Goal: Transaction & Acquisition: Purchase product/service

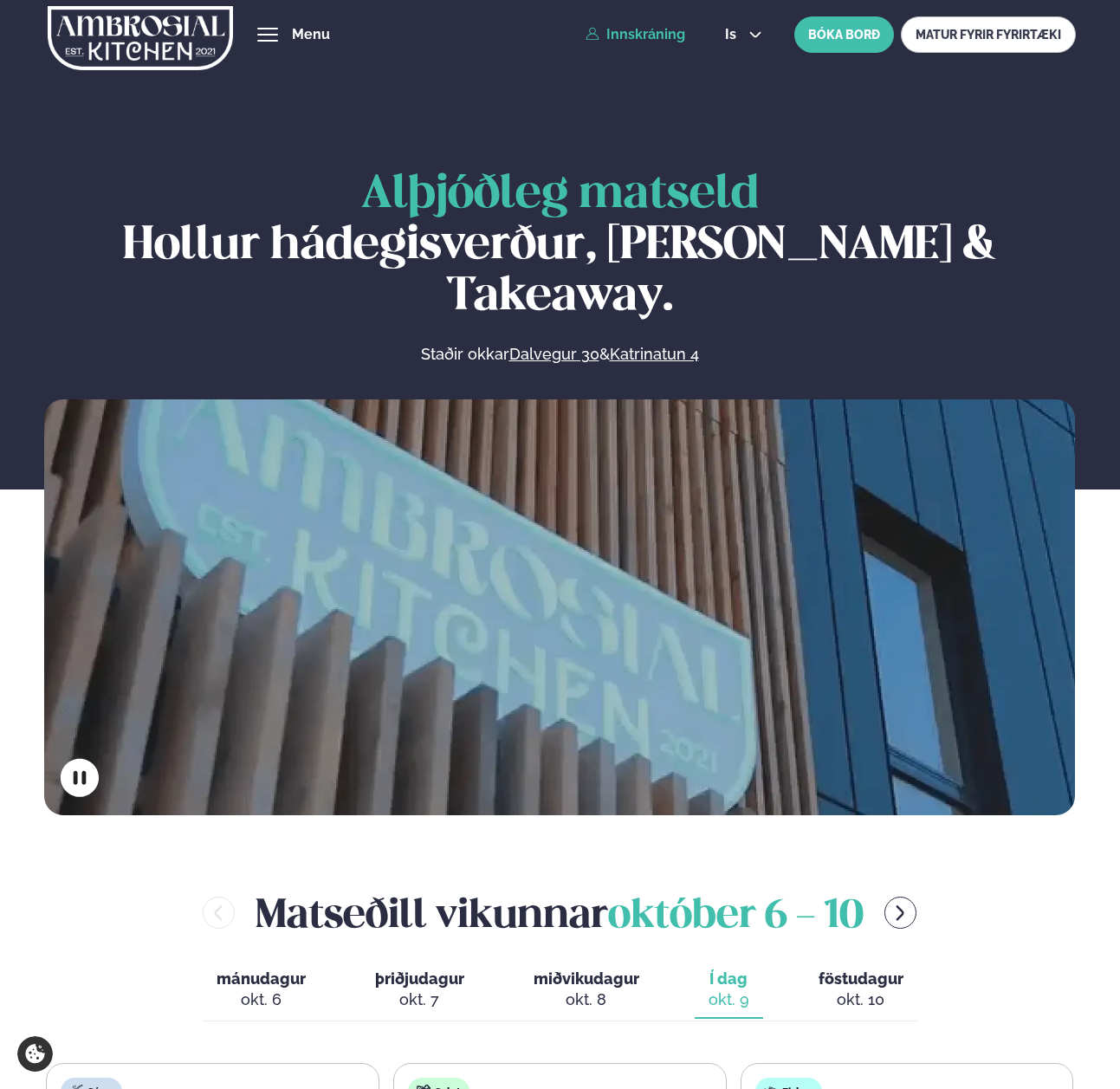
click at [646, 35] on link "Innskráning" at bounding box center [634, 34] width 99 height 16
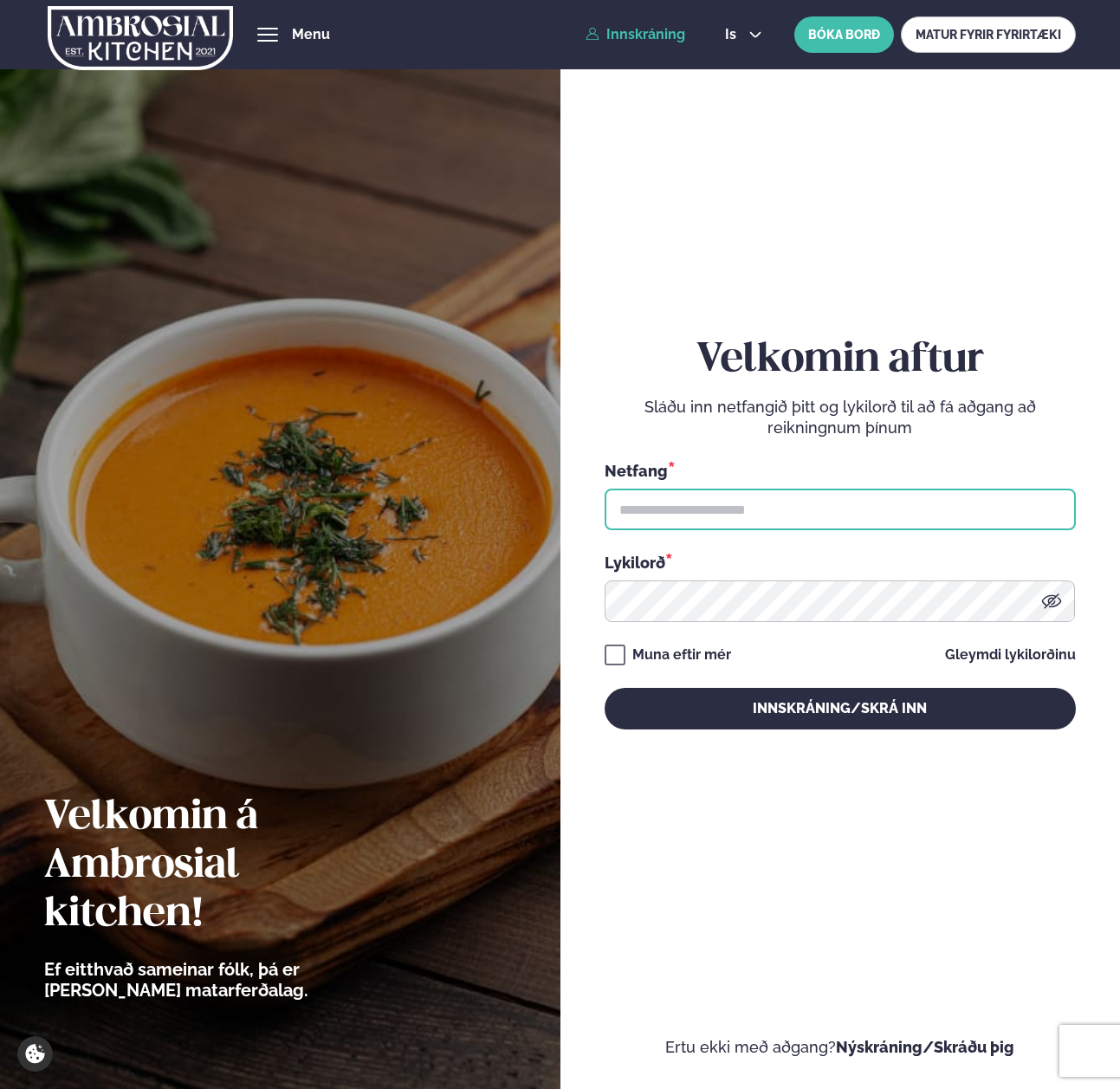
click at [740, 498] on input "text" at bounding box center [840, 509] width 471 height 42
paste input "**********"
type input "**********"
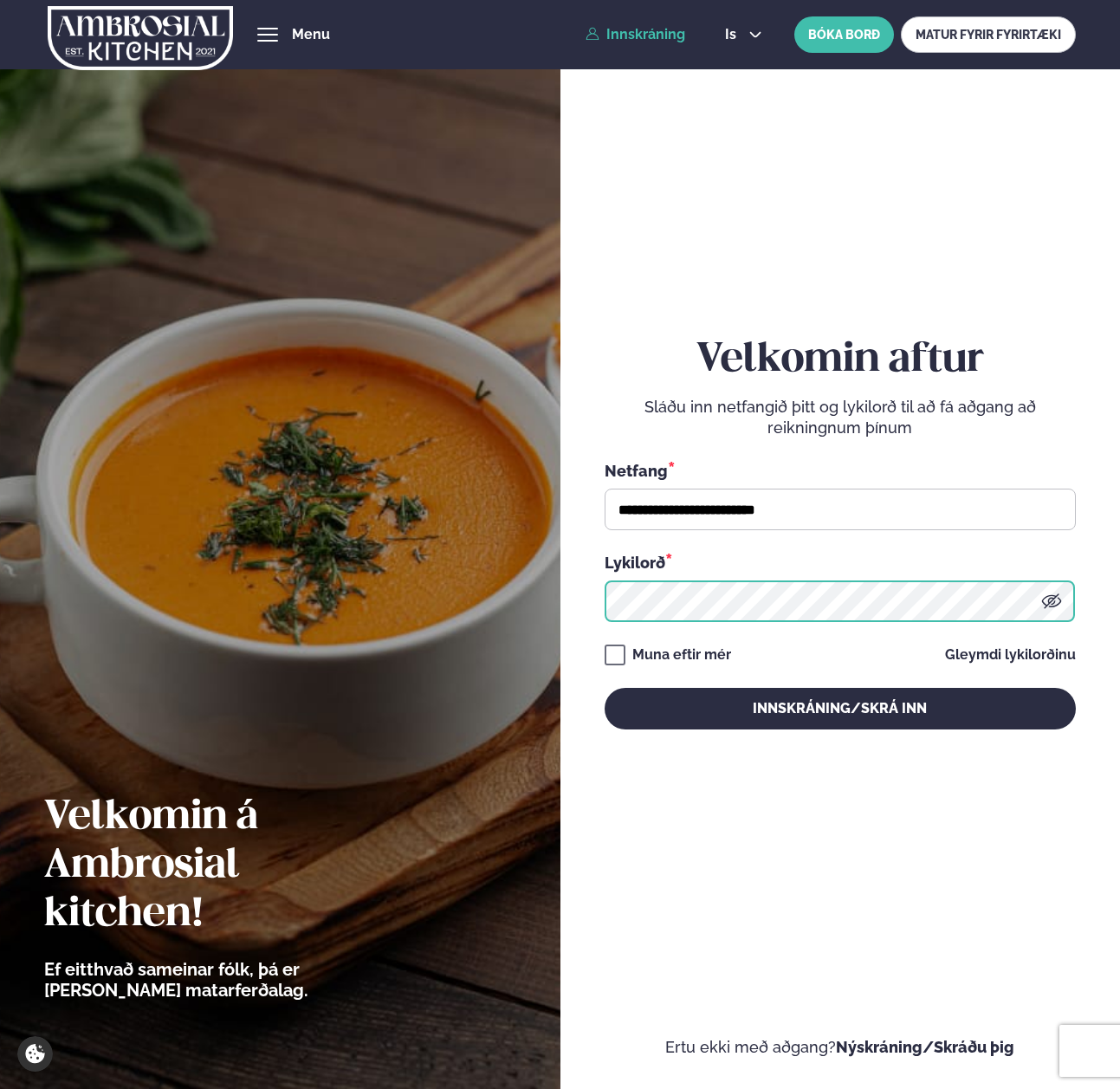
click at [604, 687] on button "Innskráning/Skrá inn" at bounding box center [840, 708] width 471 height 42
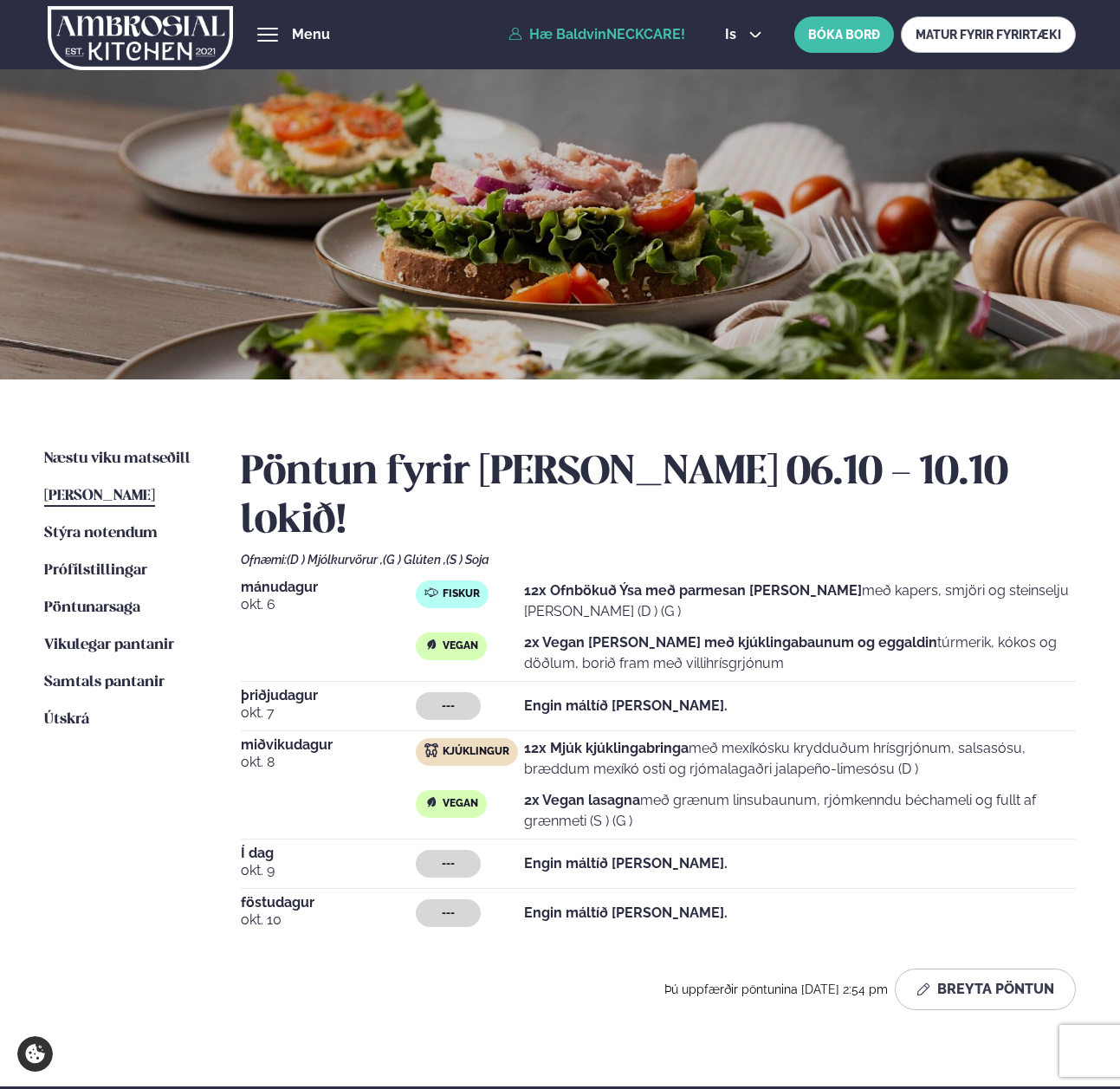
click at [740, 498] on div "Pöntun fyrir [PERSON_NAME] 06.10 - 10.10 lokið! Ofnæmi: (D ) Mjólkurvörur , (G …" at bounding box center [658, 728] width 835 height 561
click at [109, 459] on span "Næstu viku matseðill" at bounding box center [117, 458] width 146 height 15
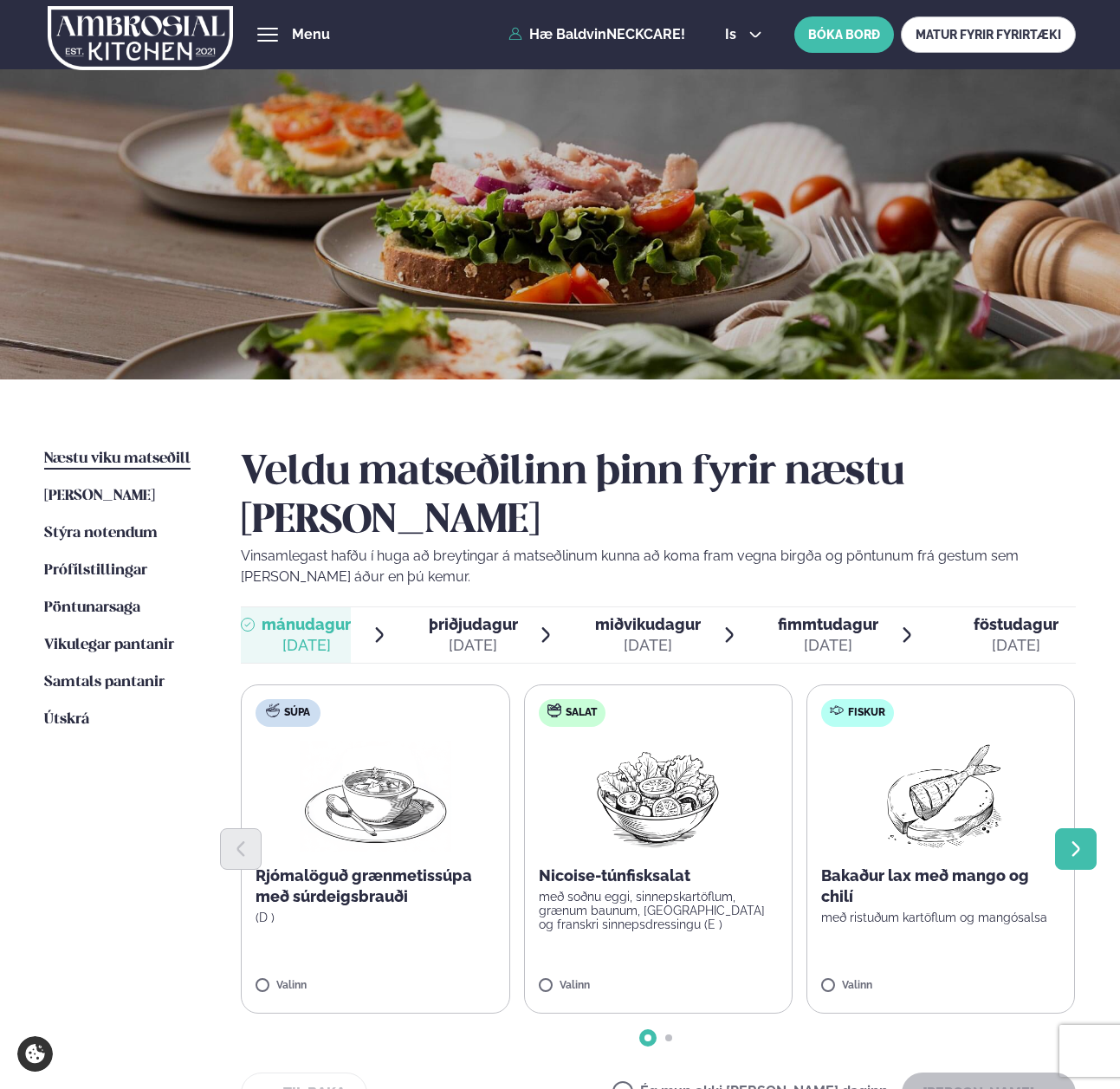
click at [1074, 839] on icon "Next slide" at bounding box center [1075, 848] width 19 height 19
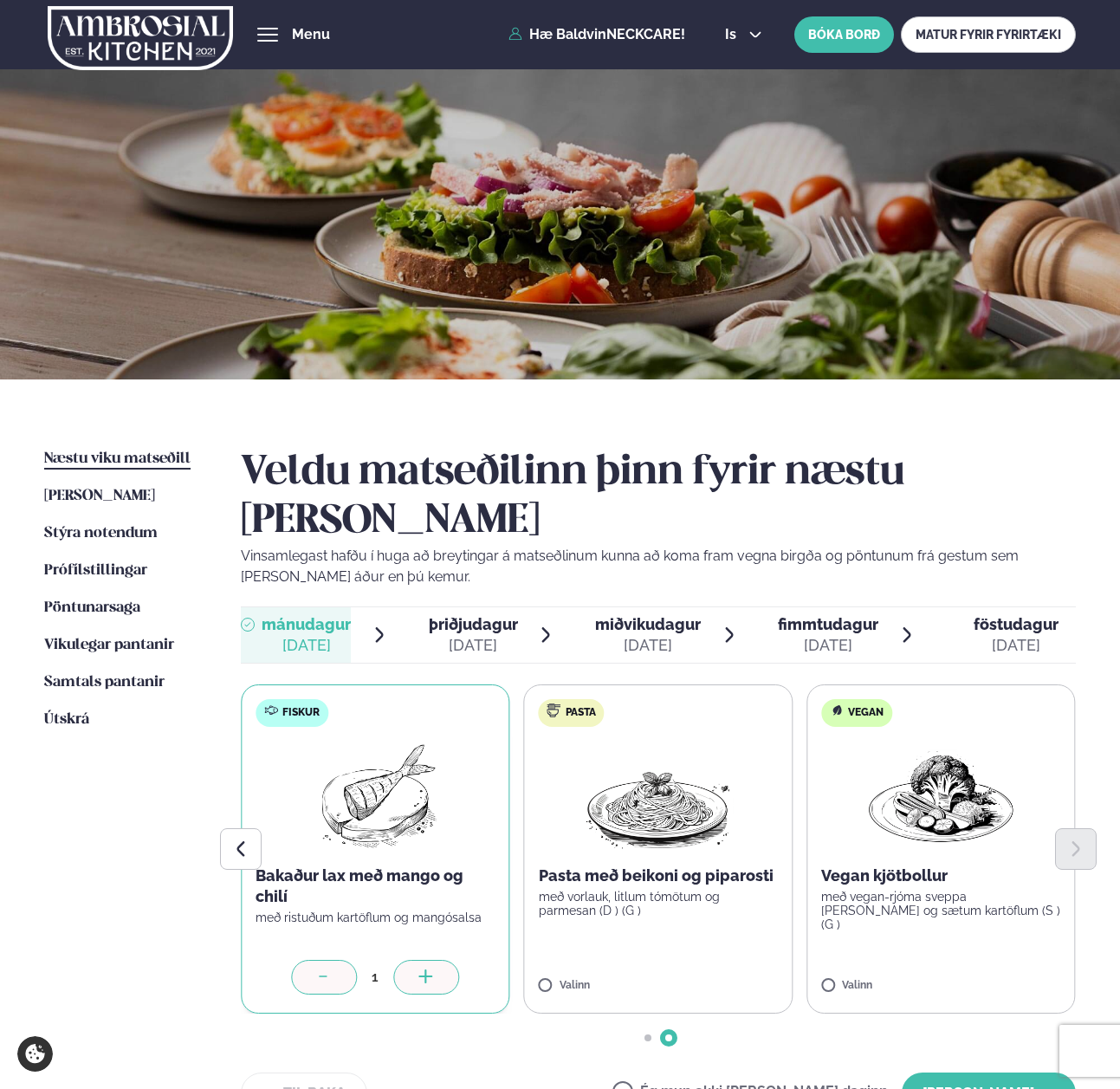
click at [431, 969] on icon at bounding box center [425, 978] width 17 height 17
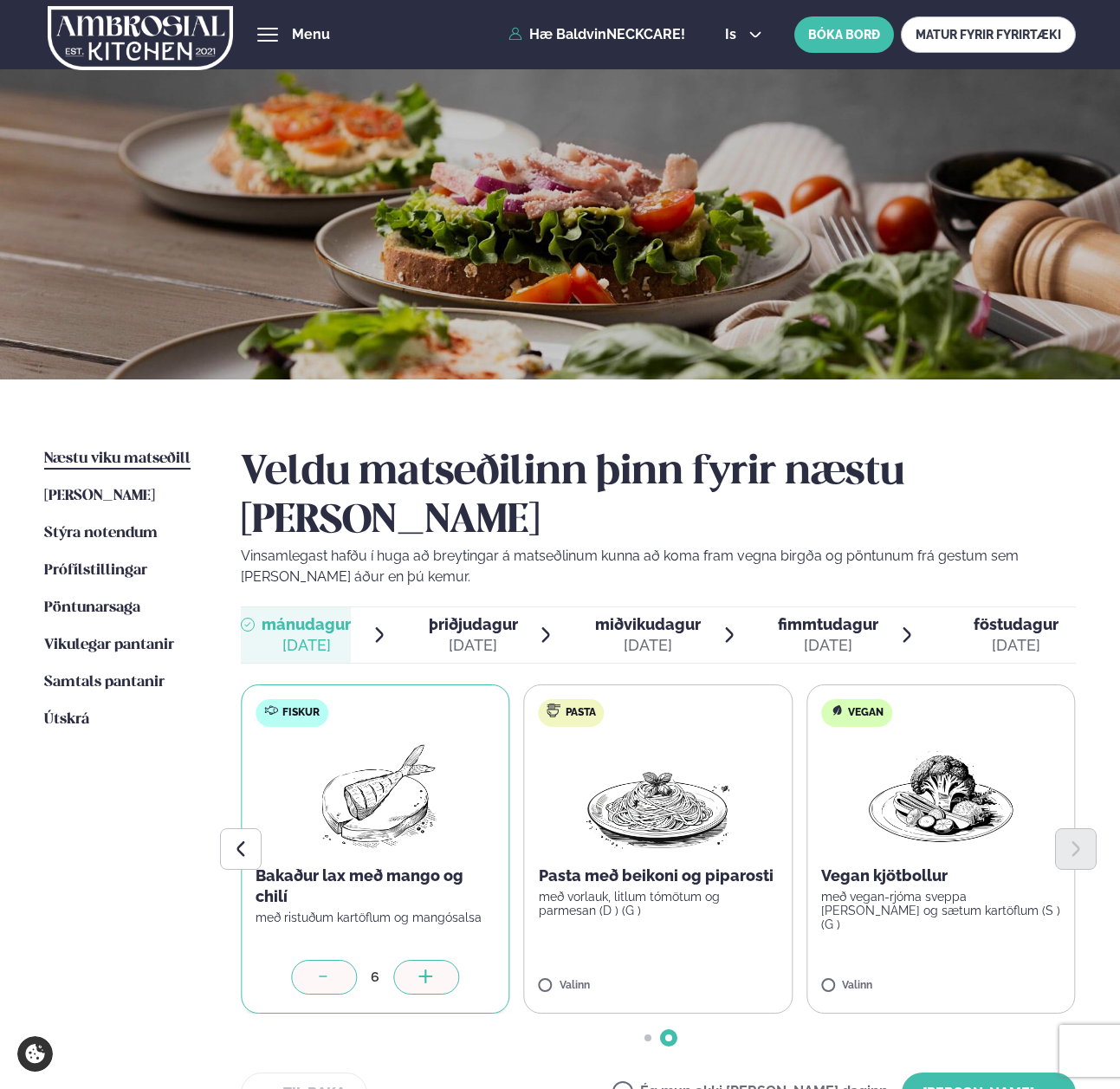
click at [431, 969] on icon at bounding box center [425, 978] width 17 height 17
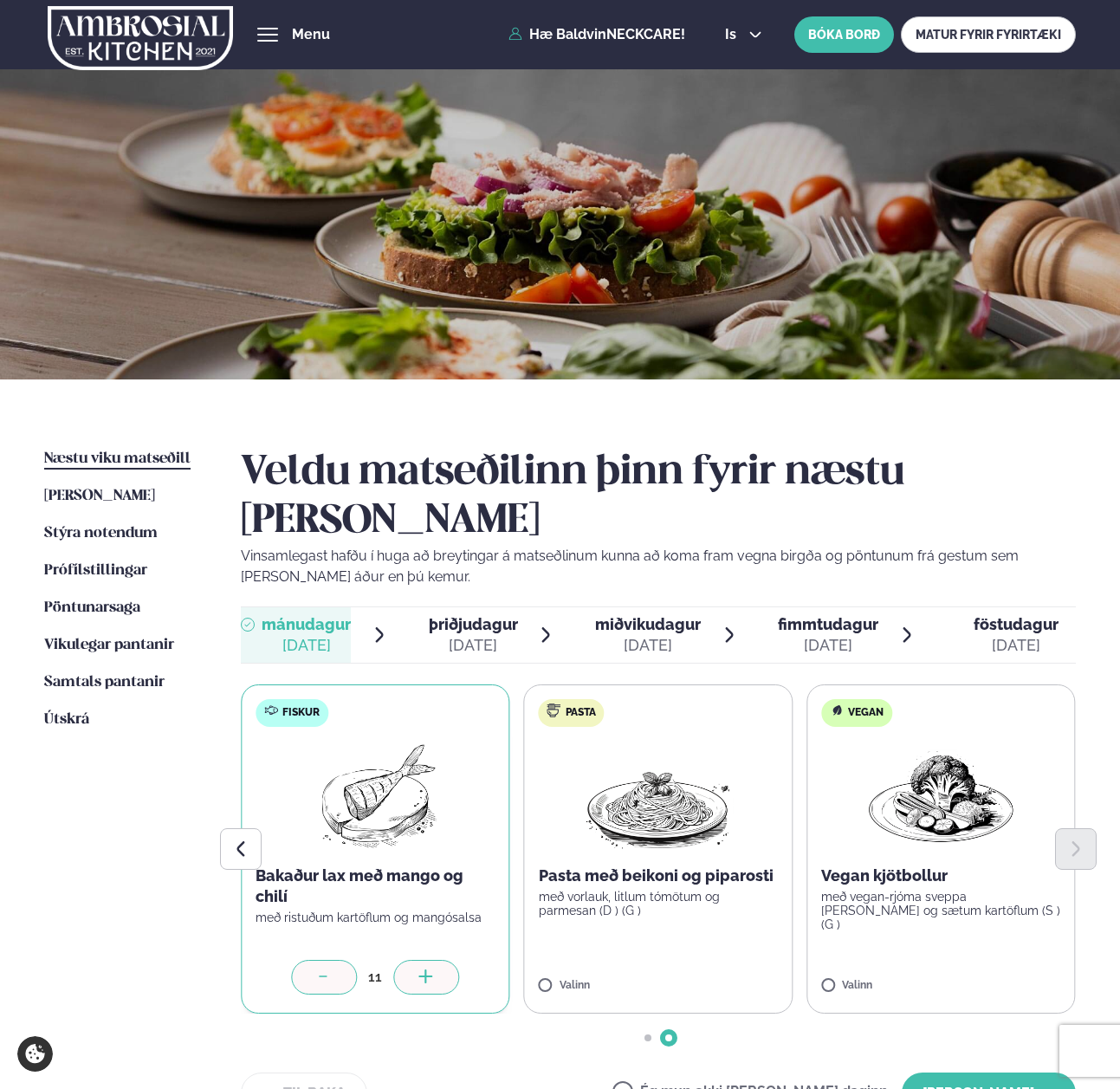
click at [431, 969] on icon at bounding box center [425, 978] width 17 height 17
click at [1003, 959] on div at bounding box center [991, 977] width 66 height 35
click at [964, 1073] on button "[PERSON_NAME]" at bounding box center [989, 1094] width 174 height 42
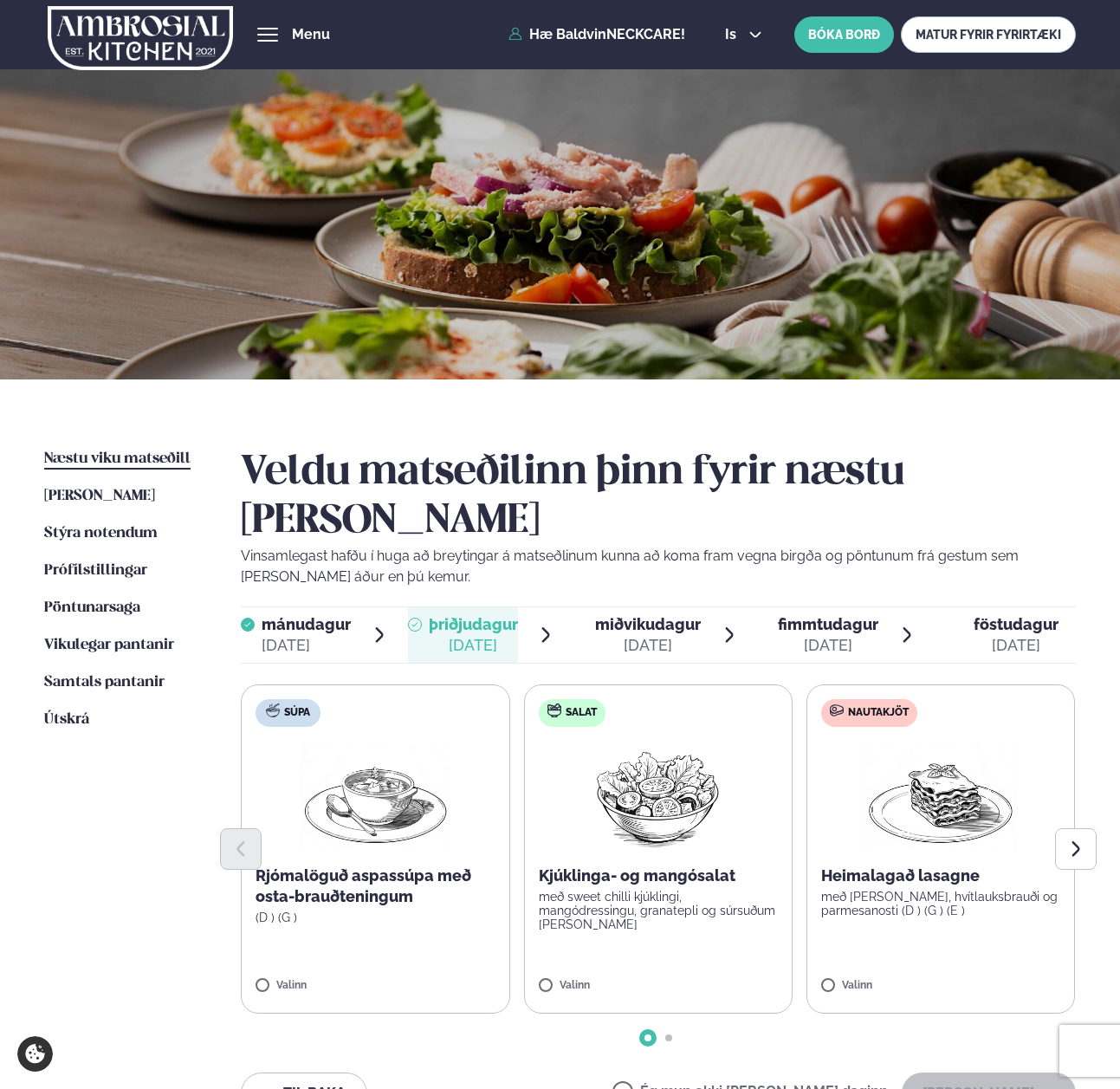
click at [645, 615] on span "miðvikudagur" at bounding box center [648, 624] width 106 height 18
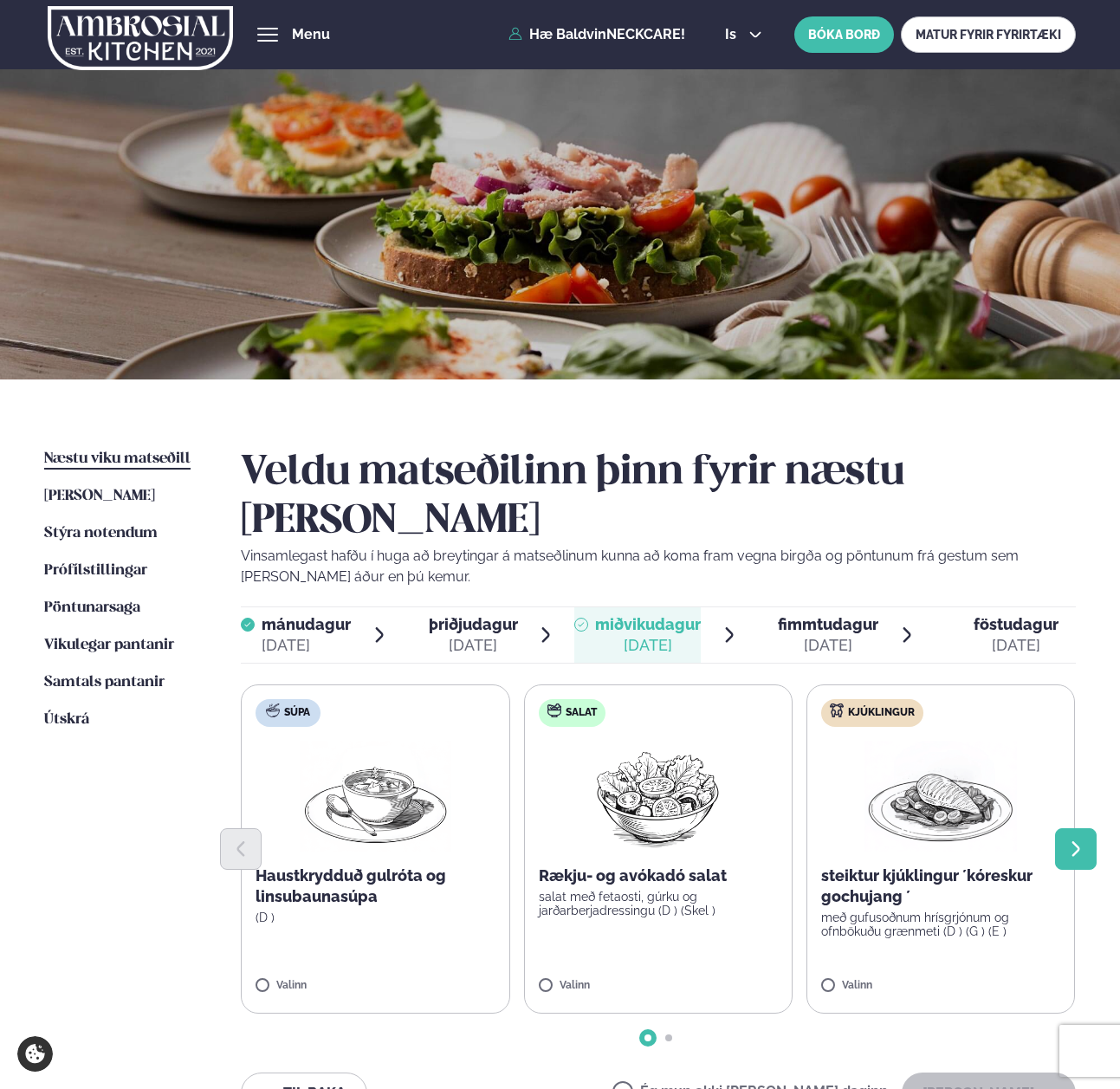
click at [1069, 839] on icon "Next slide" at bounding box center [1075, 848] width 19 height 19
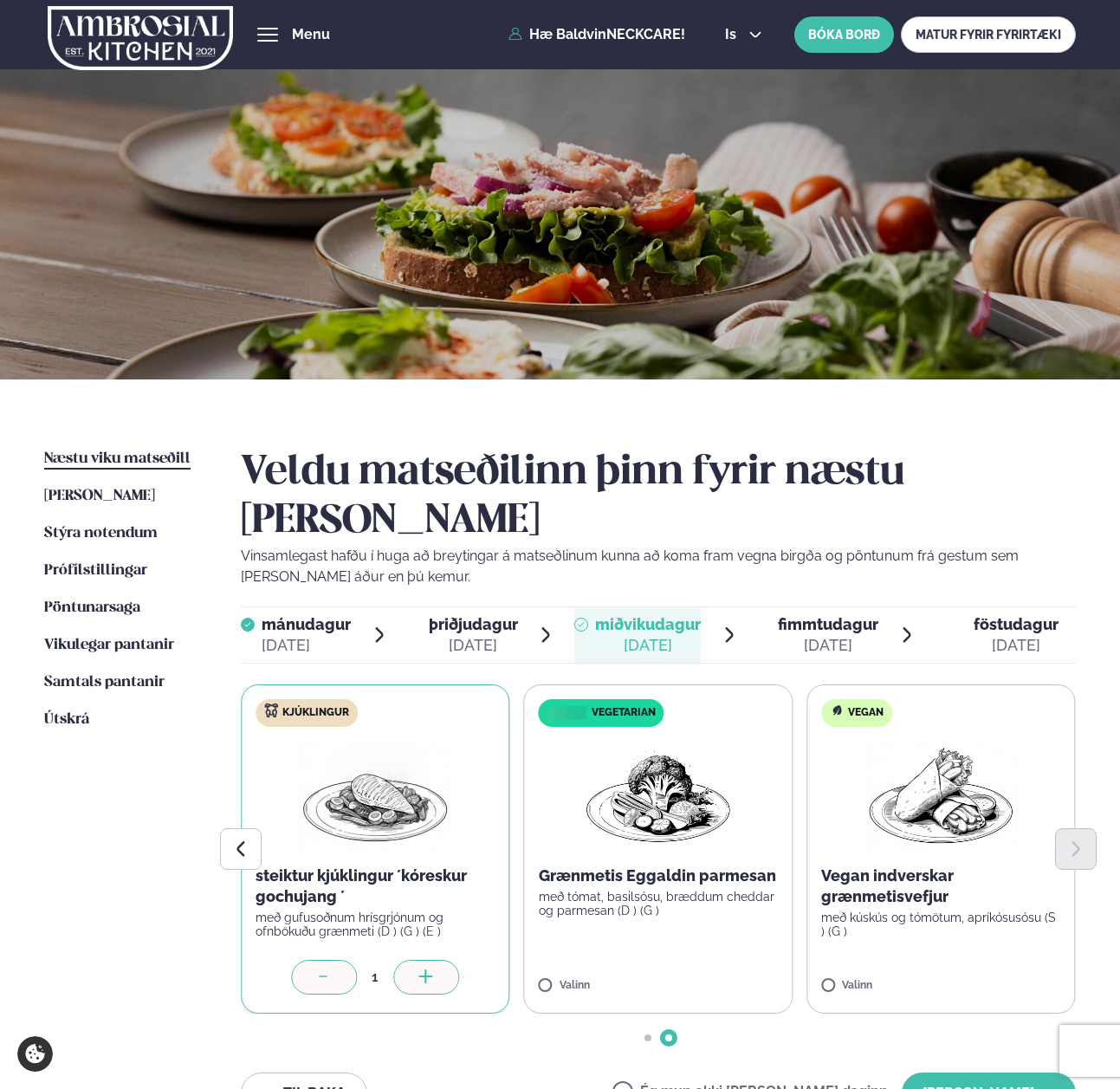
click at [440, 959] on div at bounding box center [426, 977] width 66 height 35
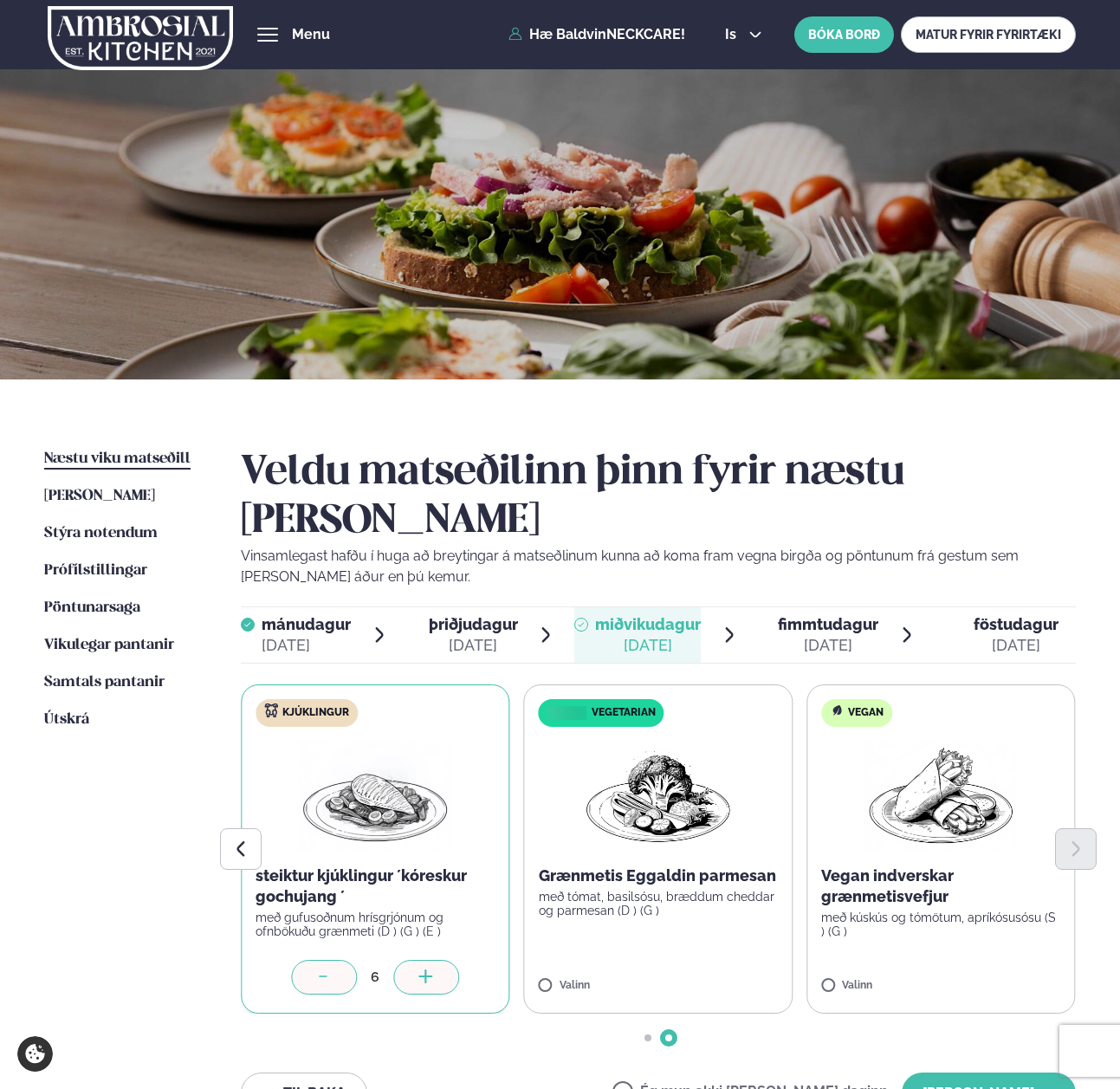
click at [440, 959] on div at bounding box center [426, 977] width 66 height 35
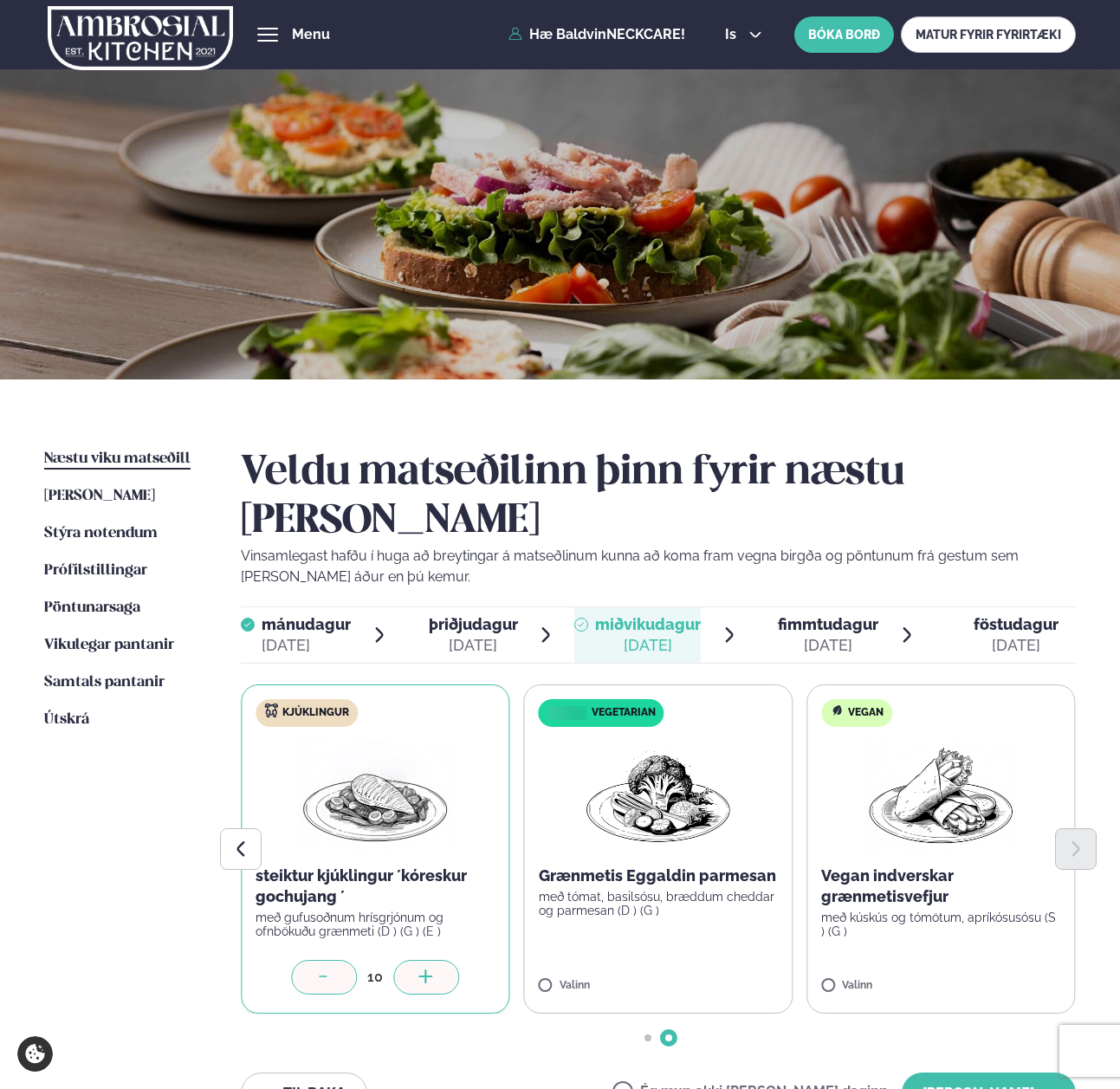
click at [440, 959] on div at bounding box center [426, 977] width 66 height 35
click at [1023, 959] on div "1" at bounding box center [940, 977] width 239 height 35
click at [996, 969] on icon at bounding box center [991, 978] width 17 height 17
click at [972, 1073] on button "[PERSON_NAME]" at bounding box center [989, 1094] width 174 height 42
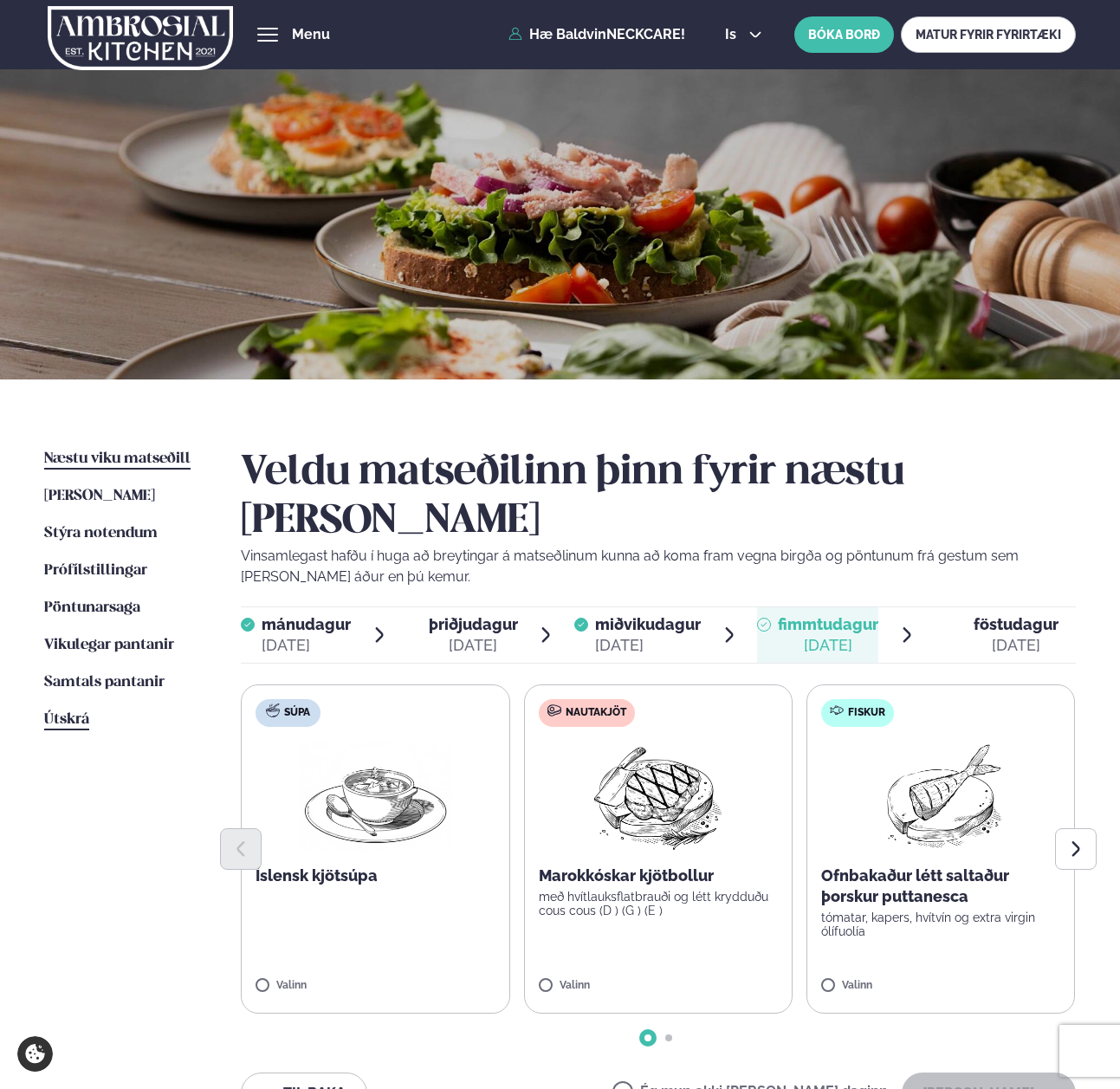
click at [67, 725] on span "Útskrá" at bounding box center [66, 719] width 45 height 15
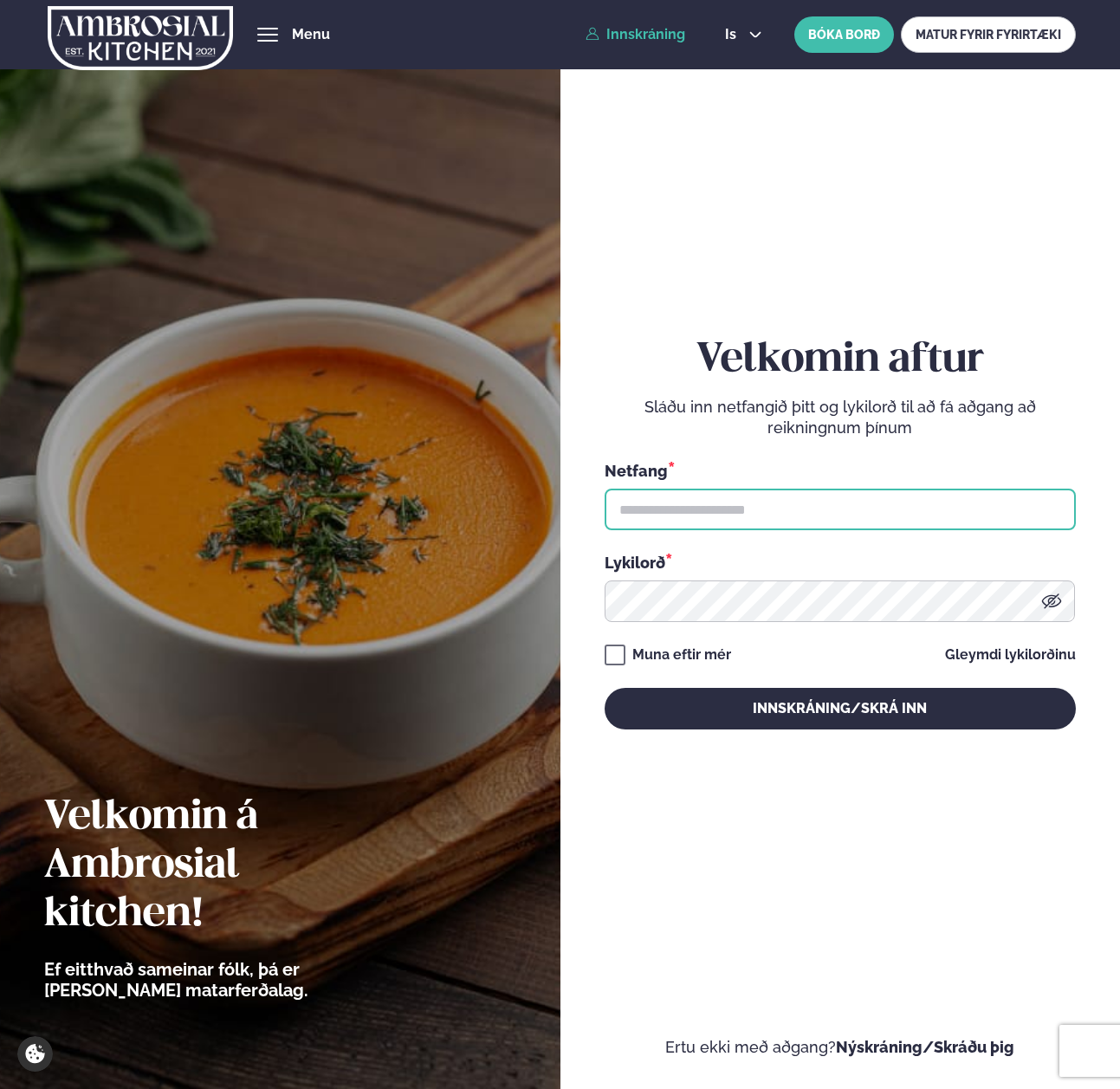
click at [777, 509] on input "text" at bounding box center [840, 509] width 471 height 42
paste input "**********"
type input "**********"
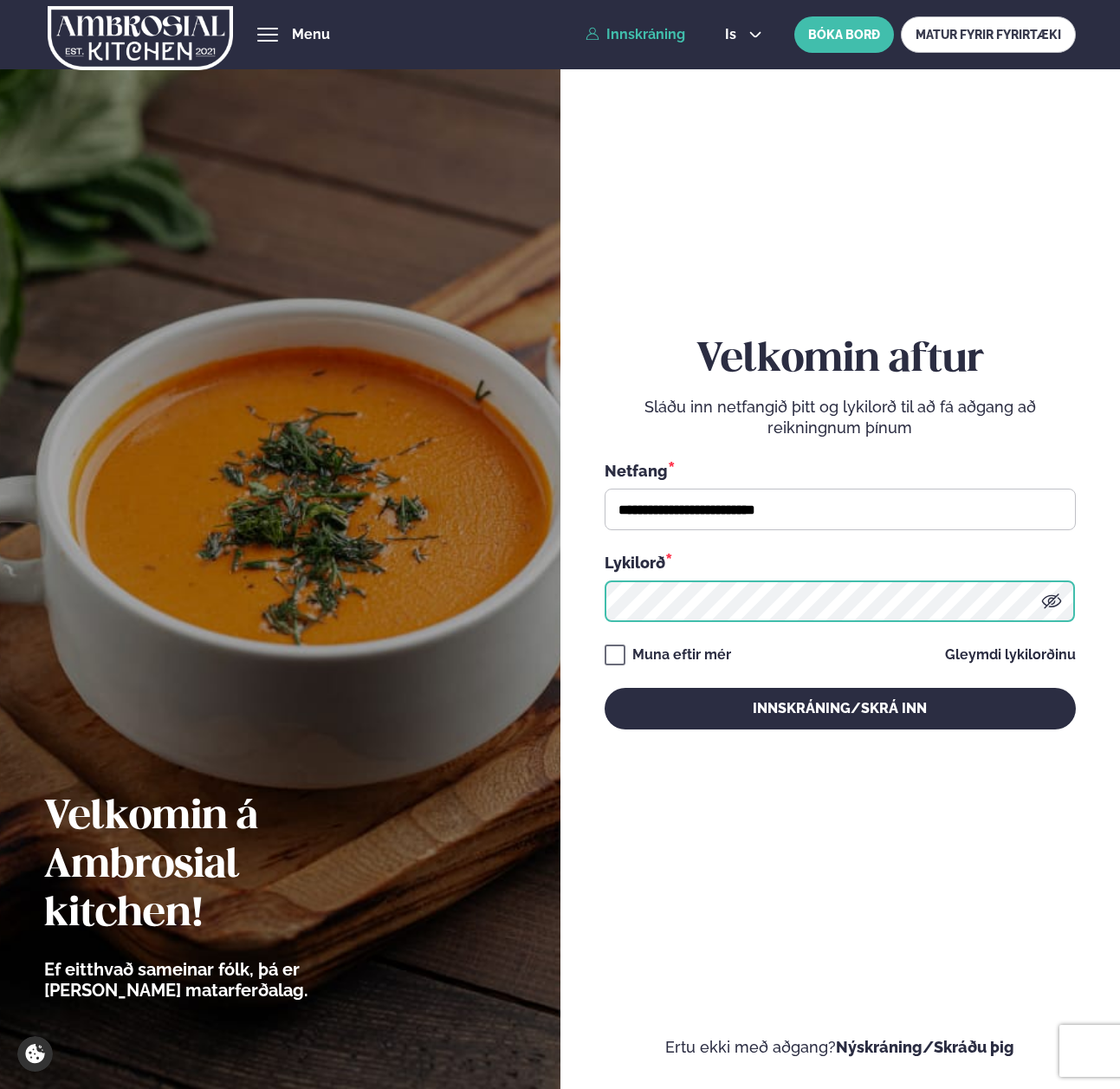
click at [604, 687] on button "Innskráning/Skrá inn" at bounding box center [840, 708] width 471 height 42
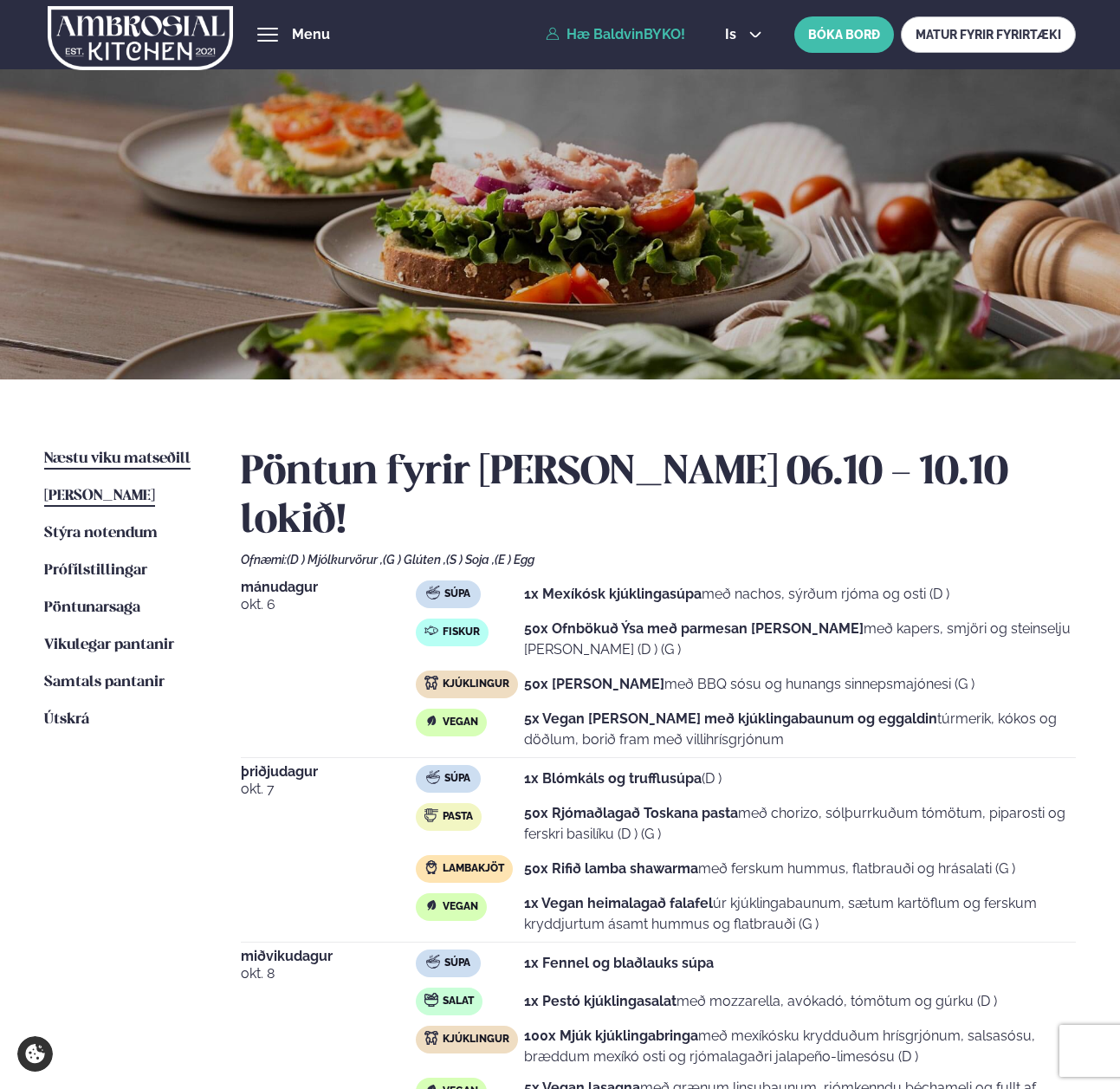
click at [102, 463] on span "Næstu viku matseðill" at bounding box center [117, 458] width 146 height 15
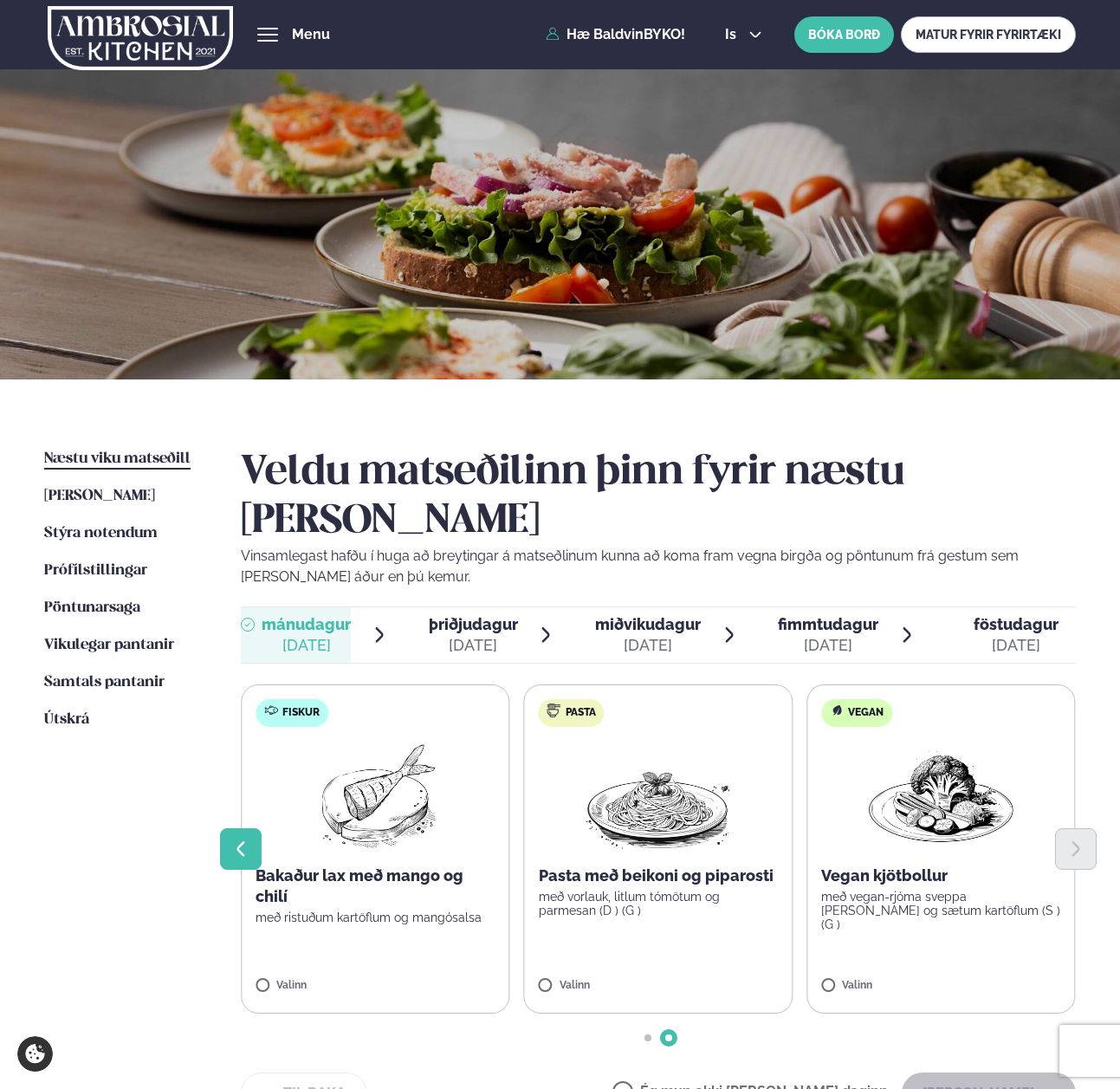
click at [248, 839] on icon "Previous slide" at bounding box center [240, 848] width 19 height 19
click at [243, 839] on icon "Previous slide" at bounding box center [240, 848] width 19 height 19
click at [250, 828] on button "Previous slide" at bounding box center [241, 849] width 42 height 42
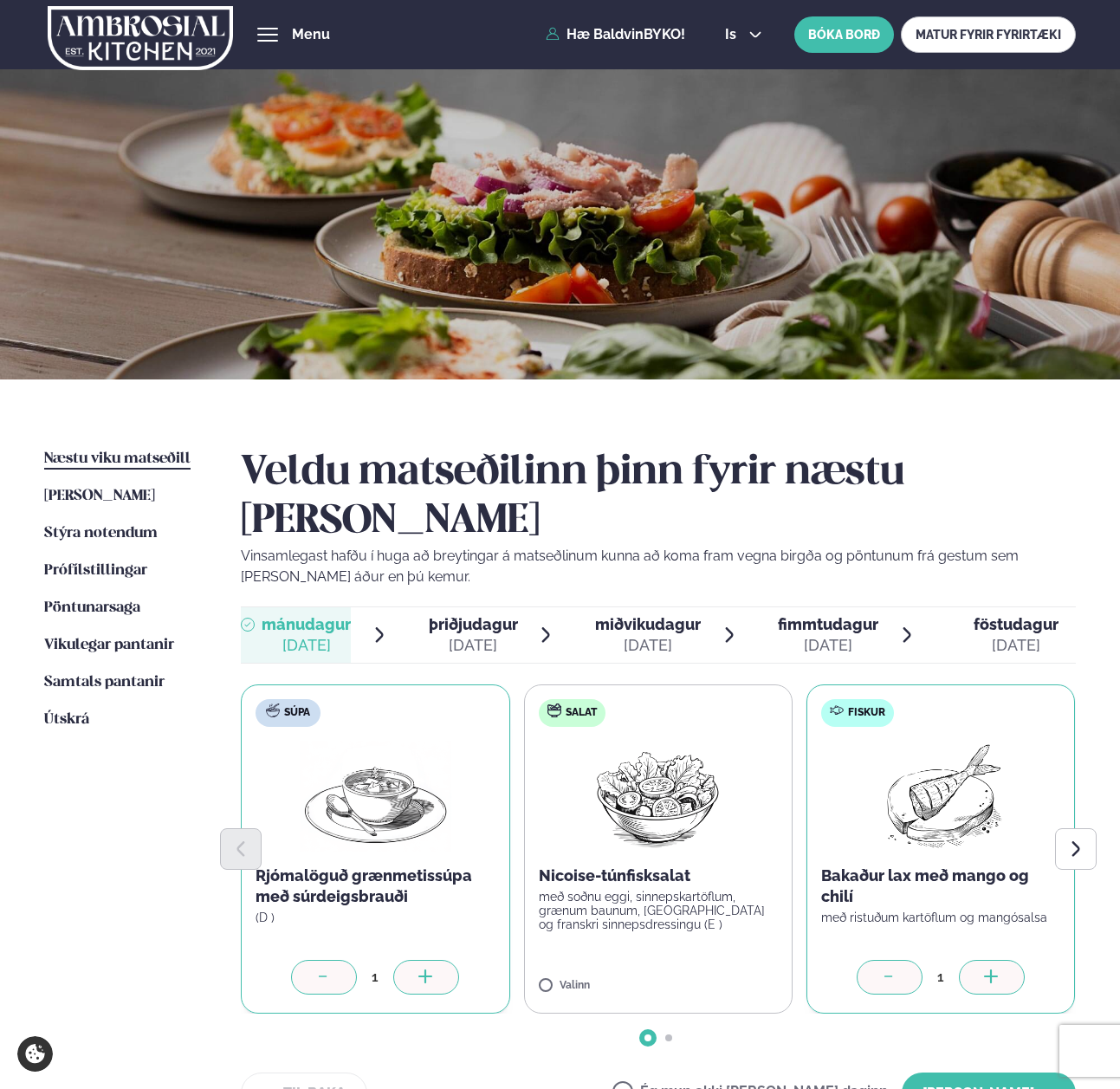
click at [983, 969] on icon at bounding box center [991, 978] width 17 height 17
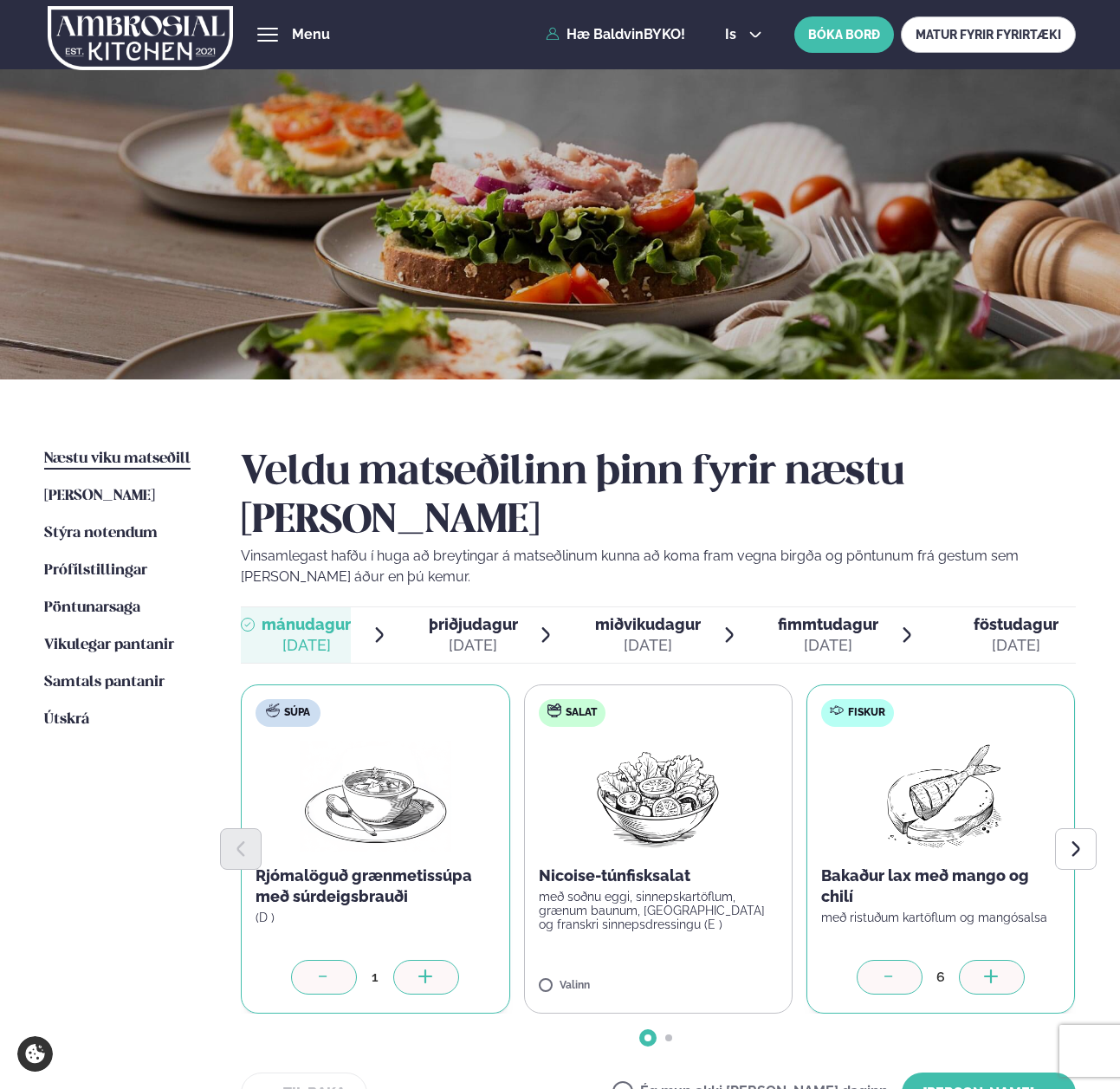
click at [983, 969] on icon at bounding box center [991, 978] width 17 height 17
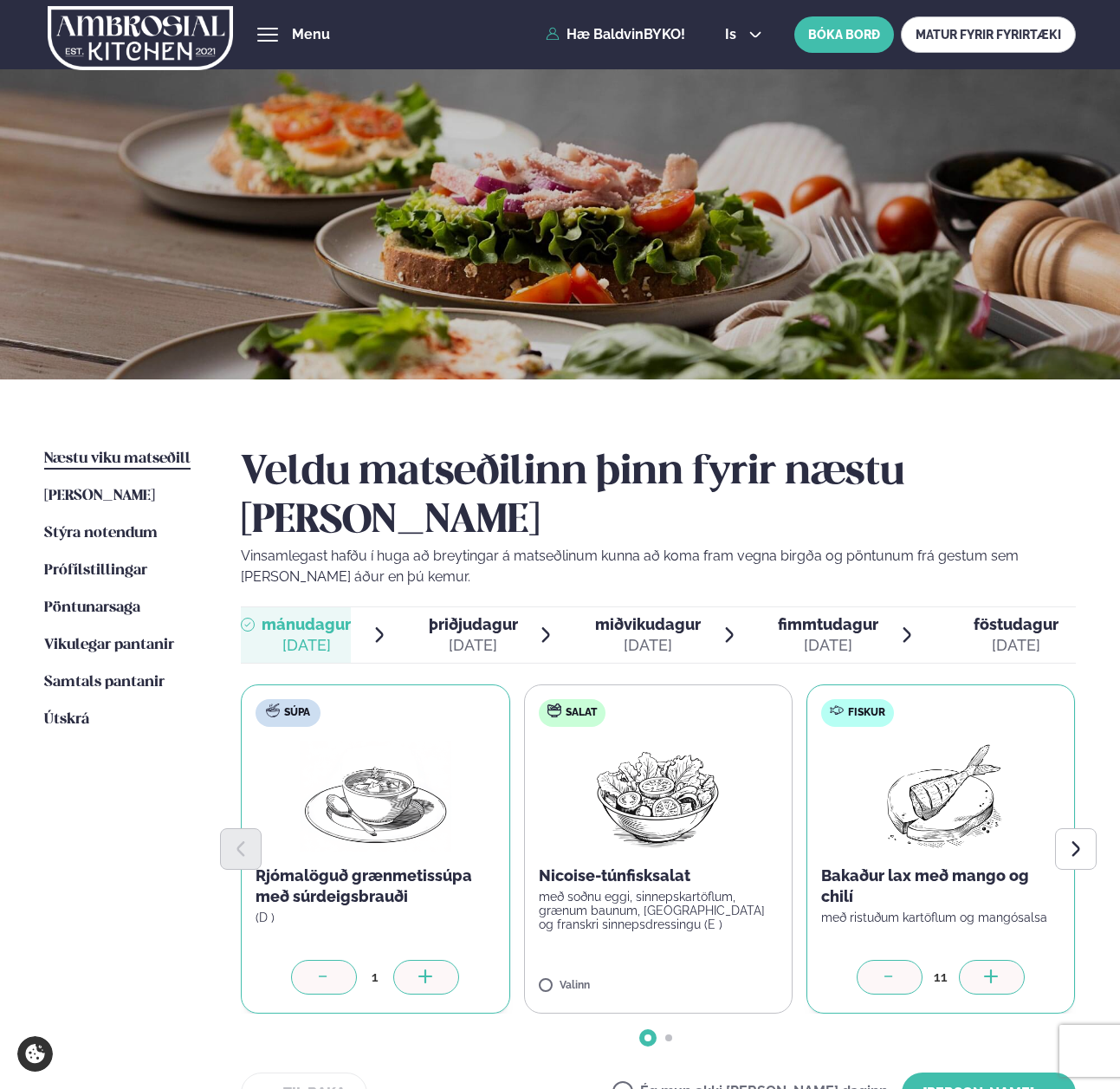
click at [983, 969] on icon at bounding box center [991, 978] width 17 height 17
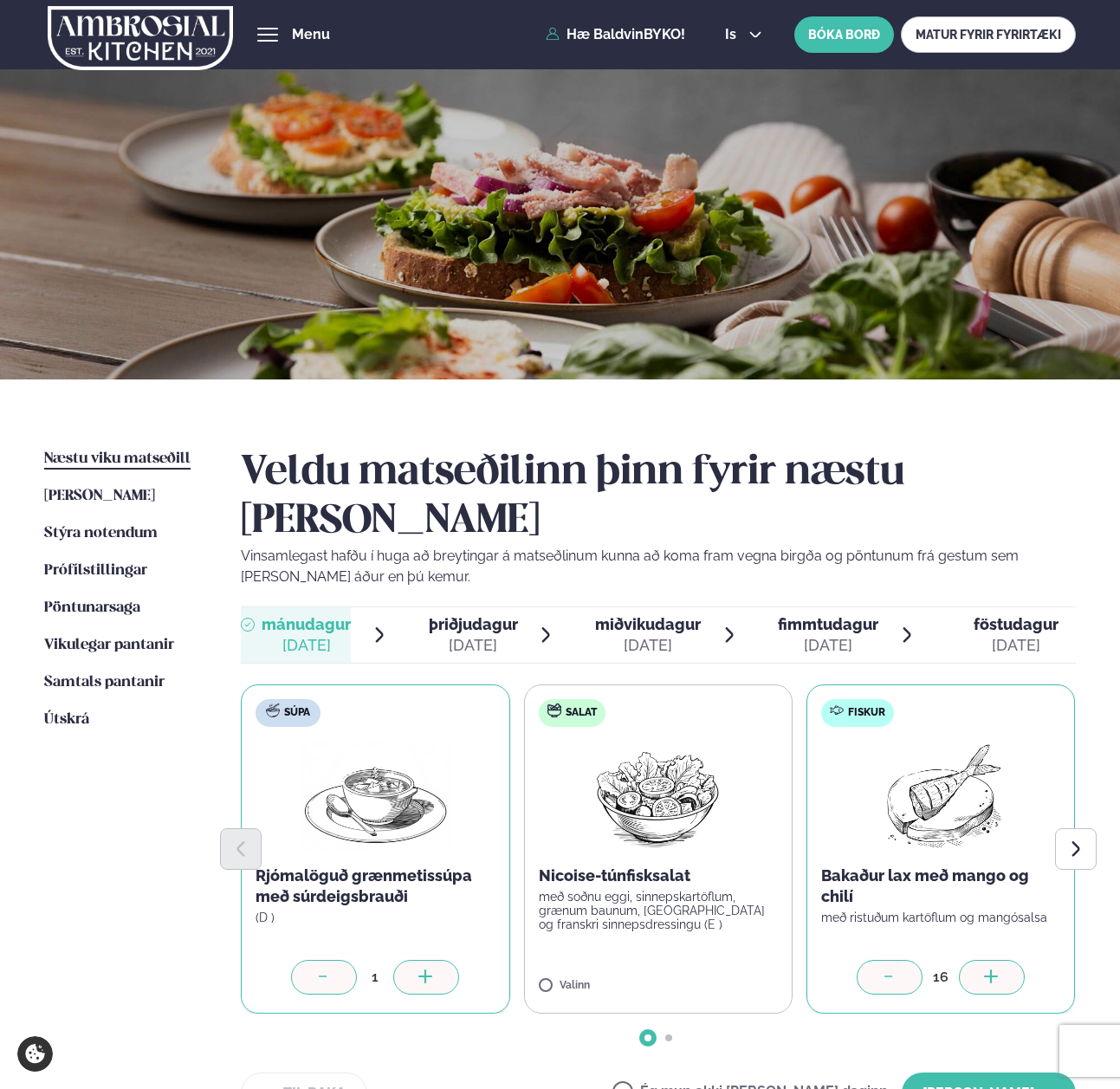
click at [983, 969] on icon at bounding box center [991, 978] width 17 height 17
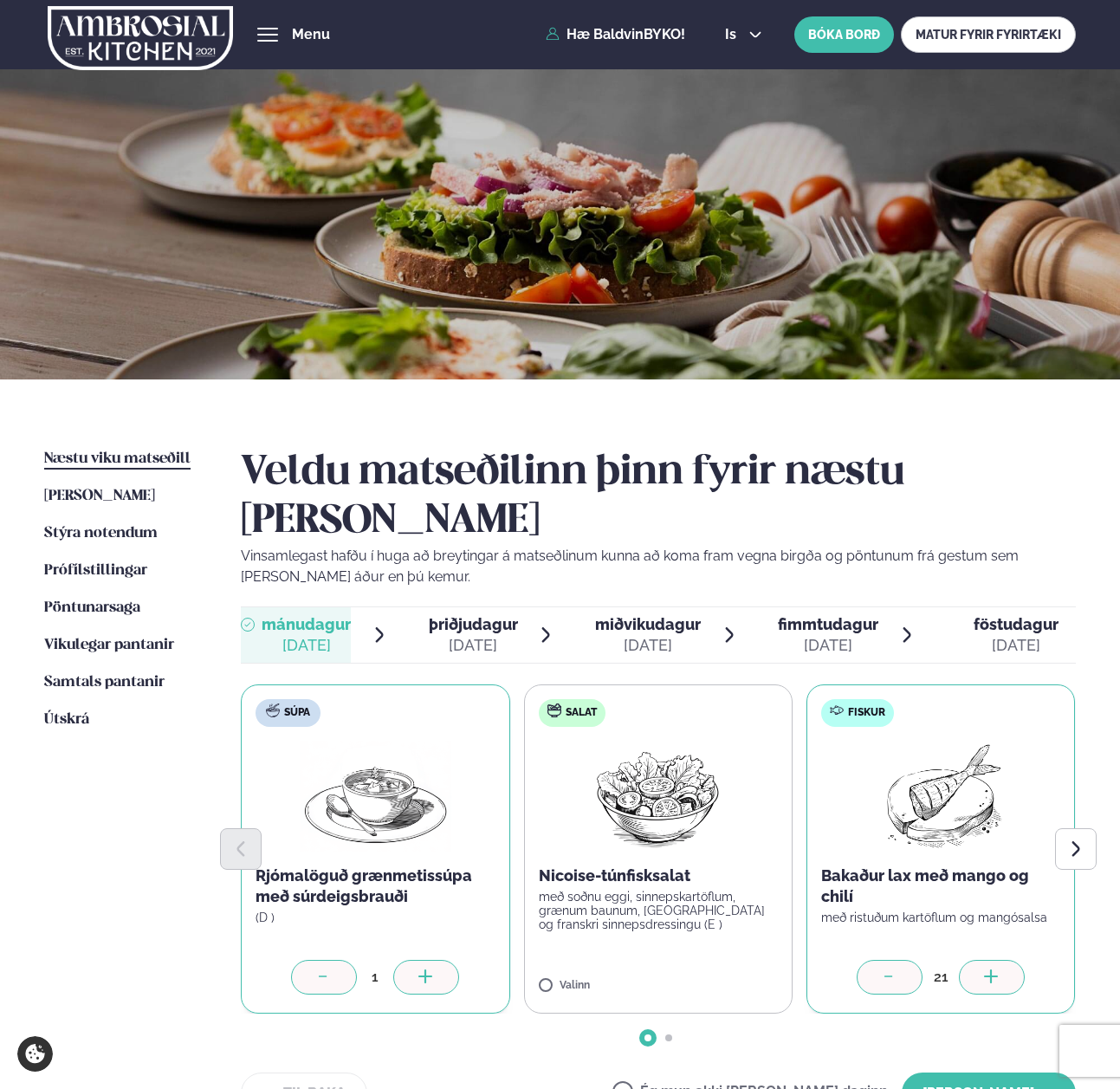
click at [983, 969] on icon at bounding box center [991, 978] width 17 height 17
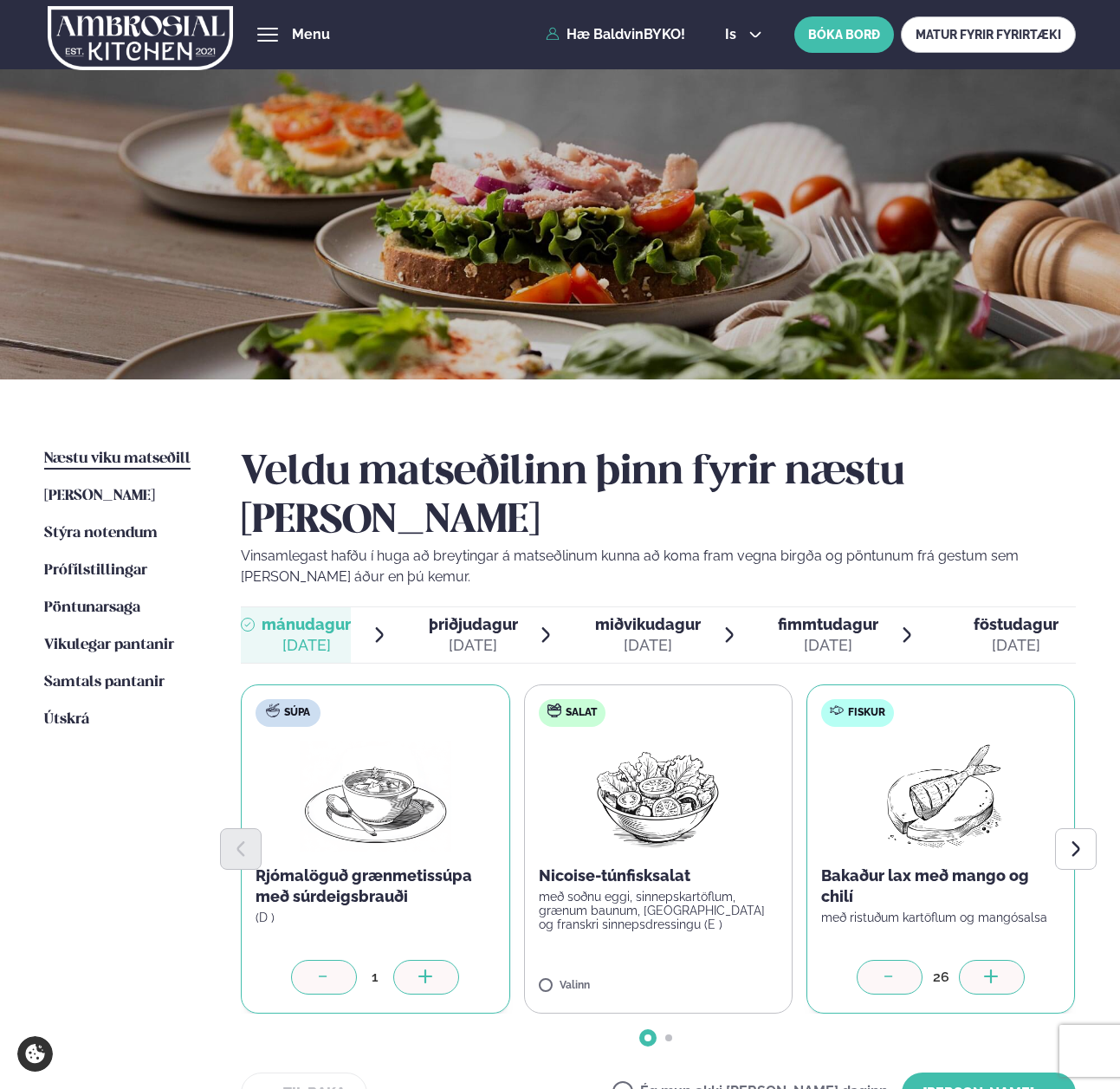
click at [983, 969] on icon at bounding box center [991, 978] width 17 height 17
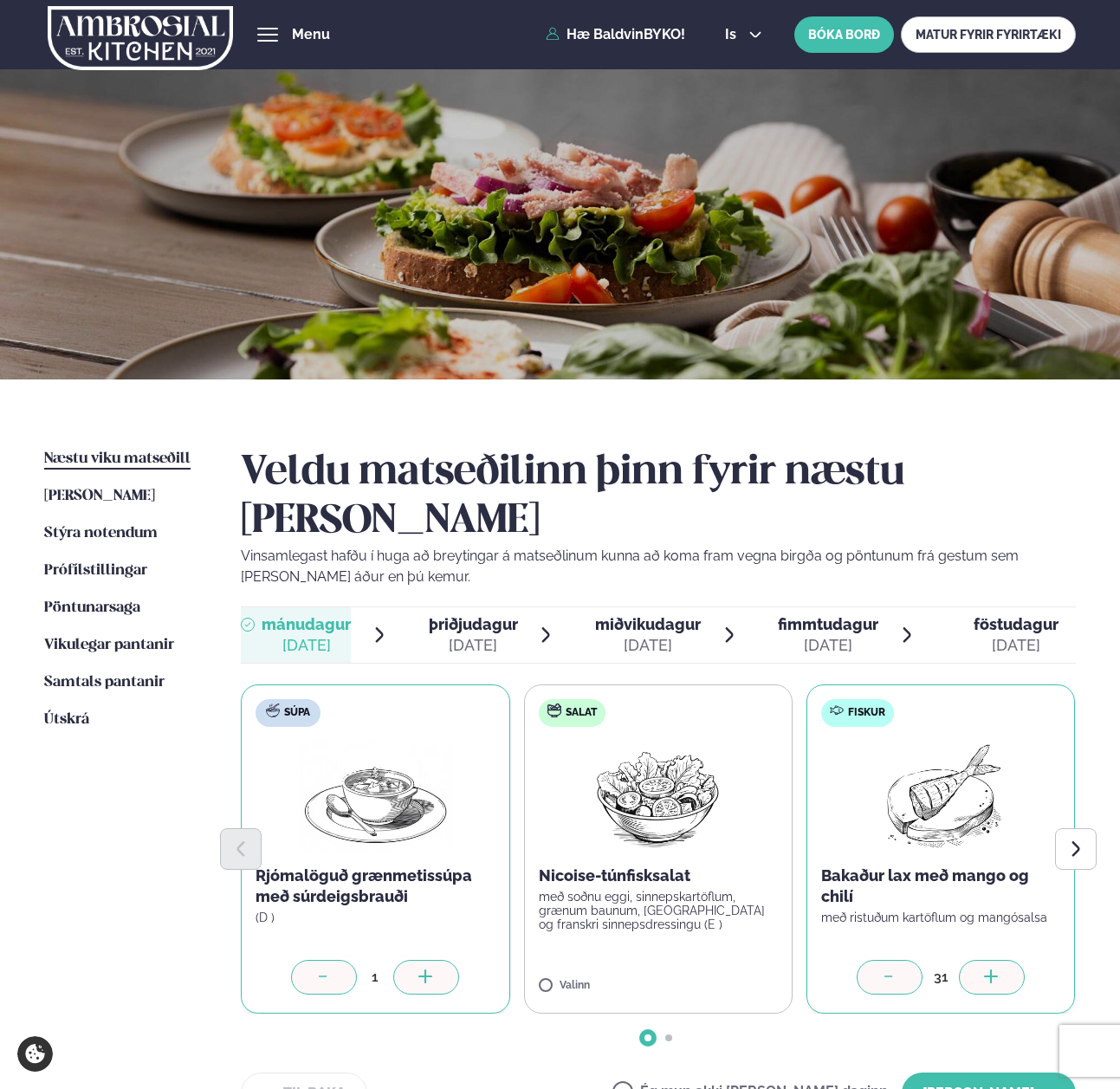
click at [983, 969] on icon at bounding box center [991, 978] width 17 height 17
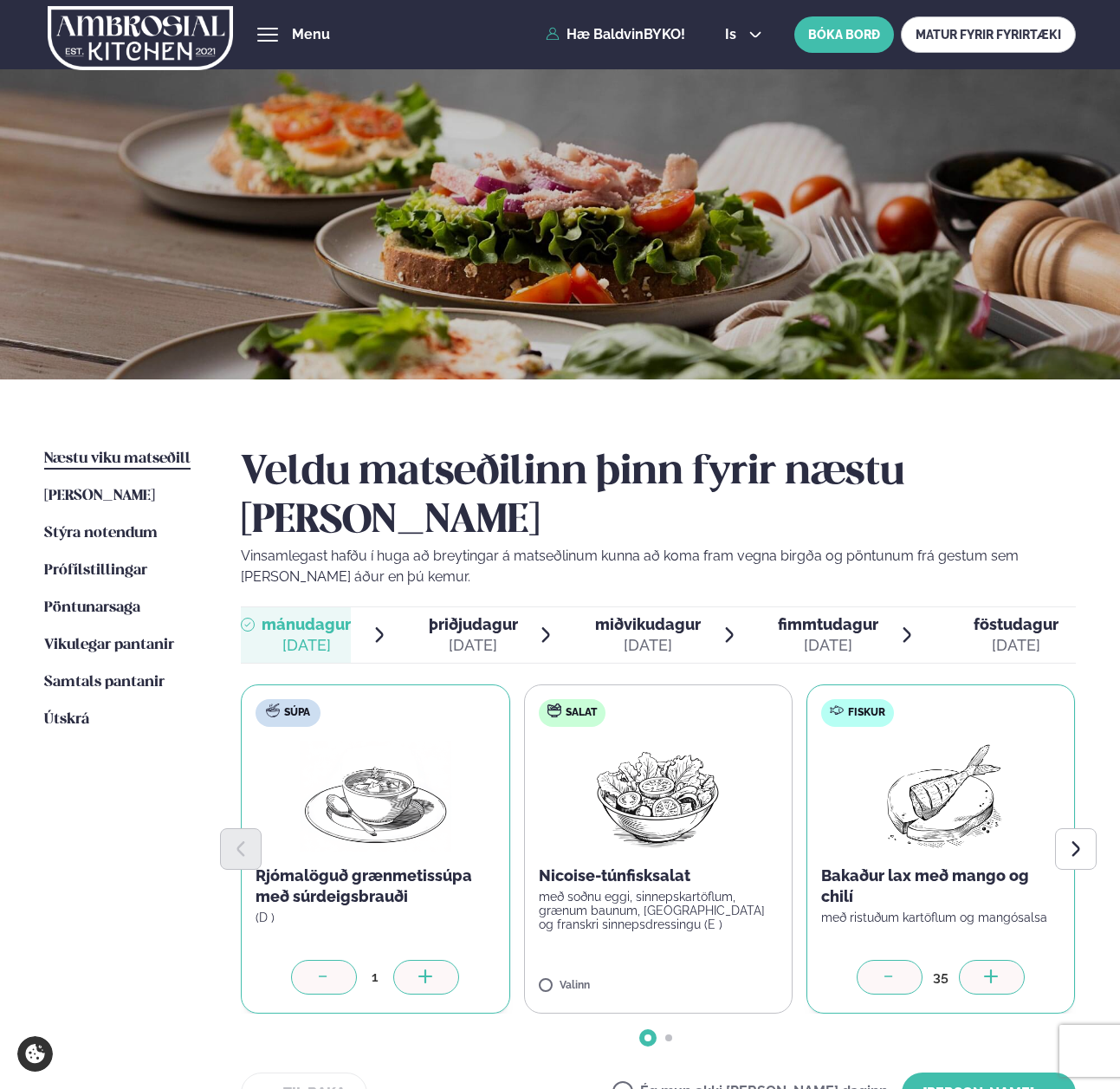
click at [983, 969] on icon at bounding box center [991, 978] width 17 height 17
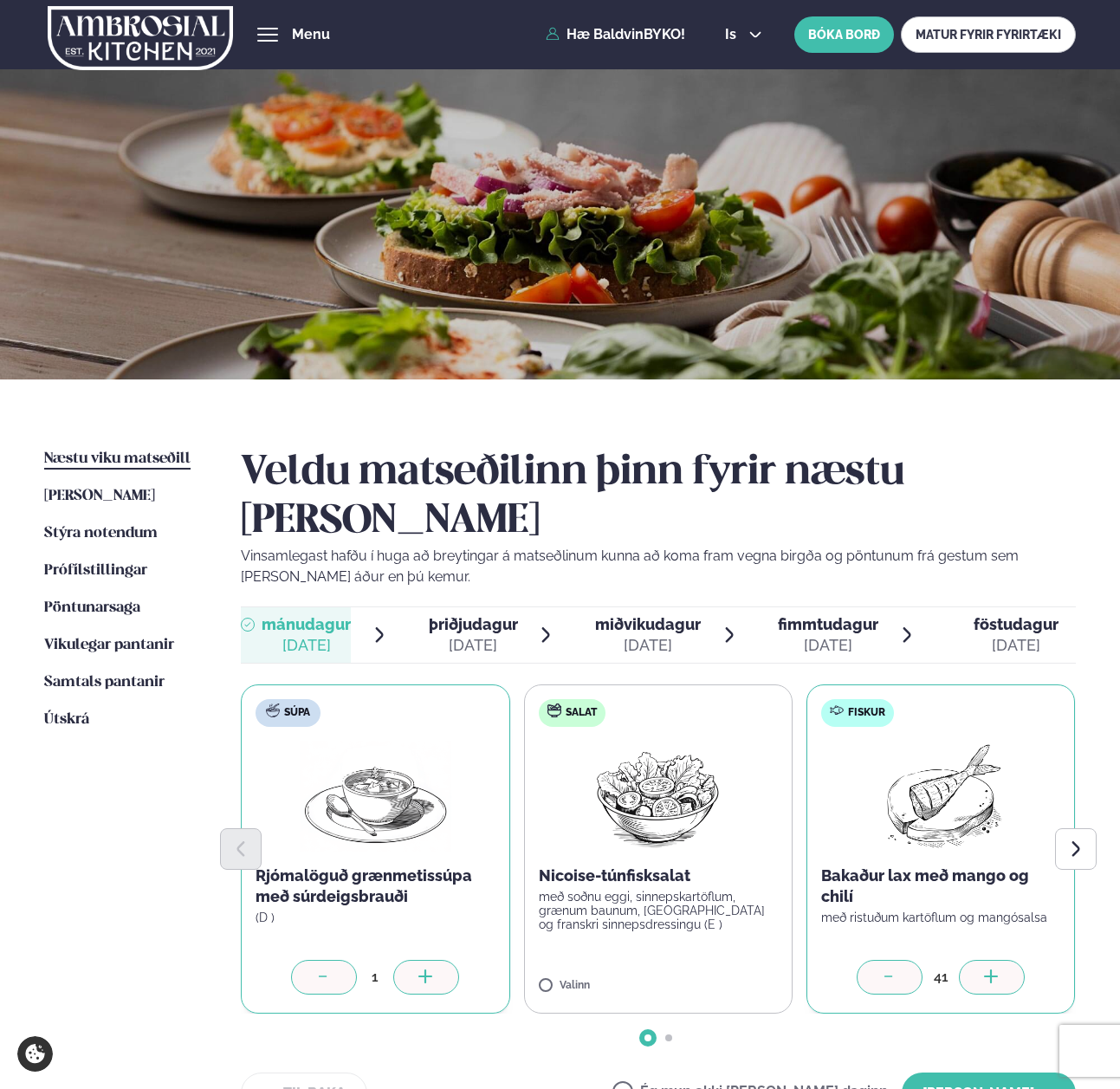
click at [983, 969] on icon at bounding box center [991, 978] width 17 height 17
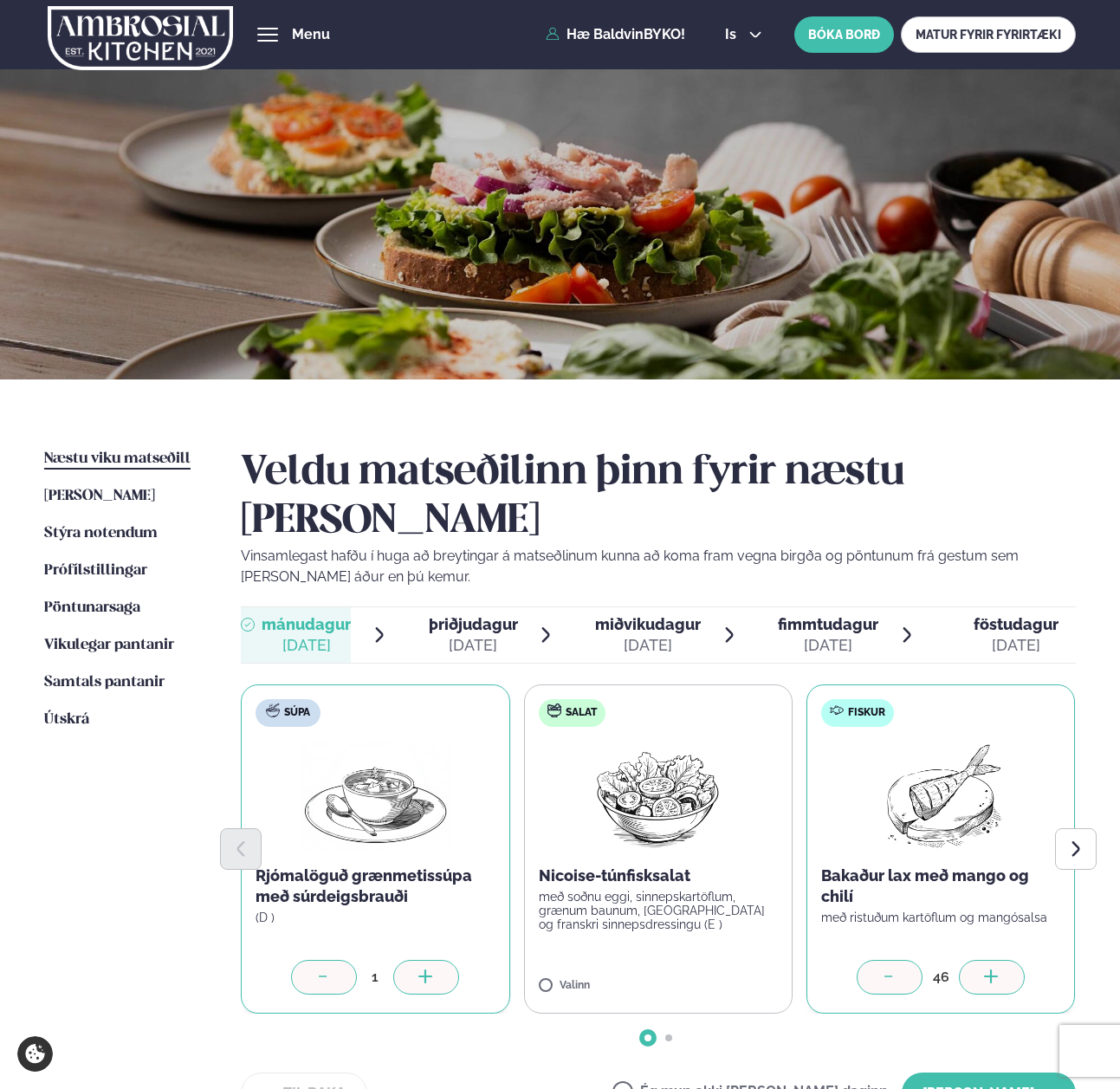
click at [983, 969] on icon at bounding box center [991, 978] width 17 height 17
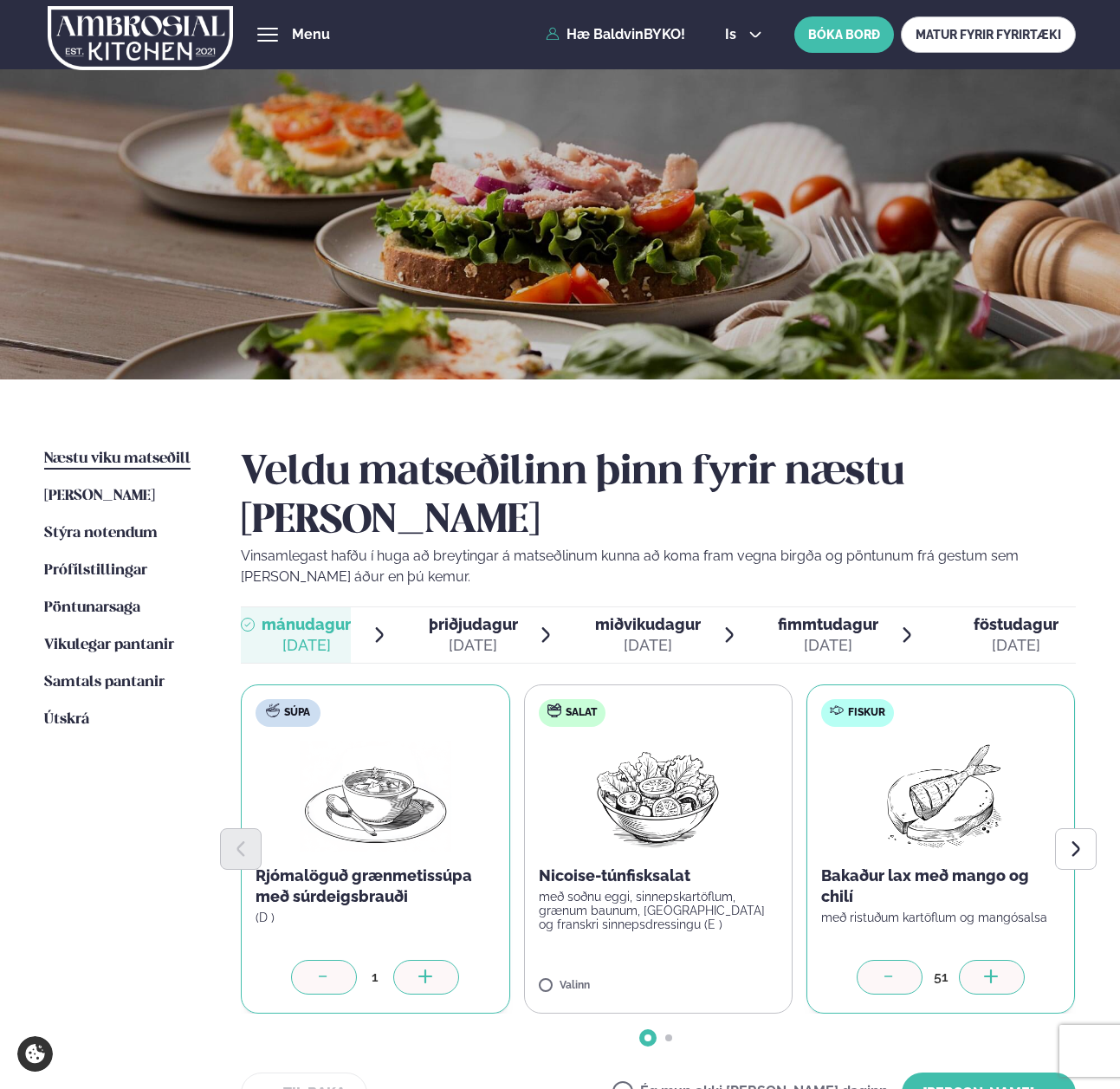
click at [906, 959] on div at bounding box center [889, 977] width 66 height 35
click at [1080, 839] on icon "Next slide" at bounding box center [1075, 848] width 19 height 19
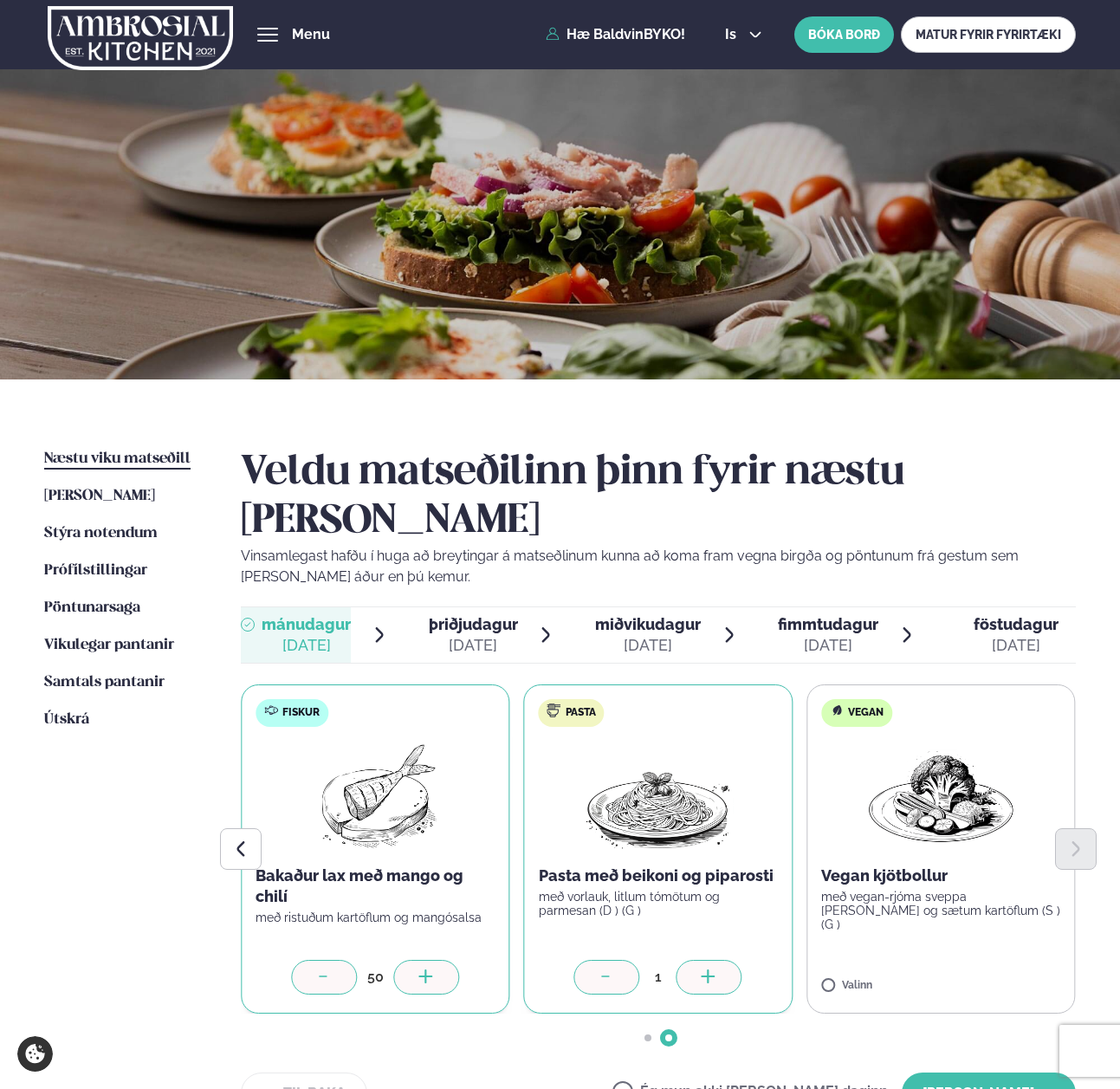
click at [710, 969] on icon at bounding box center [709, 978] width 17 height 17
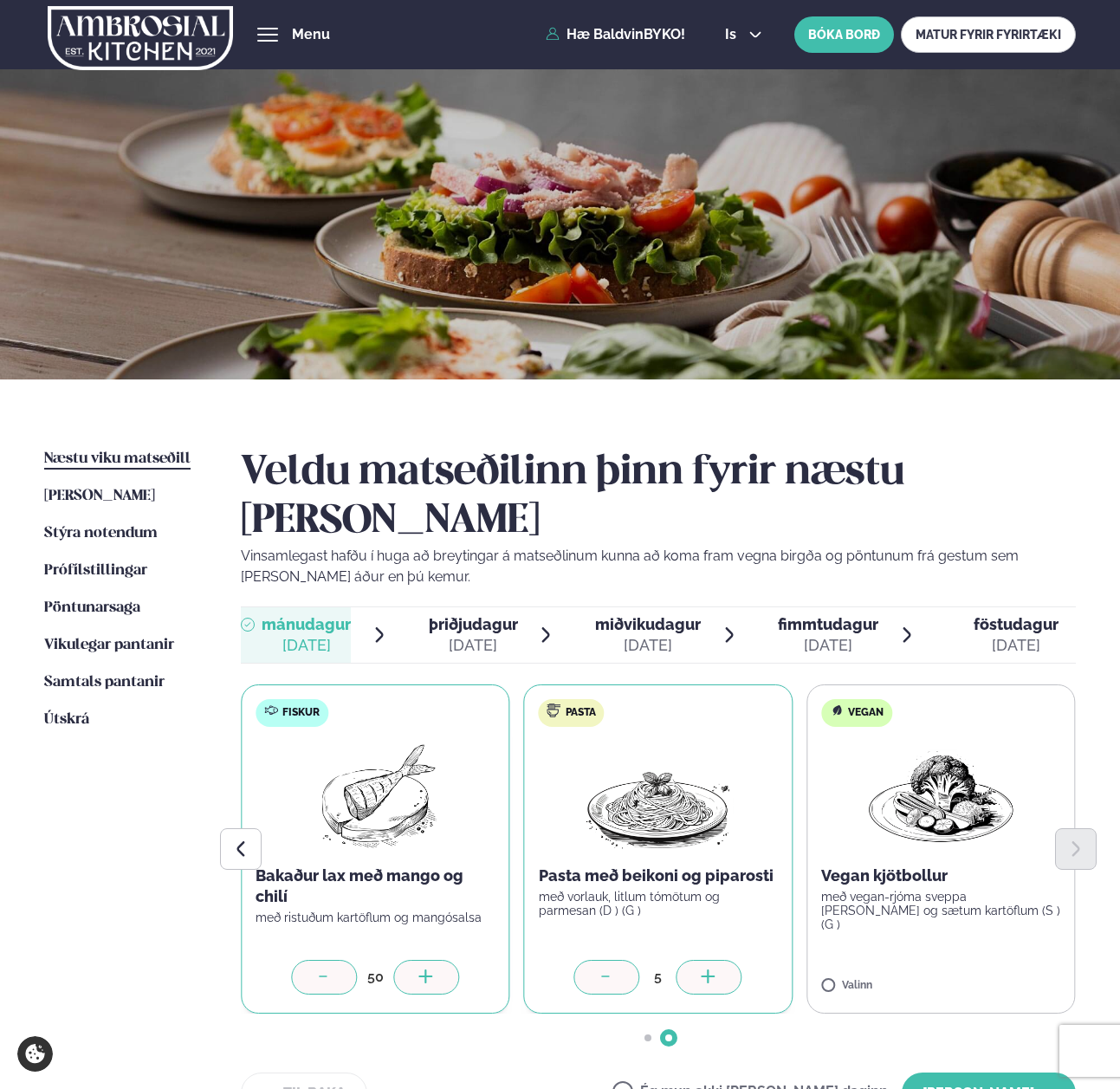
click at [710, 969] on icon at bounding box center [709, 978] width 17 height 17
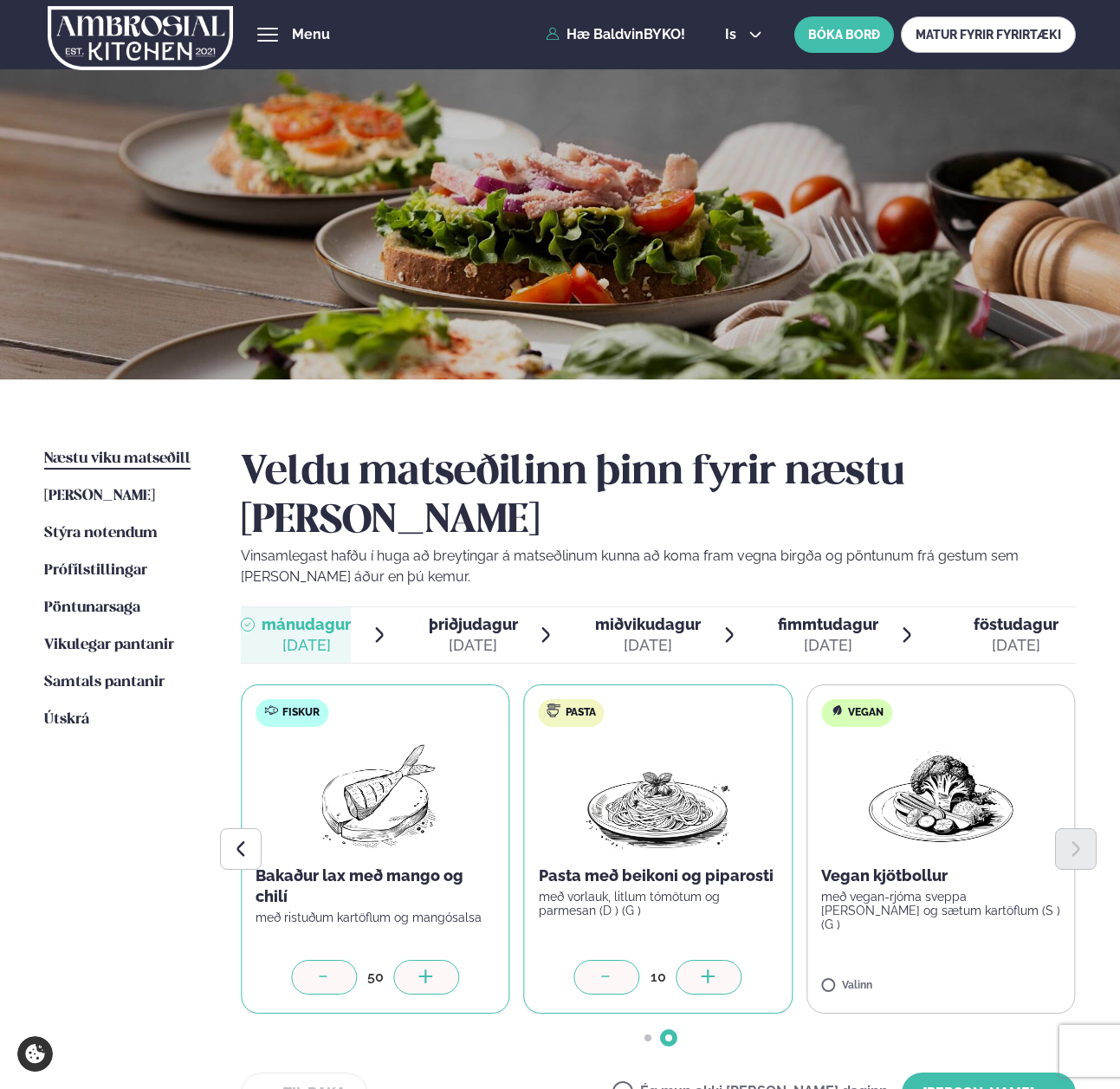
click at [710, 969] on icon at bounding box center [709, 978] width 17 height 17
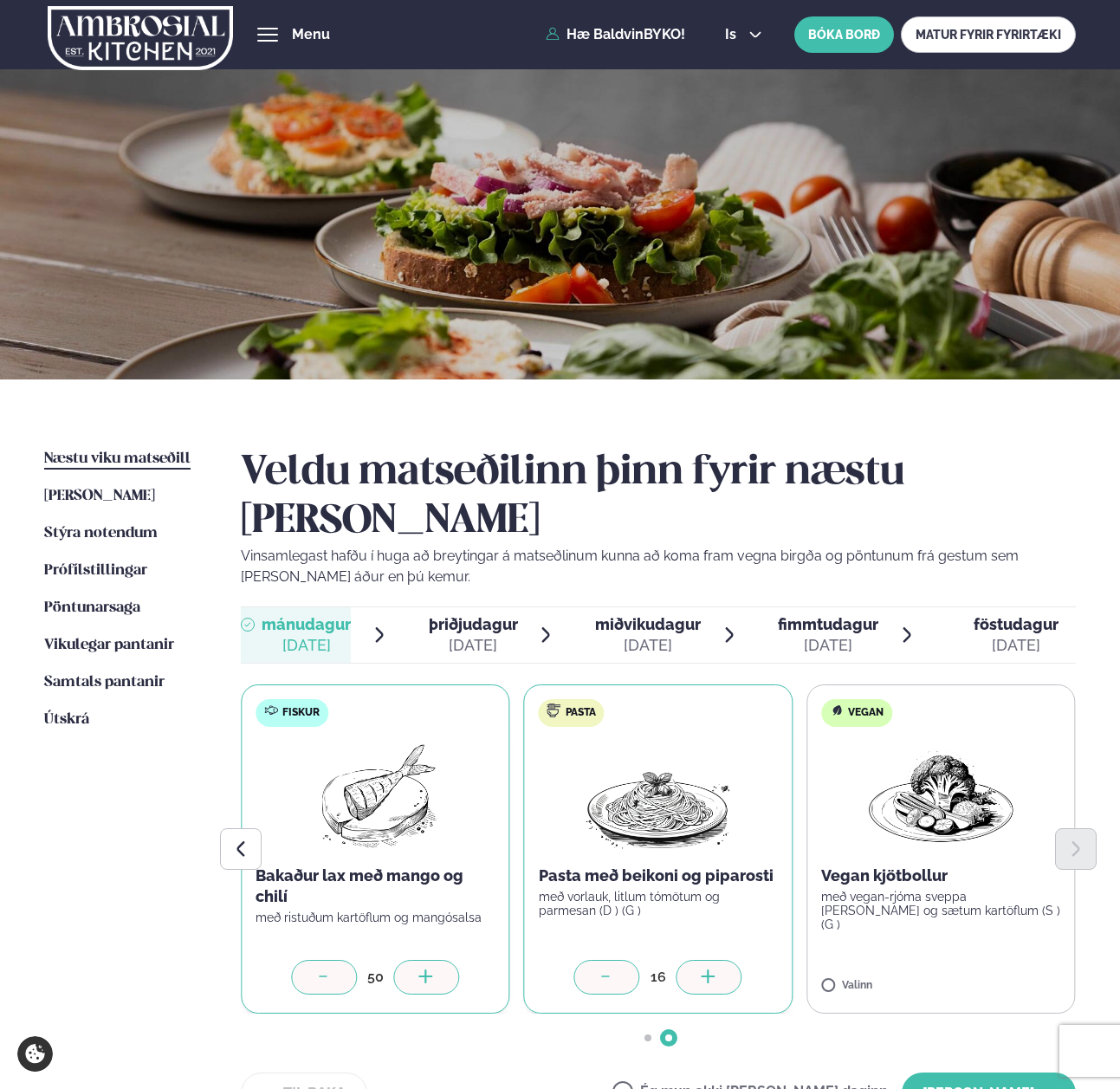
click at [710, 969] on icon at bounding box center [709, 978] width 17 height 17
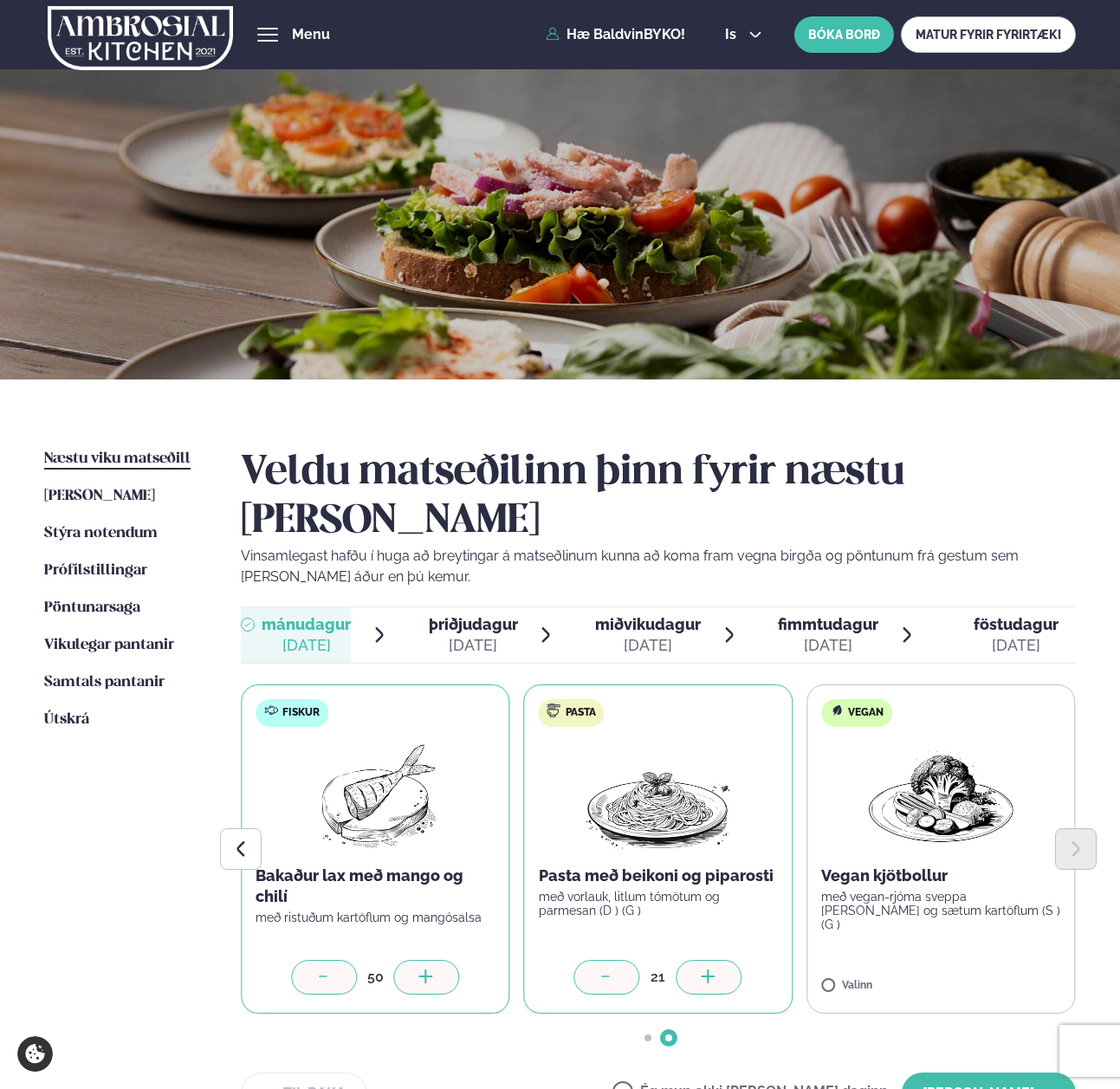
click at [710, 969] on icon at bounding box center [709, 978] width 17 height 17
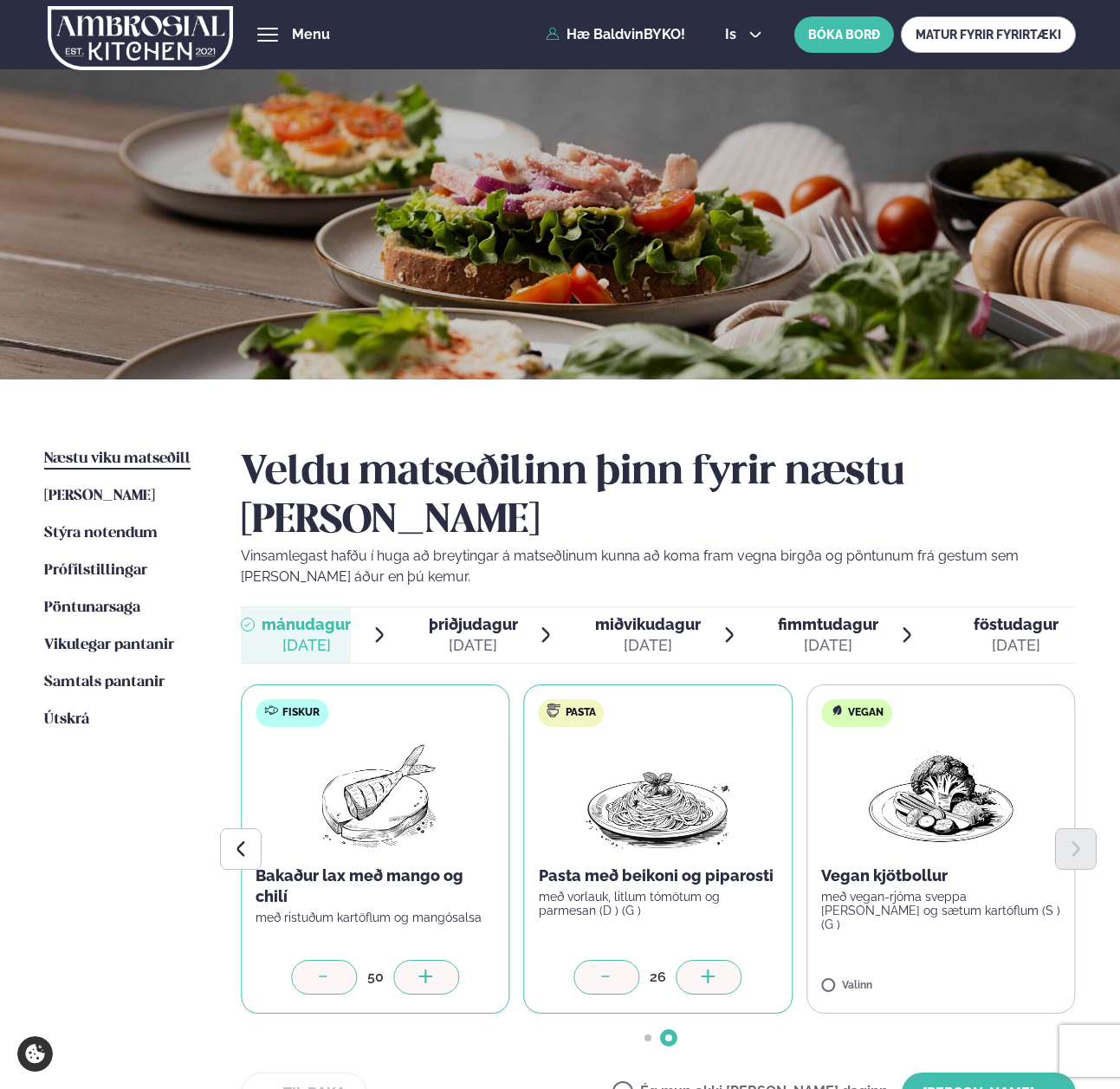
click at [710, 969] on icon at bounding box center [709, 978] width 17 height 17
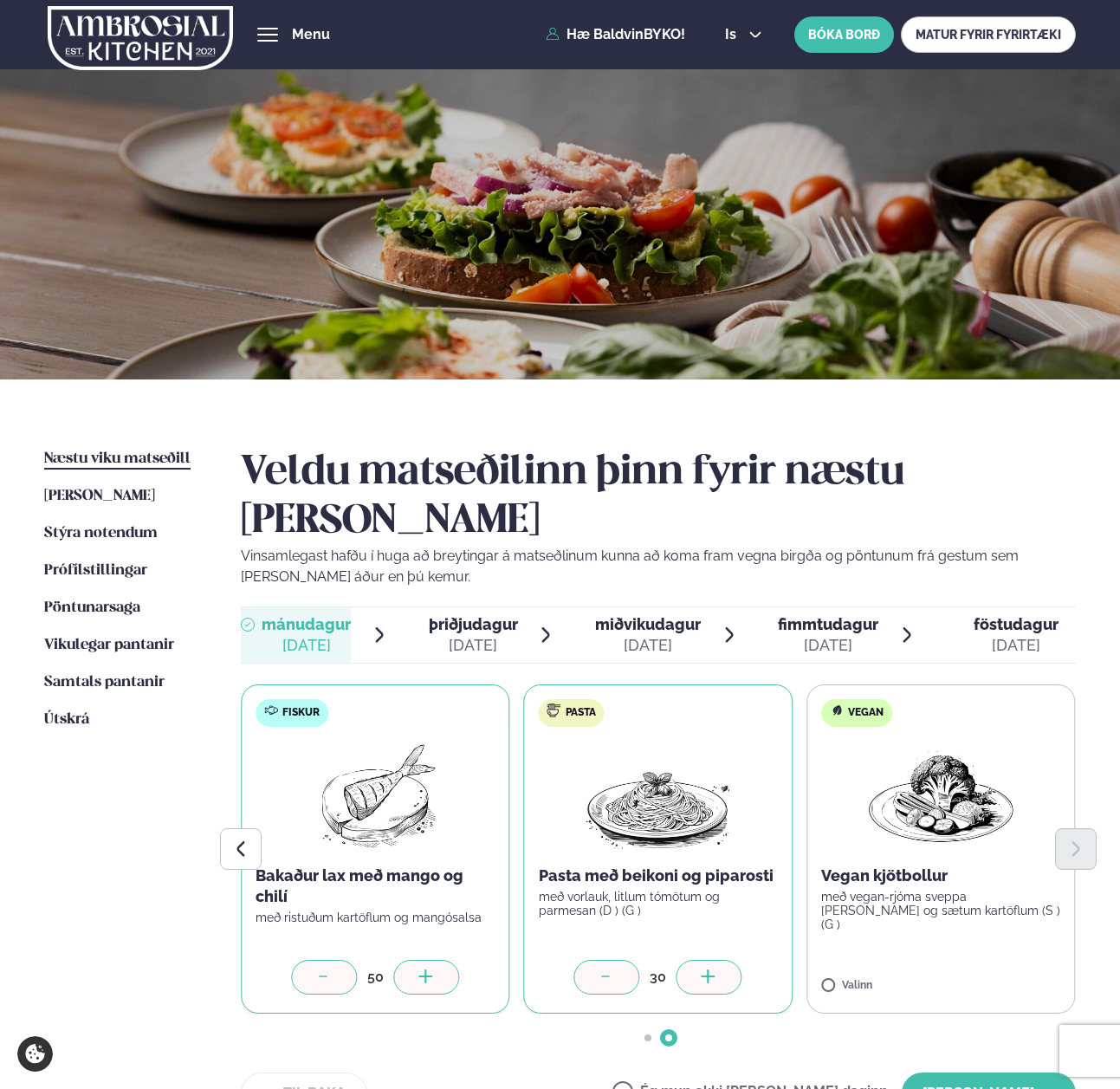
click at [710, 969] on icon at bounding box center [709, 978] width 17 height 17
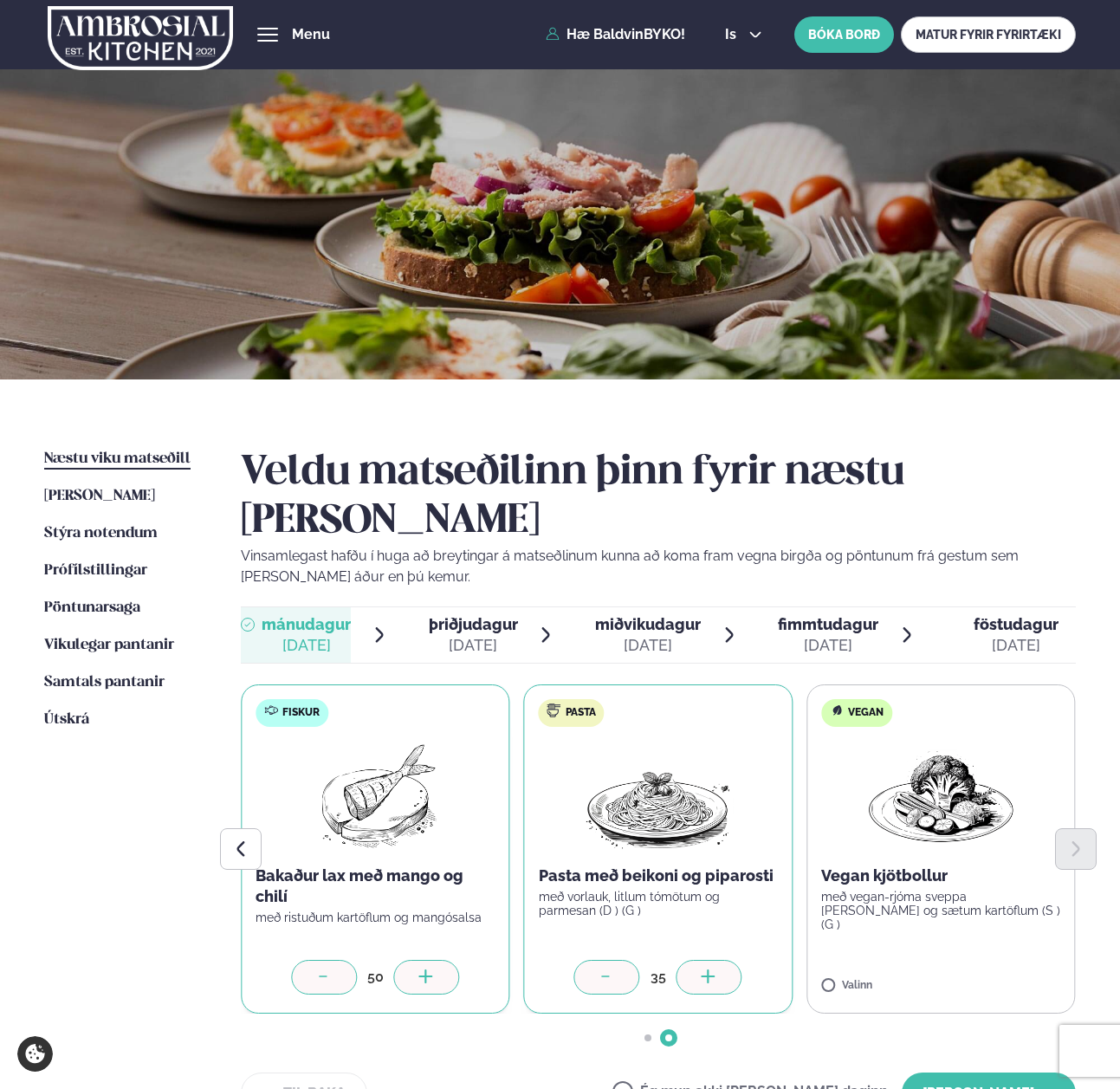
click at [710, 969] on icon at bounding box center [709, 978] width 17 height 17
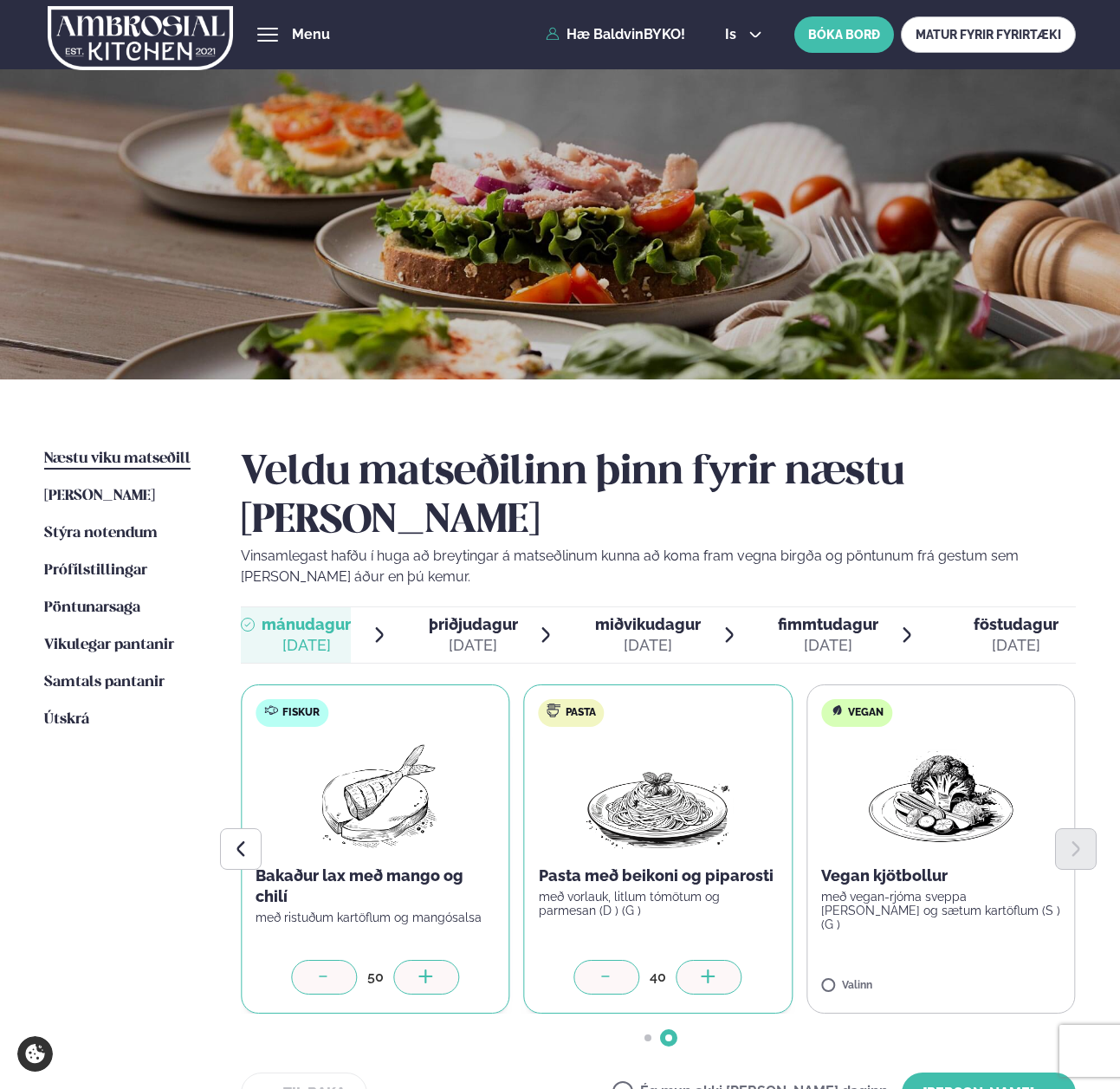
click at [710, 969] on icon at bounding box center [709, 978] width 17 height 17
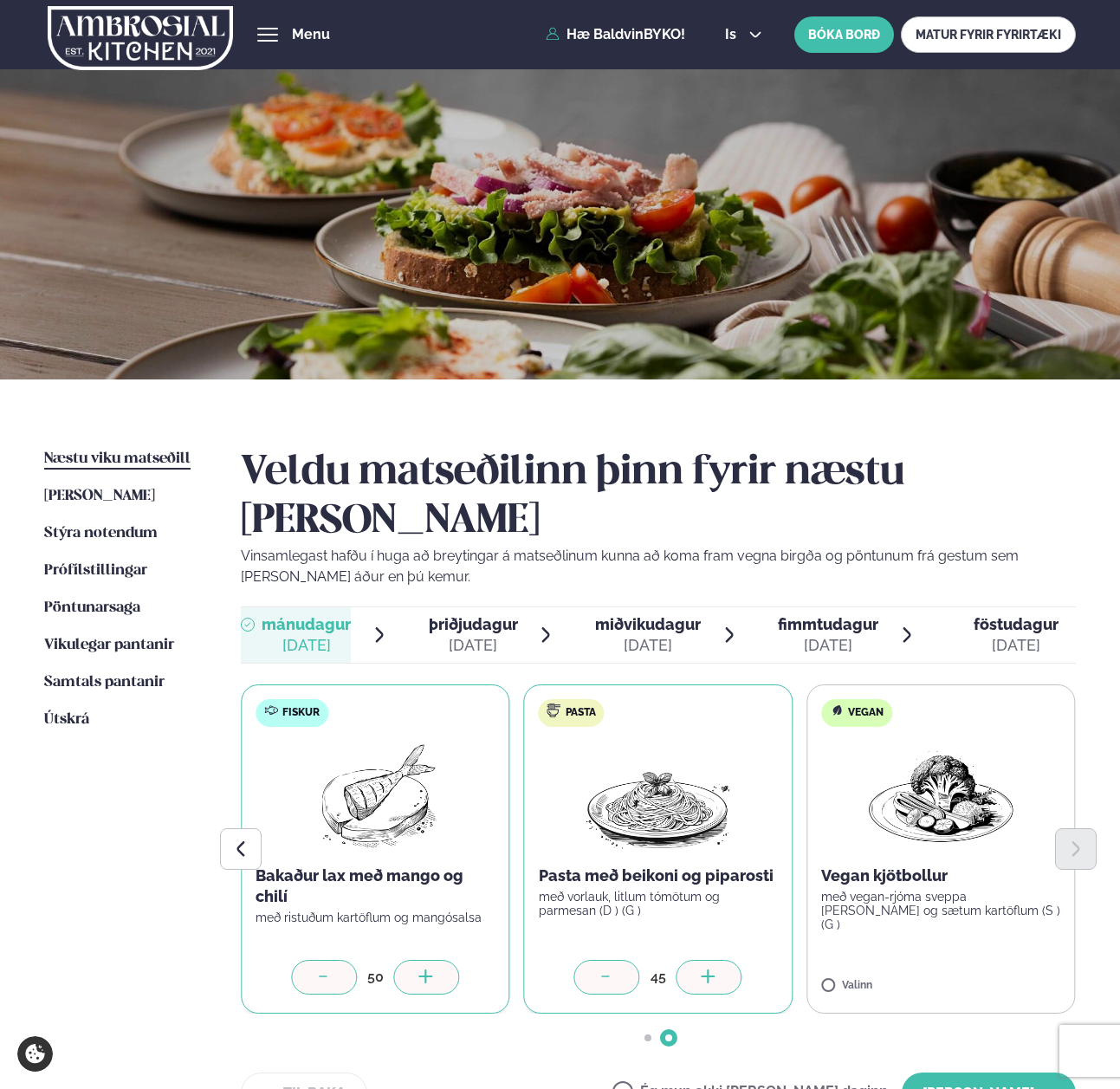
click at [710, 969] on icon at bounding box center [709, 978] width 17 height 17
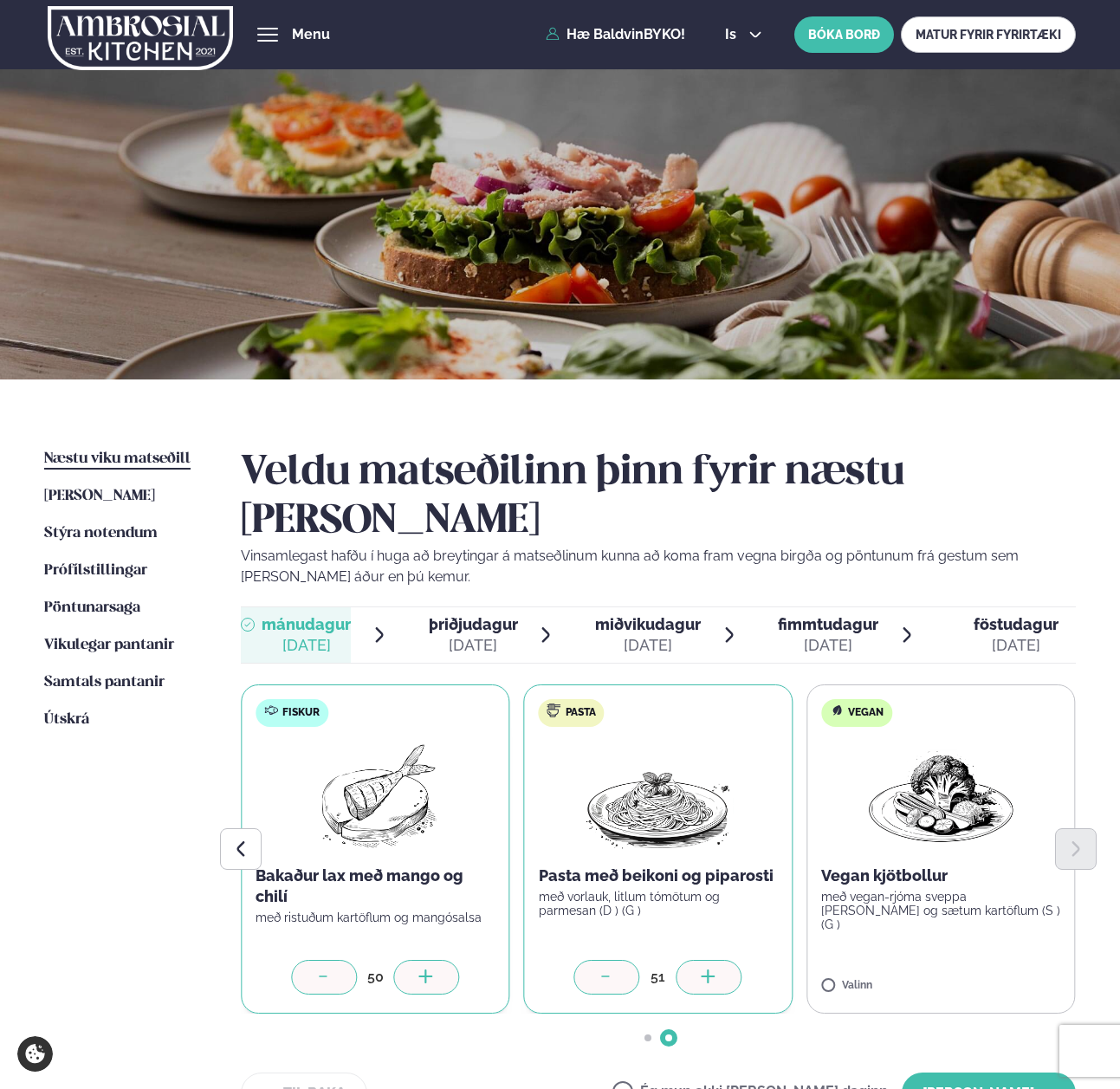
click at [623, 959] on div at bounding box center [607, 977] width 66 height 35
click at [999, 969] on icon at bounding box center [991, 978] width 17 height 17
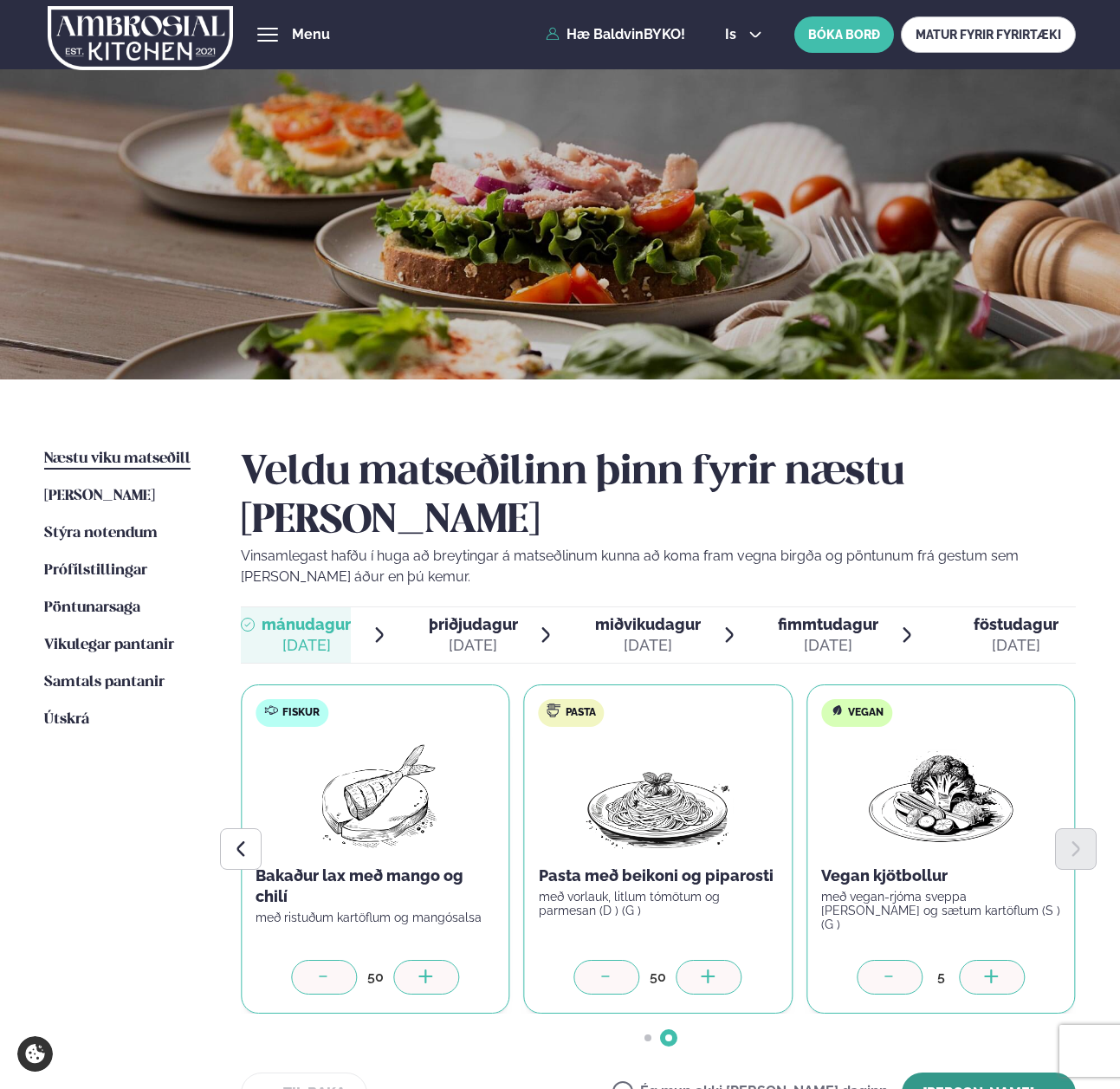
click at [968, 1073] on button "[PERSON_NAME]" at bounding box center [989, 1094] width 174 height 42
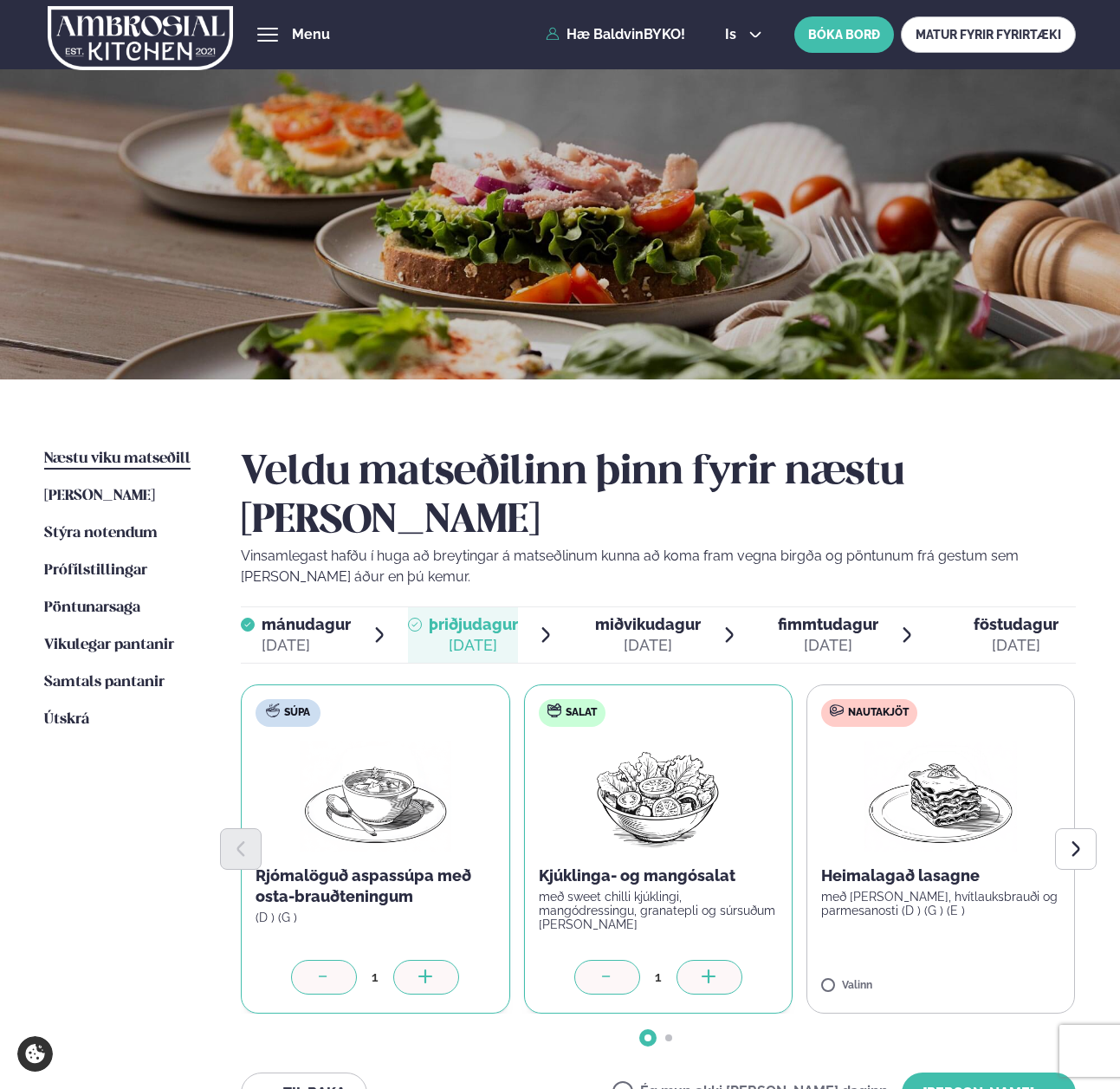
click at [735, 959] on div at bounding box center [709, 977] width 66 height 35
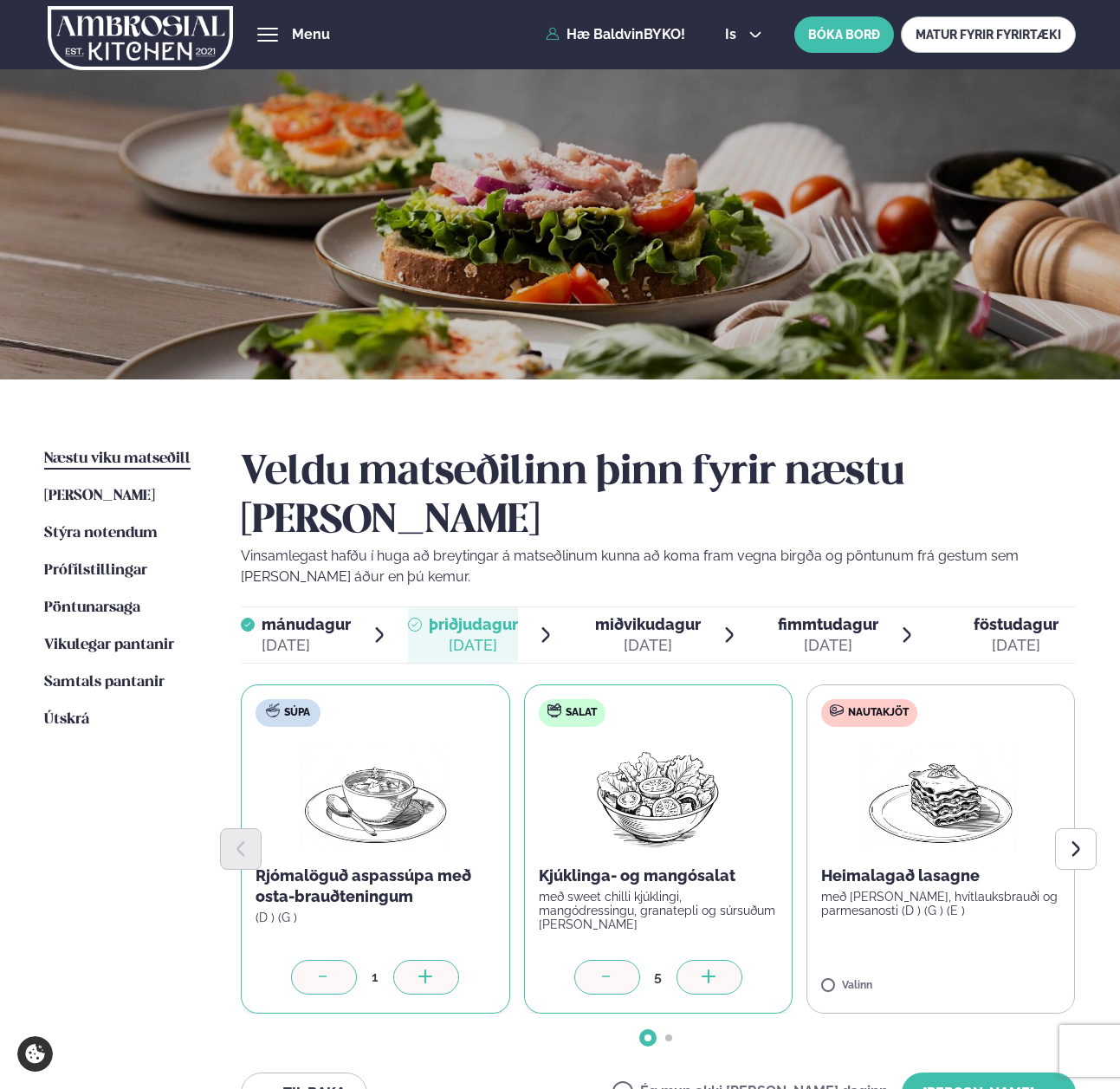
click at [735, 959] on div at bounding box center [709, 977] width 66 height 35
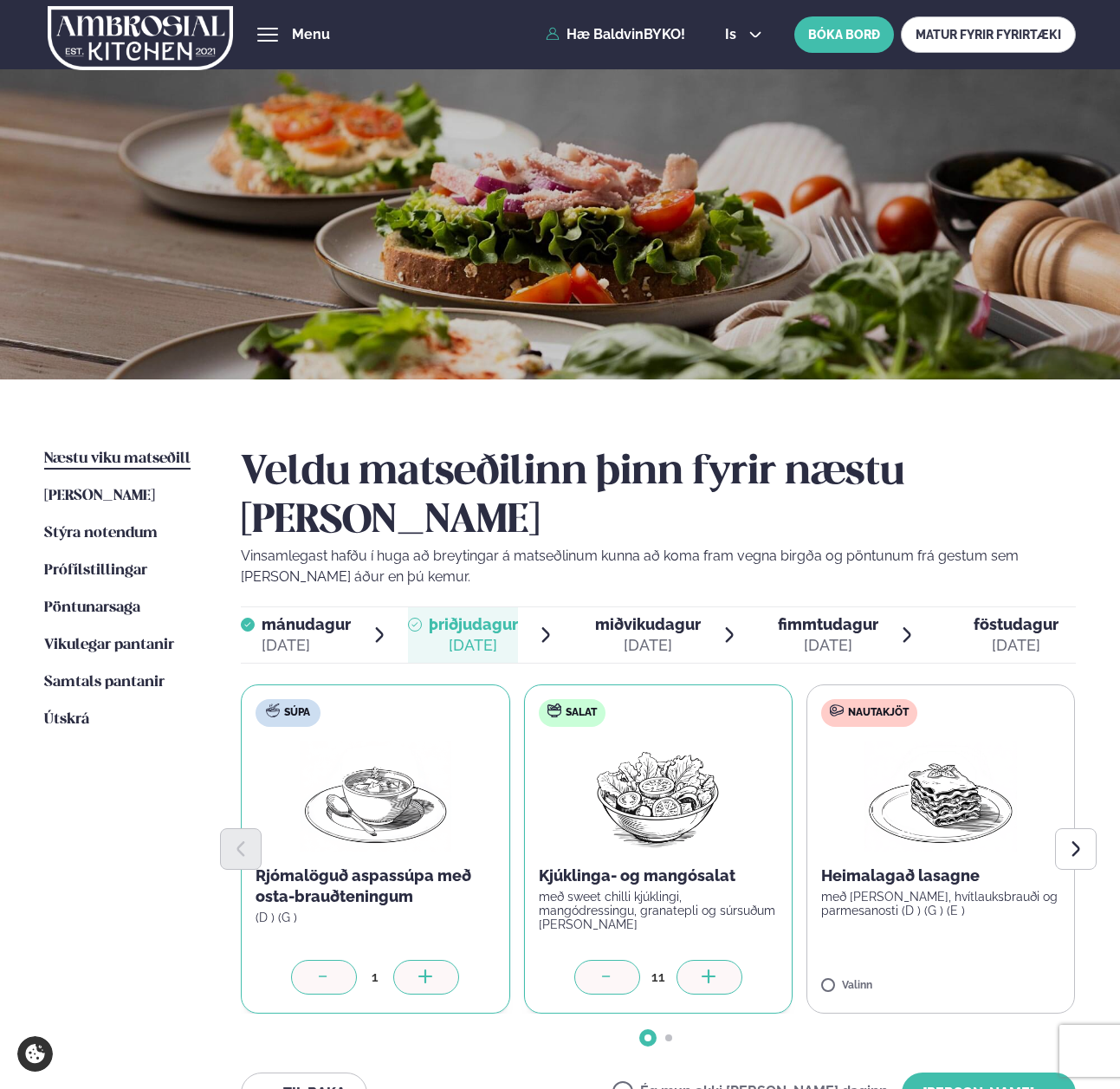
click at [735, 959] on div at bounding box center [709, 977] width 66 height 35
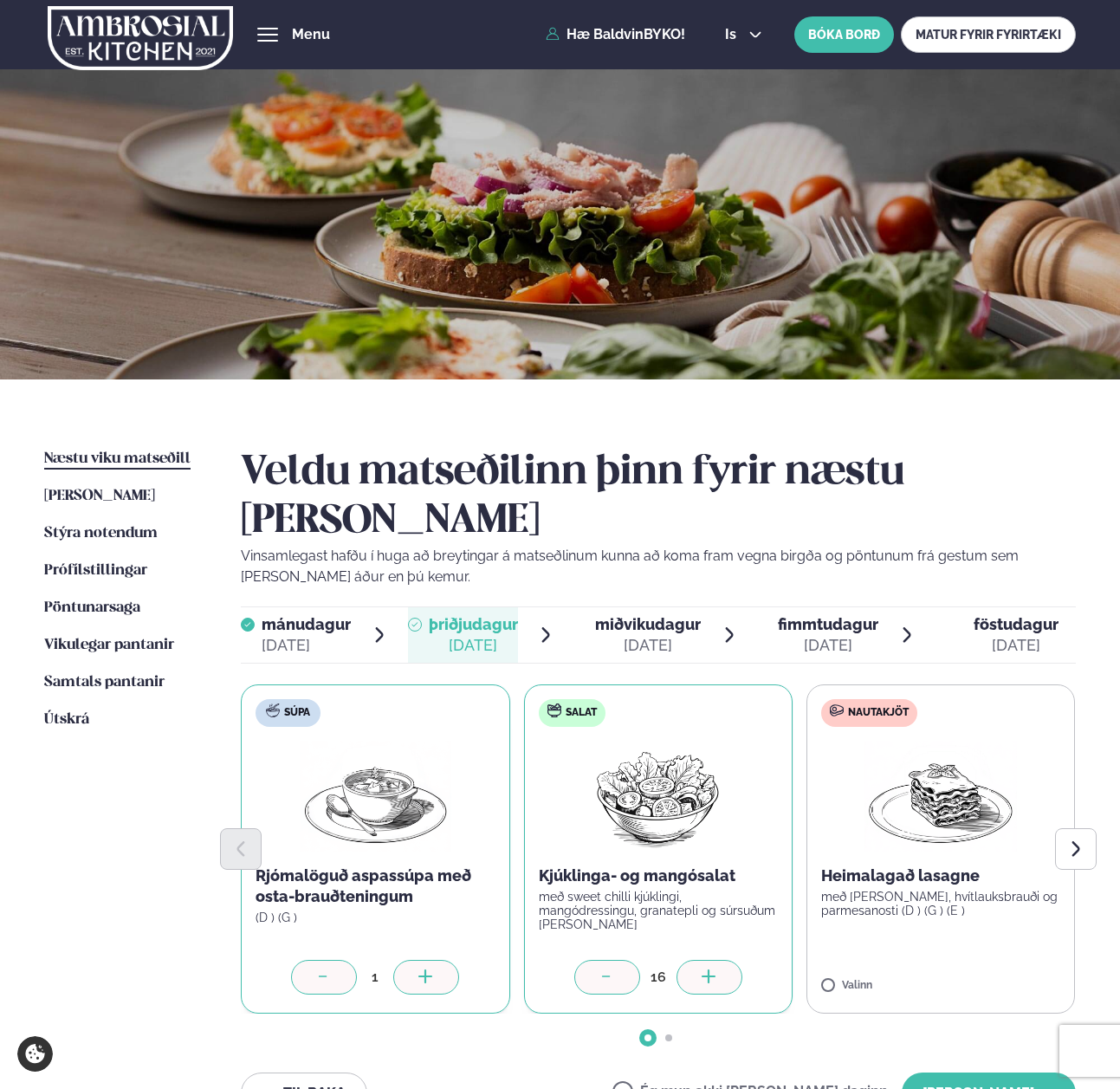
click at [735, 959] on div at bounding box center [709, 977] width 66 height 35
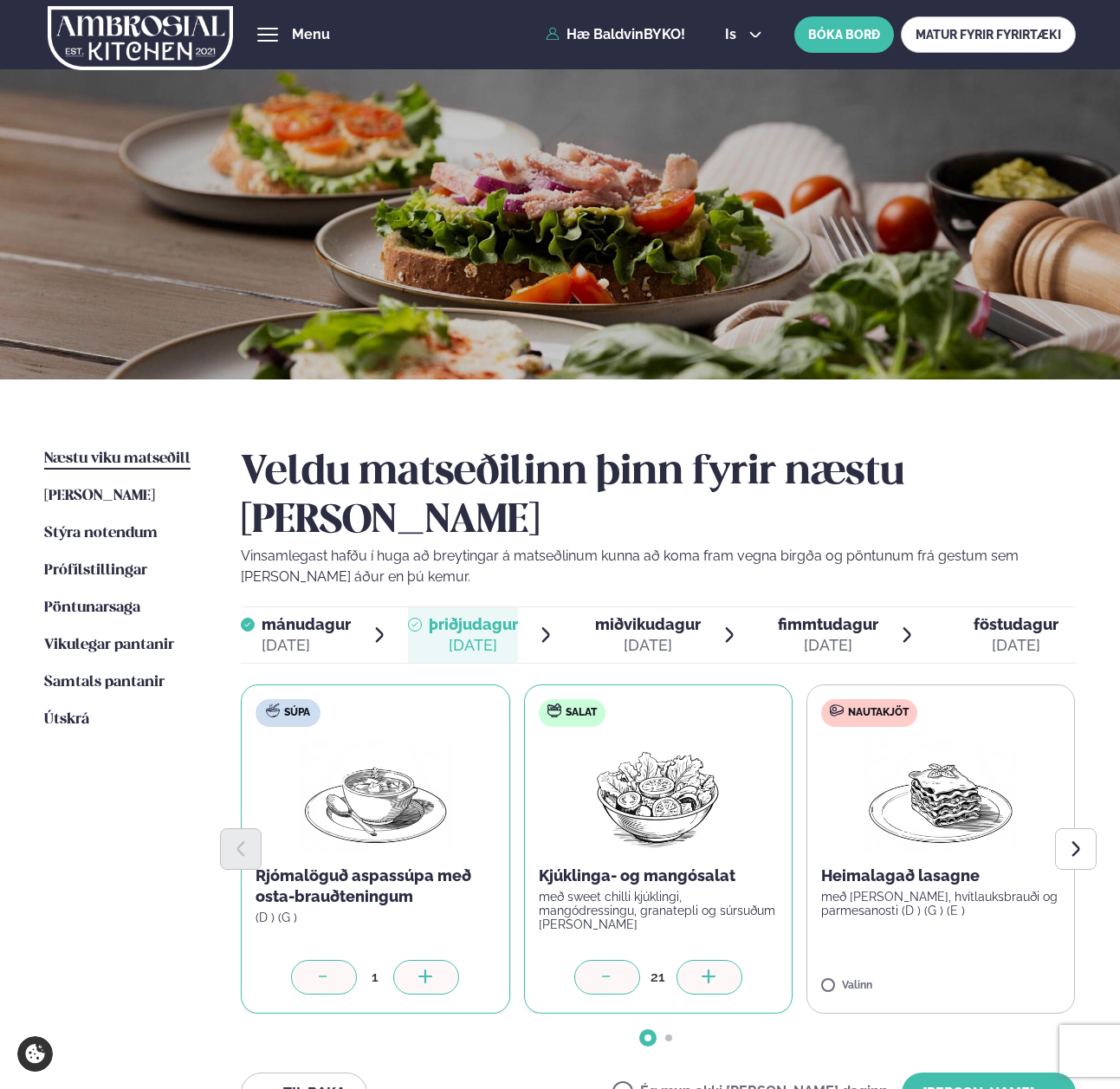
click at [735, 959] on div at bounding box center [709, 977] width 66 height 35
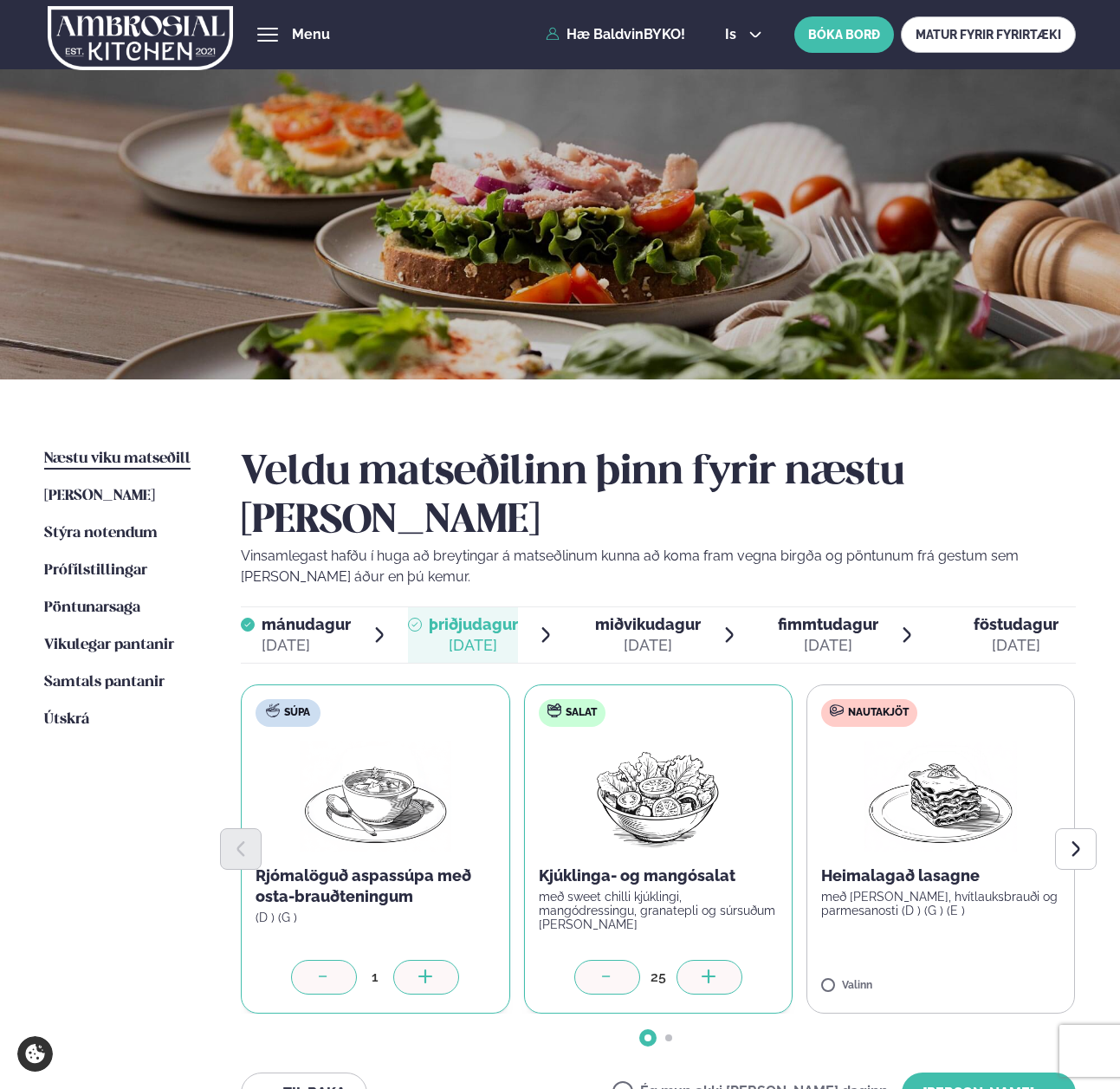
click at [735, 959] on div at bounding box center [709, 977] width 66 height 35
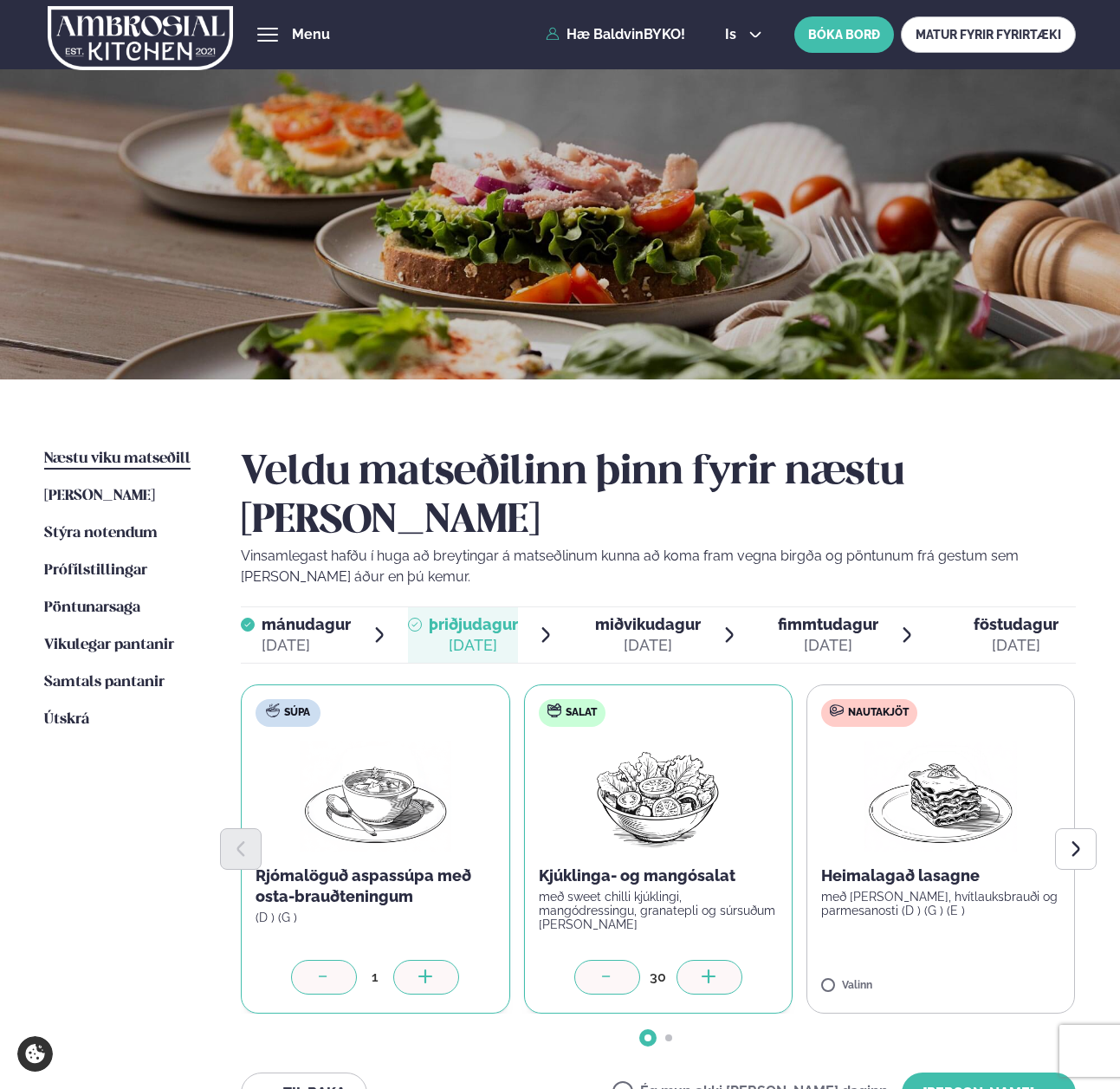
click at [735, 959] on div at bounding box center [709, 977] width 66 height 35
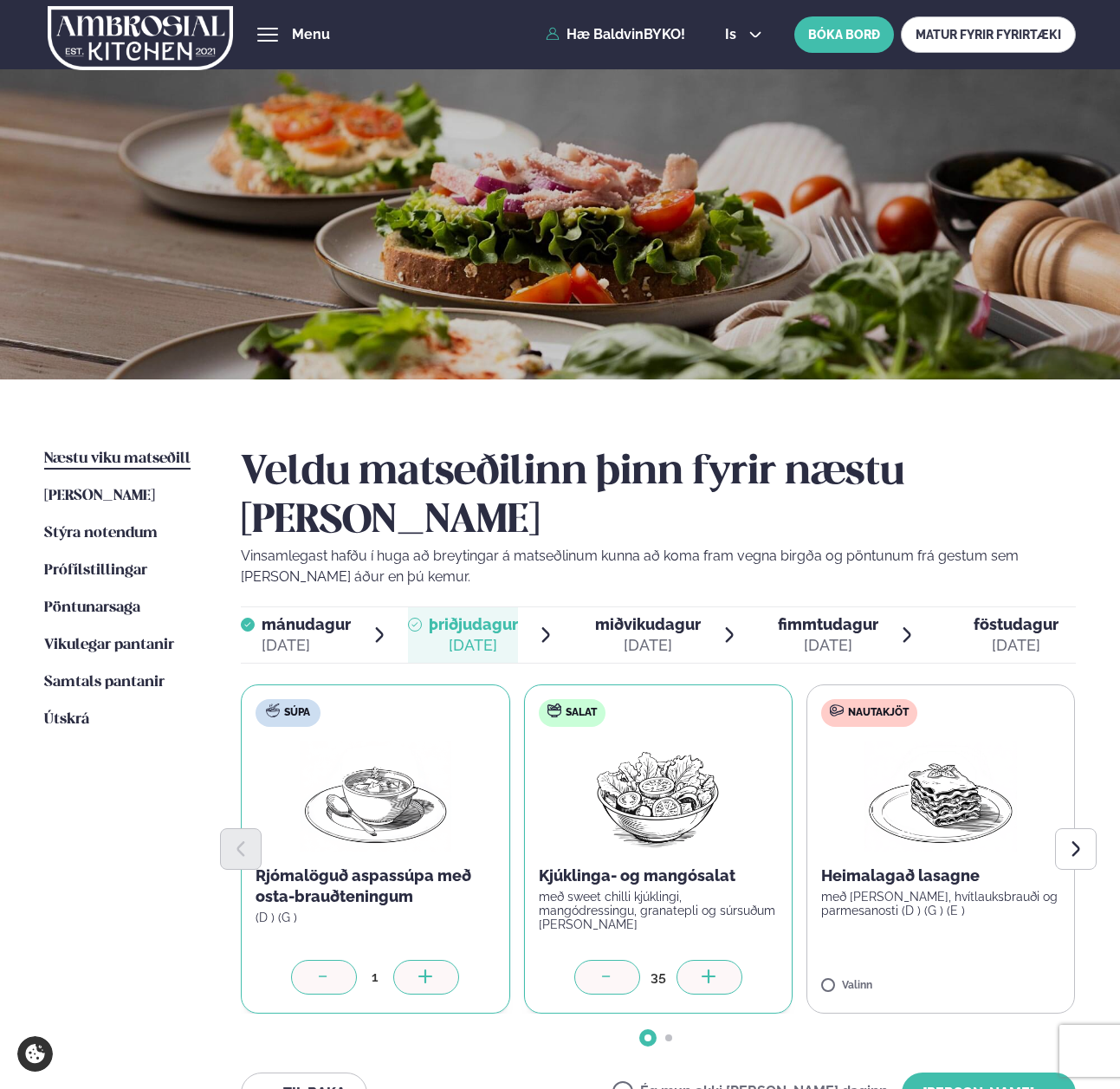
click at [735, 959] on div at bounding box center [709, 977] width 66 height 35
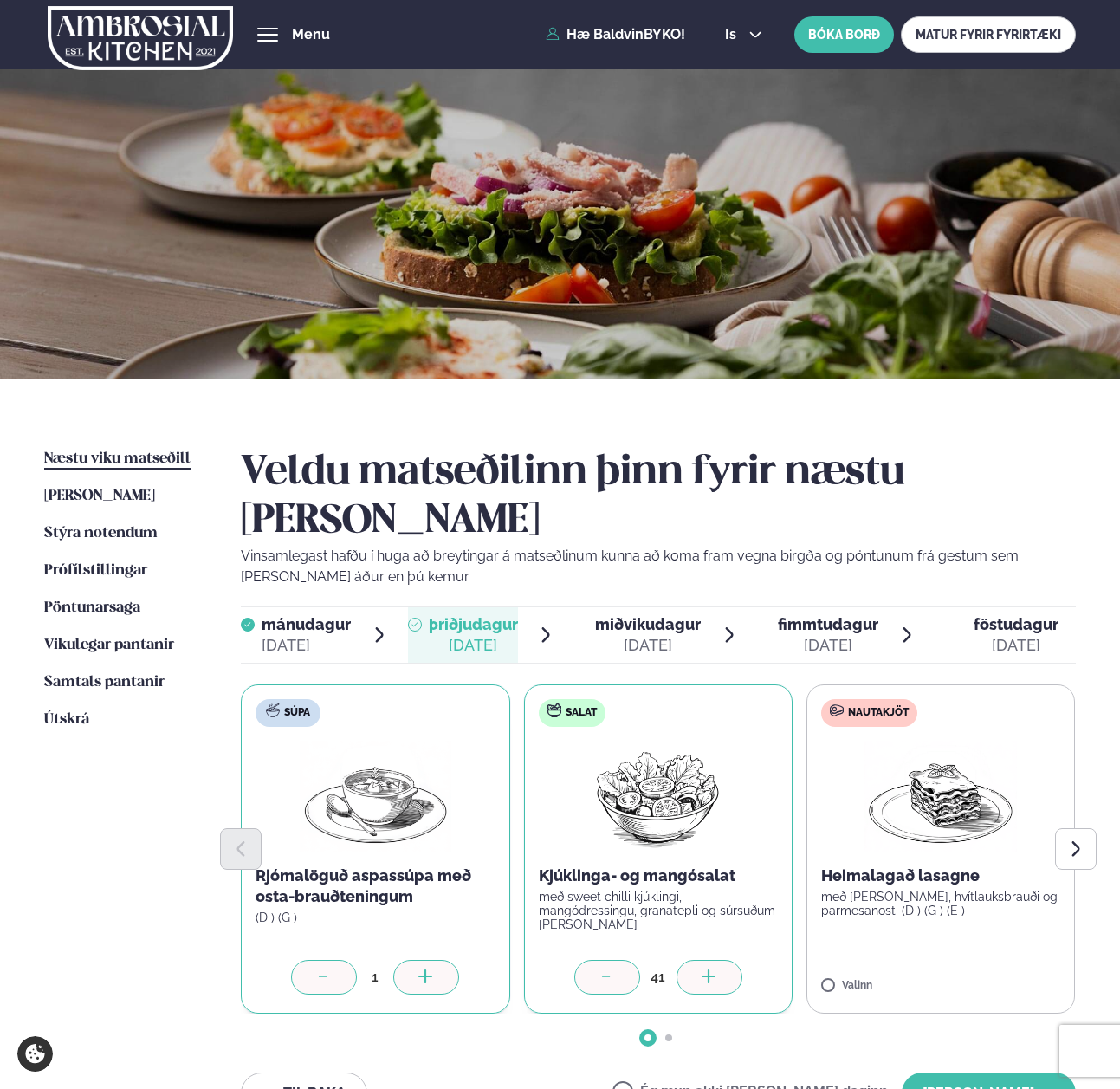
click at [735, 959] on div at bounding box center [709, 977] width 66 height 35
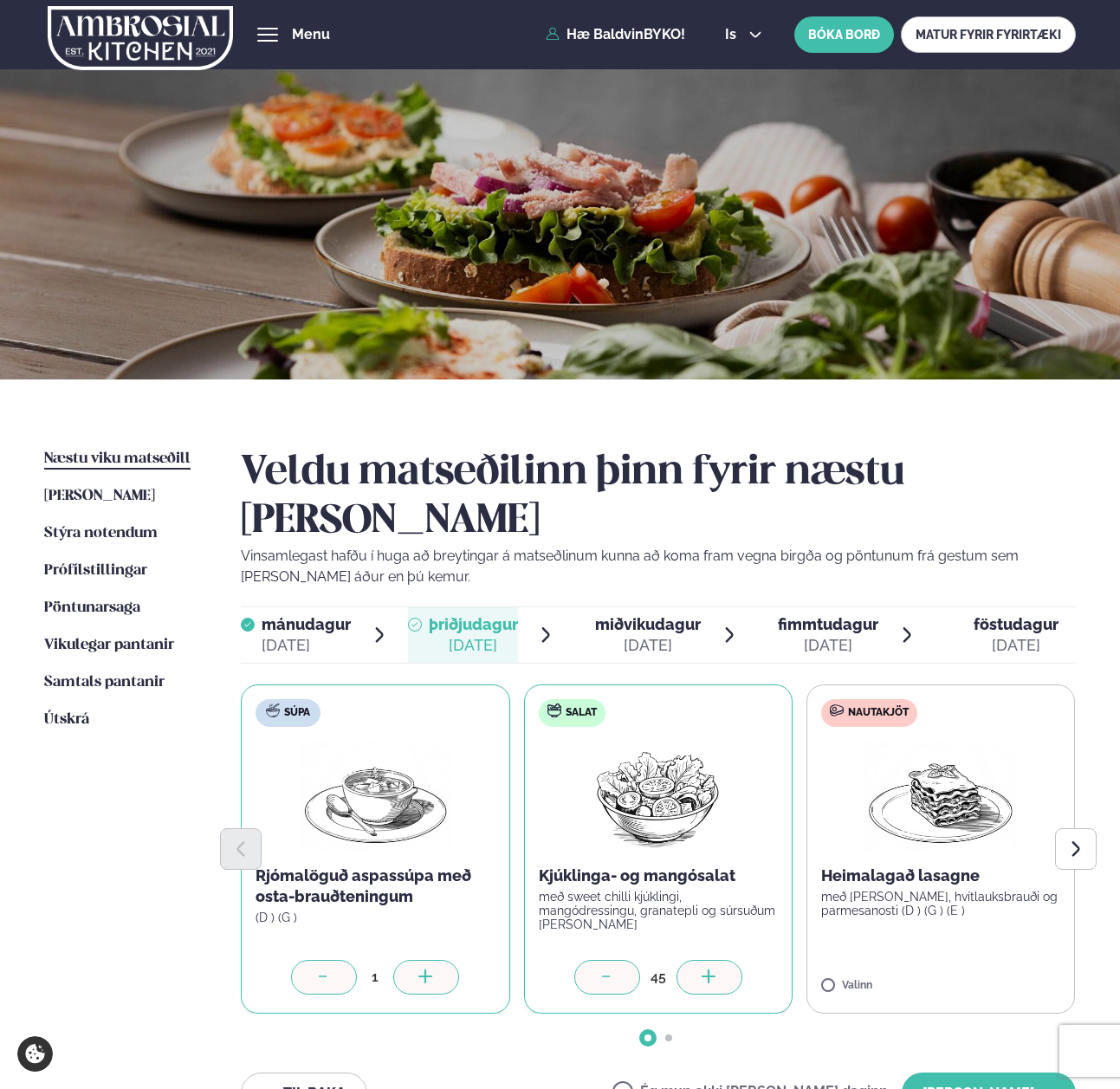
click at [735, 959] on div at bounding box center [709, 977] width 66 height 35
click at [983, 969] on icon at bounding box center [991, 978] width 17 height 17
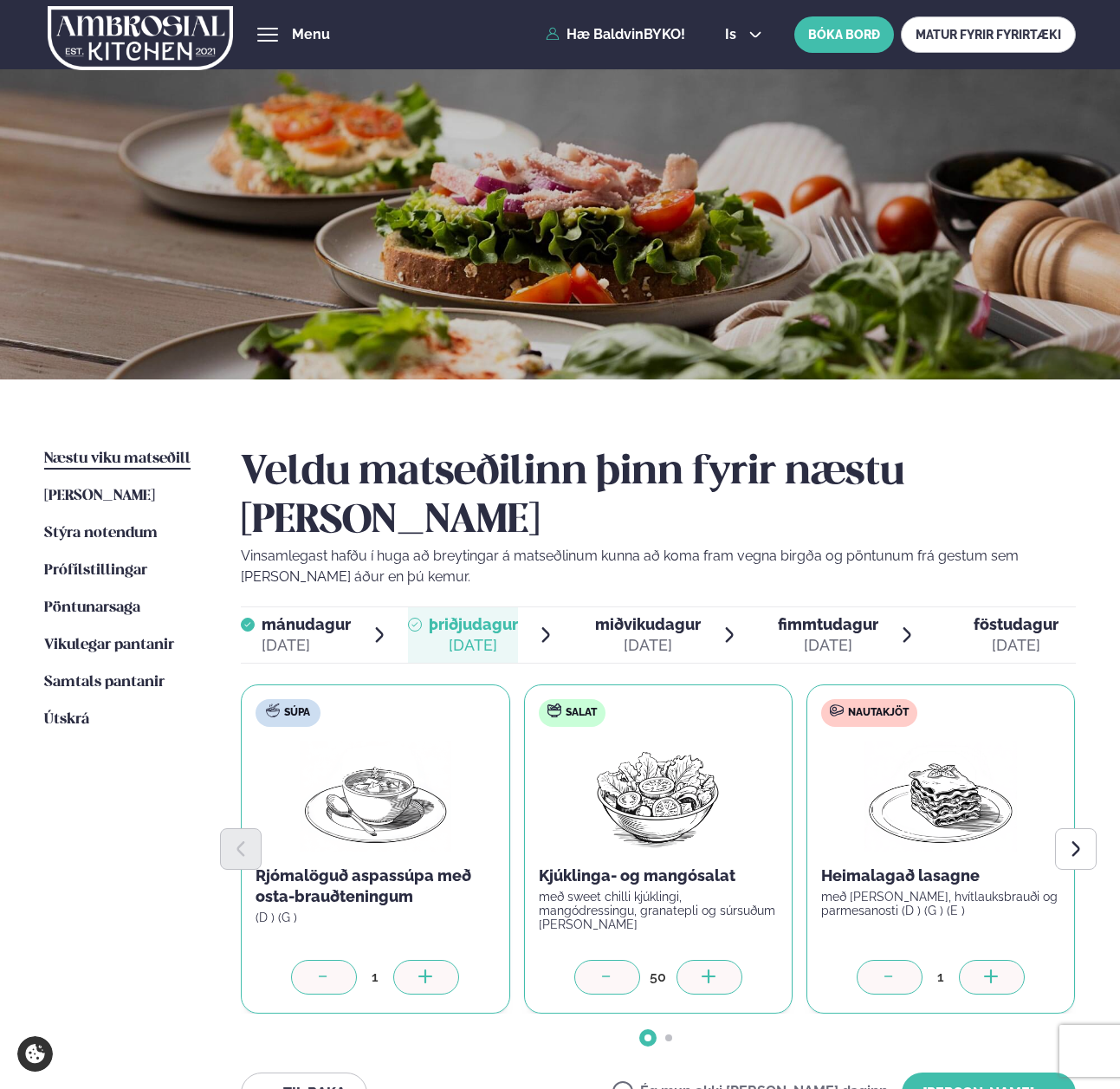
click at [983, 969] on icon at bounding box center [991, 978] width 17 height 17
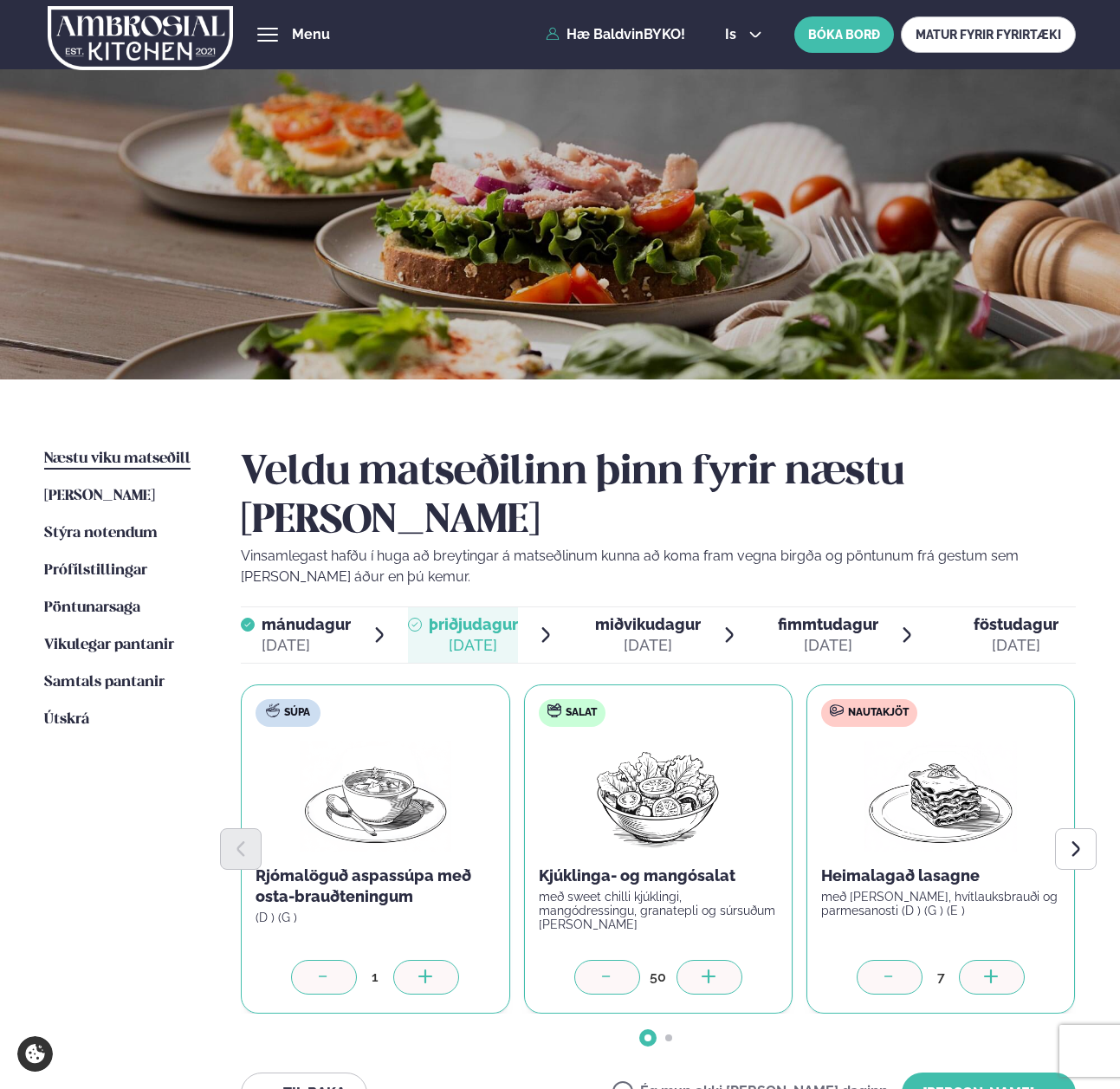
click at [983, 969] on icon at bounding box center [991, 978] width 17 height 17
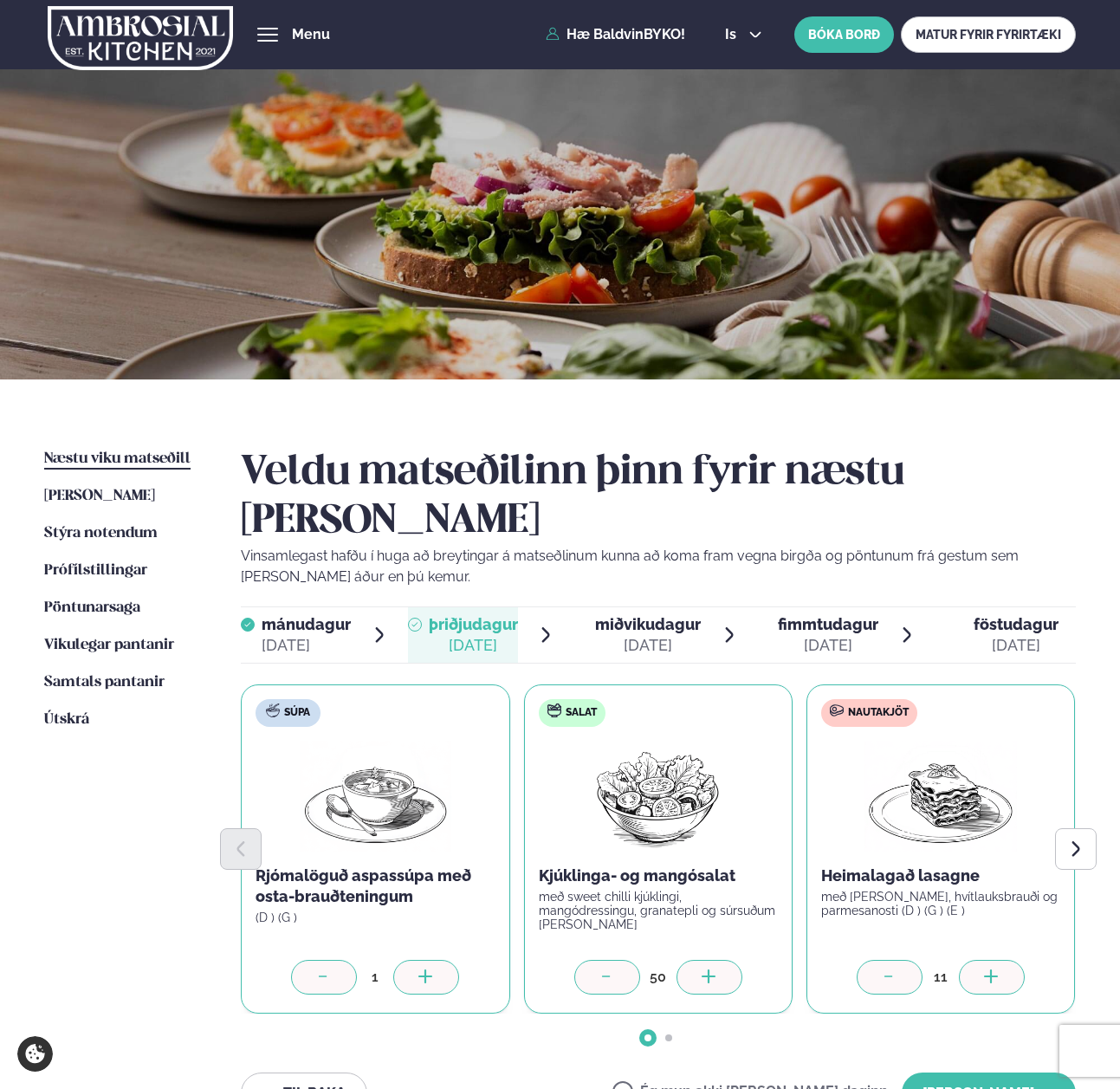
click at [983, 969] on icon at bounding box center [991, 978] width 17 height 17
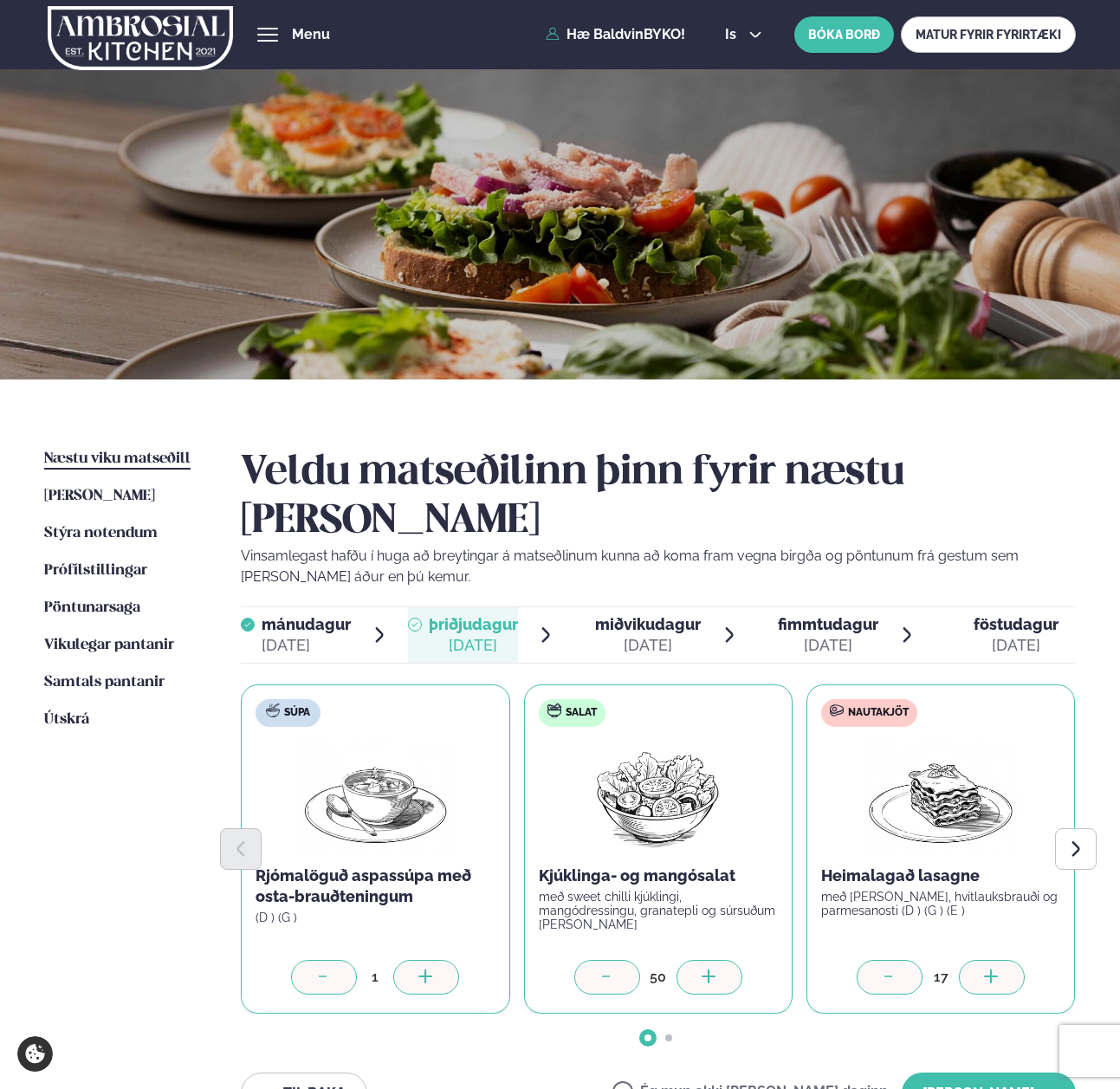
click at [983, 969] on icon at bounding box center [991, 978] width 17 height 17
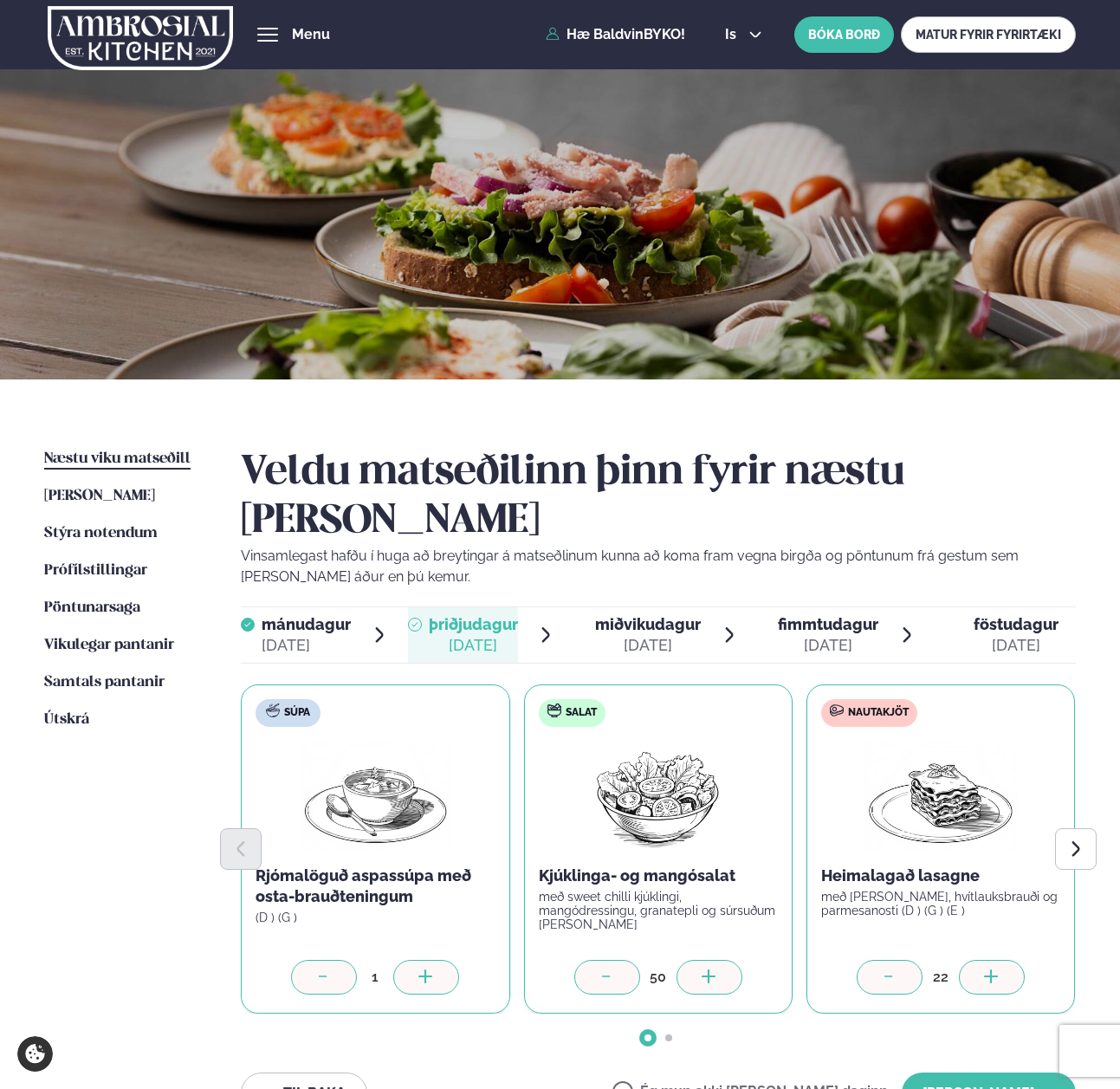
click at [983, 969] on icon at bounding box center [991, 978] width 17 height 17
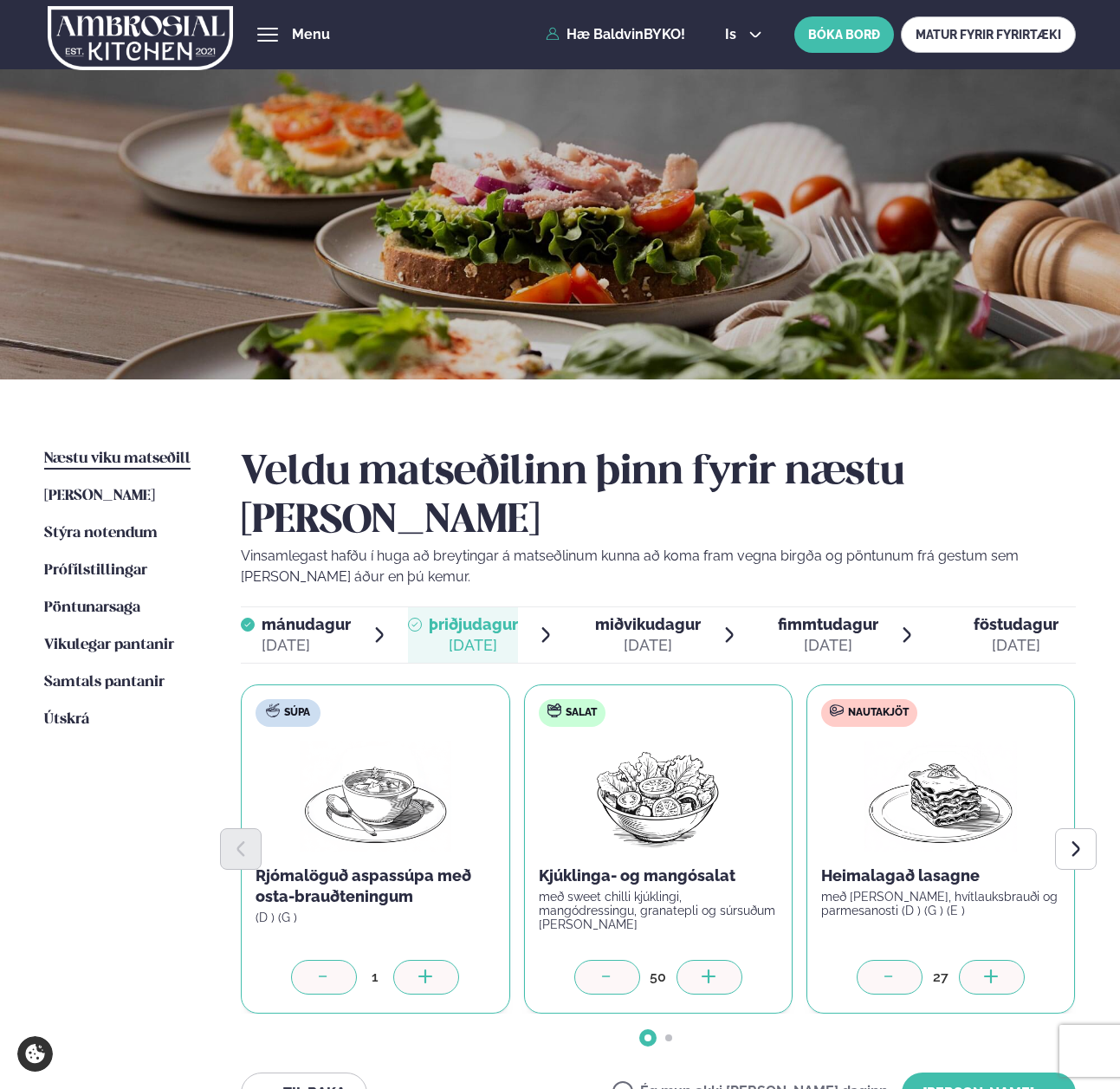
click at [983, 969] on icon at bounding box center [991, 978] width 17 height 17
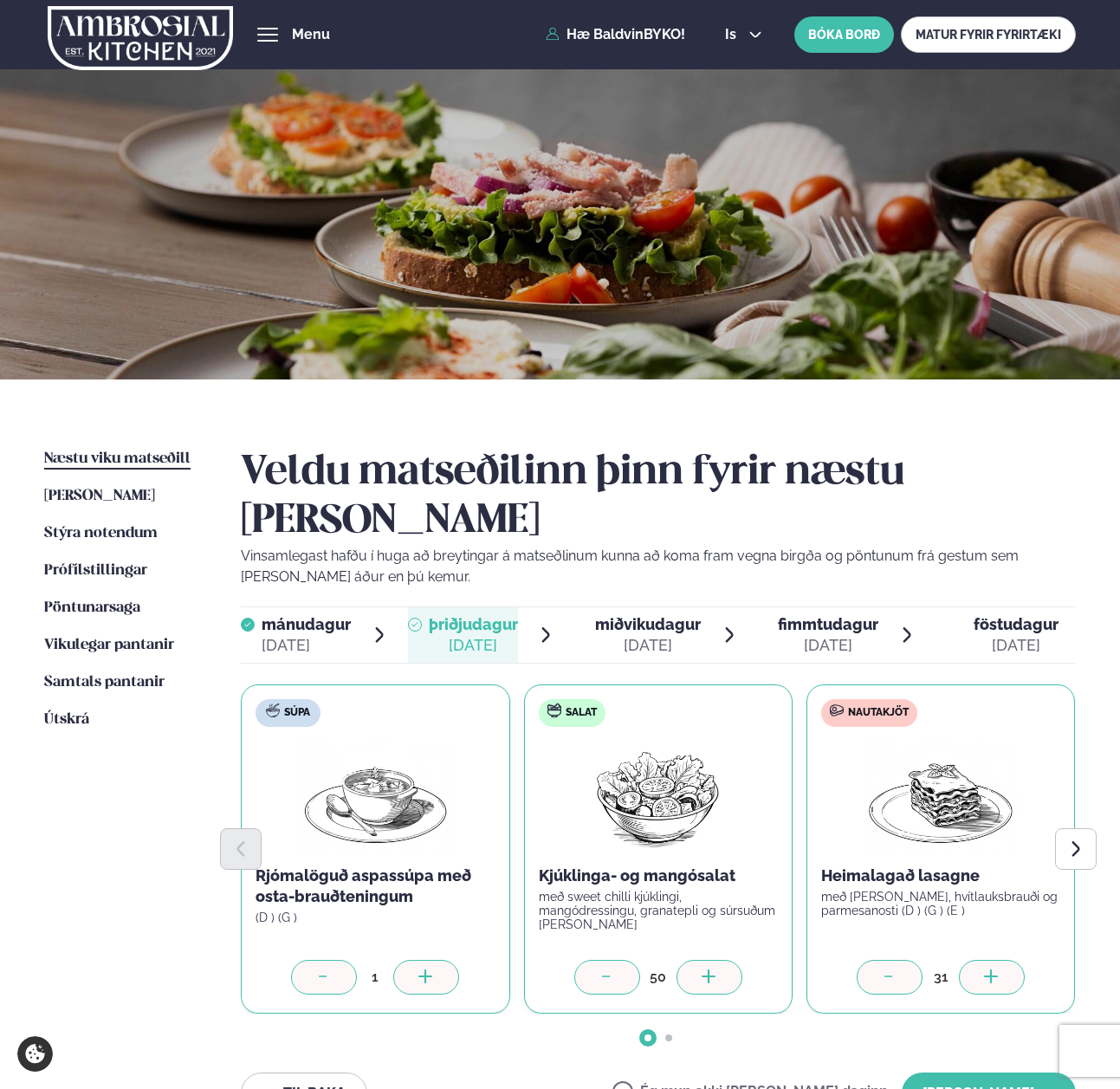
click at [983, 969] on icon at bounding box center [991, 978] width 17 height 17
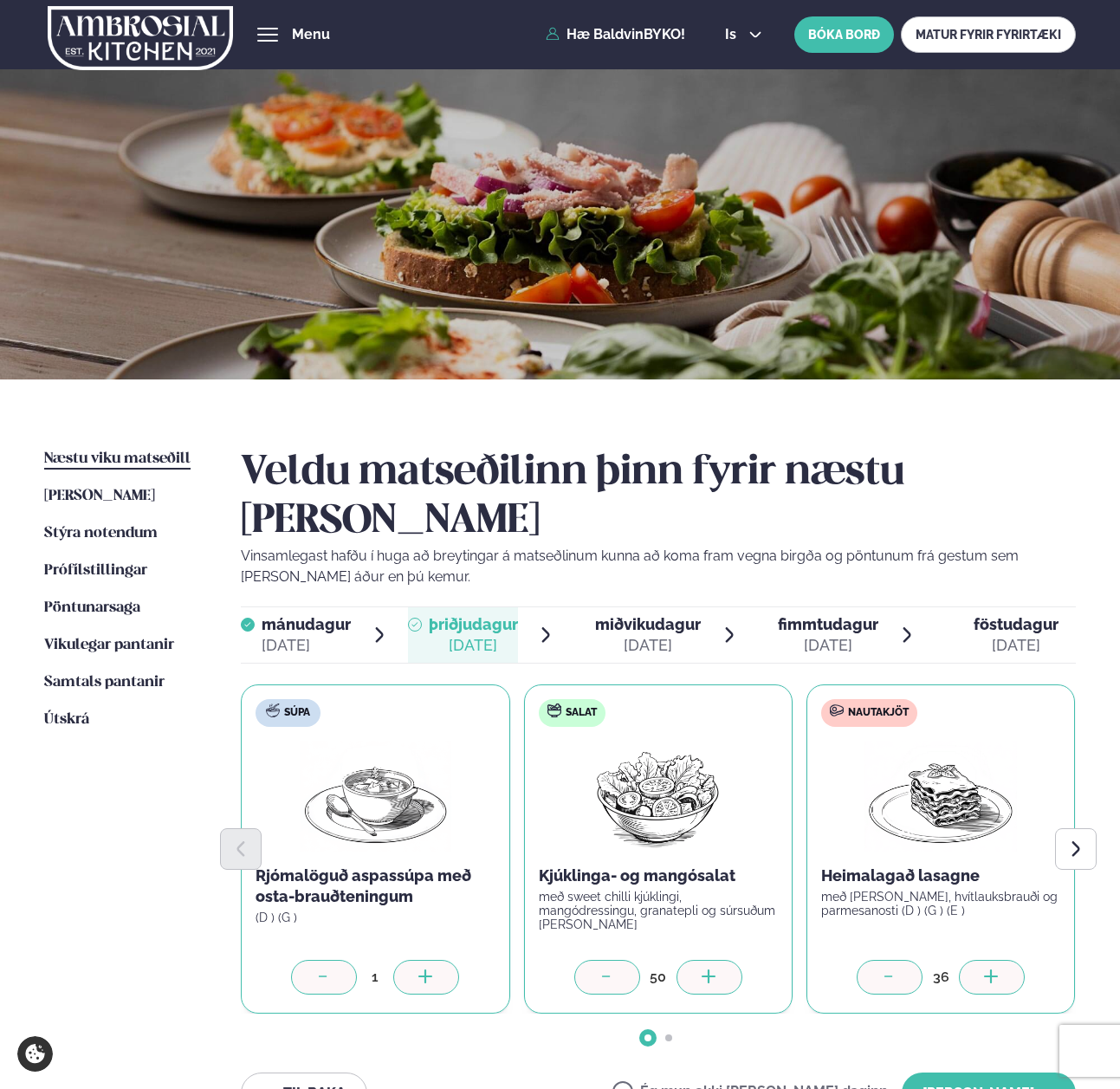
click at [983, 969] on icon at bounding box center [991, 978] width 17 height 17
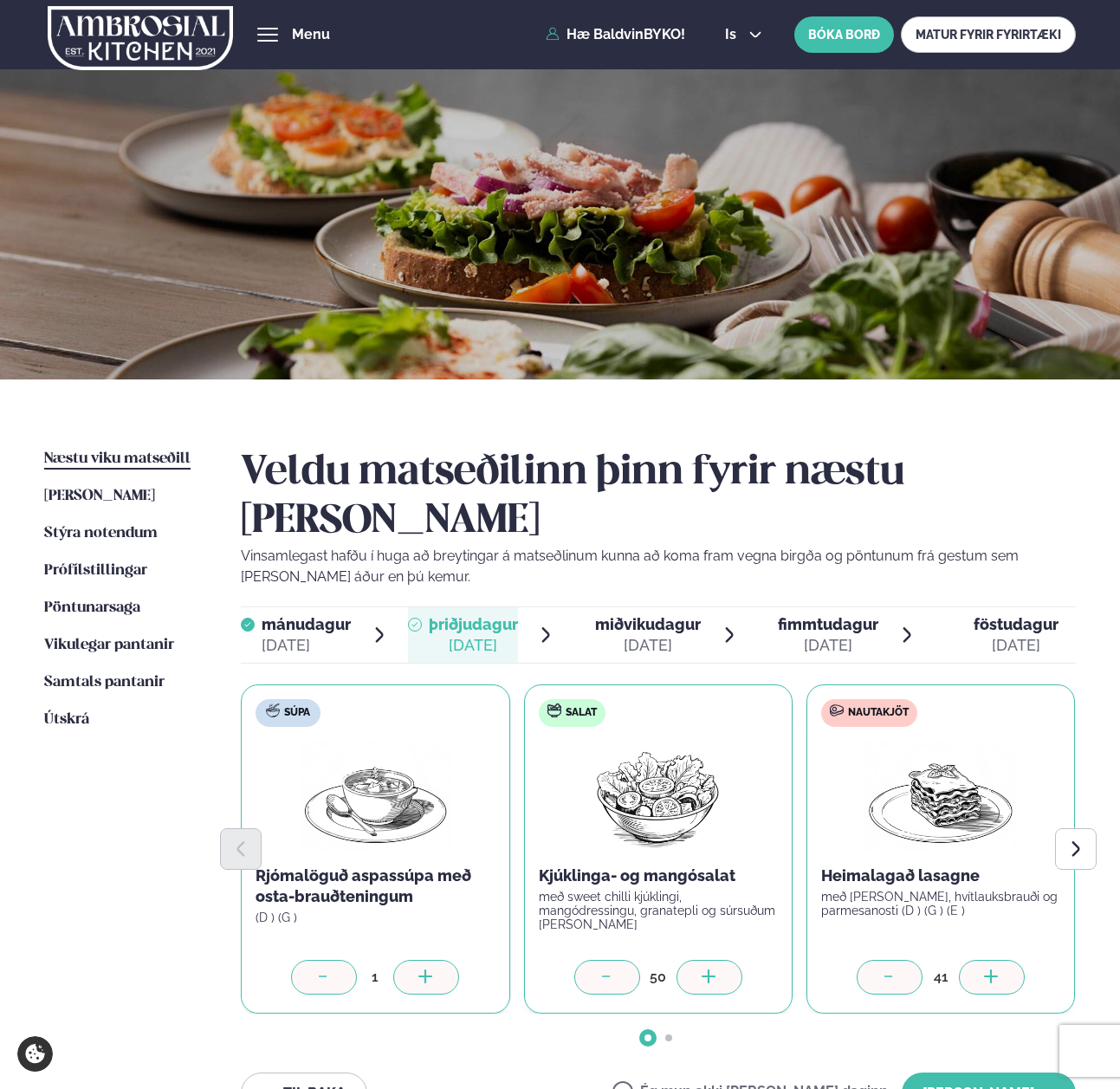
click at [983, 969] on icon at bounding box center [991, 978] width 17 height 17
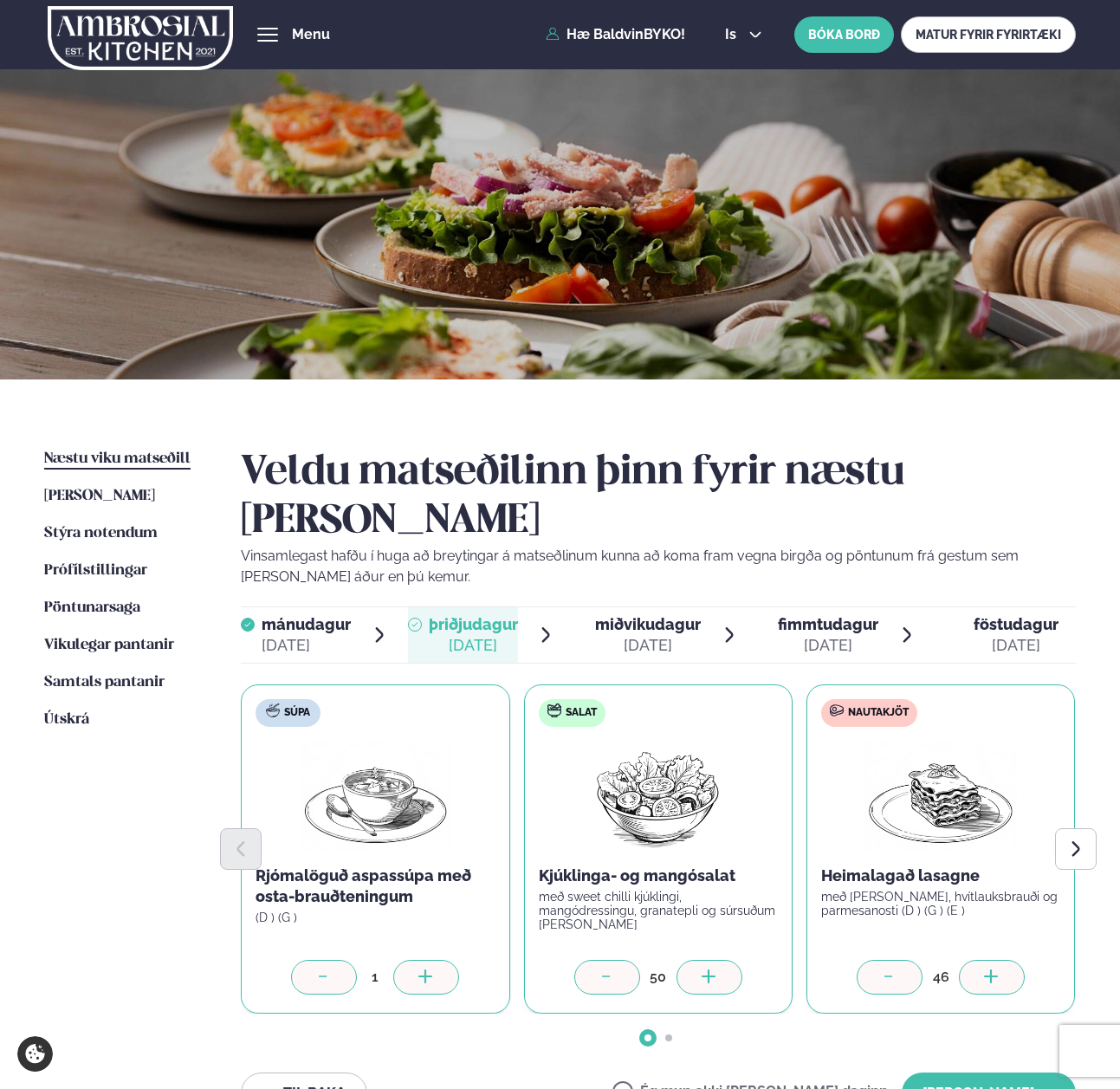
click at [983, 969] on icon at bounding box center [991, 978] width 17 height 17
click at [1076, 839] on icon "Next slide" at bounding box center [1075, 848] width 19 height 19
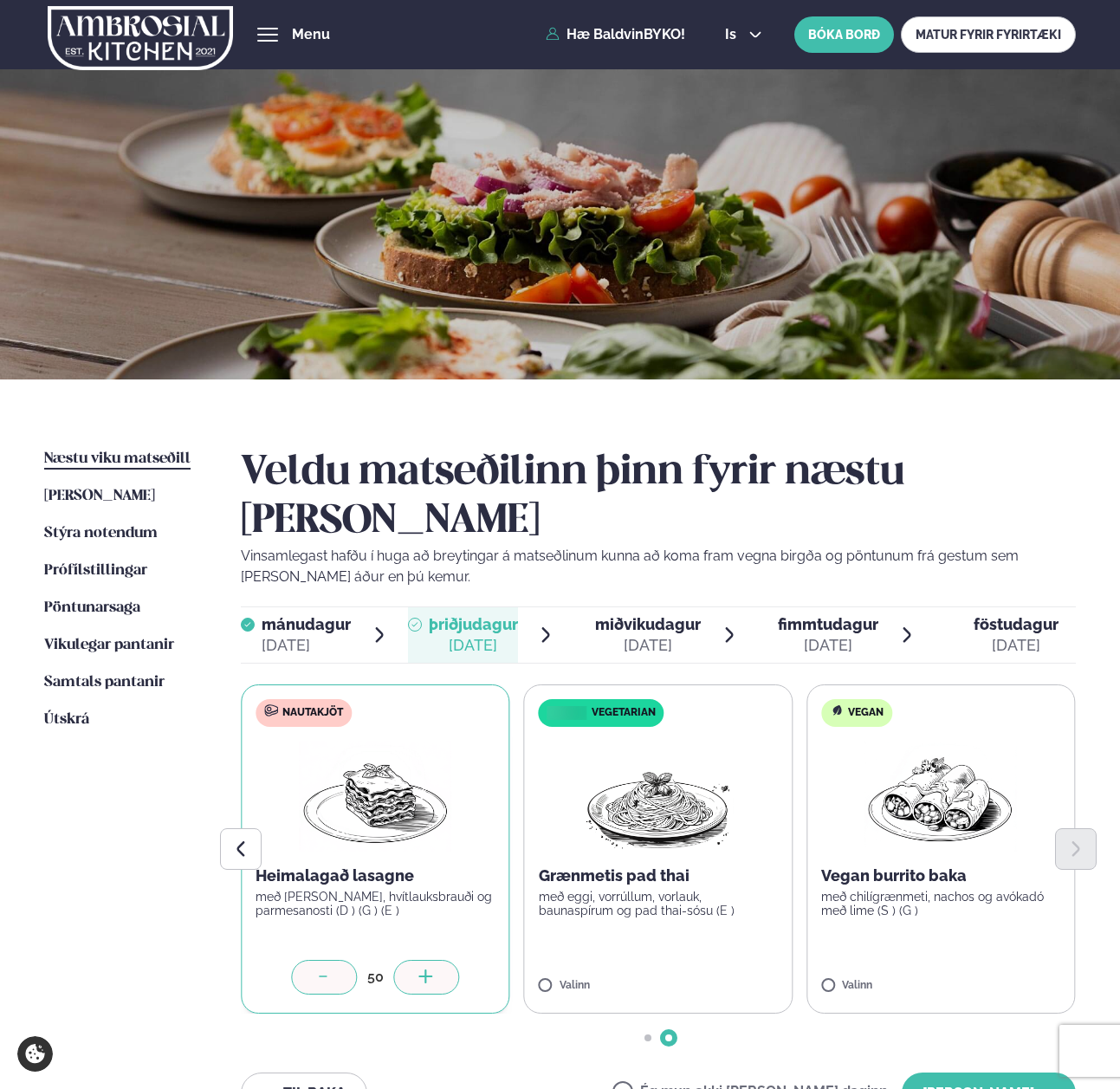
click at [827, 928] on label "Vegan Vegan burrito baka með chilígrænmeti, nachos og avókadó með lime (S ) (G …" at bounding box center [940, 849] width 268 height 330
click at [989, 969] on icon at bounding box center [991, 978] width 17 height 17
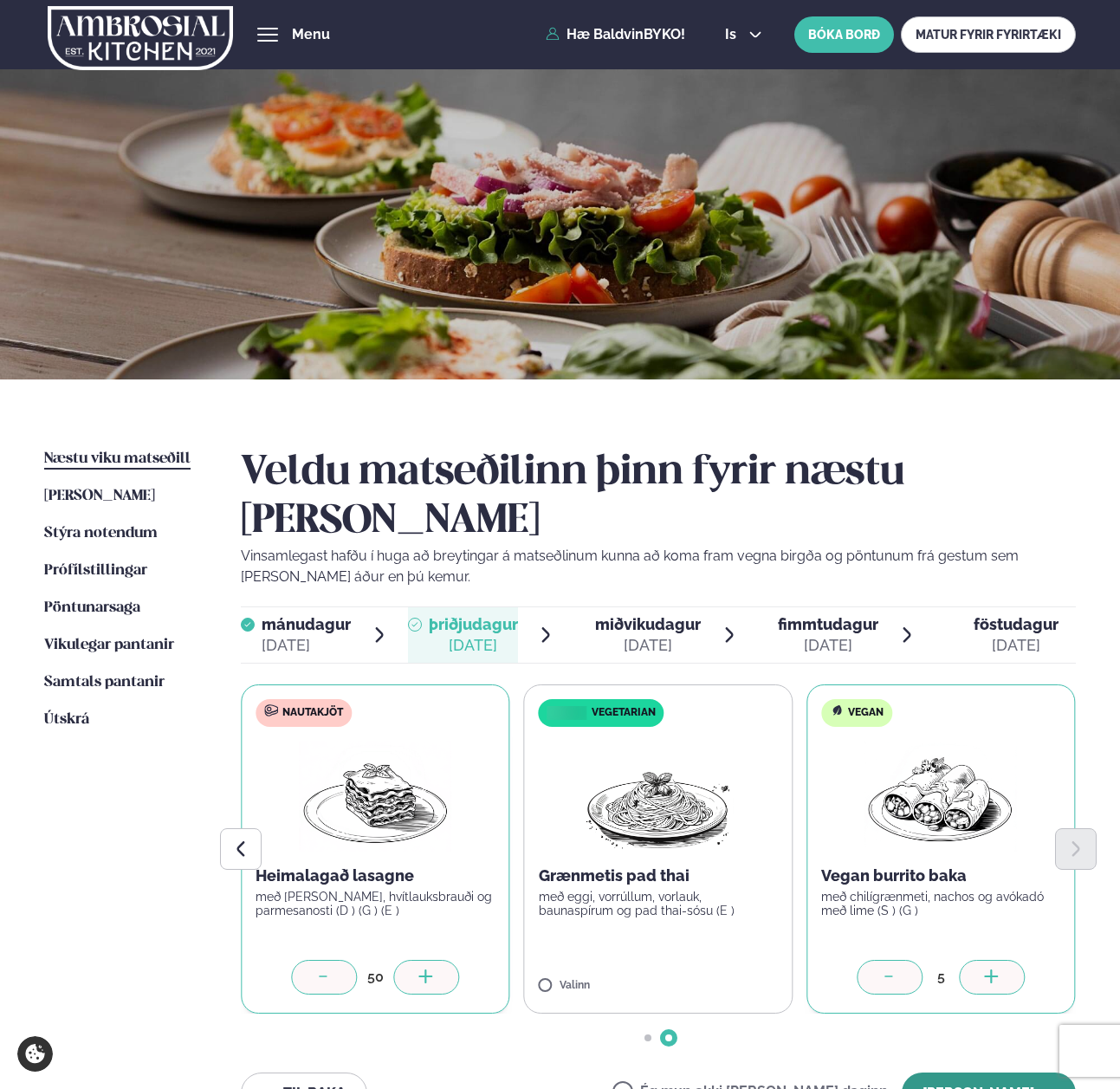
click at [956, 1073] on button "[PERSON_NAME]" at bounding box center [989, 1094] width 174 height 42
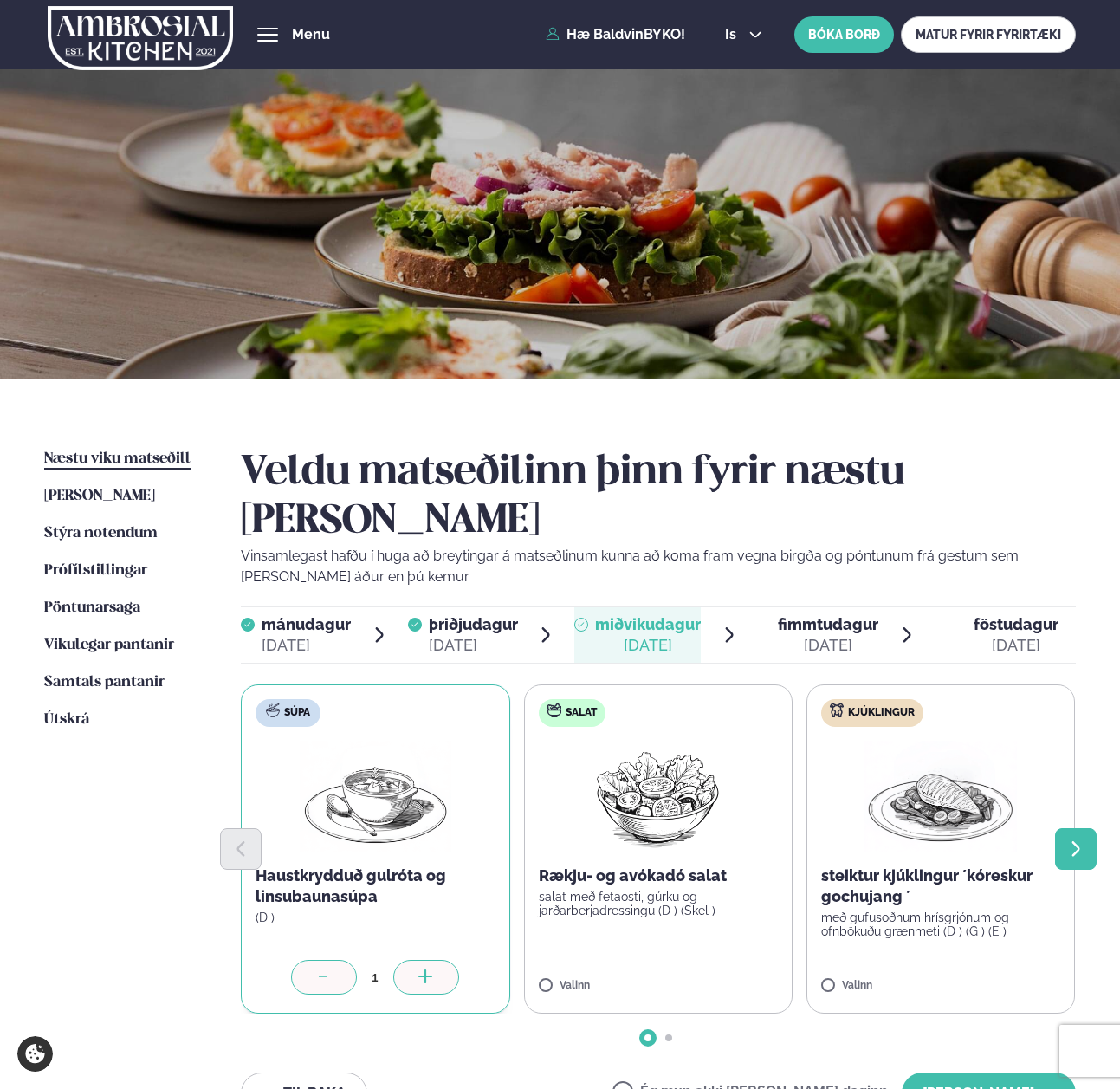
click at [1060, 828] on button "Next slide" at bounding box center [1076, 849] width 42 height 42
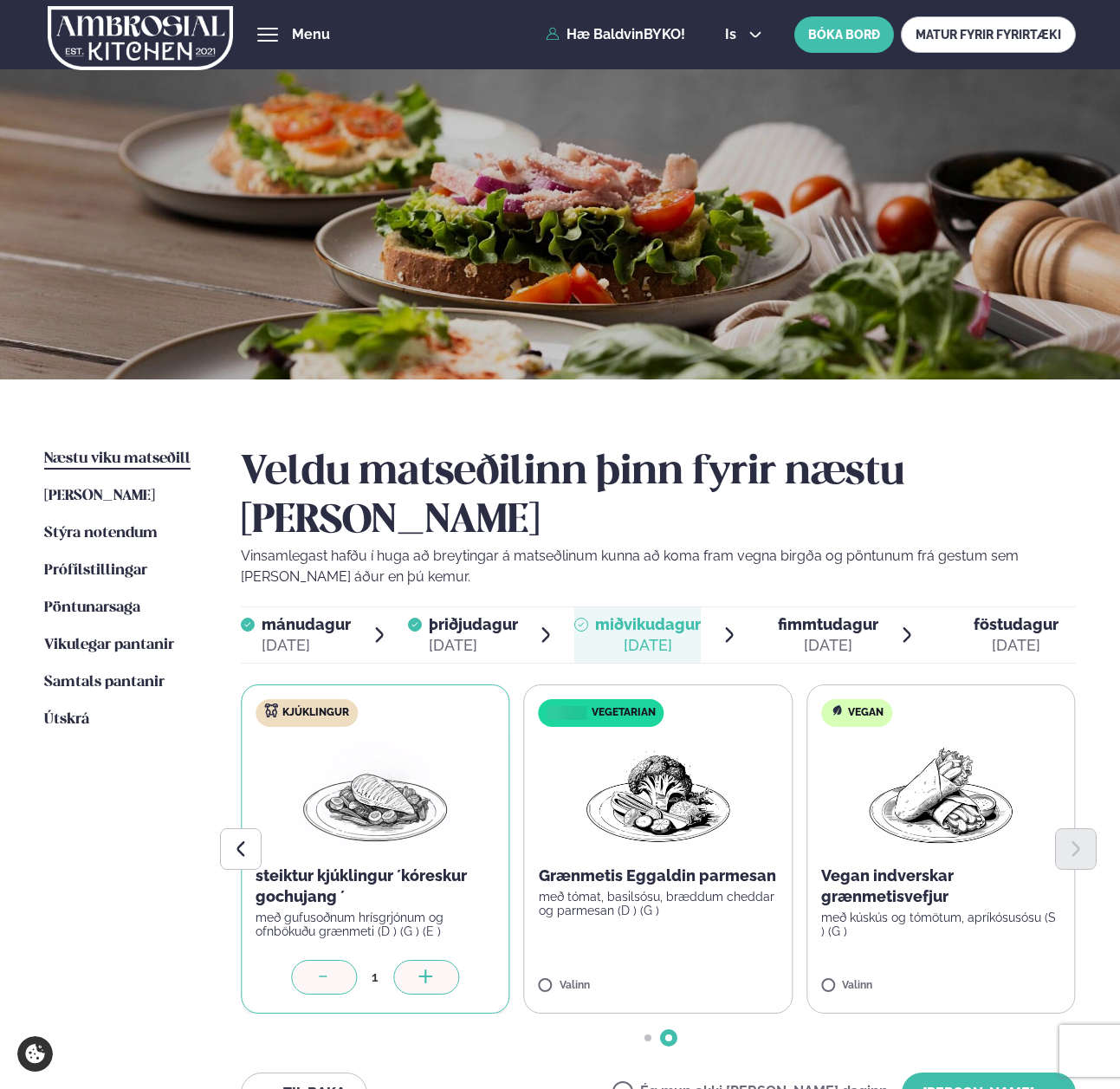
click at [434, 969] on icon at bounding box center [425, 978] width 17 height 17
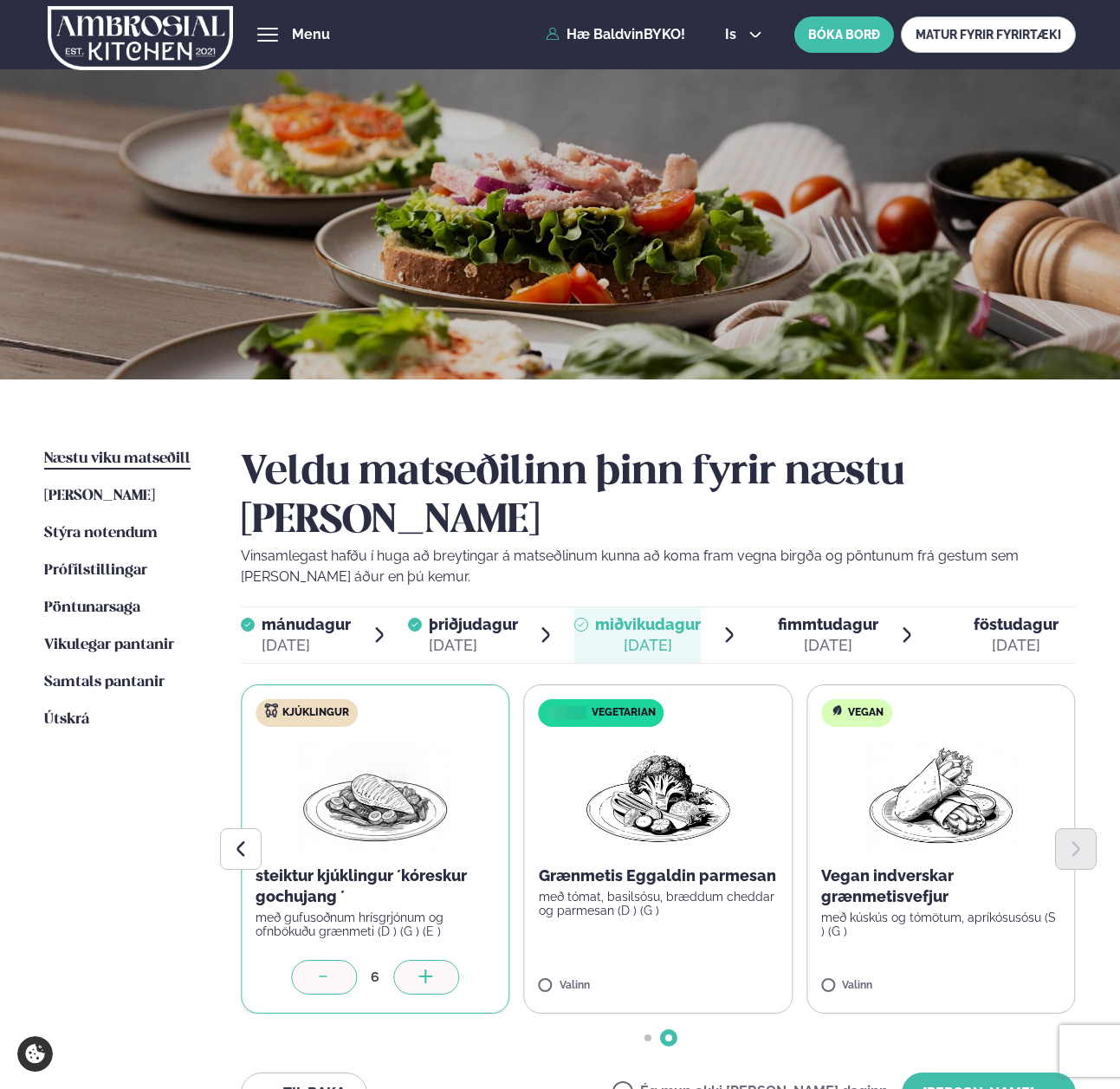
click at [434, 969] on icon at bounding box center [425, 978] width 17 height 17
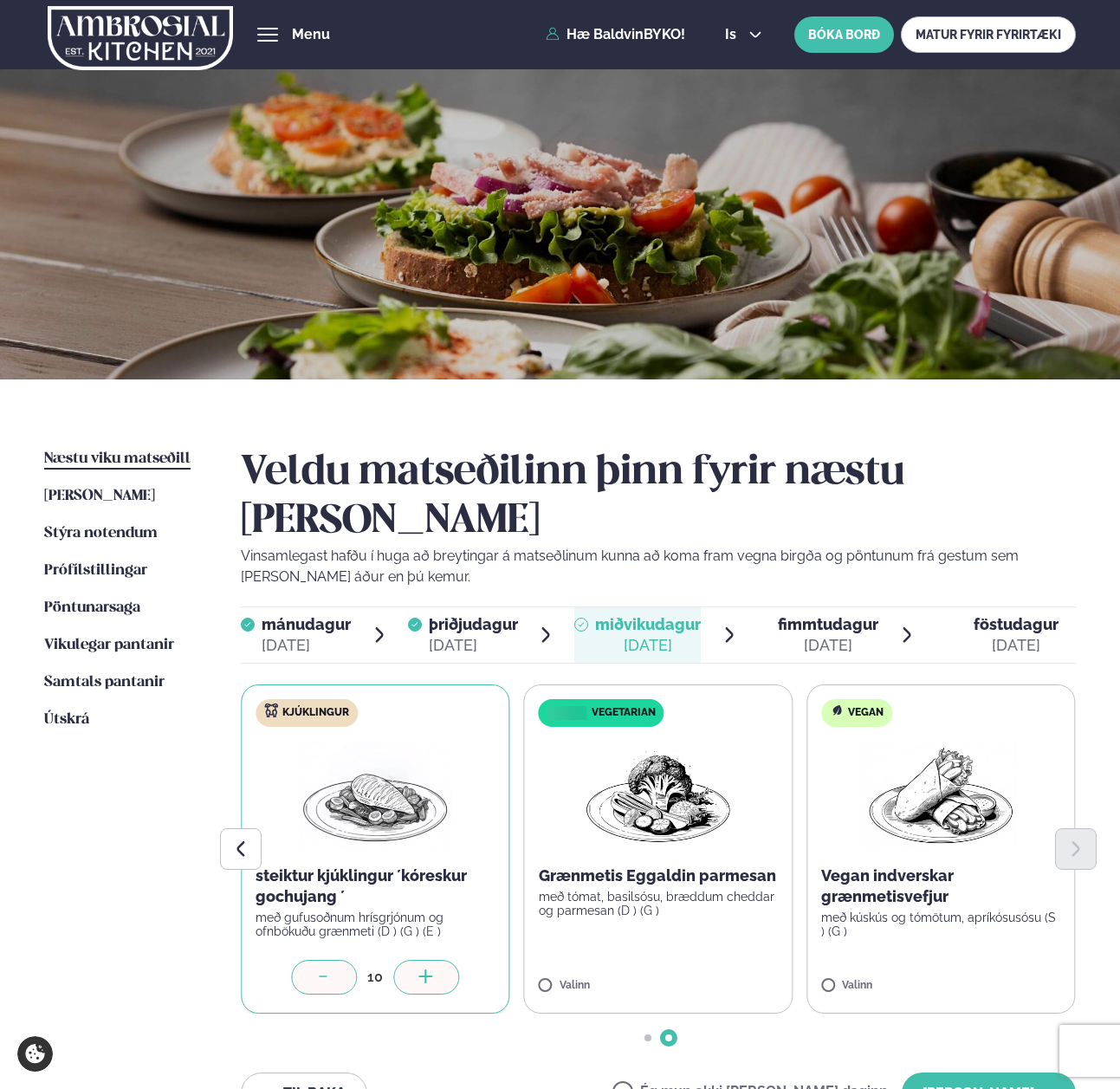
click at [434, 969] on icon at bounding box center [425, 978] width 17 height 17
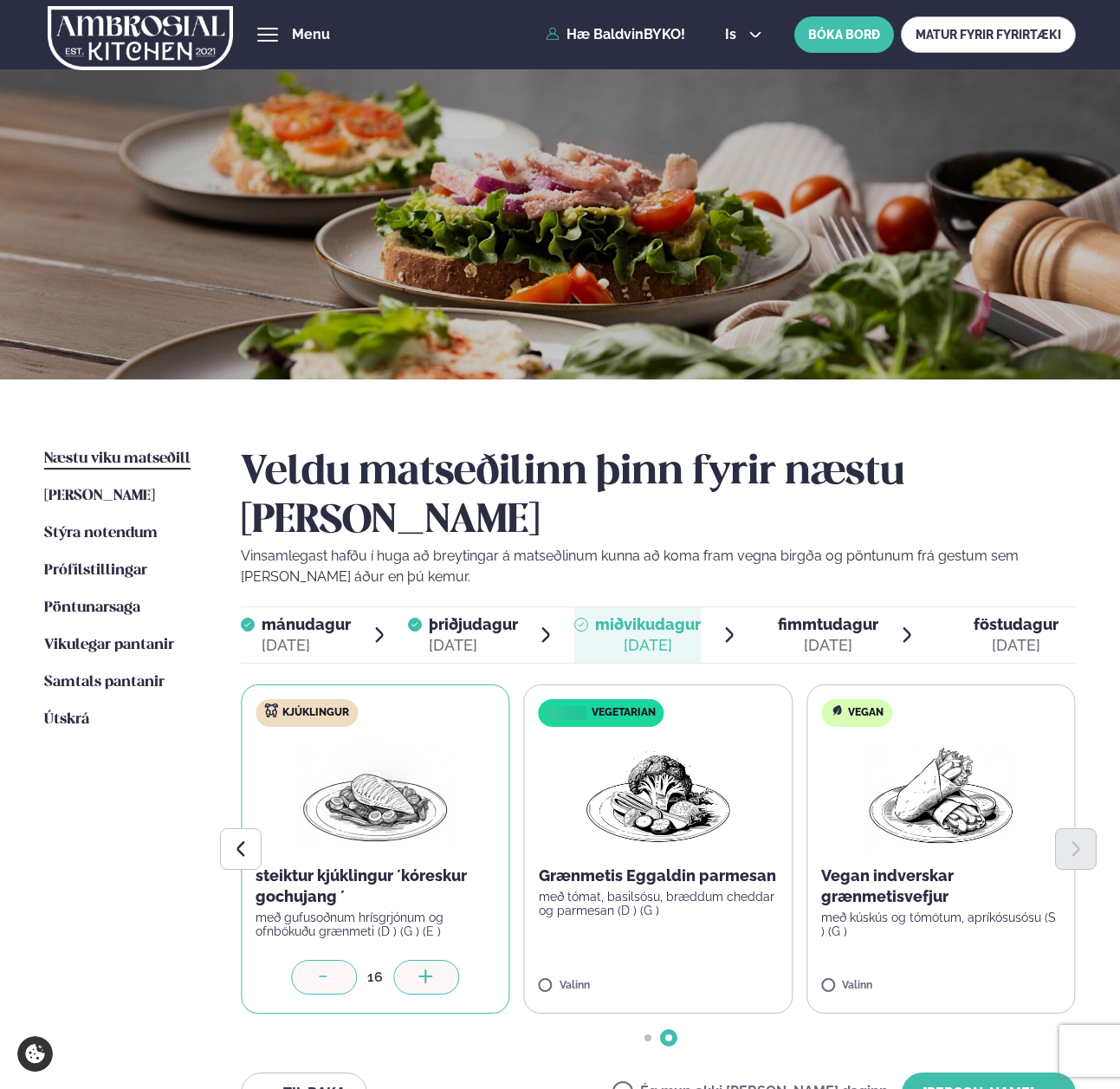
click at [434, 969] on icon at bounding box center [425, 978] width 17 height 17
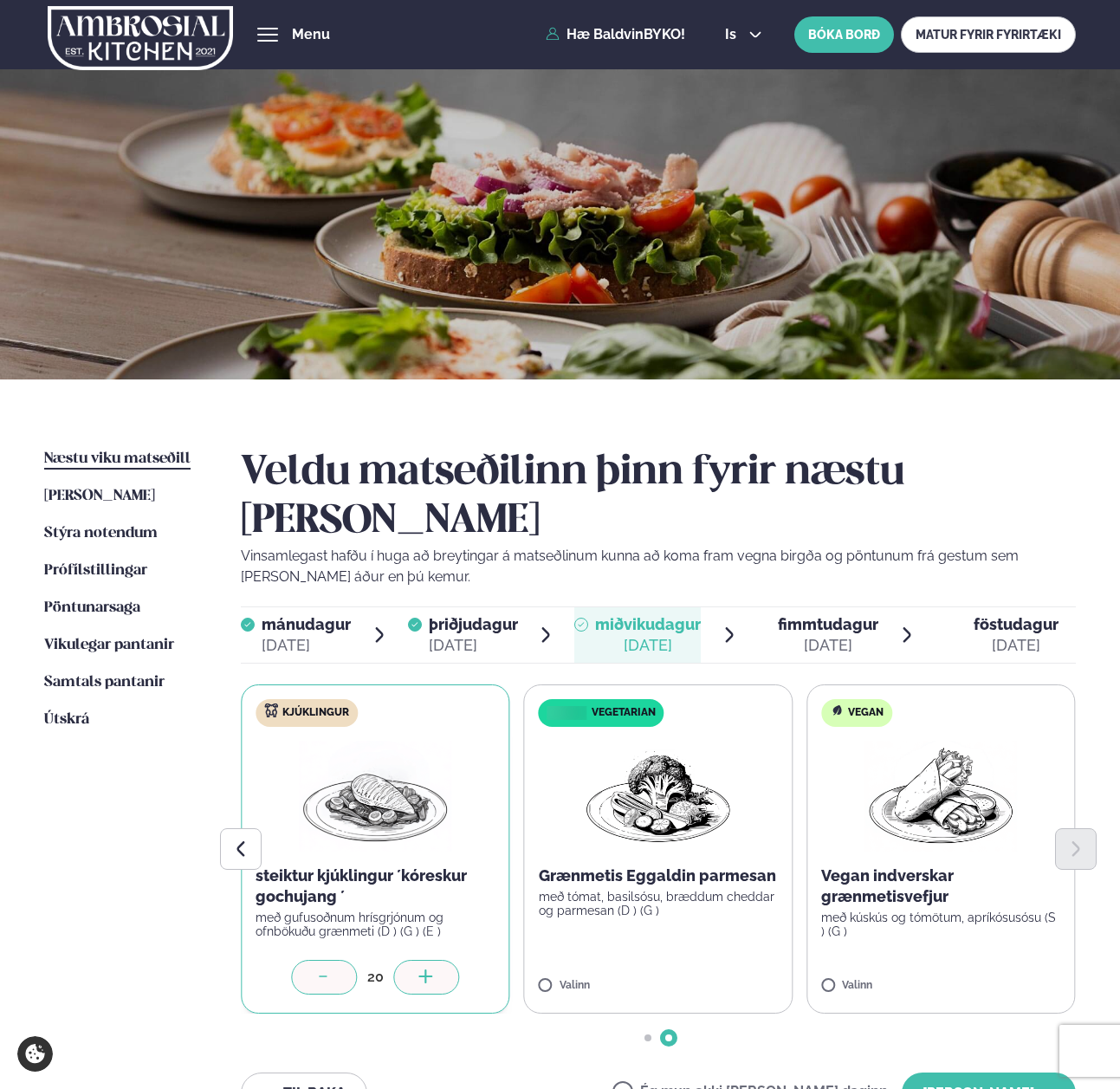
click at [434, 969] on icon at bounding box center [425, 978] width 17 height 17
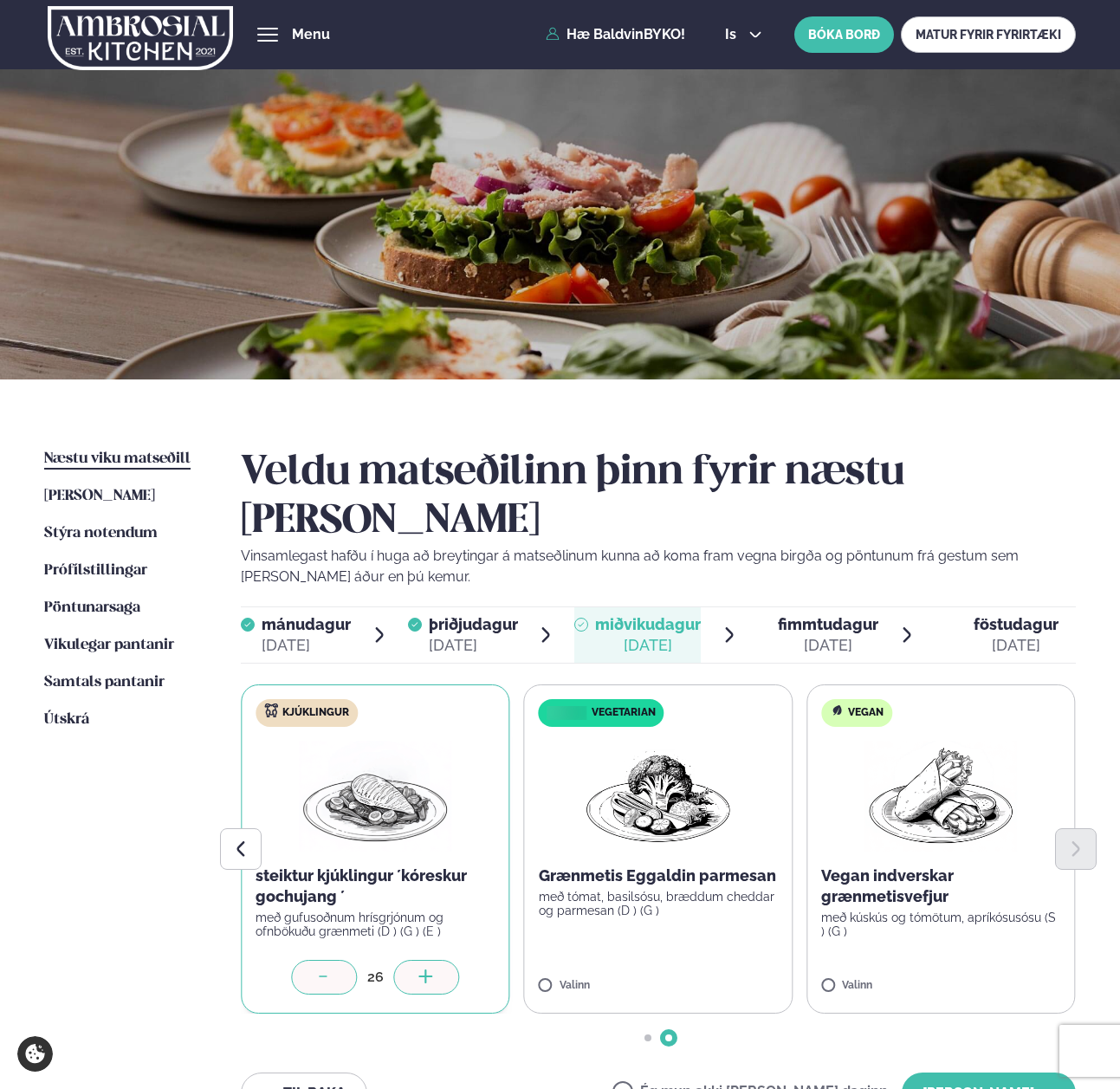
click at [434, 969] on icon at bounding box center [425, 978] width 17 height 17
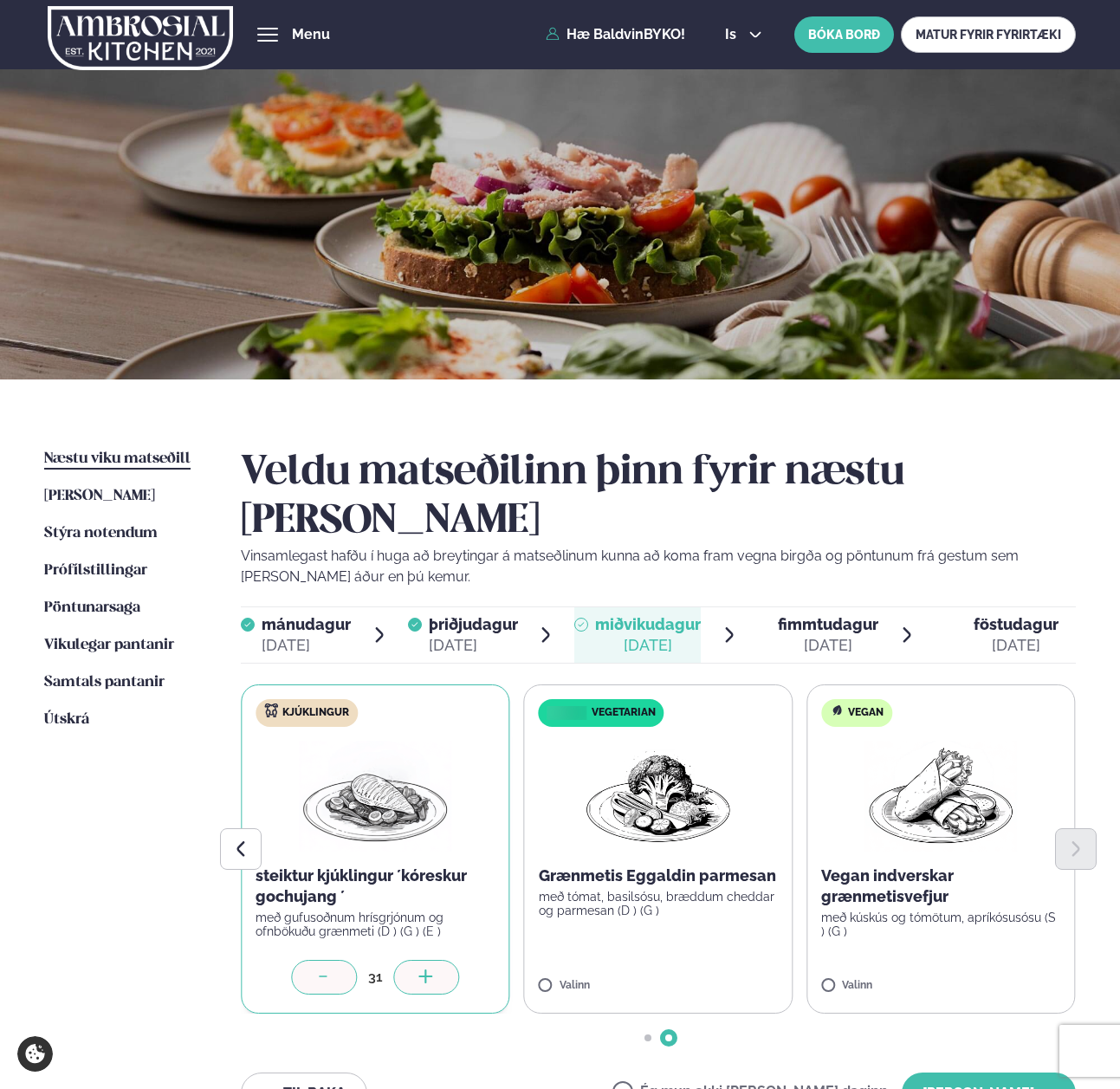
click at [434, 969] on icon at bounding box center [425, 978] width 17 height 17
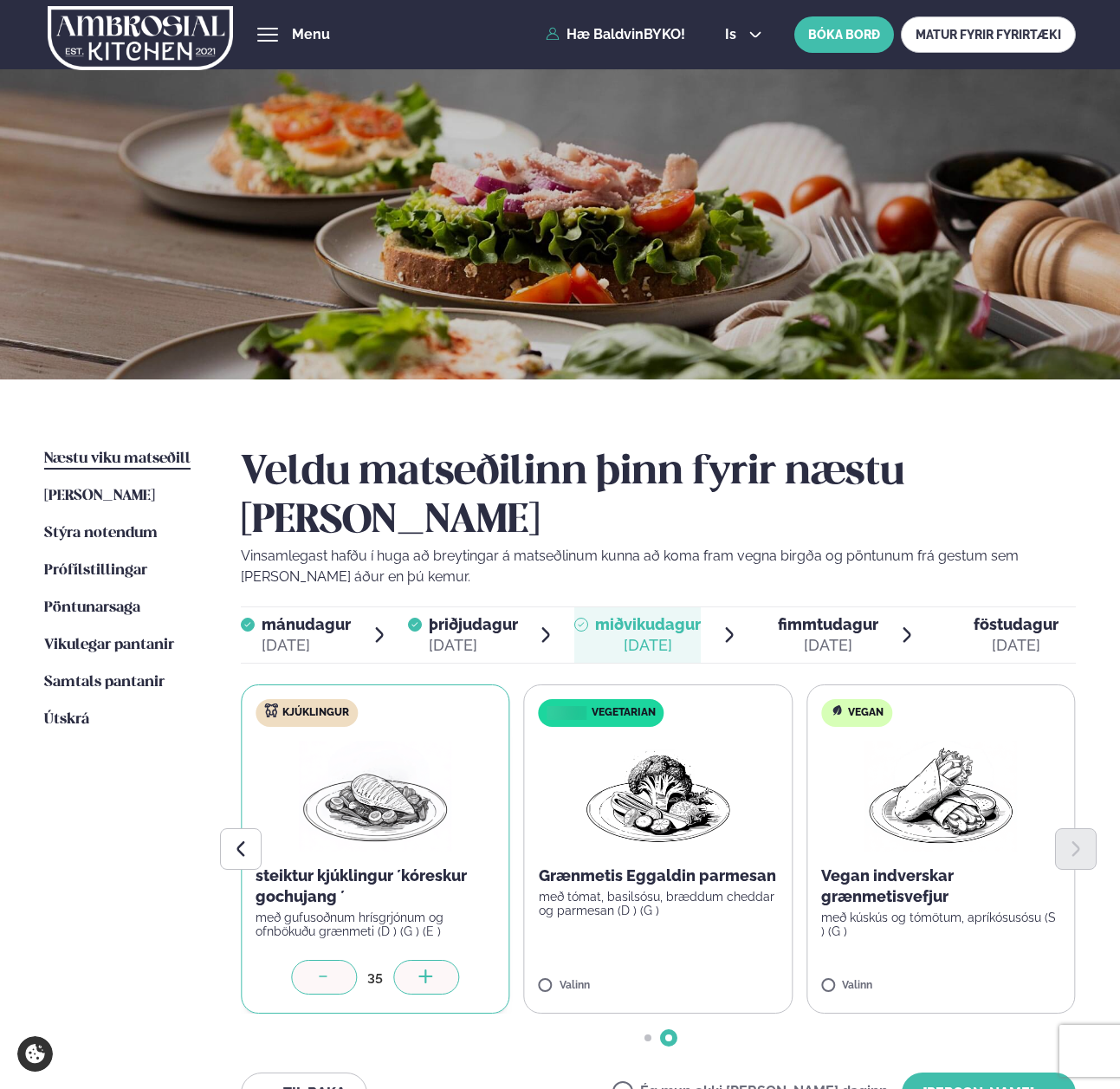
click at [434, 969] on icon at bounding box center [425, 978] width 17 height 17
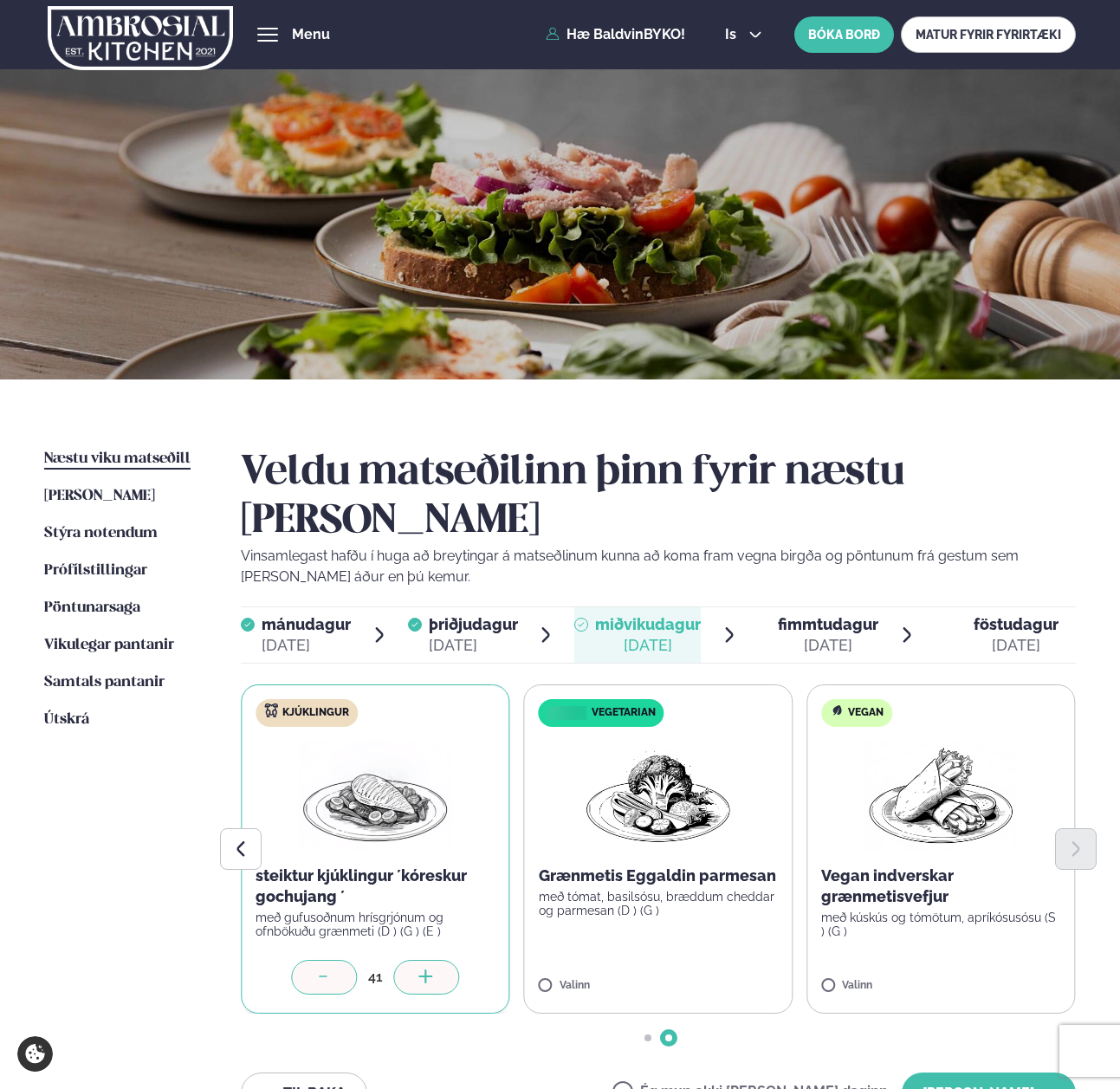
click at [434, 969] on icon at bounding box center [425, 978] width 17 height 17
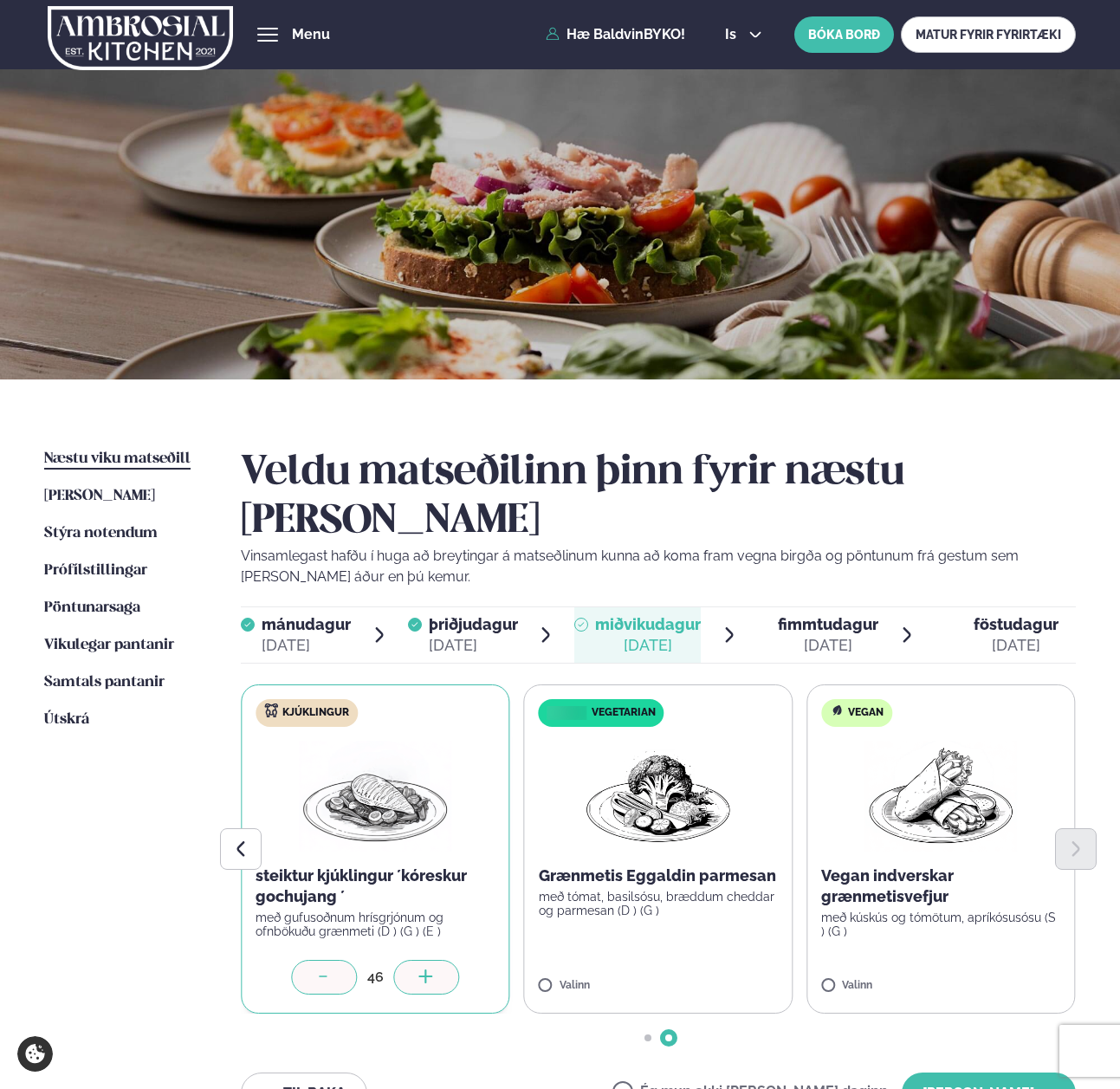
click at [434, 969] on icon at bounding box center [425, 978] width 17 height 17
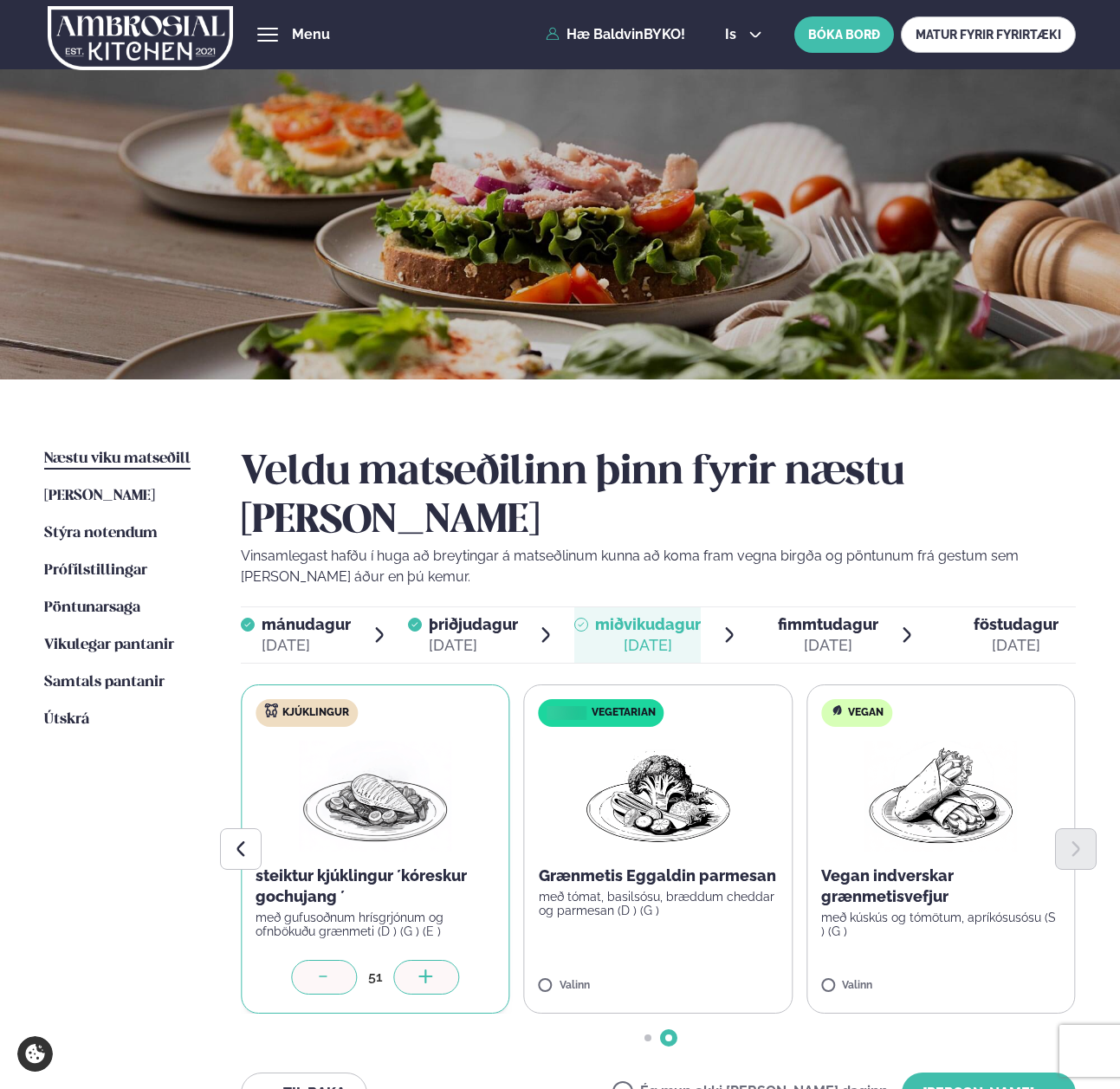
click at [348, 959] on div at bounding box center [324, 977] width 66 height 35
click at [710, 969] on icon at bounding box center [709, 978] width 17 height 17
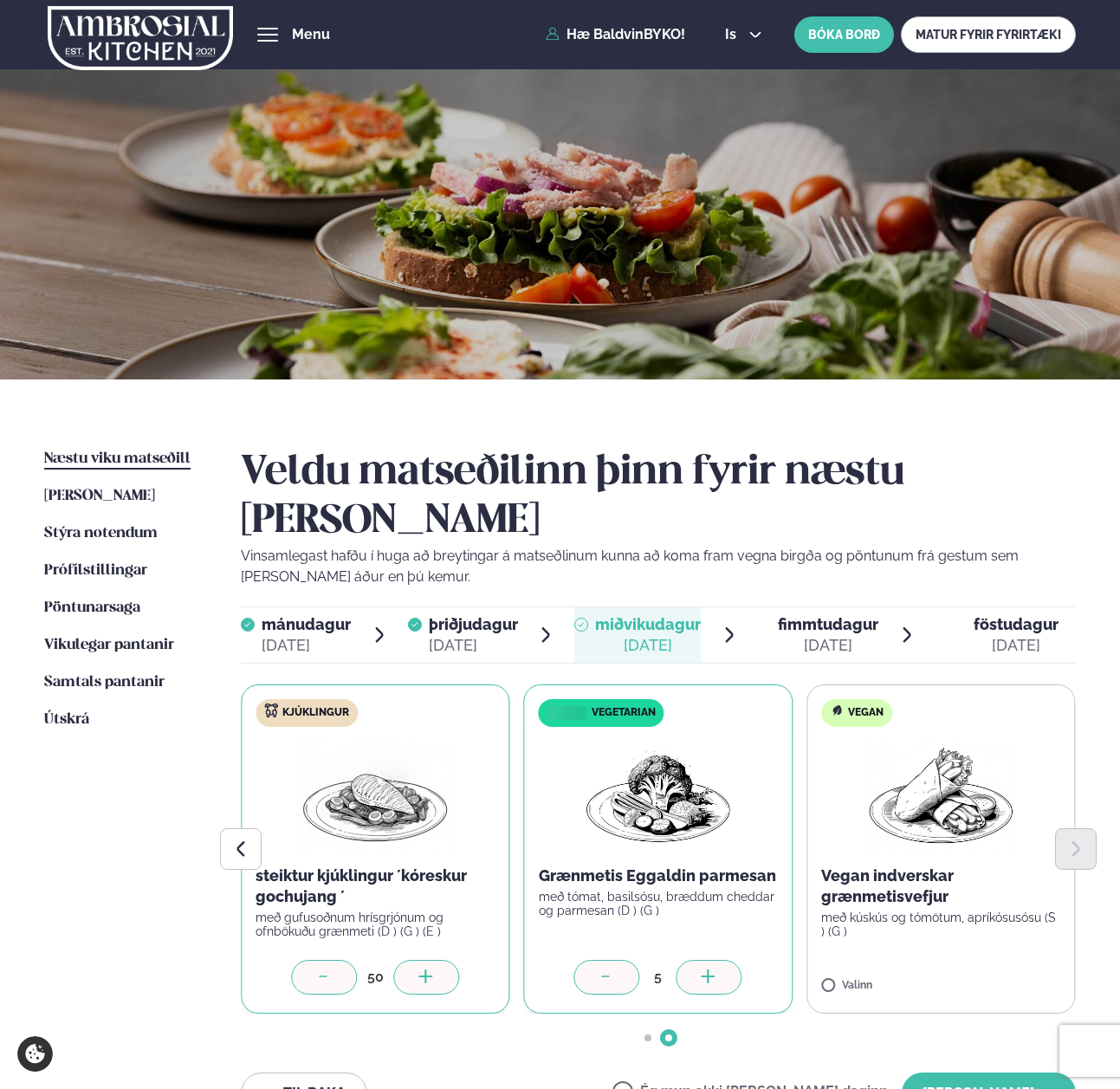
click at [710, 969] on icon at bounding box center [709, 978] width 17 height 17
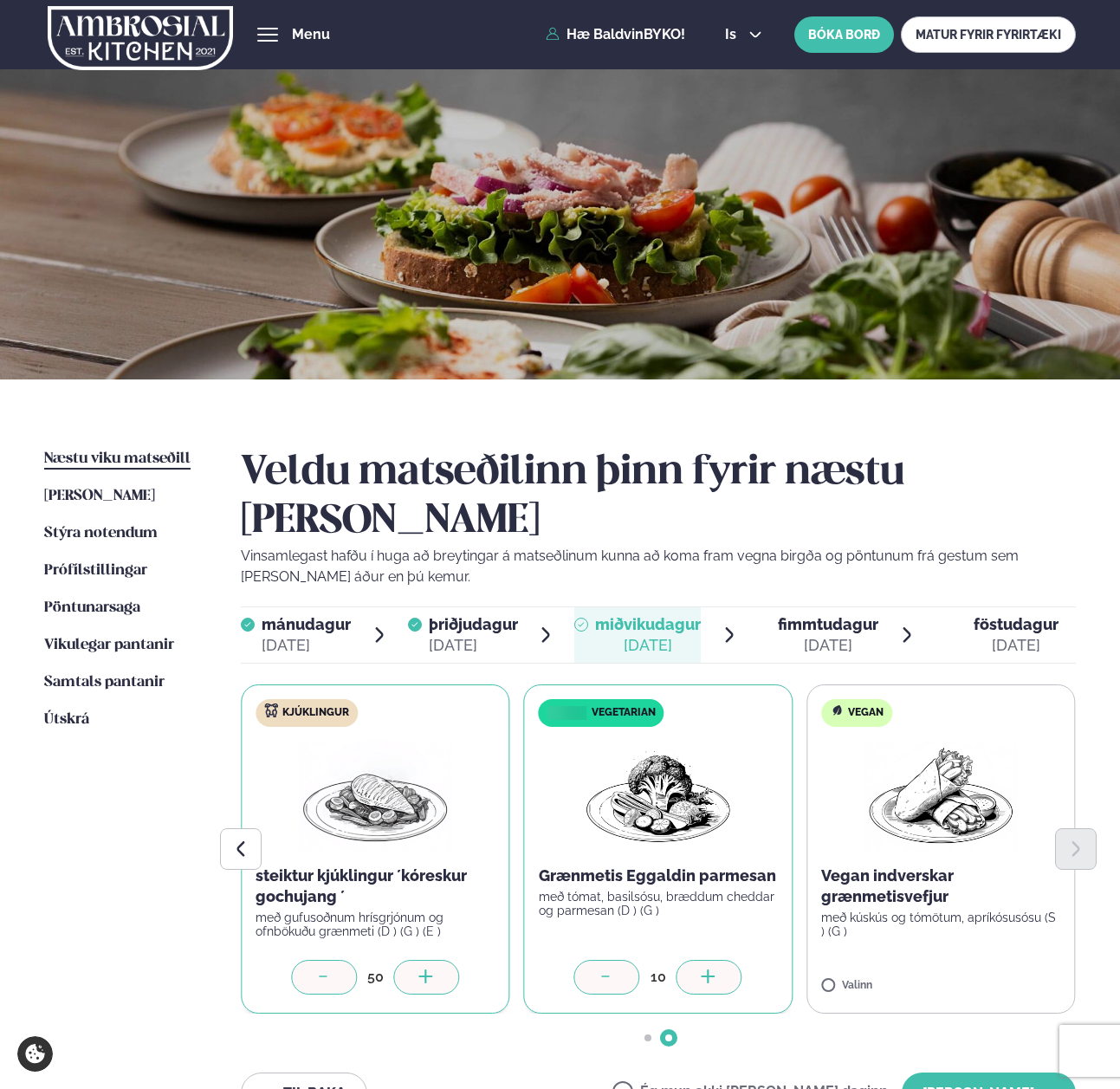
click at [710, 969] on icon at bounding box center [709, 978] width 17 height 17
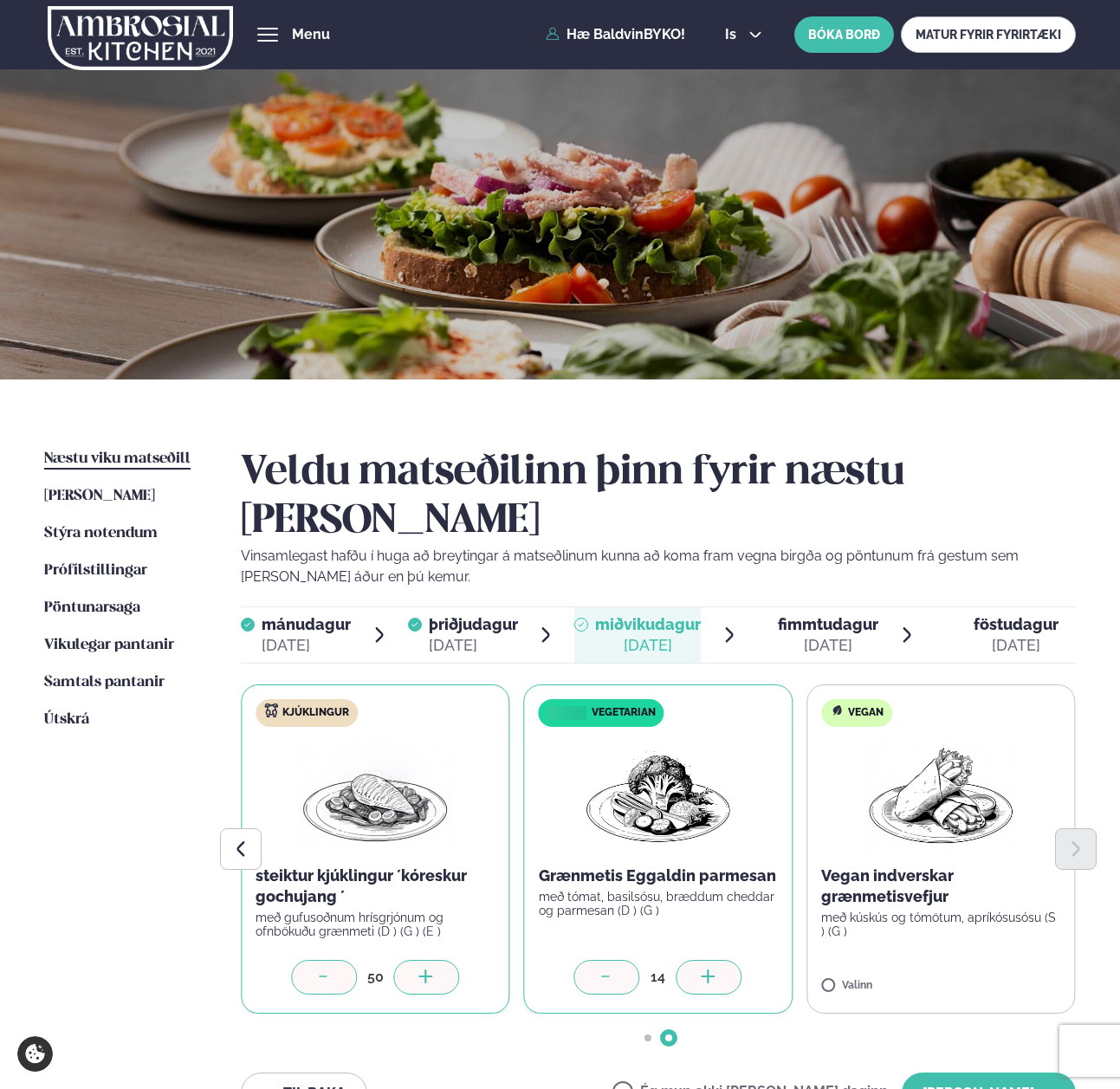
click at [710, 969] on icon at bounding box center [709, 978] width 17 height 17
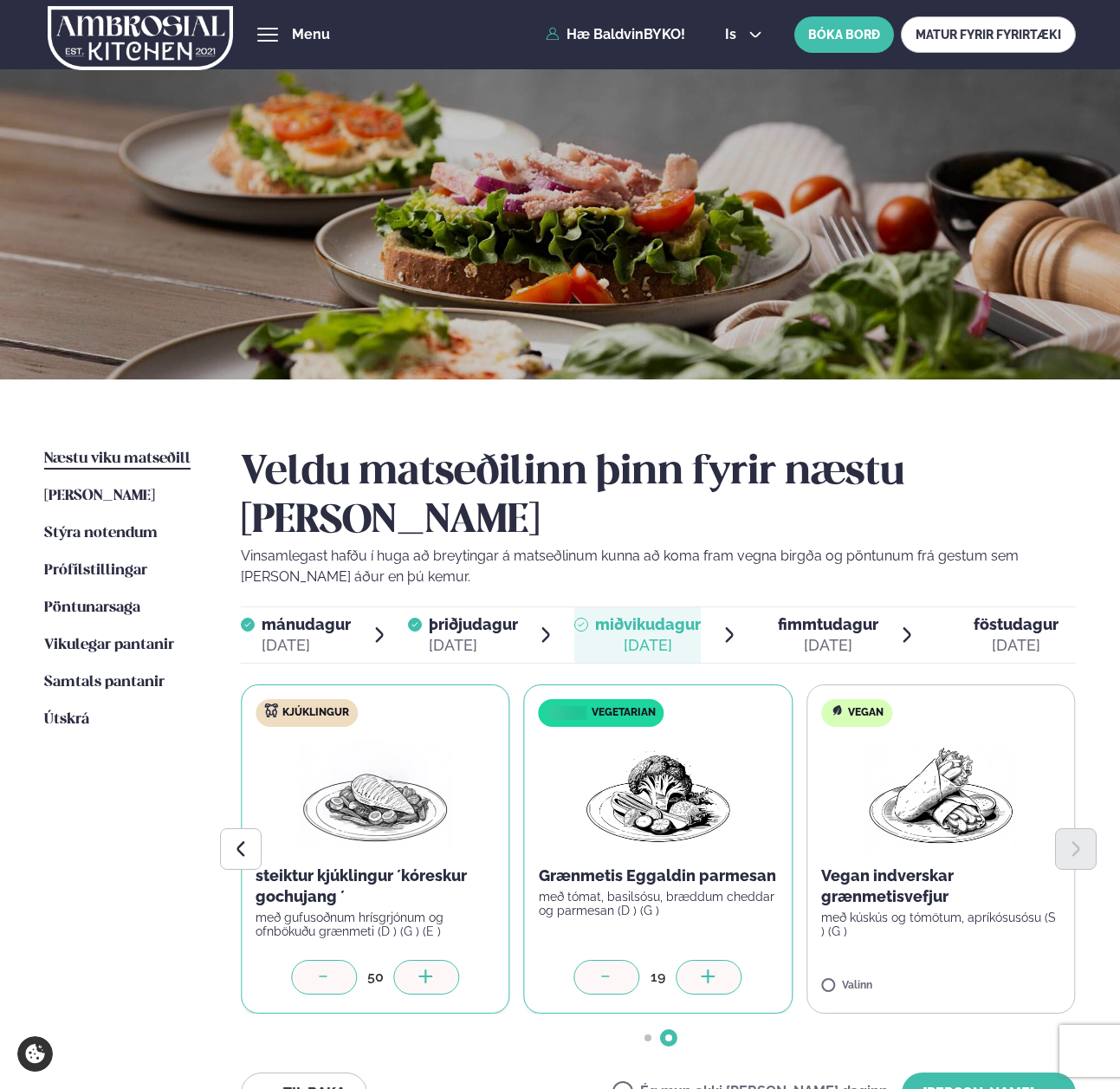
click at [710, 969] on icon at bounding box center [709, 978] width 17 height 17
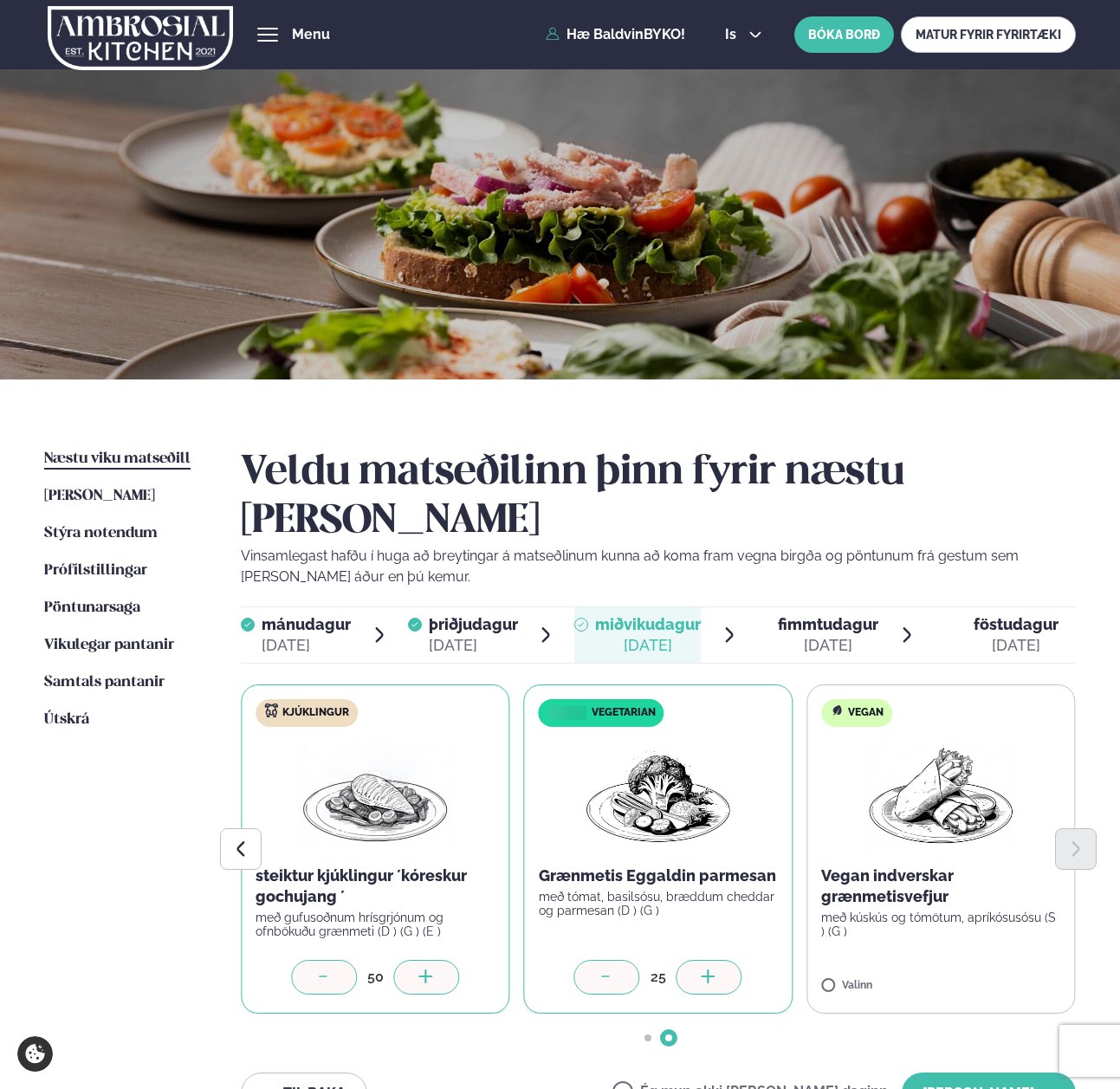
click at [710, 969] on icon at bounding box center [709, 978] width 17 height 17
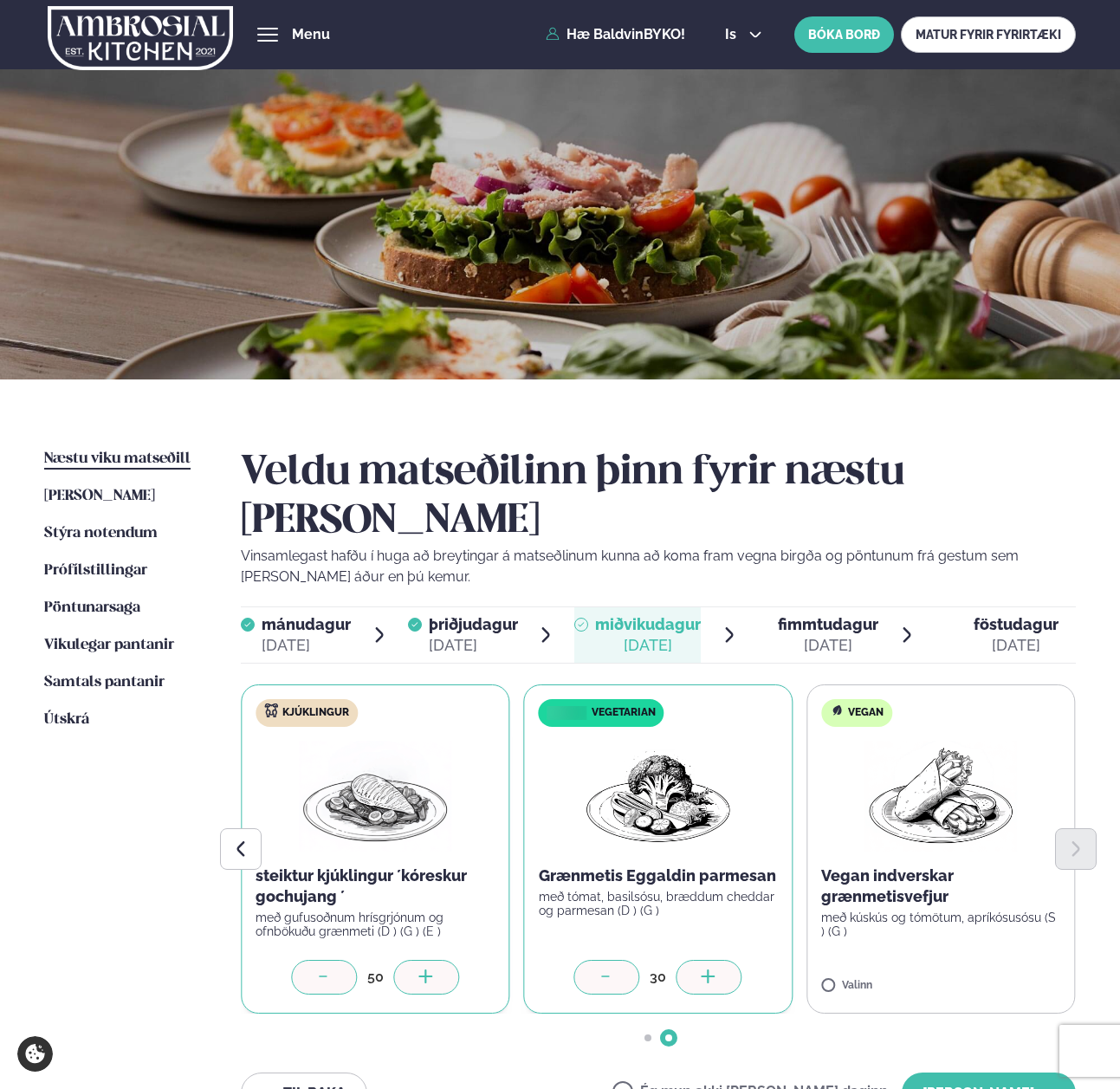
click at [710, 969] on icon at bounding box center [709, 978] width 17 height 17
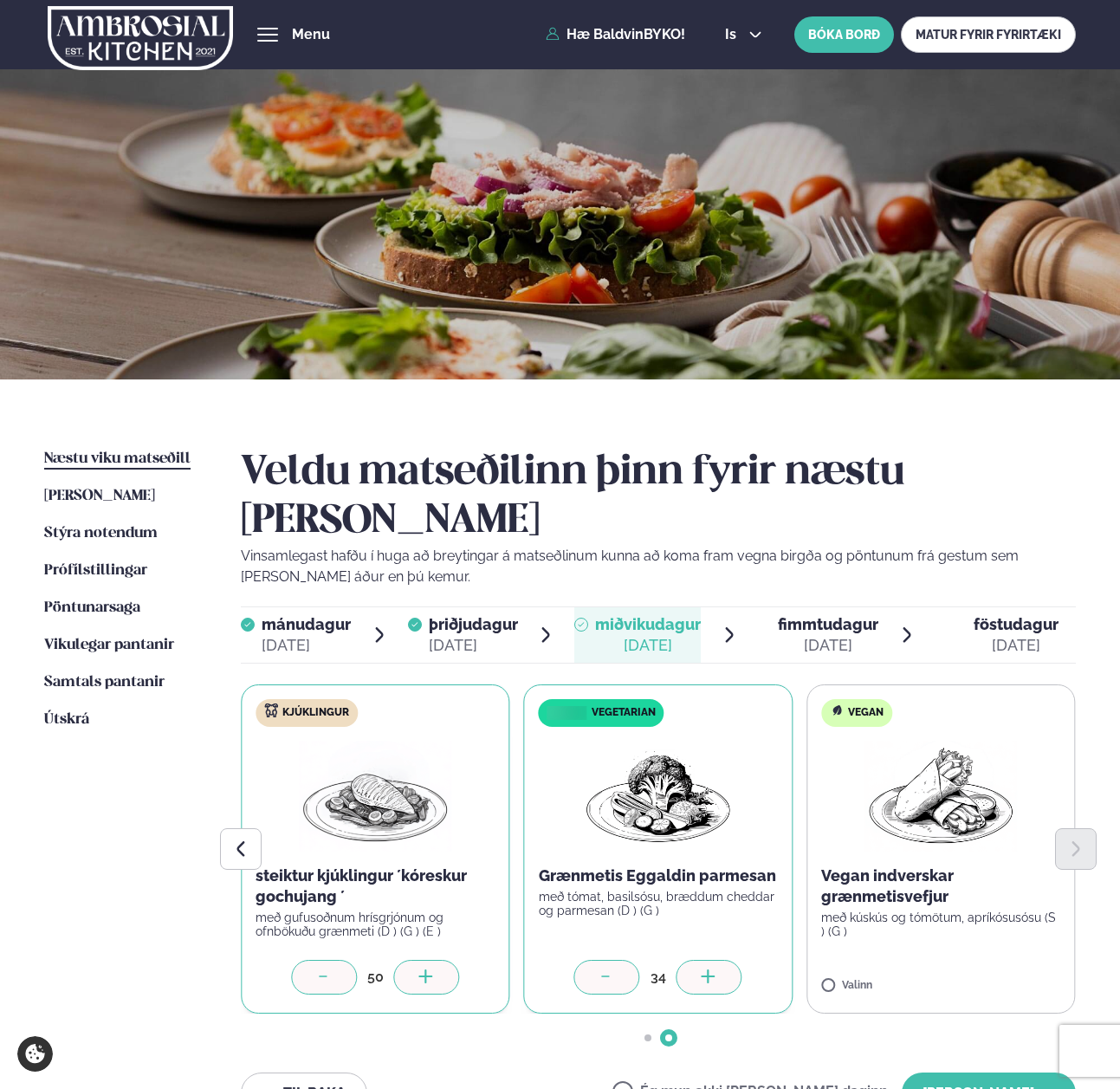
click at [710, 969] on icon at bounding box center [709, 978] width 17 height 17
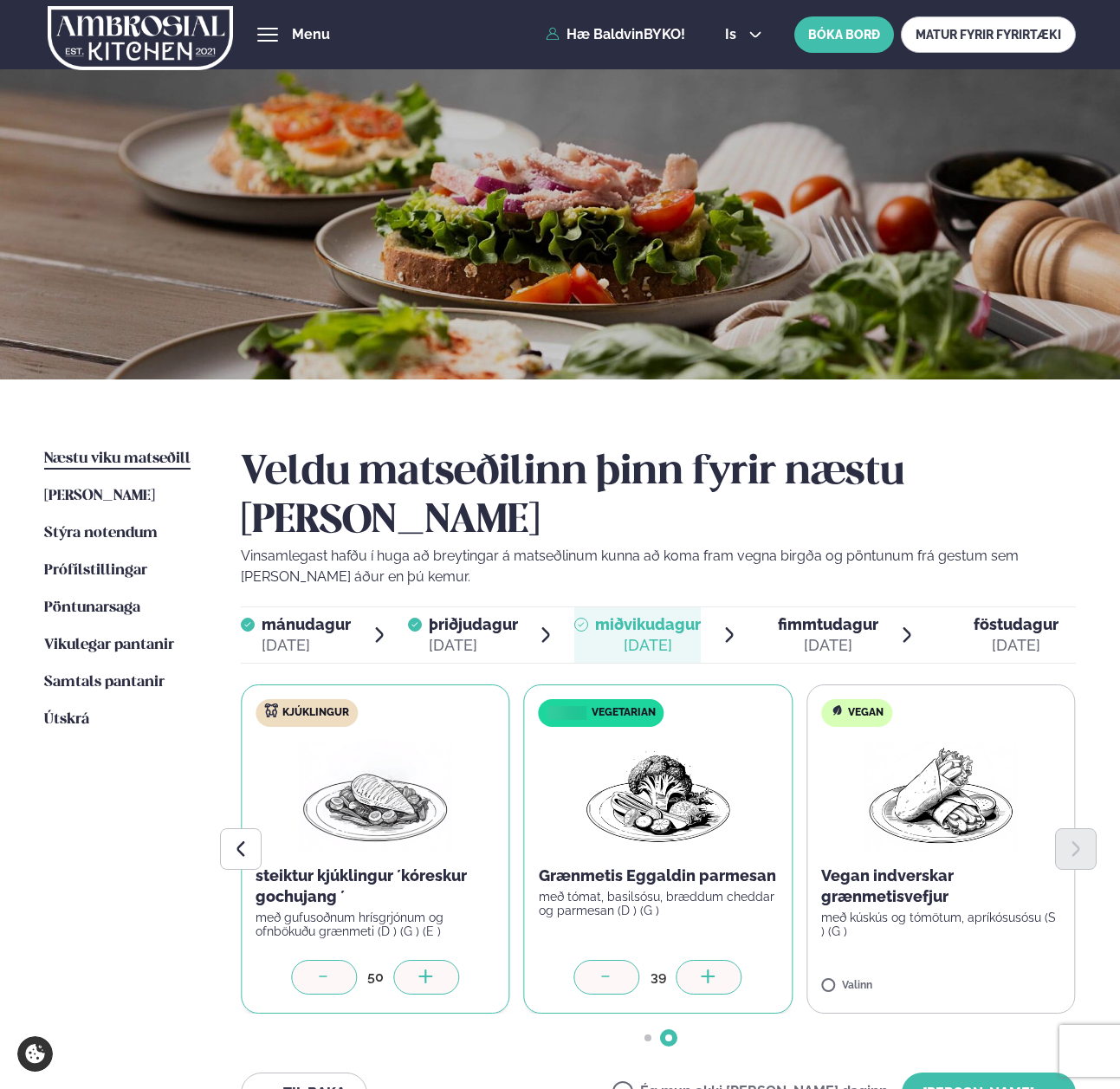
click at [710, 969] on icon at bounding box center [709, 978] width 17 height 17
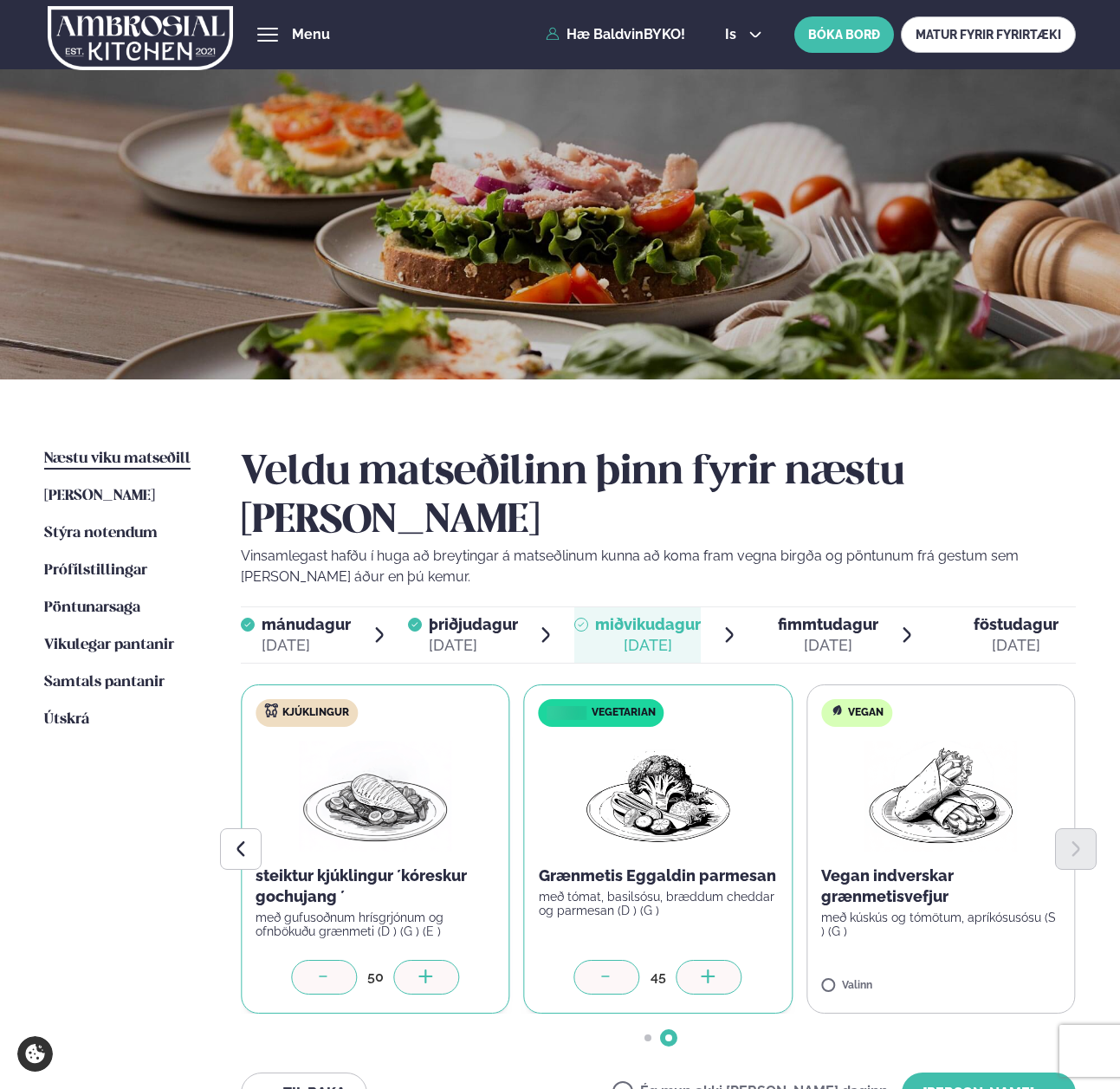
click at [710, 969] on icon at bounding box center [709, 978] width 17 height 17
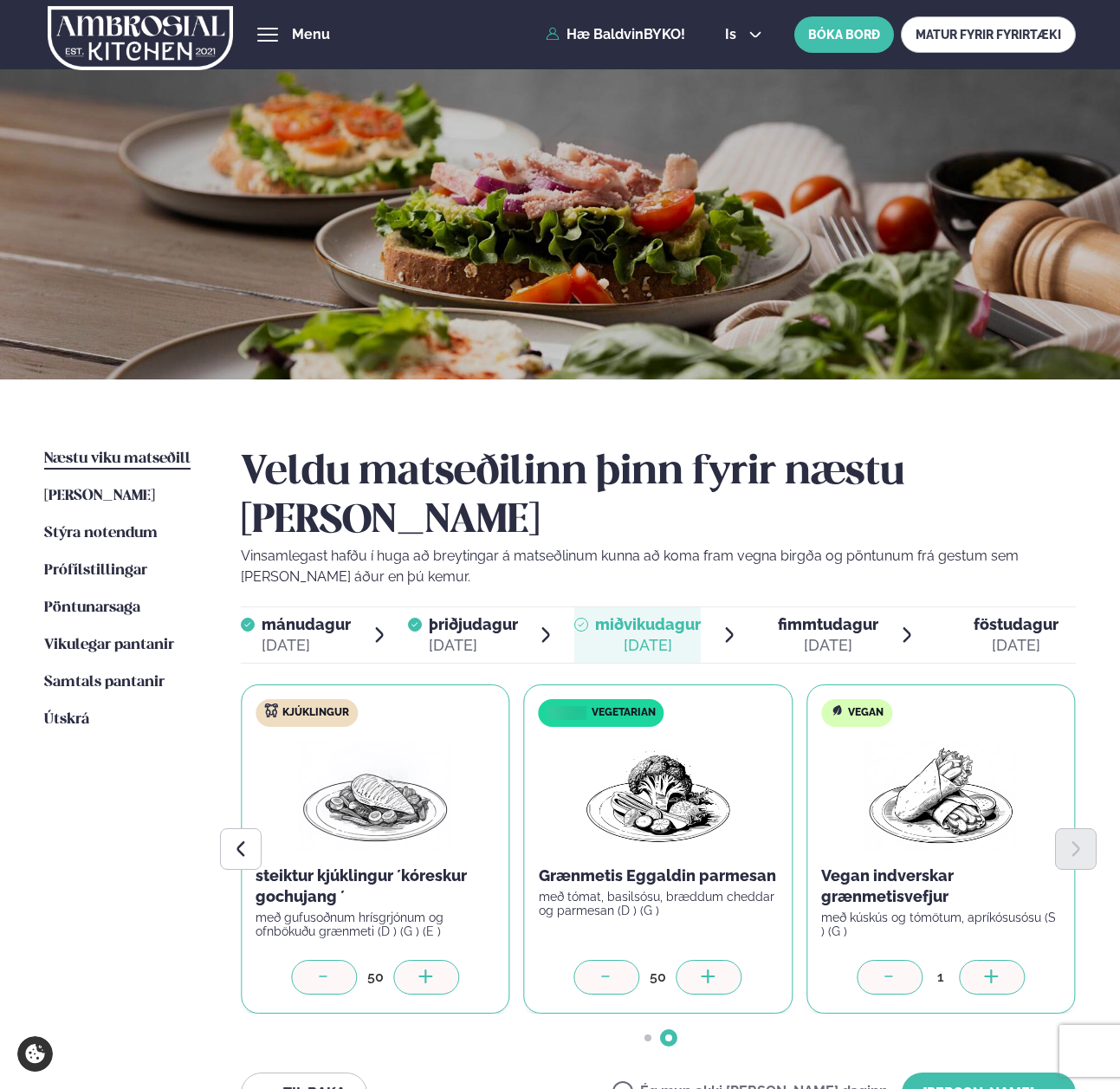
click at [1005, 959] on div at bounding box center [991, 977] width 66 height 35
click at [963, 1073] on button "[PERSON_NAME]" at bounding box center [989, 1094] width 174 height 42
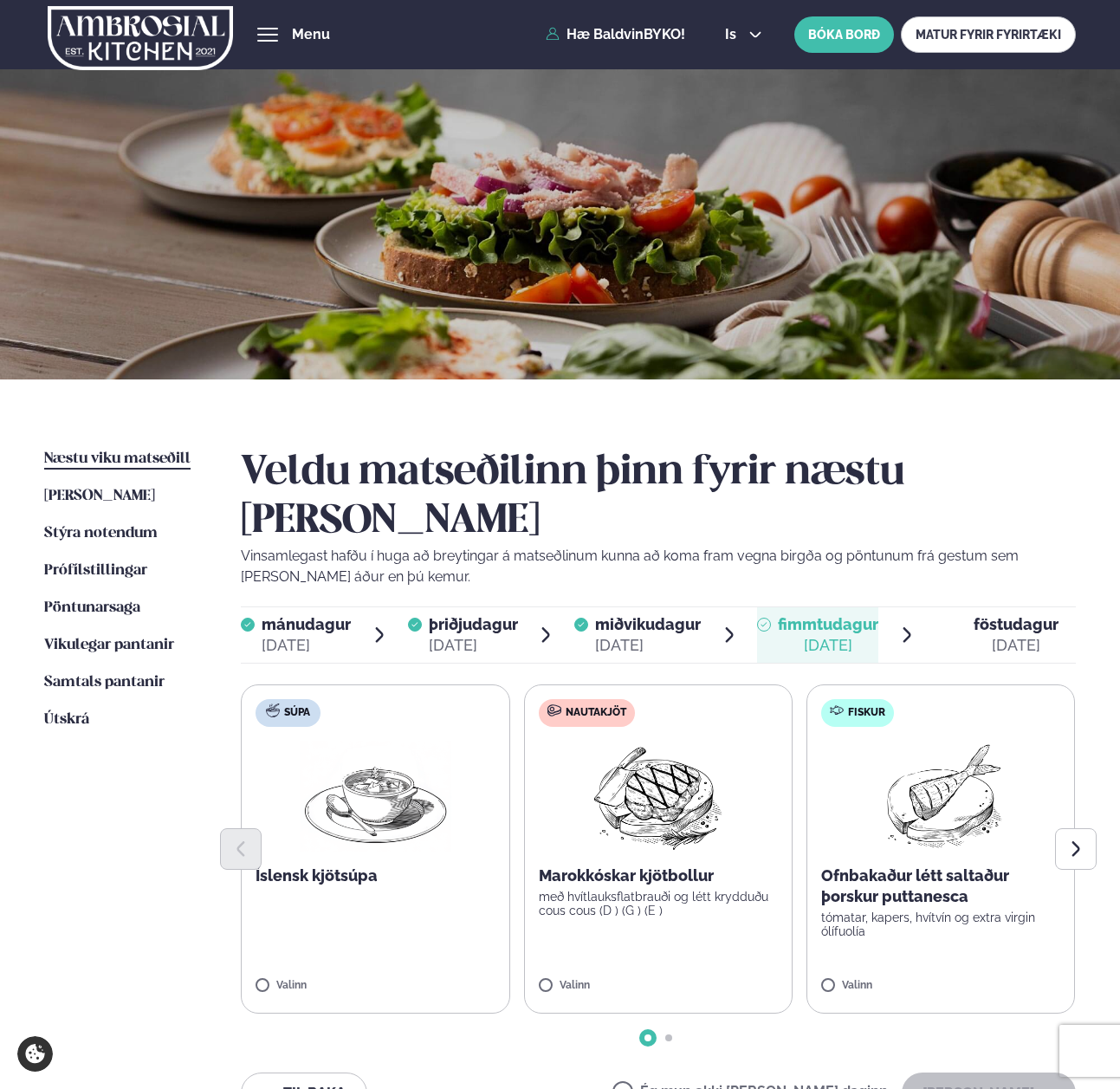
click at [293, 926] on label "Súpa Íslensk kjötsúpa Valinn" at bounding box center [375, 849] width 268 height 330
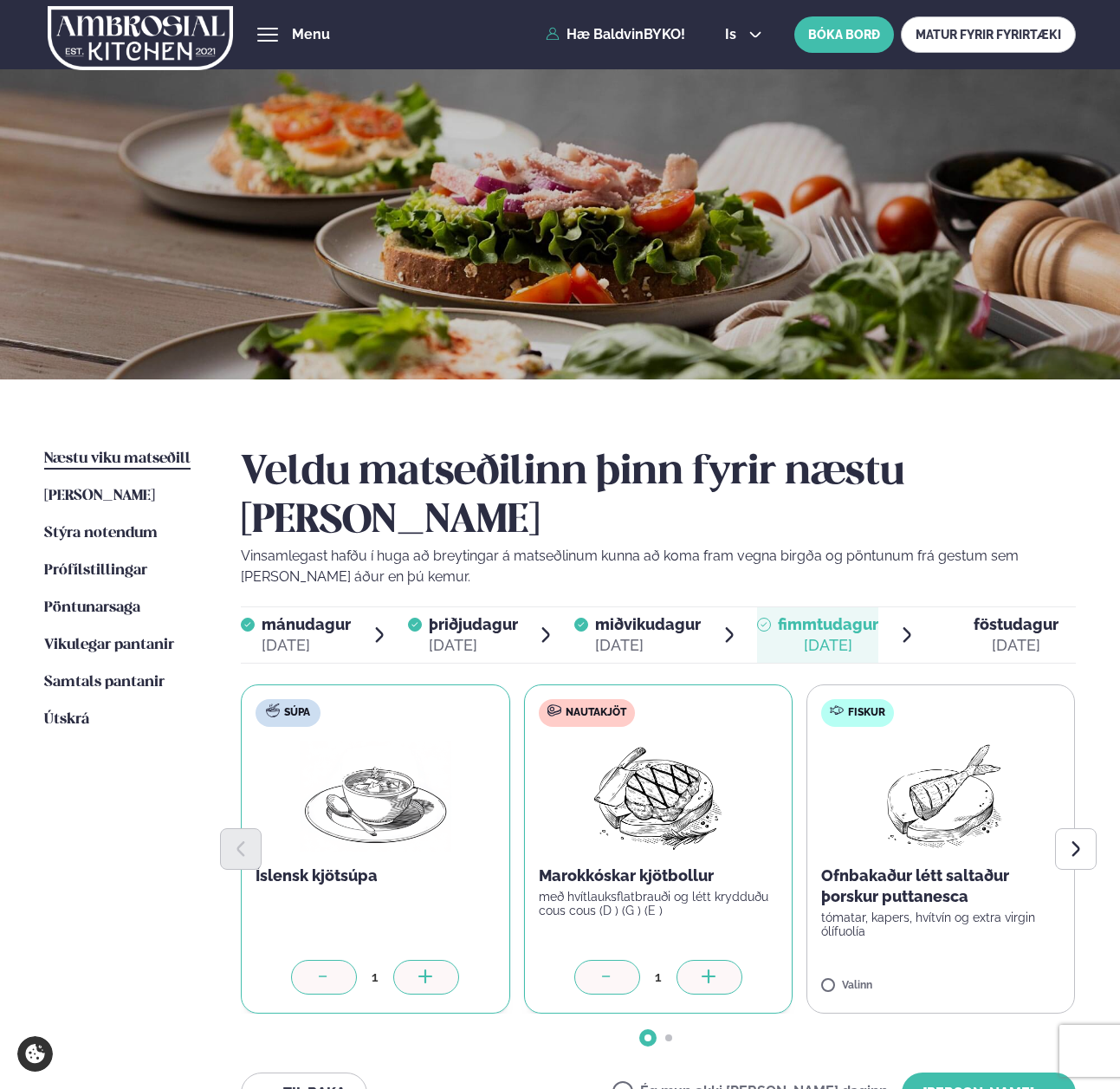
click at [696, 959] on div at bounding box center [709, 977] width 66 height 35
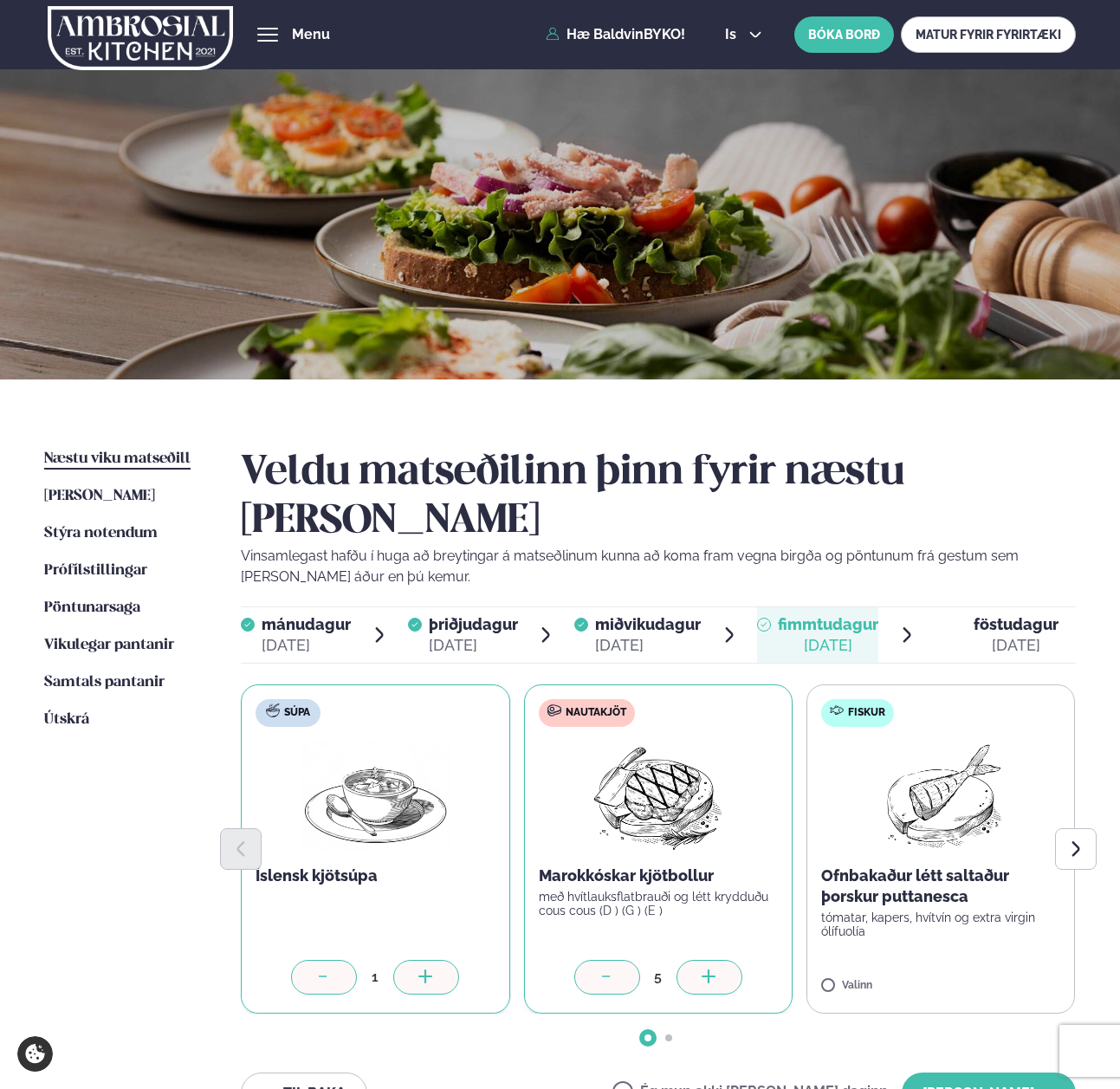
click at [696, 959] on div at bounding box center [709, 977] width 66 height 35
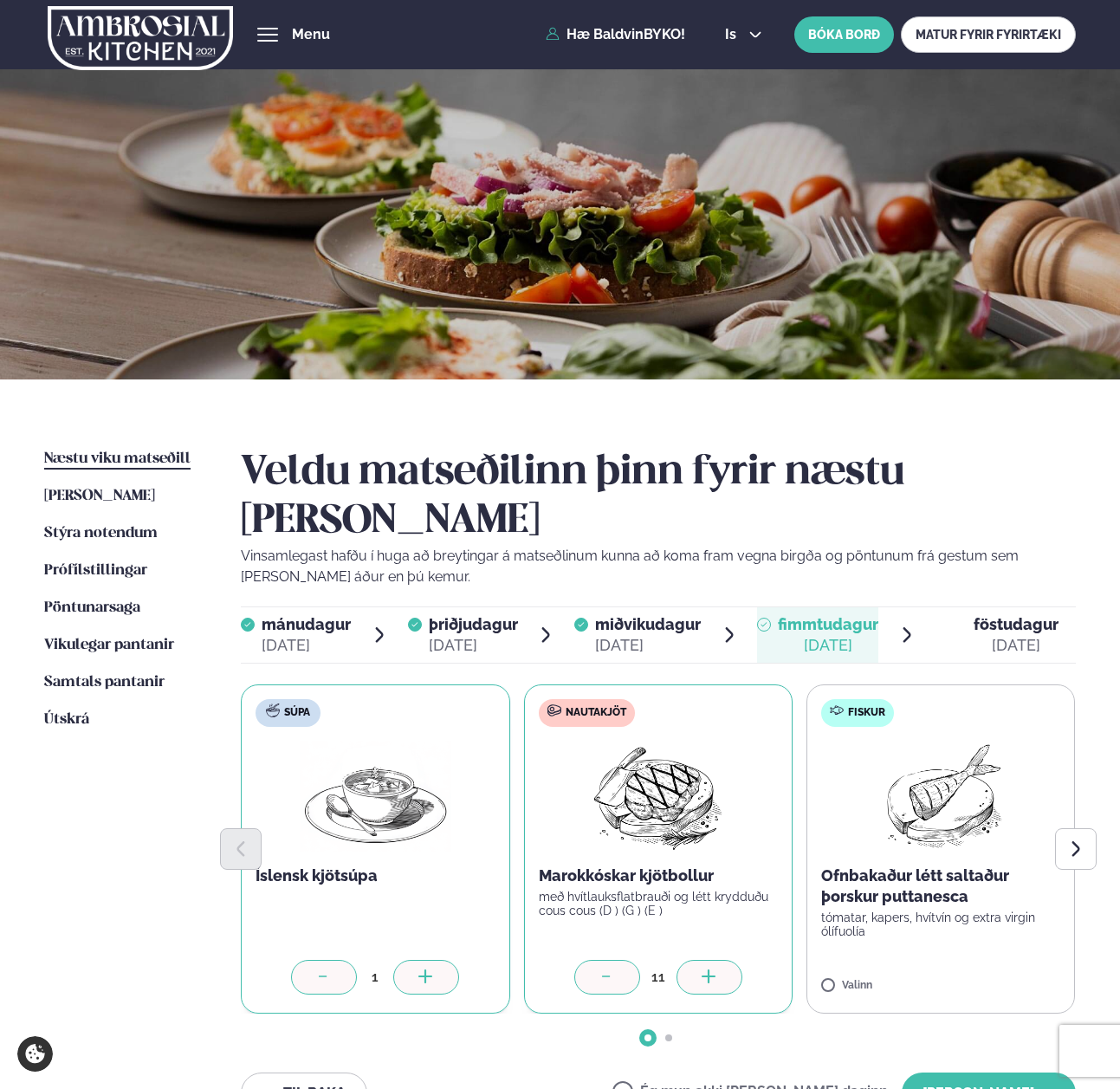
click at [696, 959] on div at bounding box center [709, 977] width 66 height 35
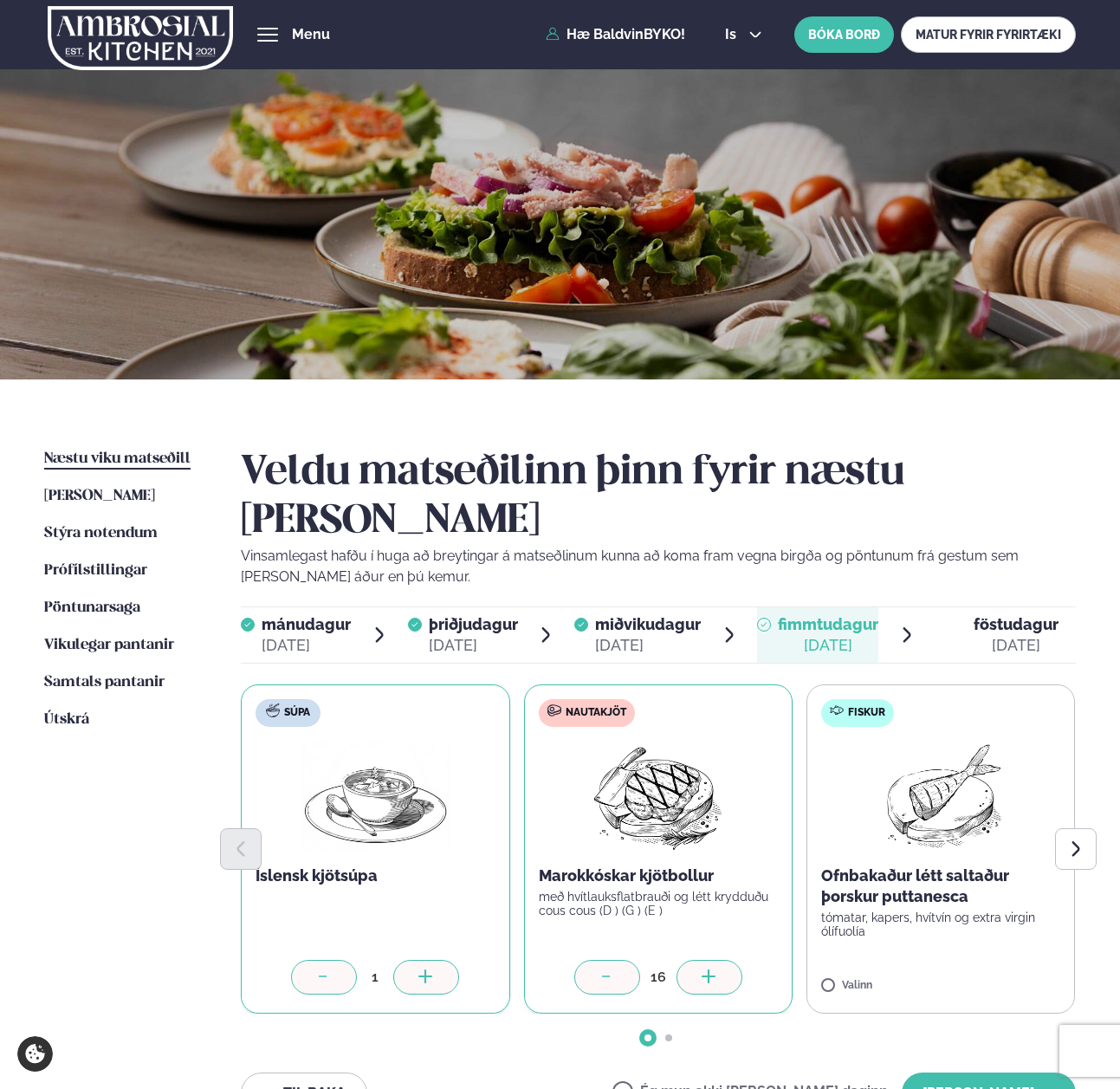
click at [696, 959] on div at bounding box center [709, 977] width 66 height 35
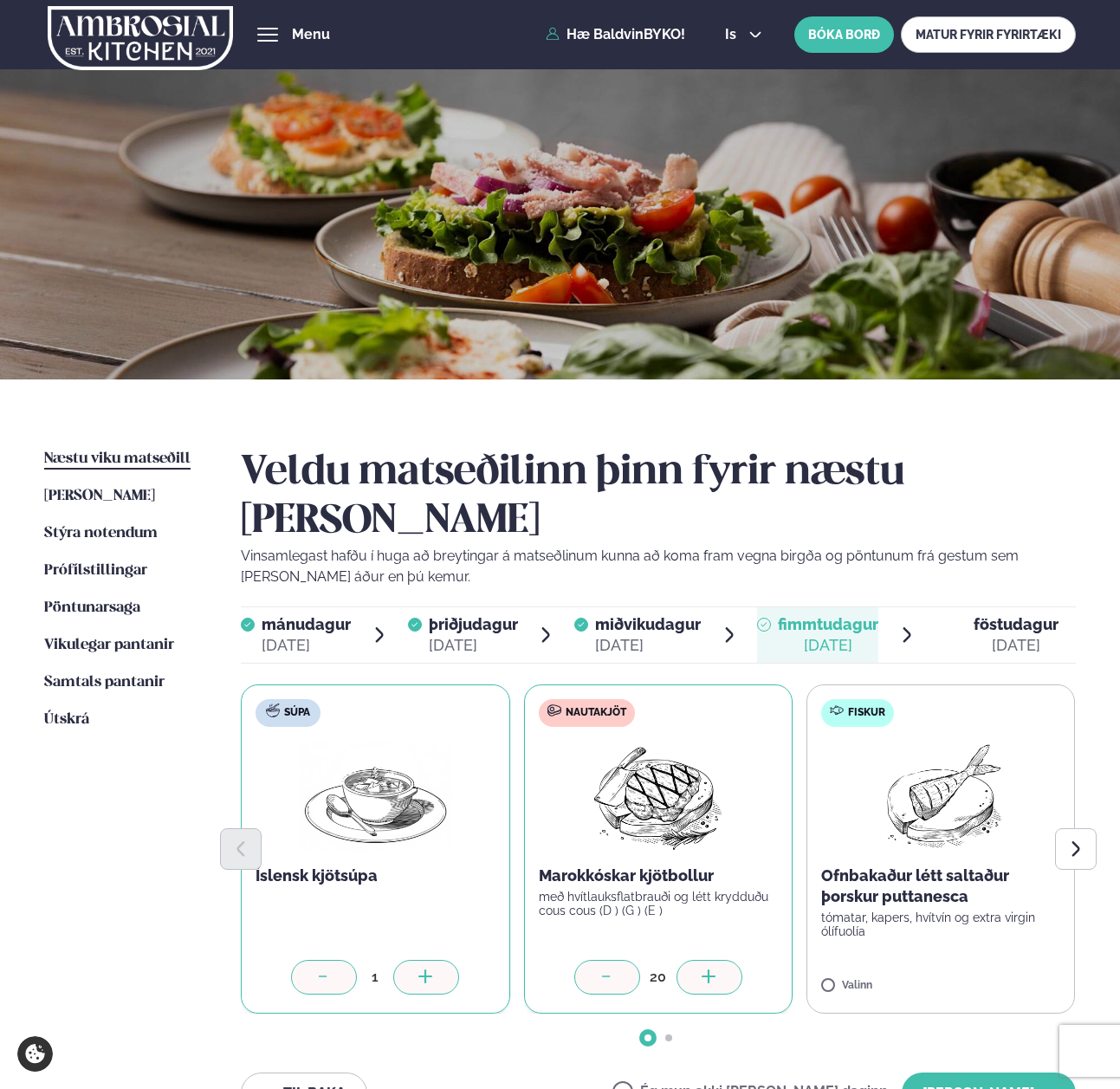
click at [696, 959] on div at bounding box center [709, 977] width 66 height 35
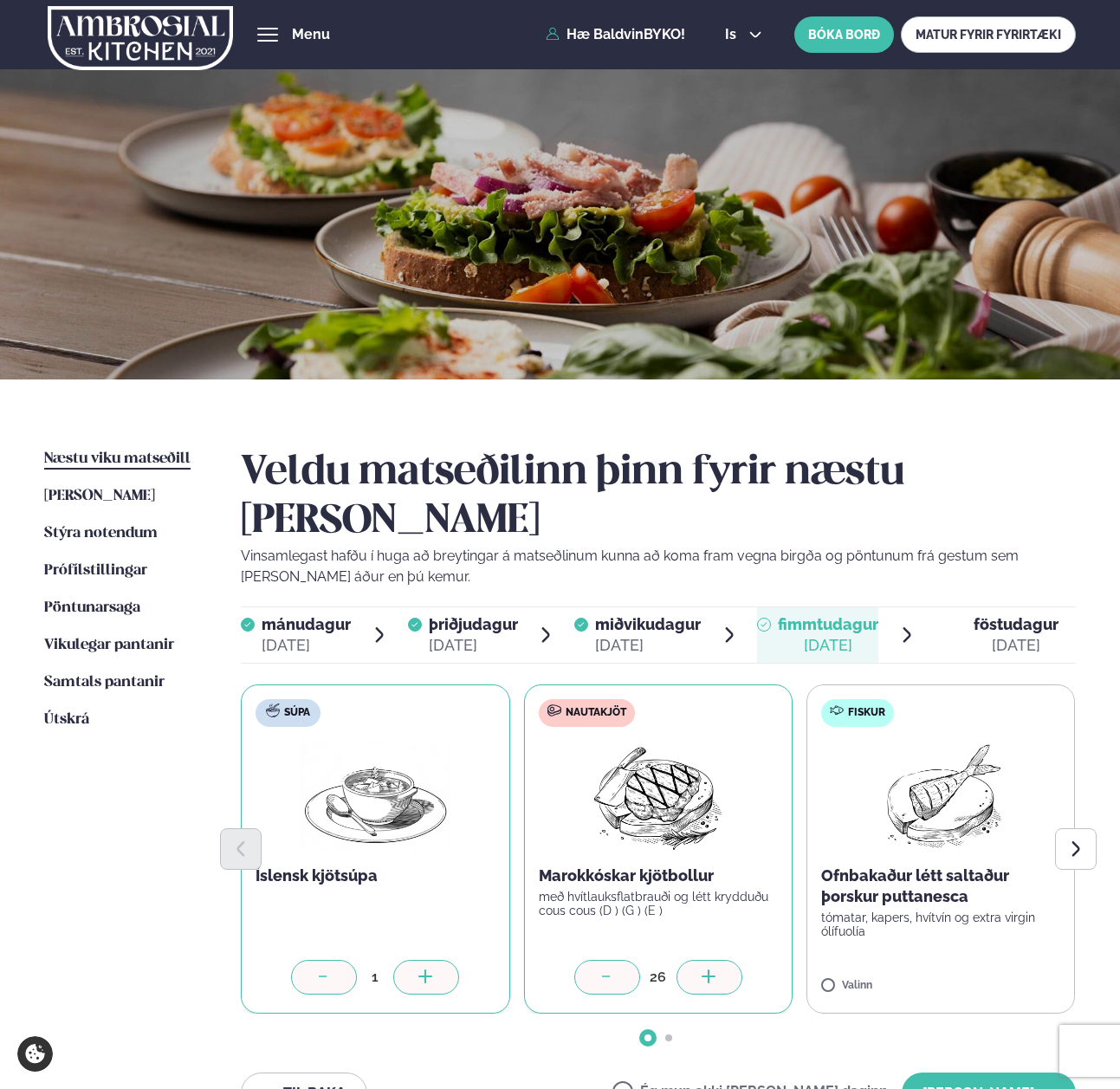
click at [696, 959] on div at bounding box center [709, 977] width 66 height 35
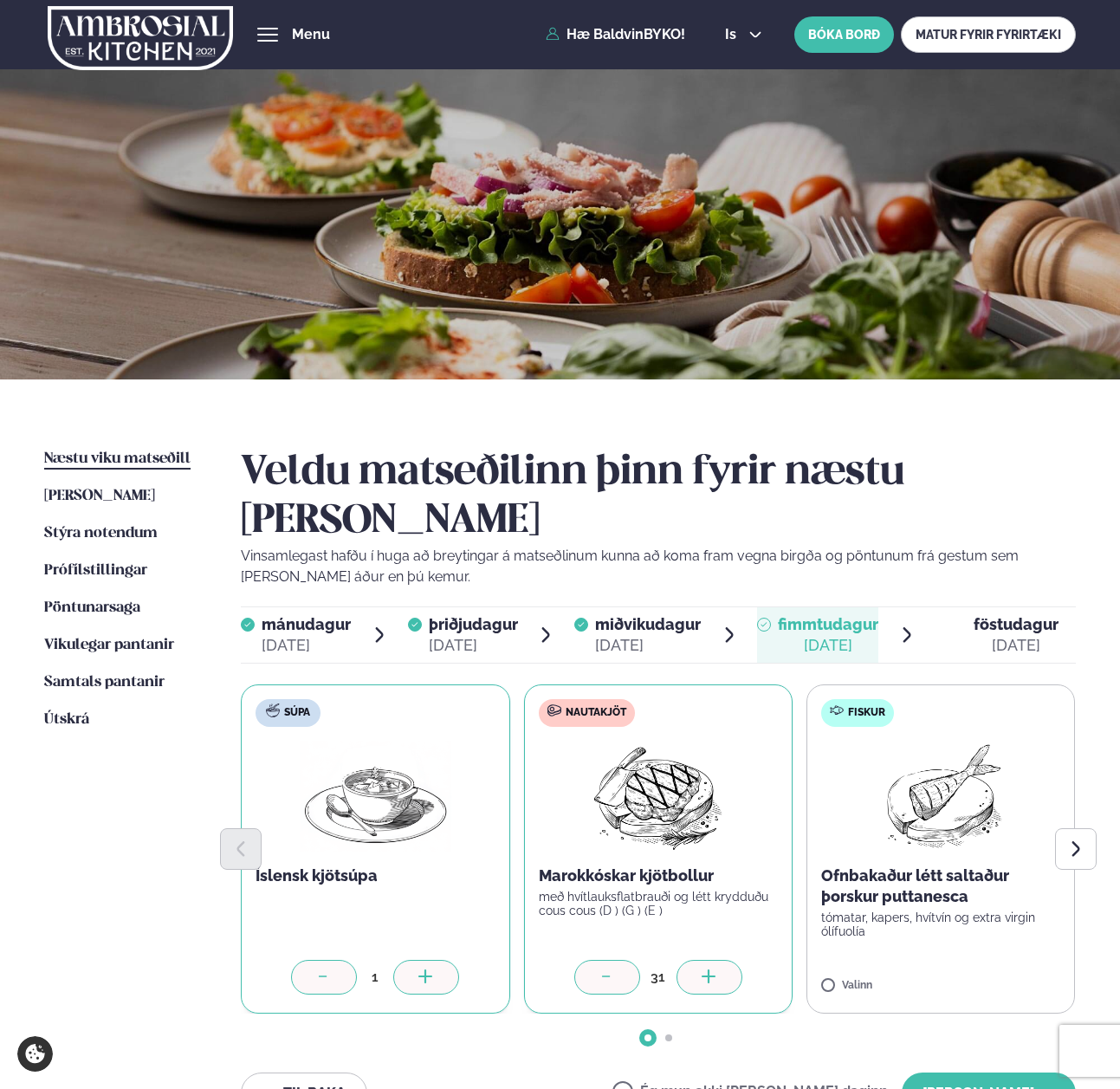
click at [696, 959] on div at bounding box center [709, 977] width 66 height 35
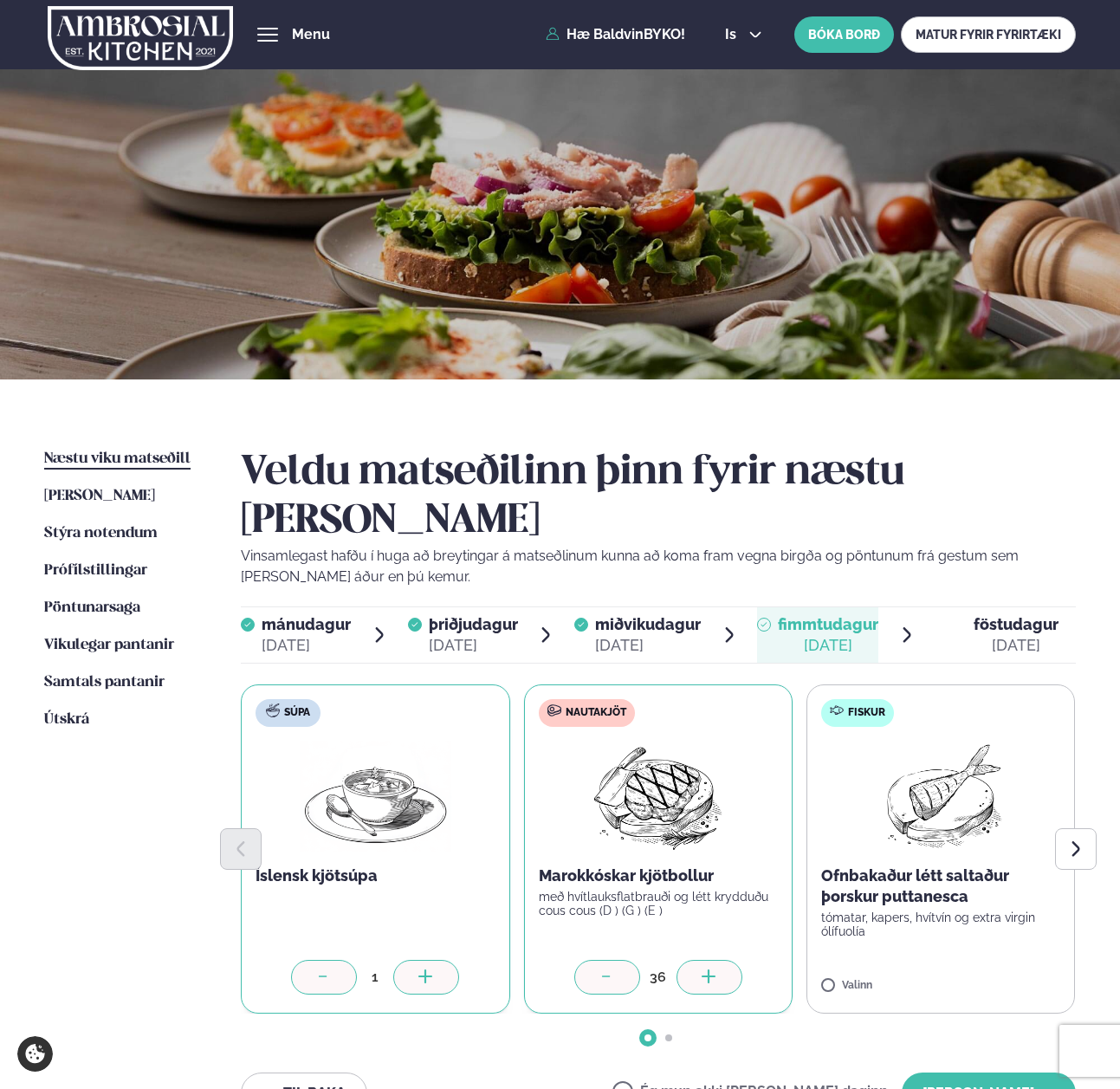
click at [696, 959] on div at bounding box center [709, 977] width 66 height 35
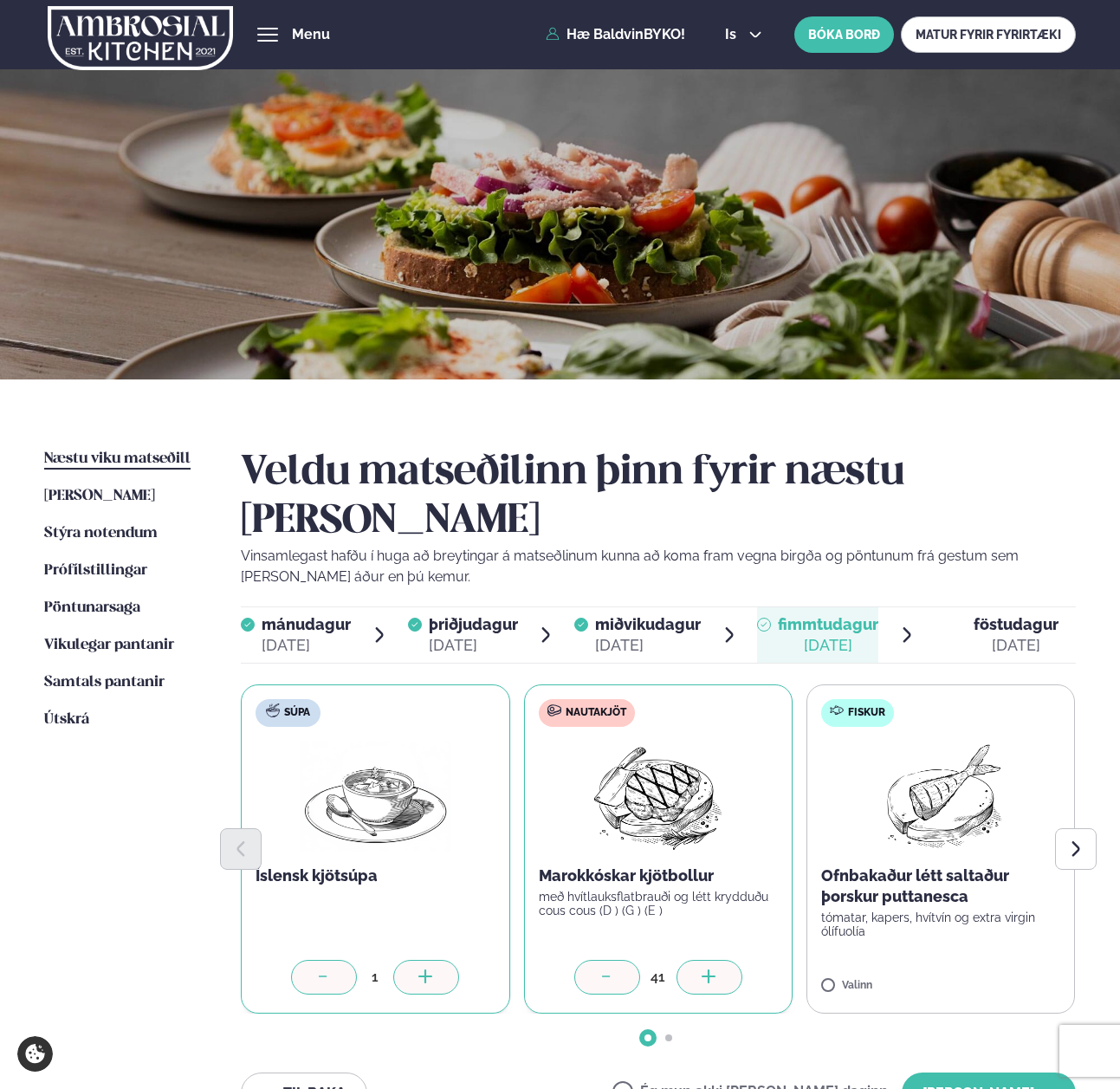
click at [696, 959] on div at bounding box center [709, 977] width 66 height 35
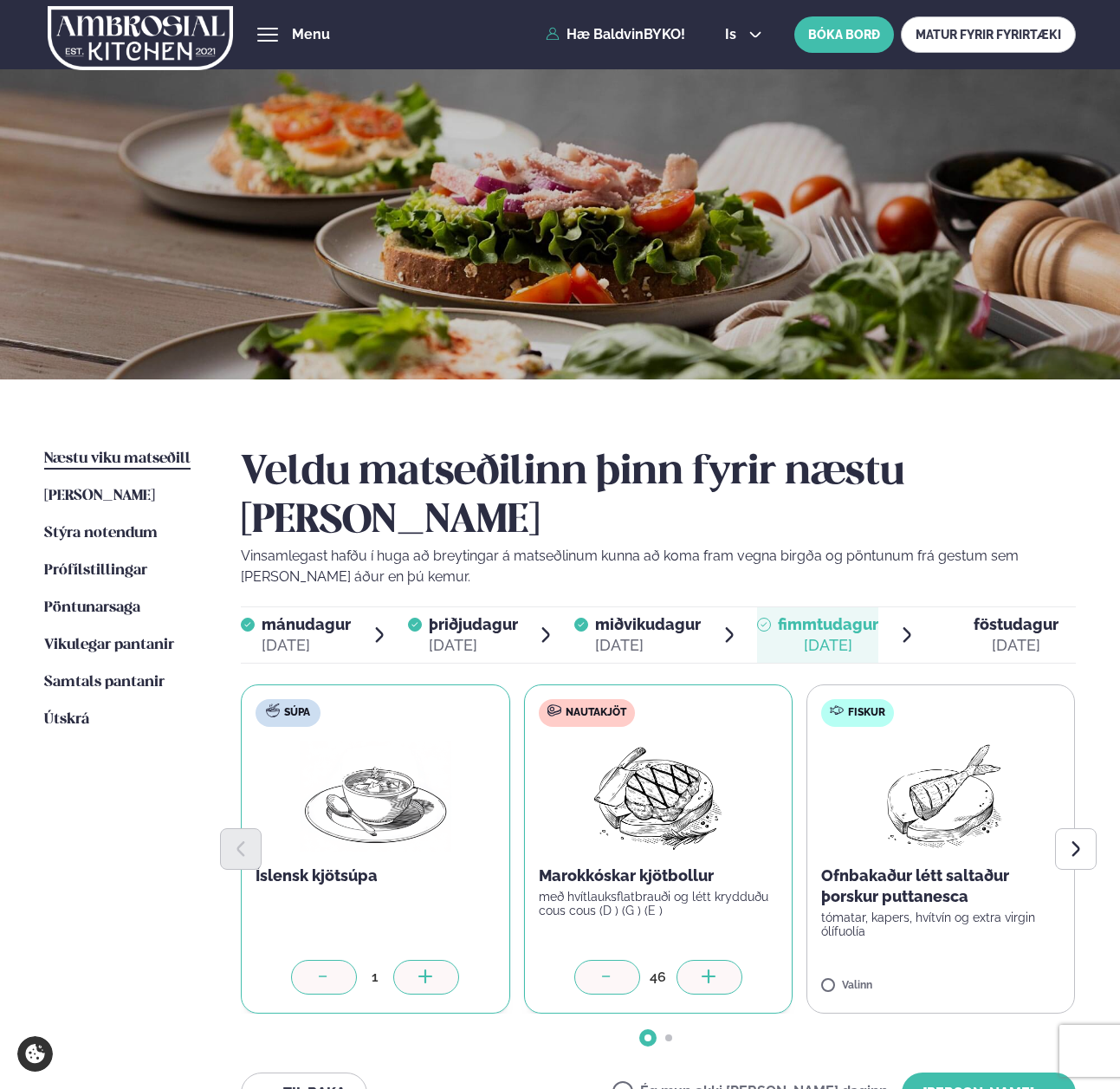
click at [696, 959] on div at bounding box center [709, 977] width 66 height 35
click at [959, 959] on div at bounding box center [991, 977] width 66 height 35
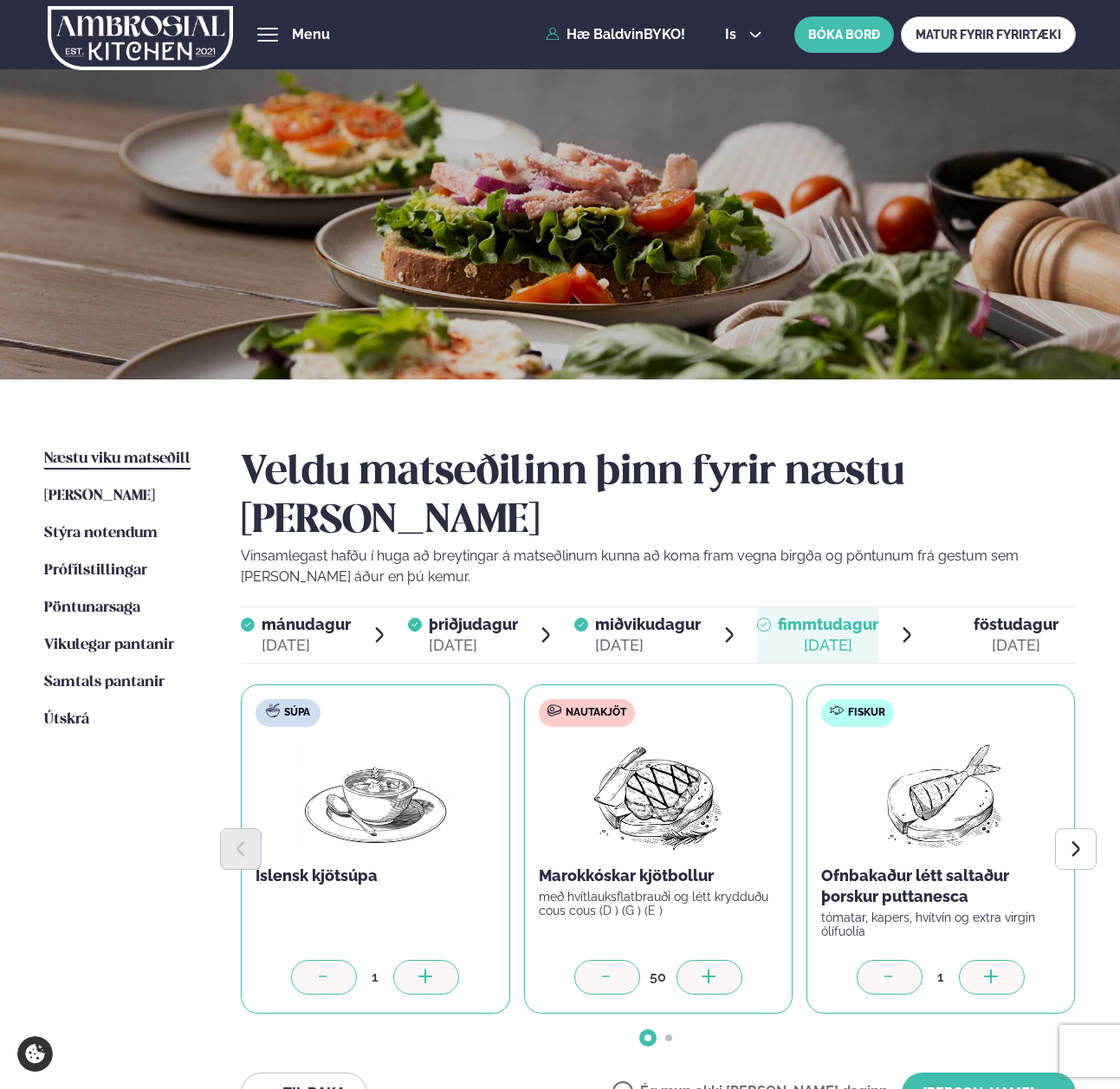
click at [959, 959] on div at bounding box center [991, 977] width 66 height 35
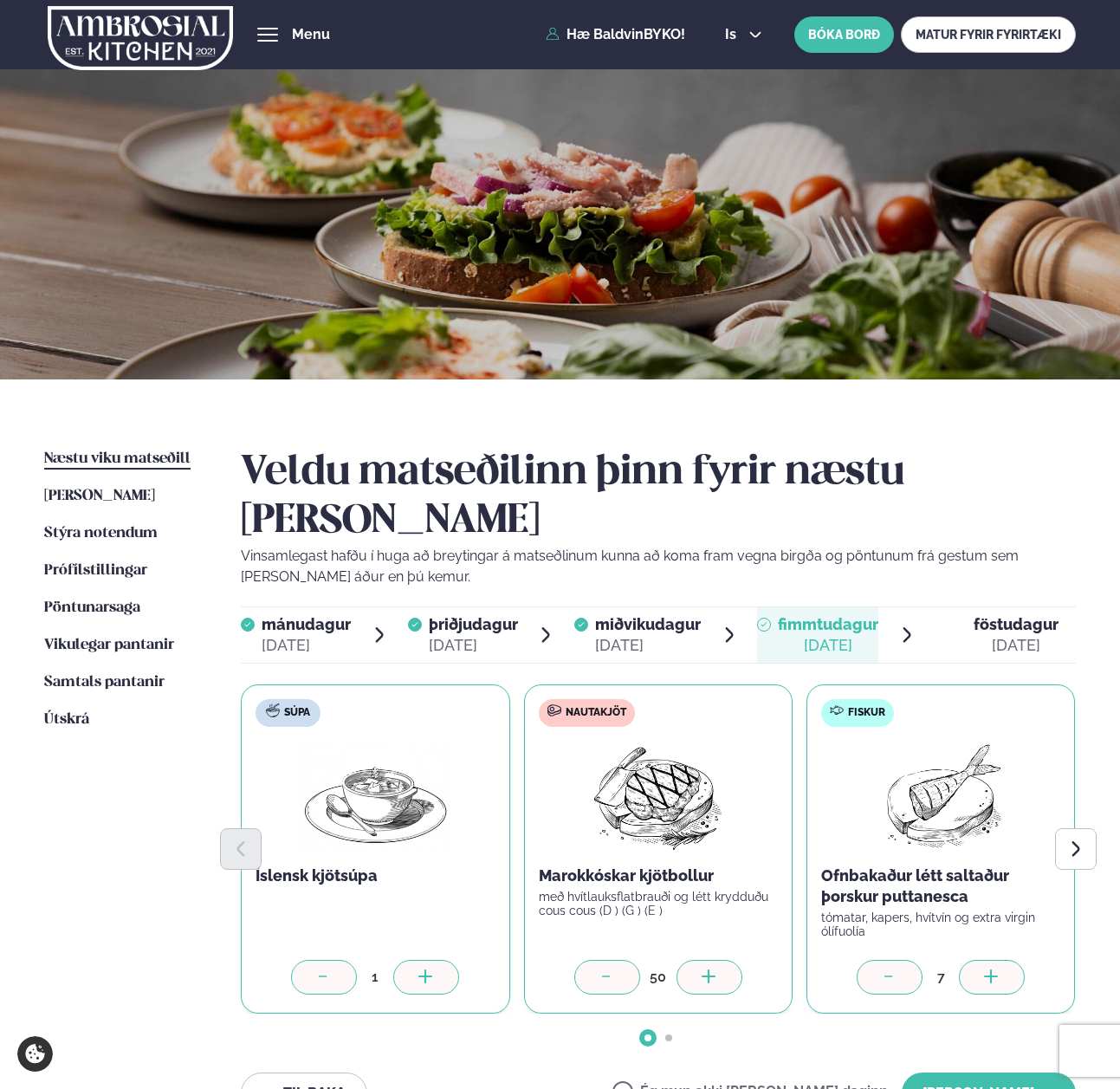
click at [959, 959] on div at bounding box center [991, 977] width 66 height 35
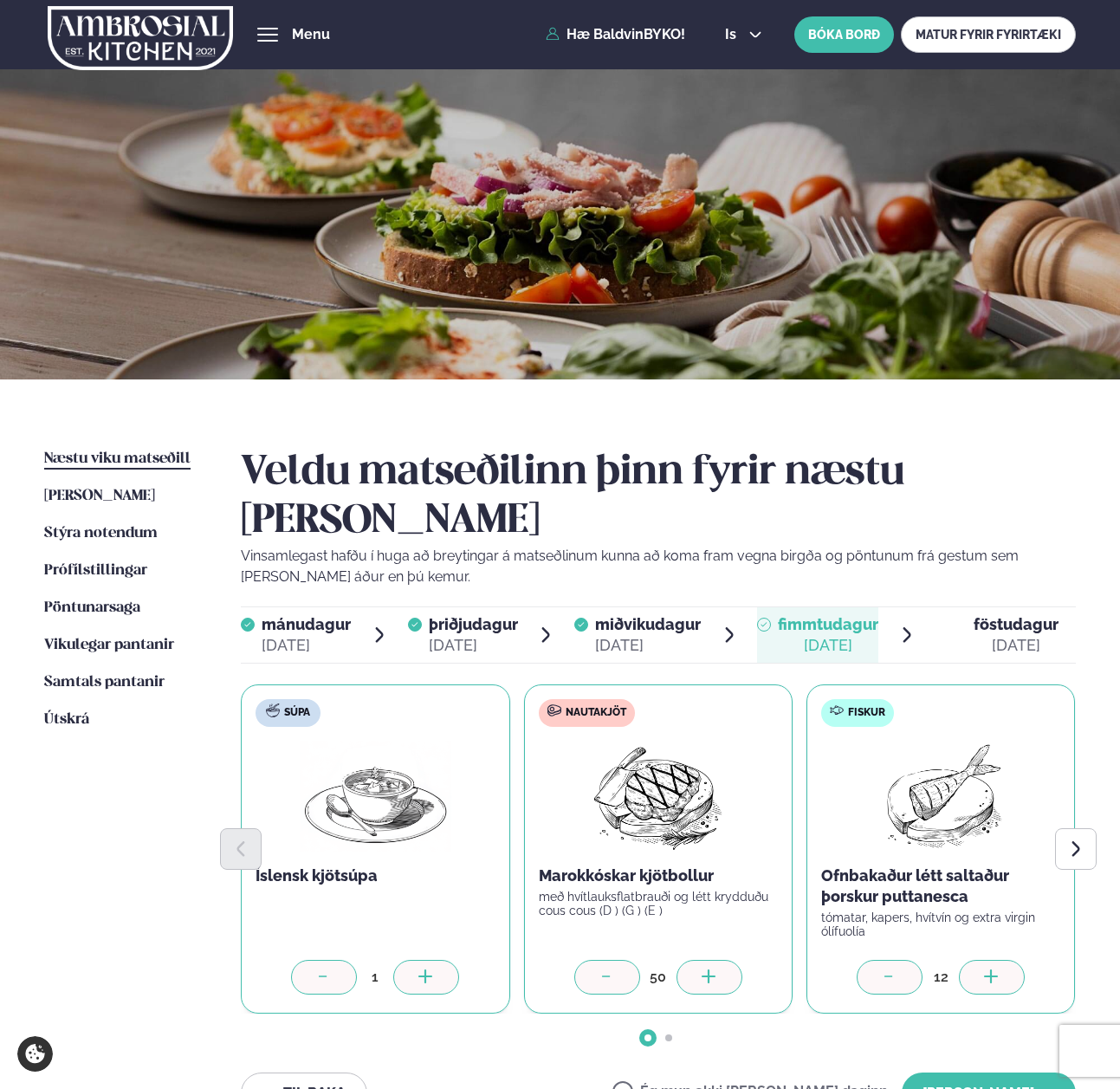
click at [959, 959] on div at bounding box center [991, 977] width 66 height 35
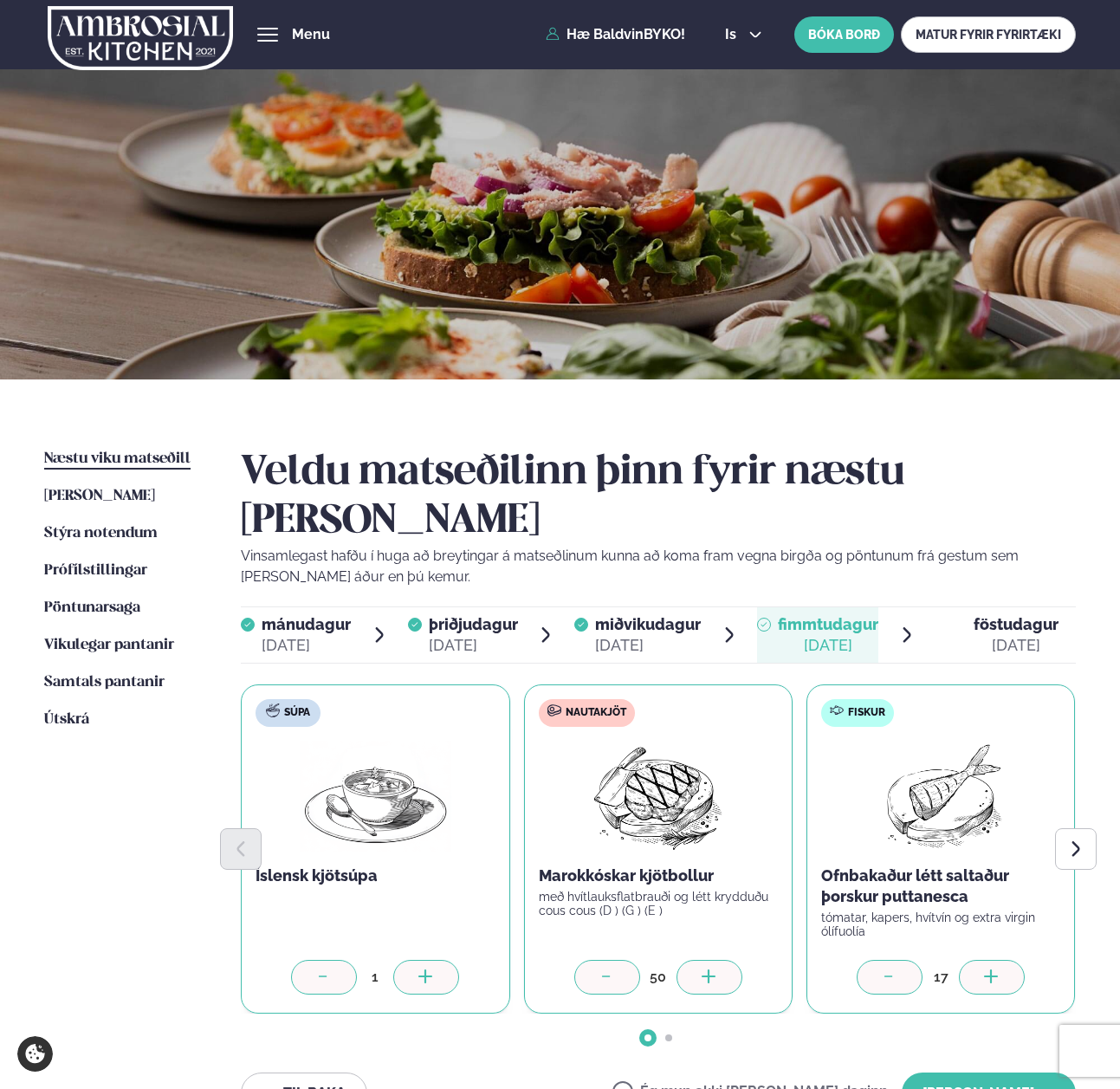
click at [959, 959] on div at bounding box center [991, 977] width 66 height 35
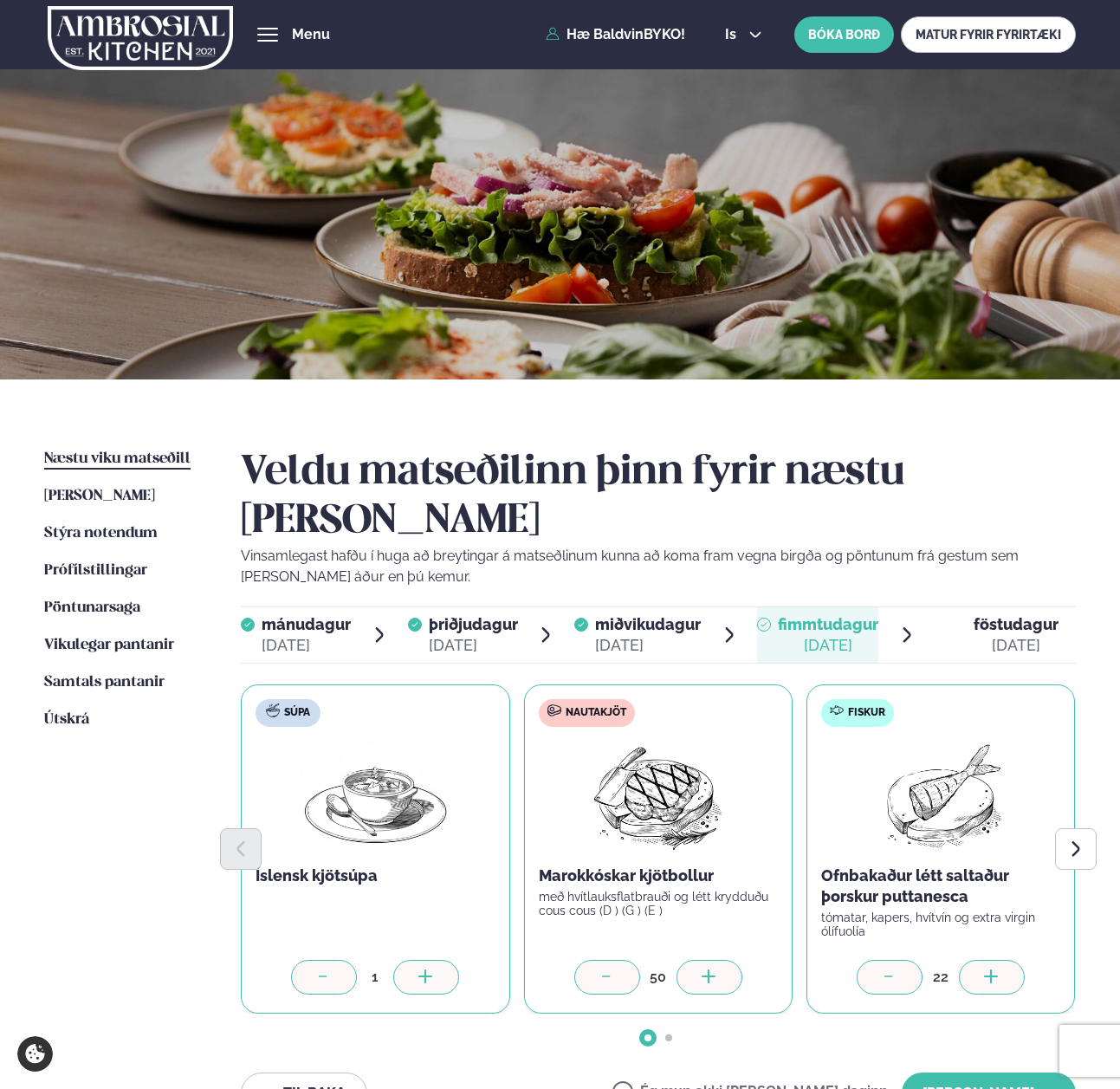
click at [959, 959] on div at bounding box center [991, 977] width 66 height 35
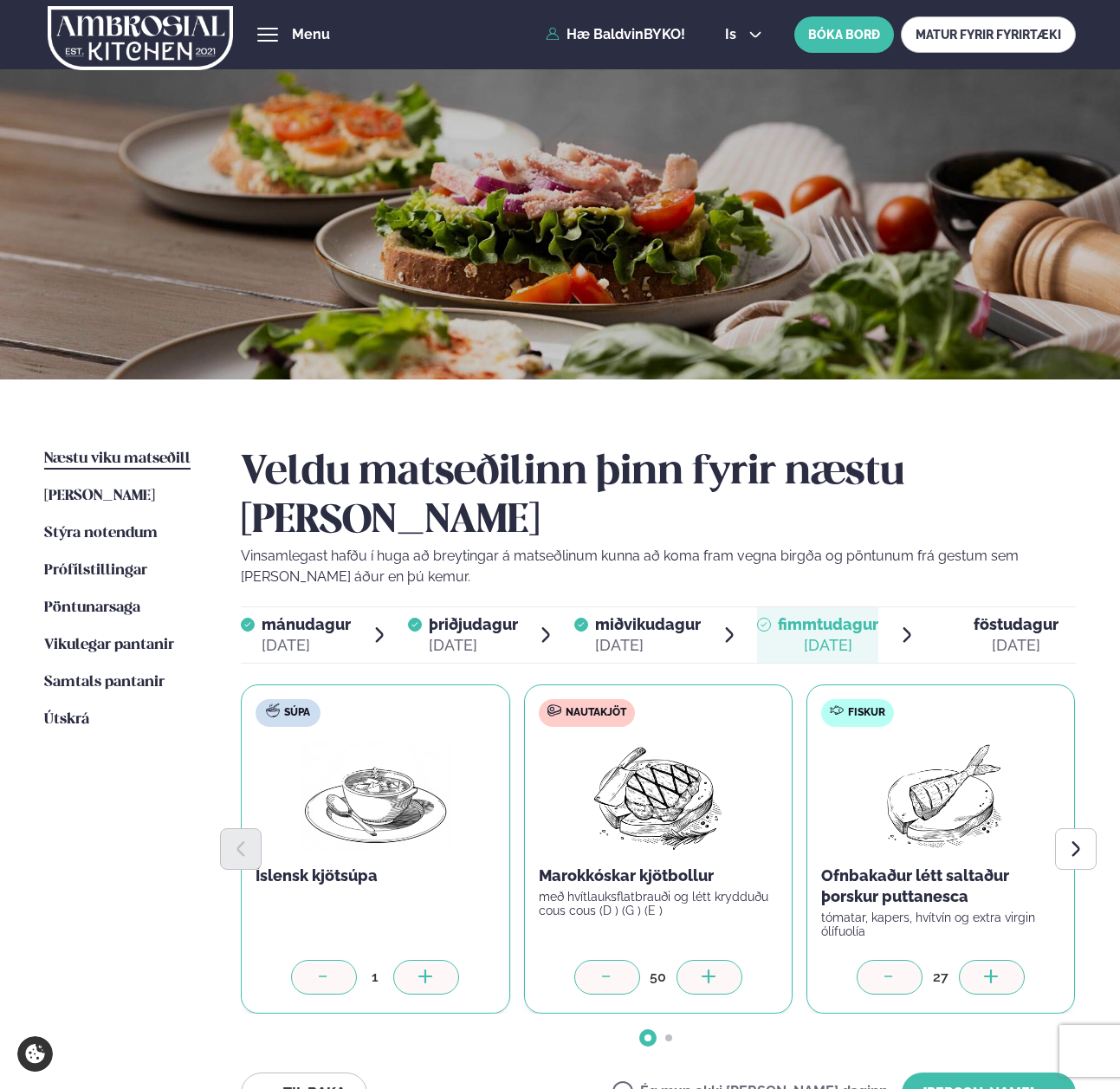
click at [959, 959] on div at bounding box center [991, 977] width 66 height 35
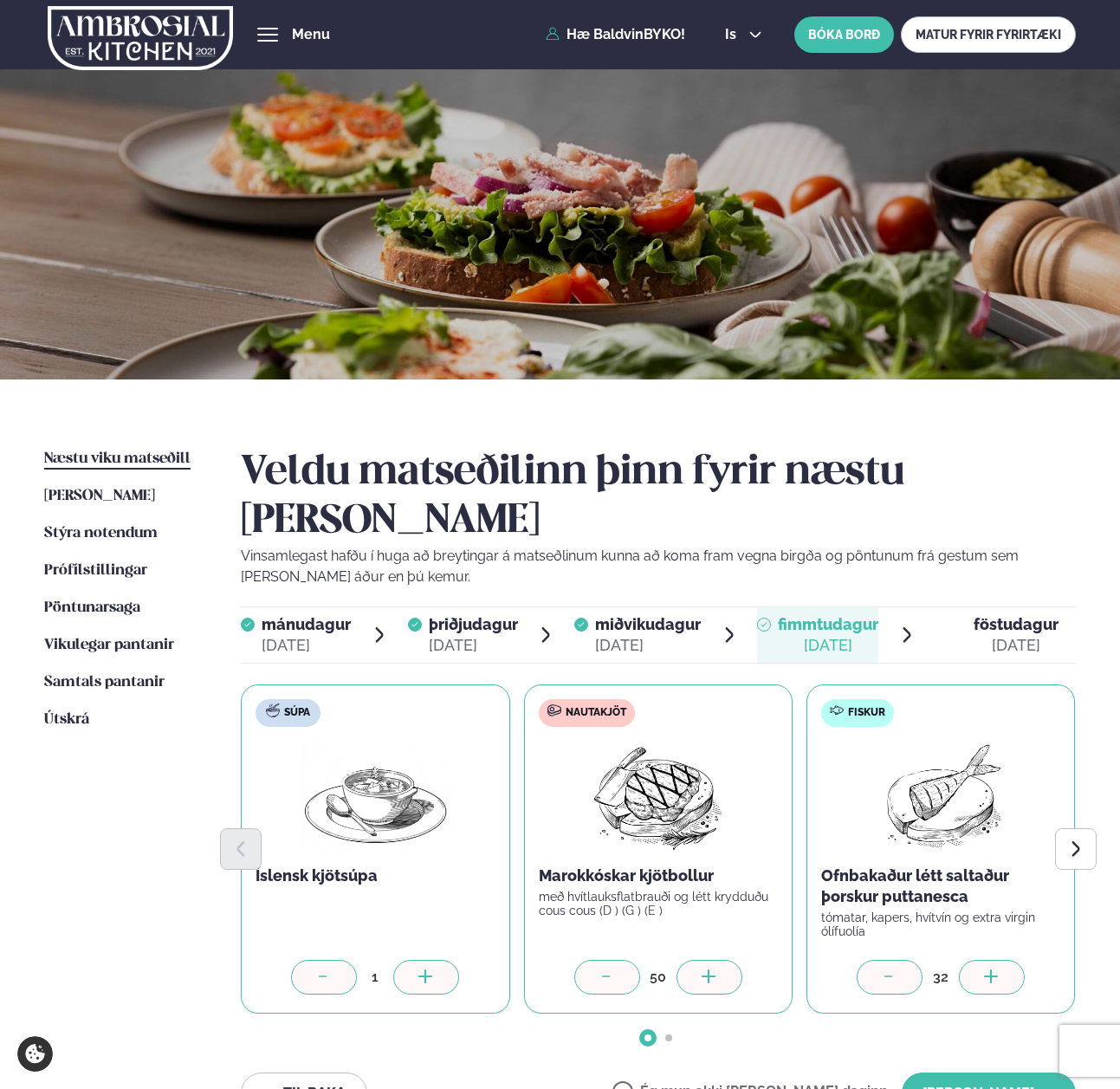
click at [959, 959] on div at bounding box center [991, 977] width 66 height 35
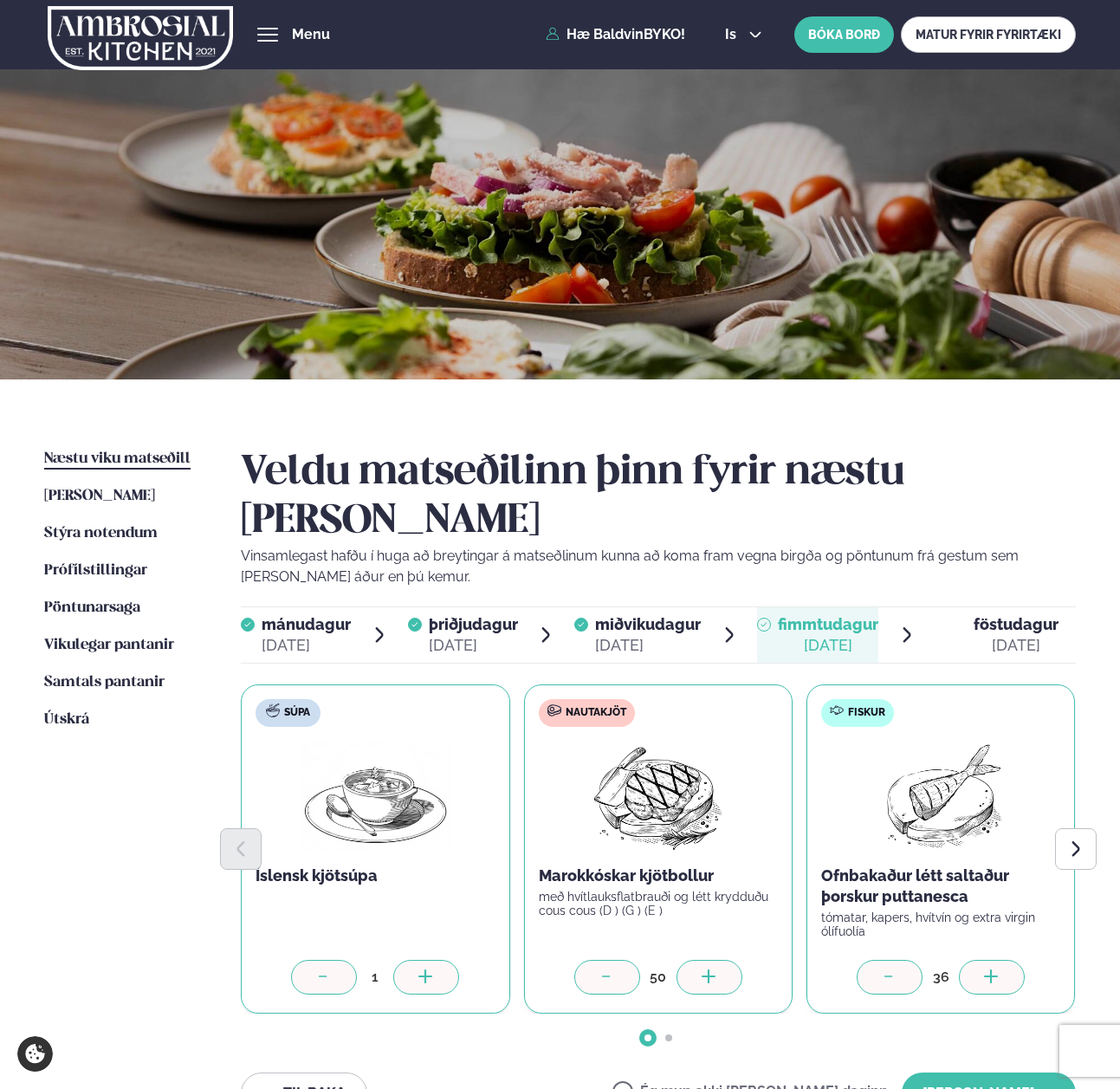
click at [959, 959] on div at bounding box center [991, 977] width 66 height 35
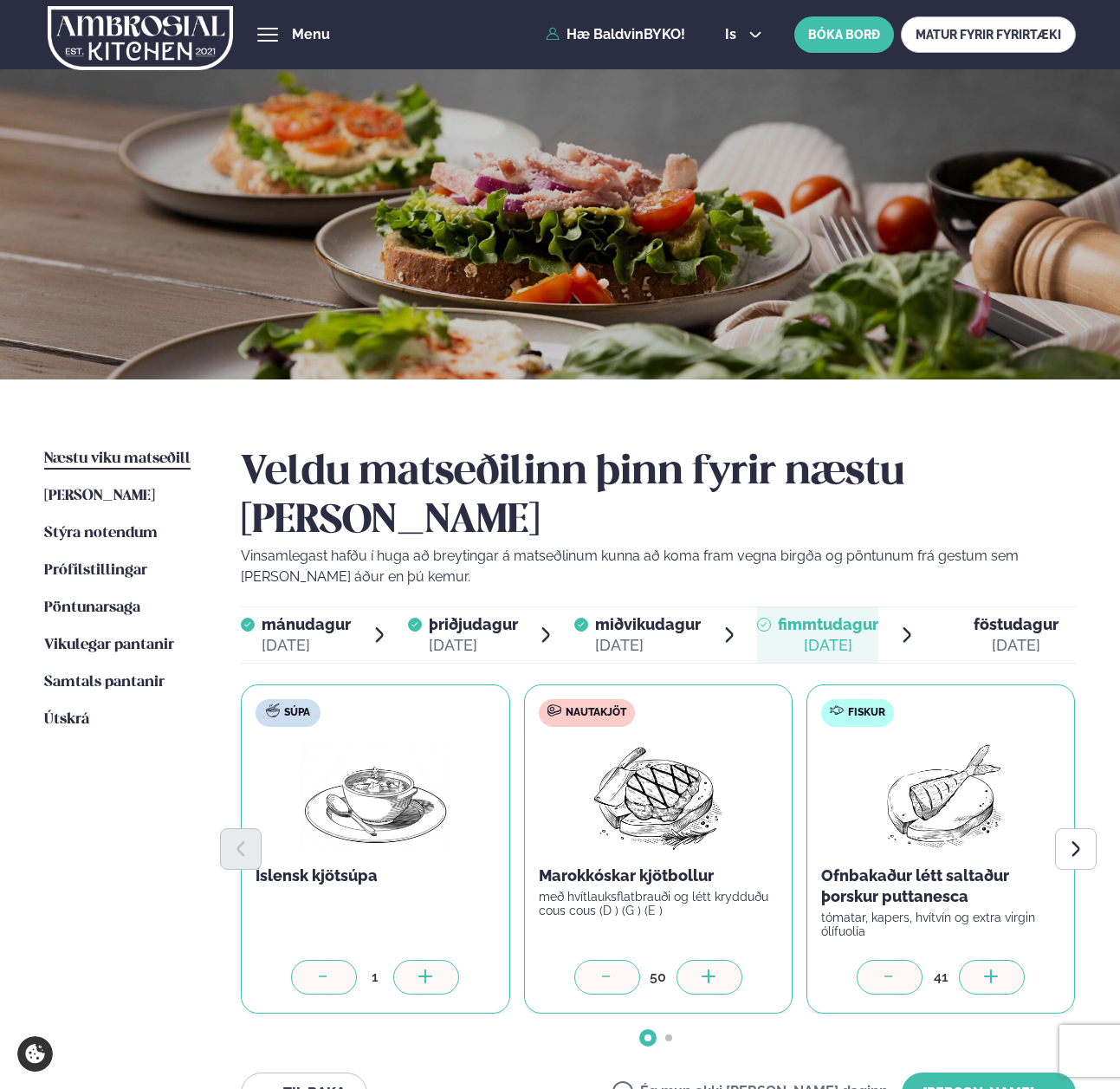
click at [959, 959] on div at bounding box center [991, 977] width 66 height 35
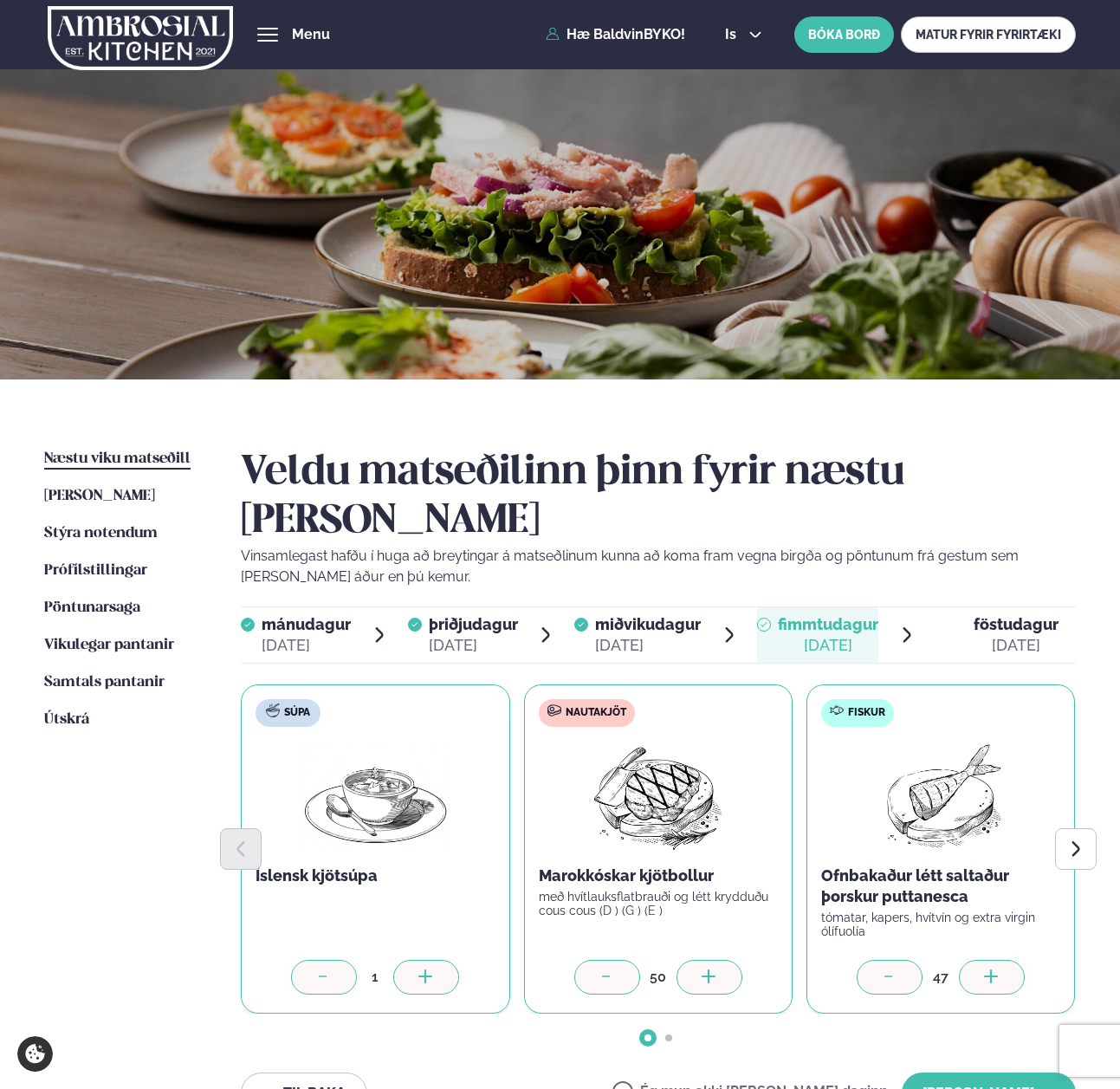
click at [959, 959] on div at bounding box center [991, 977] width 66 height 35
click at [1067, 828] on button "Next slide" at bounding box center [1076, 849] width 42 height 42
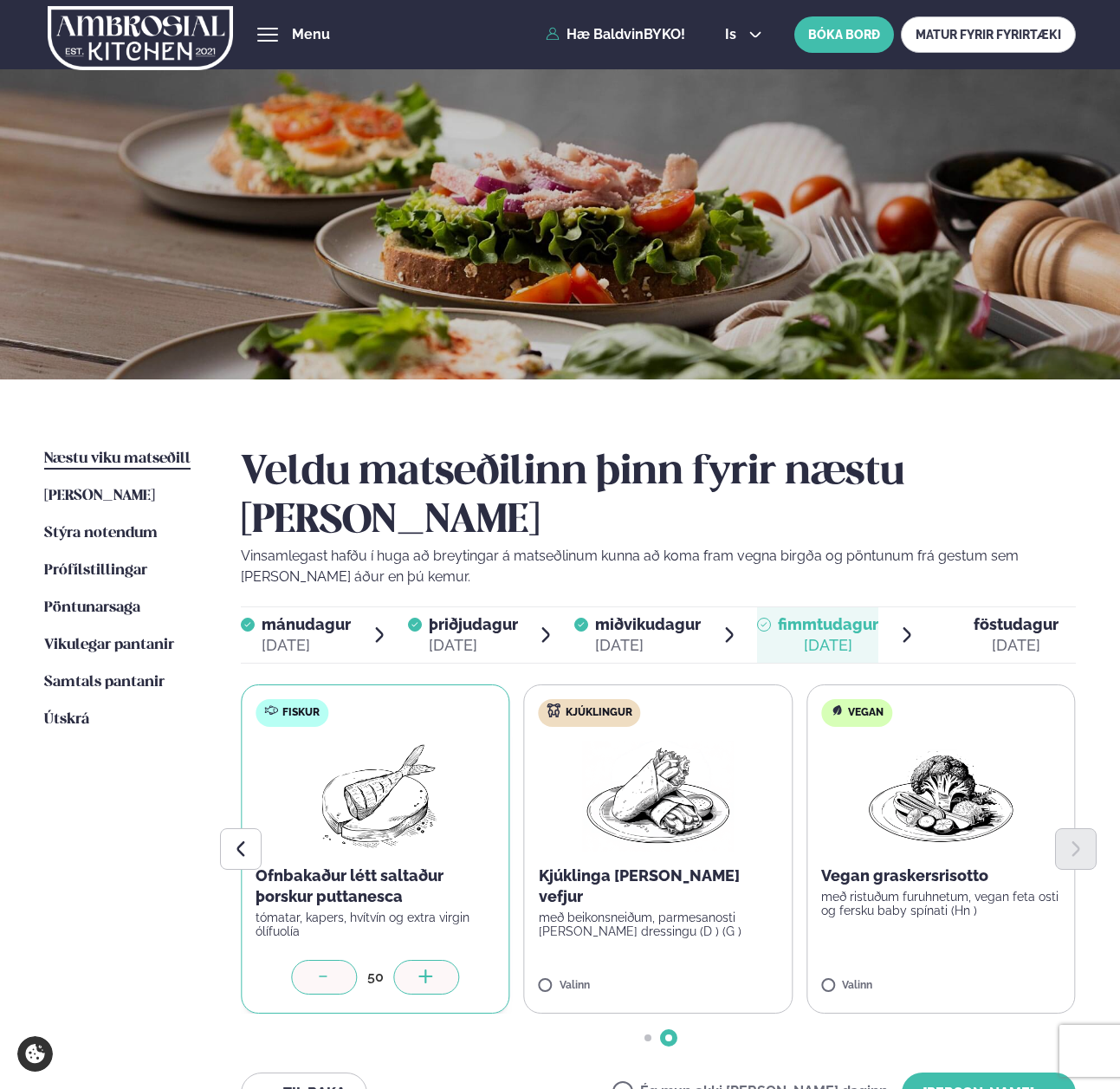
click at [847, 929] on label "Vegan Vegan graskersrisotto með ristuðum furuhnetum, vegan feta osti og fersku …" at bounding box center [940, 849] width 268 height 330
click at [979, 959] on div at bounding box center [991, 977] width 66 height 35
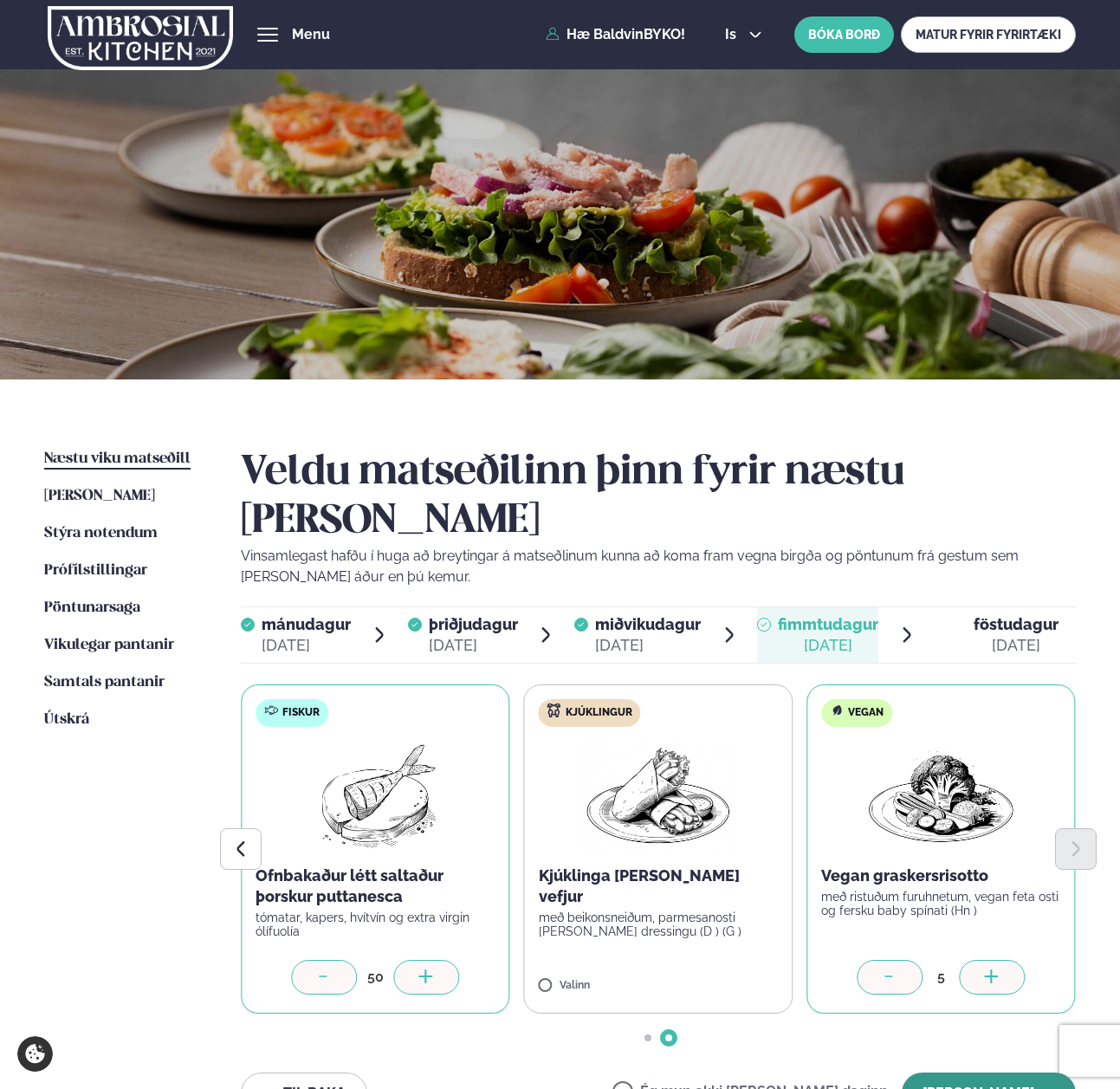
click at [973, 1073] on button "[PERSON_NAME]" at bounding box center [989, 1094] width 174 height 42
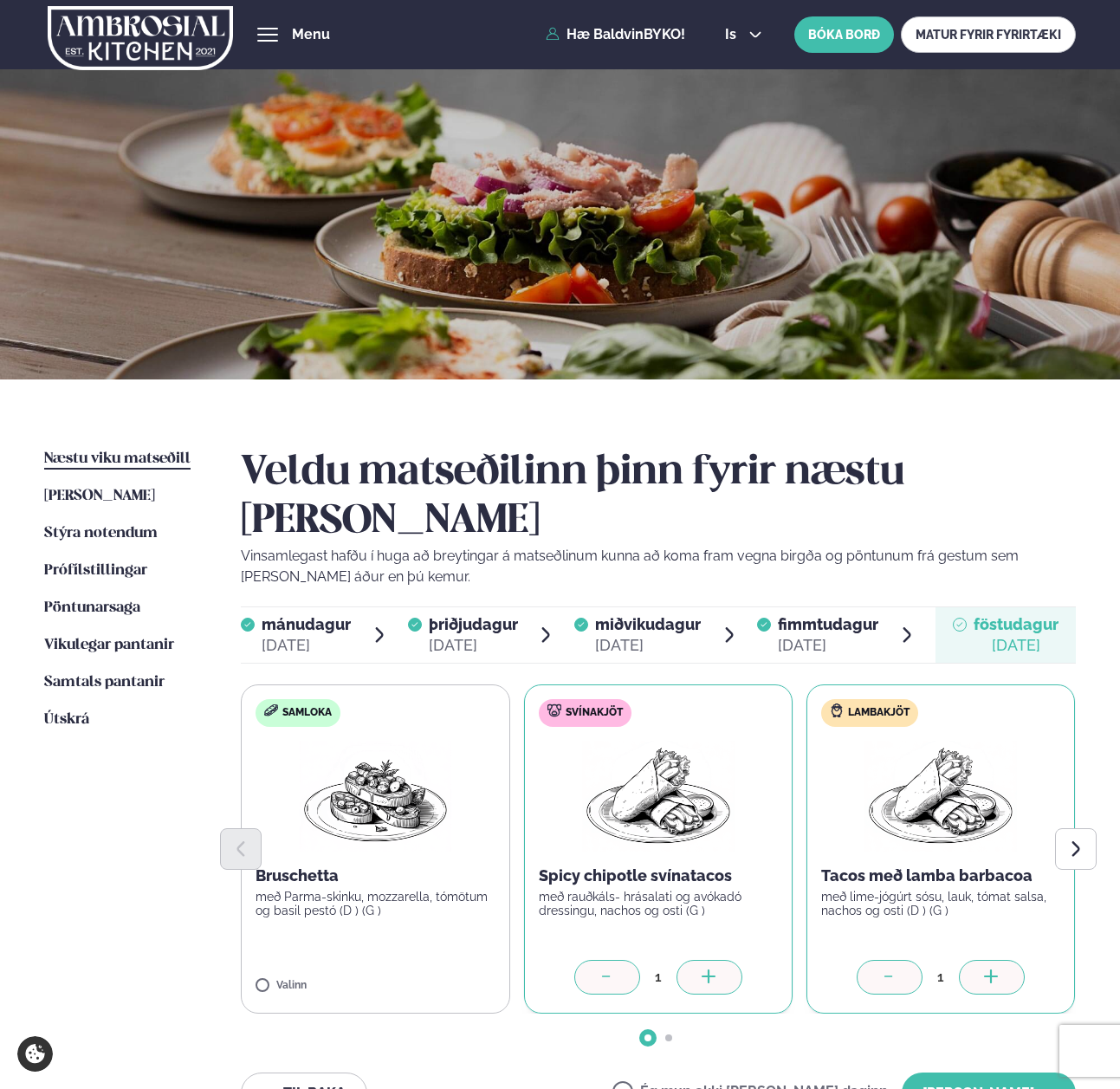
click at [712, 959] on div at bounding box center [709, 977] width 66 height 35
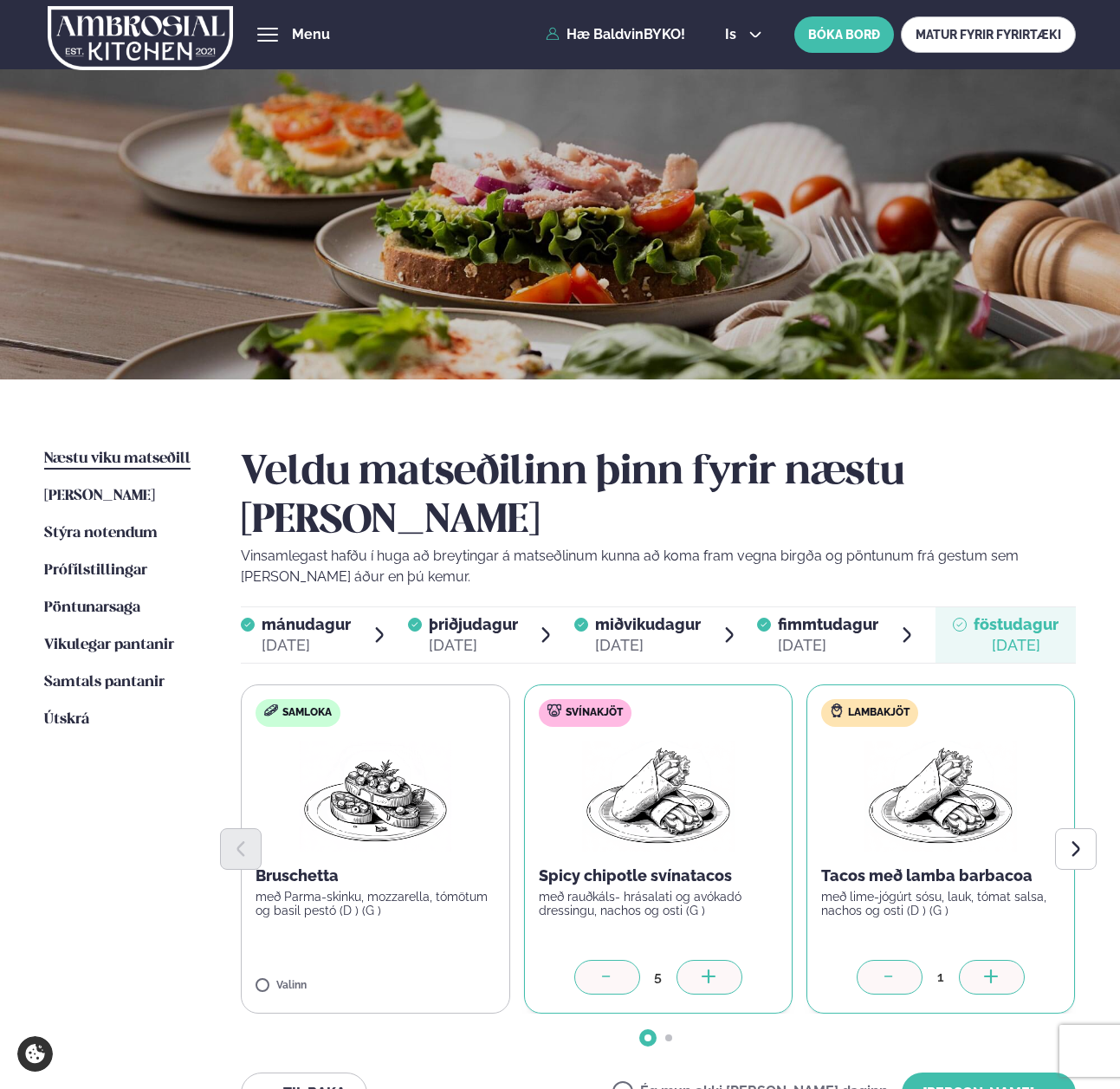
click at [712, 959] on div at bounding box center [709, 977] width 66 height 35
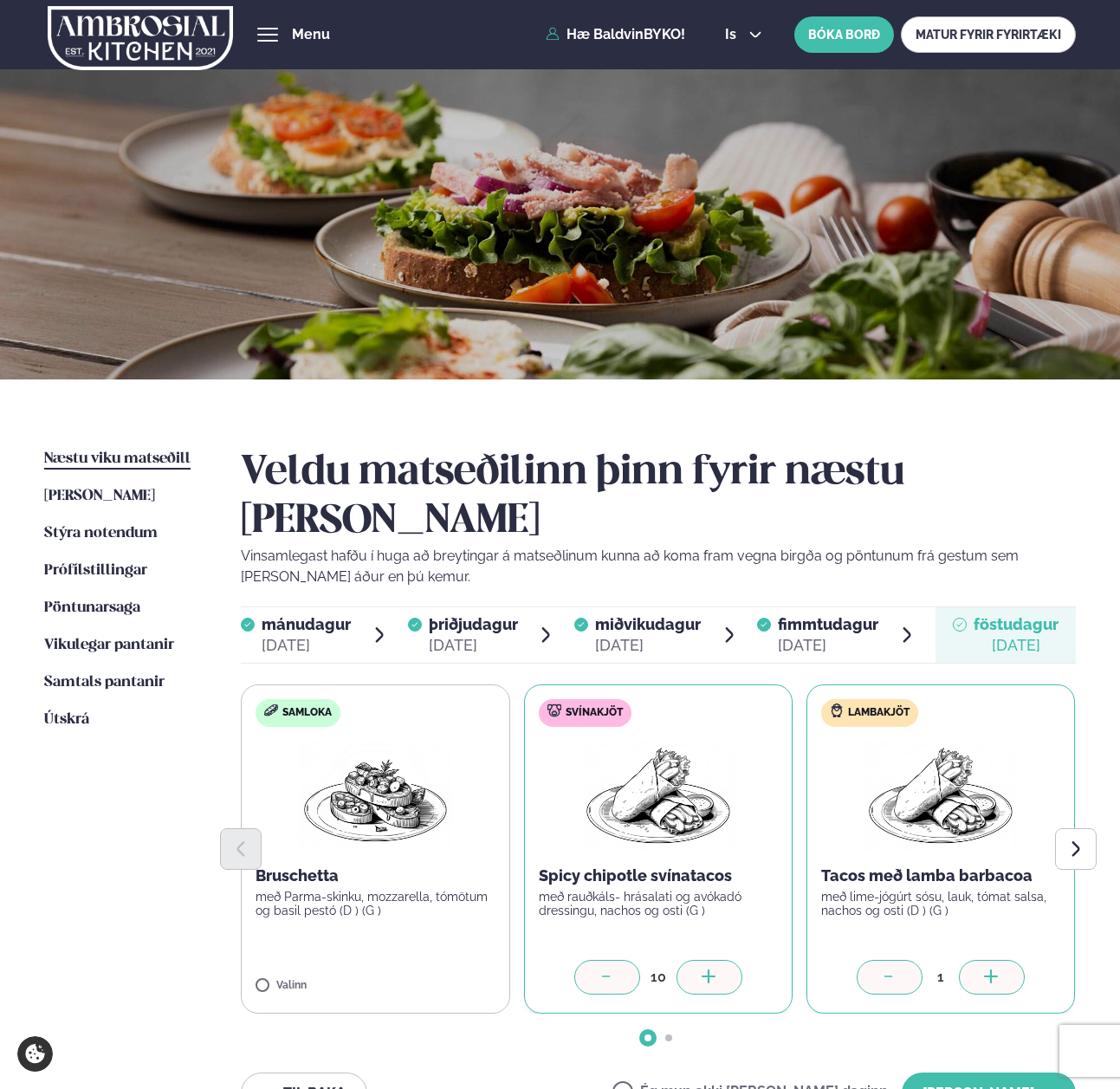
click at [712, 959] on div at bounding box center [709, 977] width 66 height 35
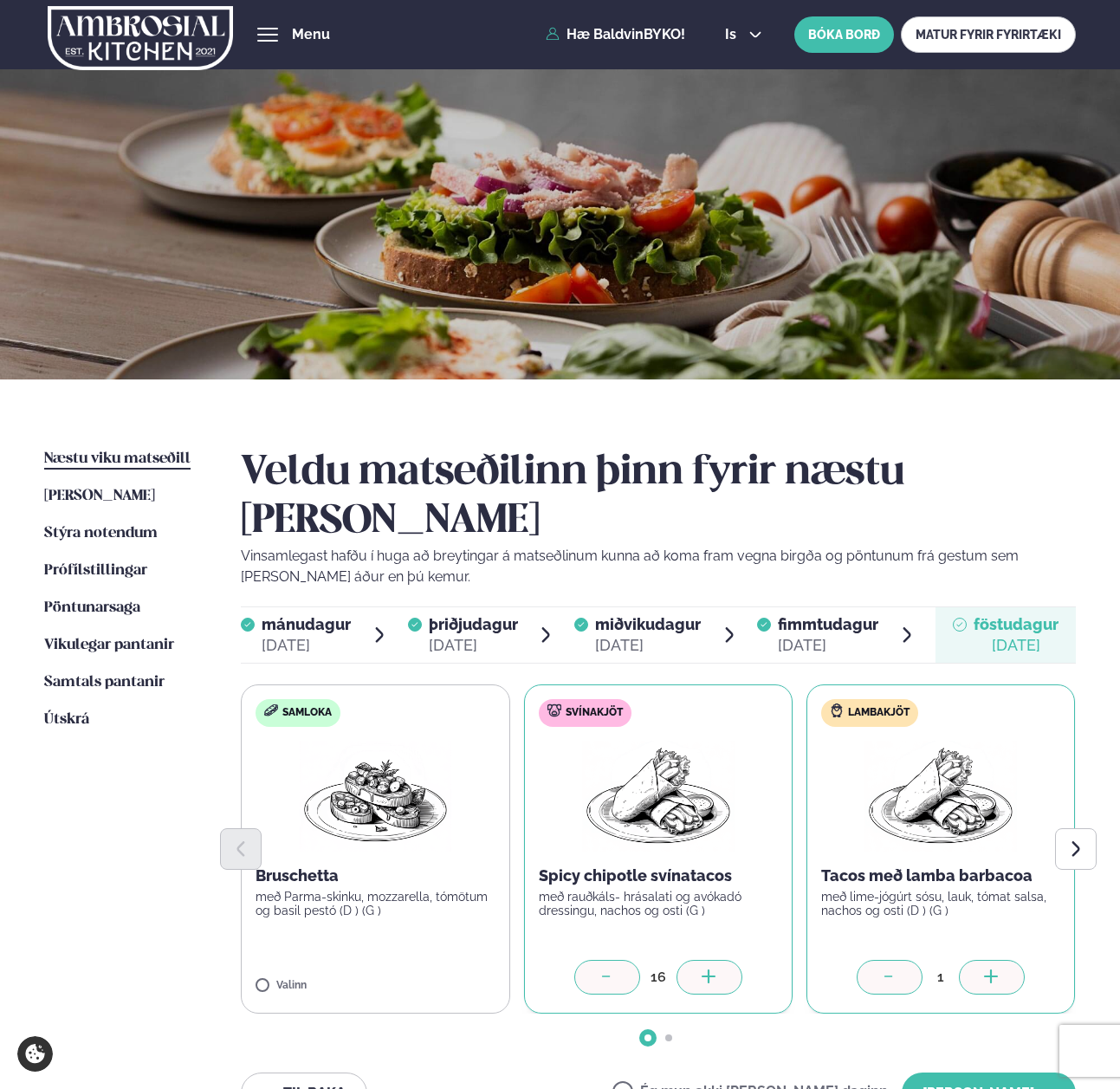
click at [712, 959] on div at bounding box center [709, 977] width 66 height 35
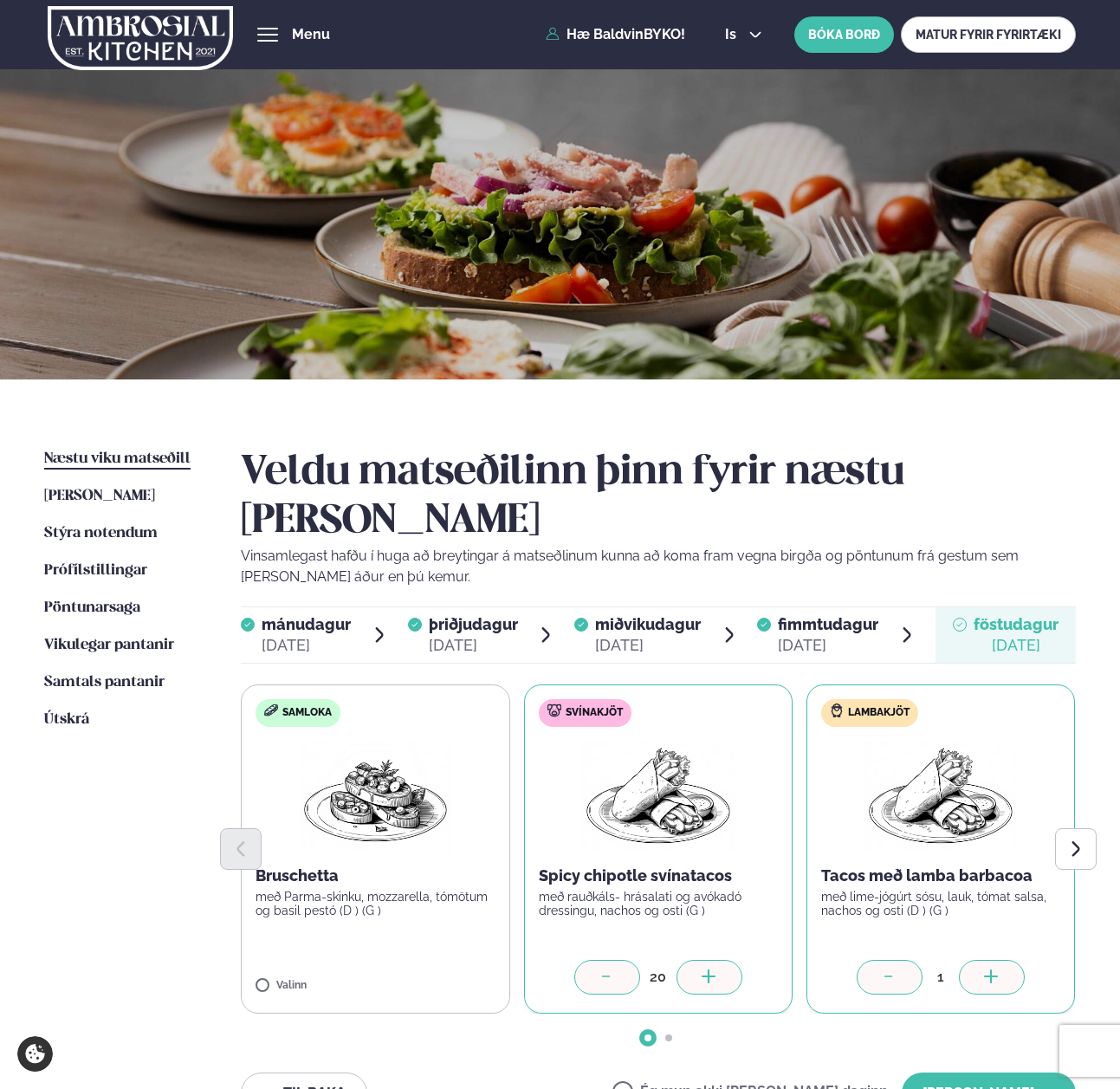
click at [712, 959] on div at bounding box center [709, 977] width 66 height 35
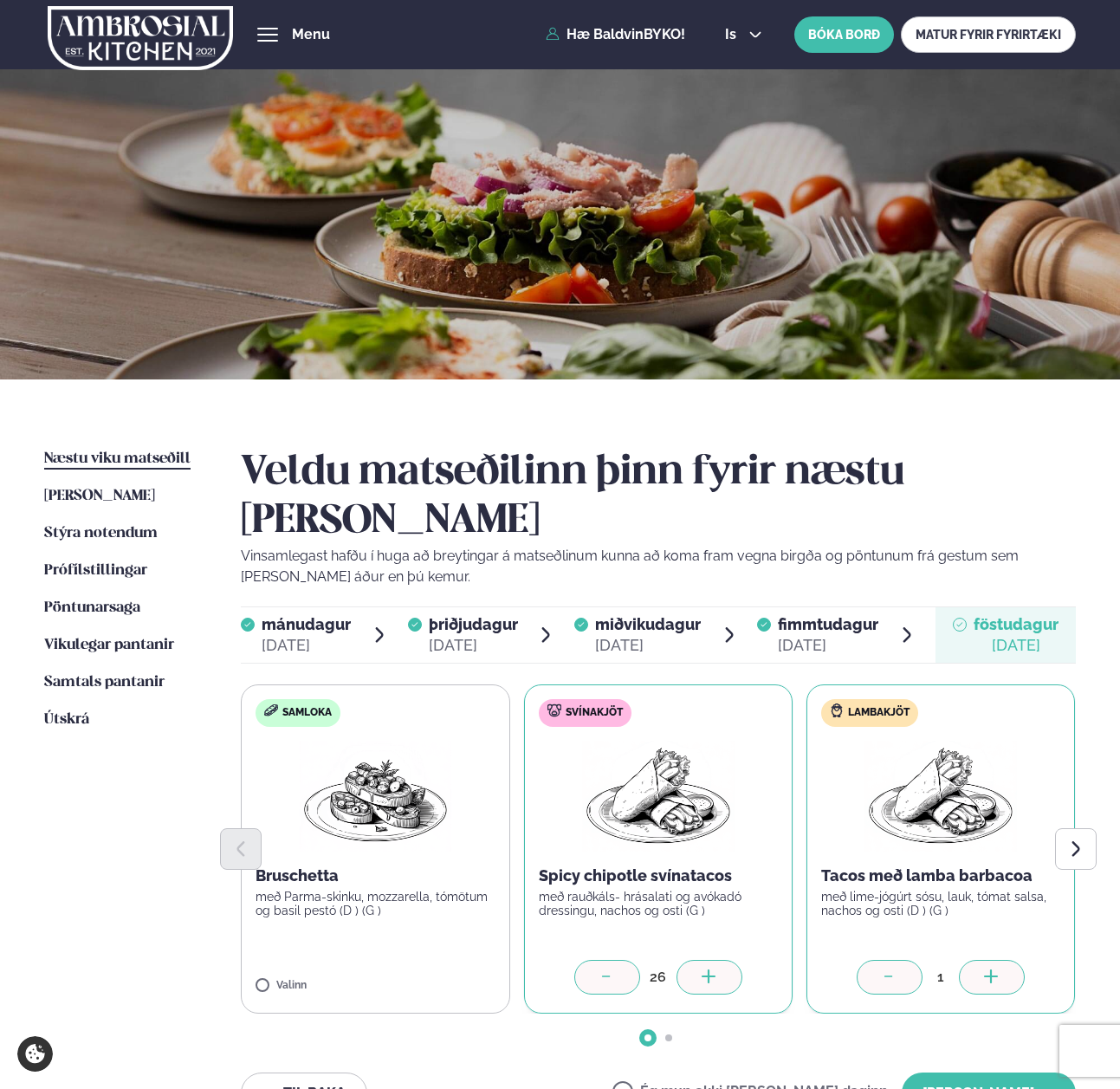
click at [712, 959] on div at bounding box center [709, 977] width 66 height 35
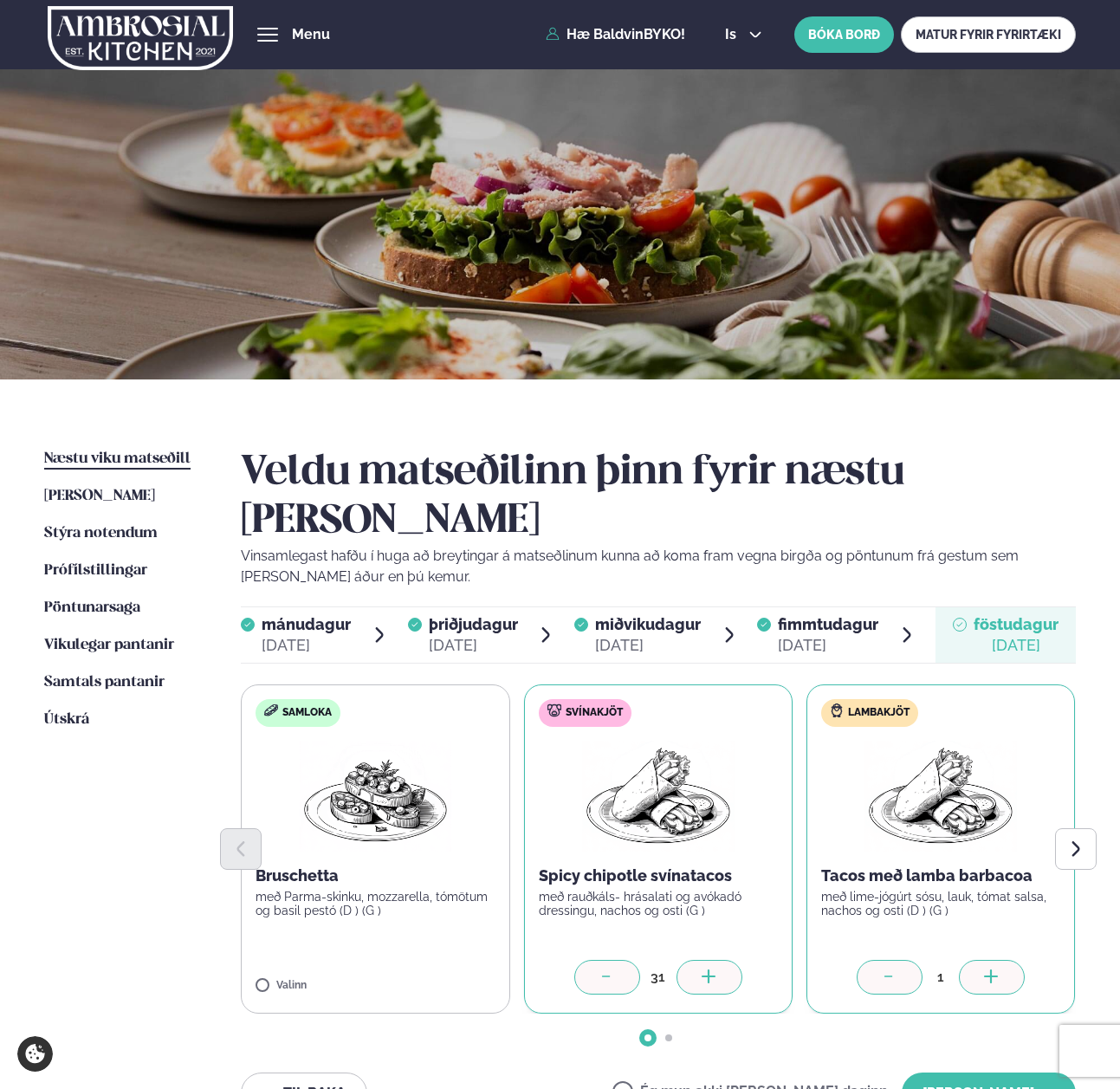
click at [712, 959] on div at bounding box center [709, 977] width 66 height 35
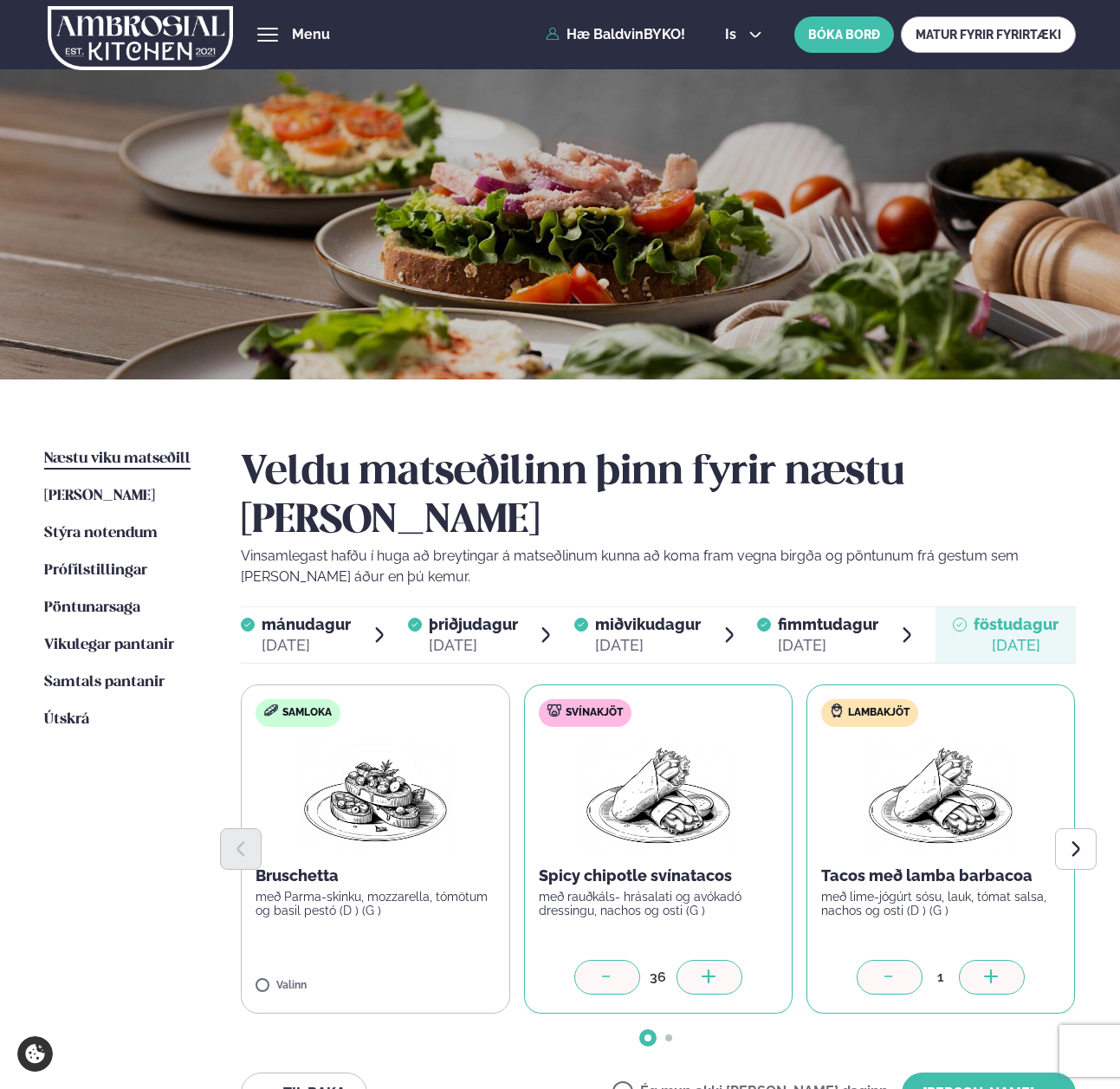
click at [712, 959] on div at bounding box center [709, 977] width 66 height 35
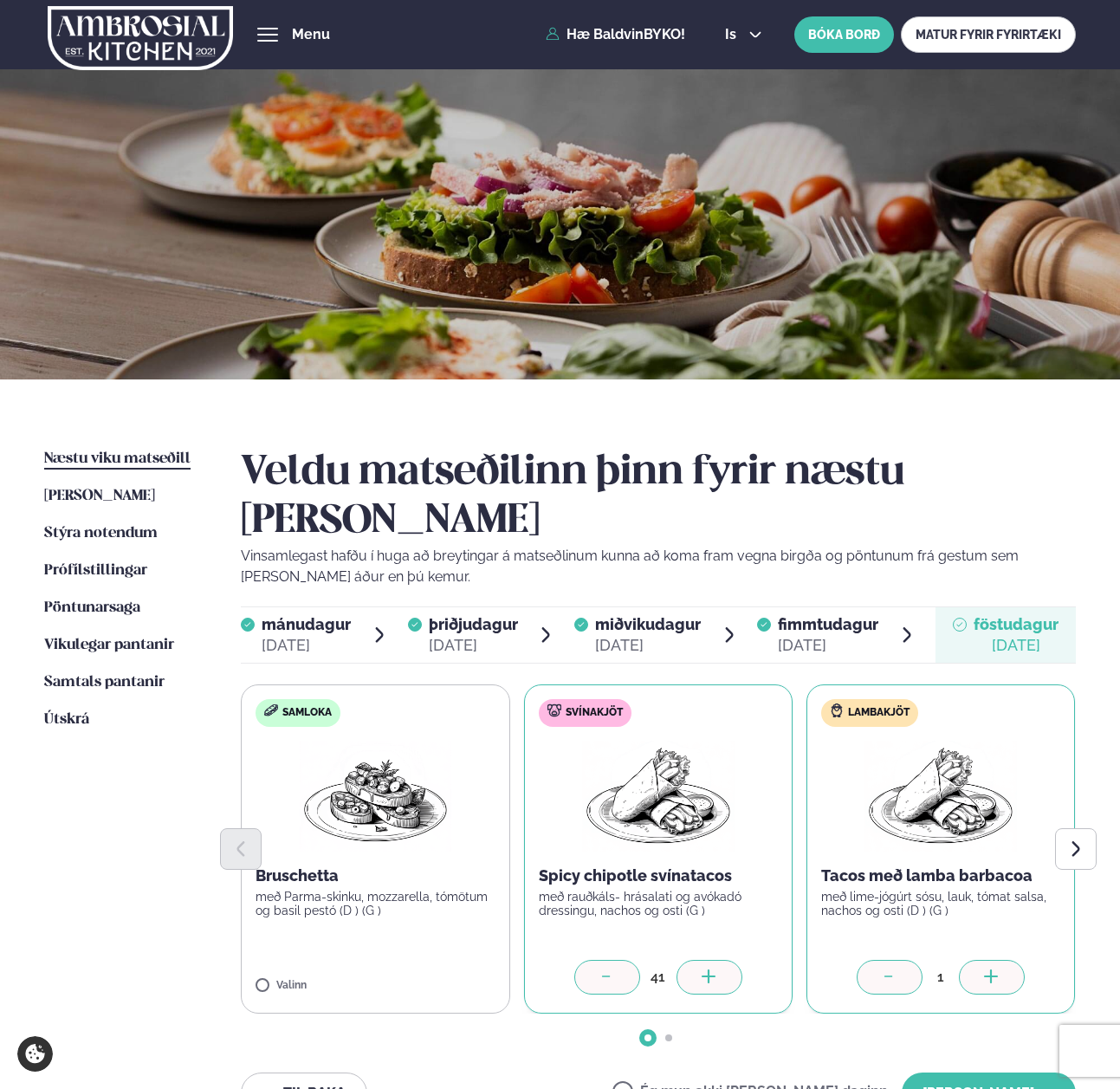
click at [712, 959] on div at bounding box center [709, 977] width 66 height 35
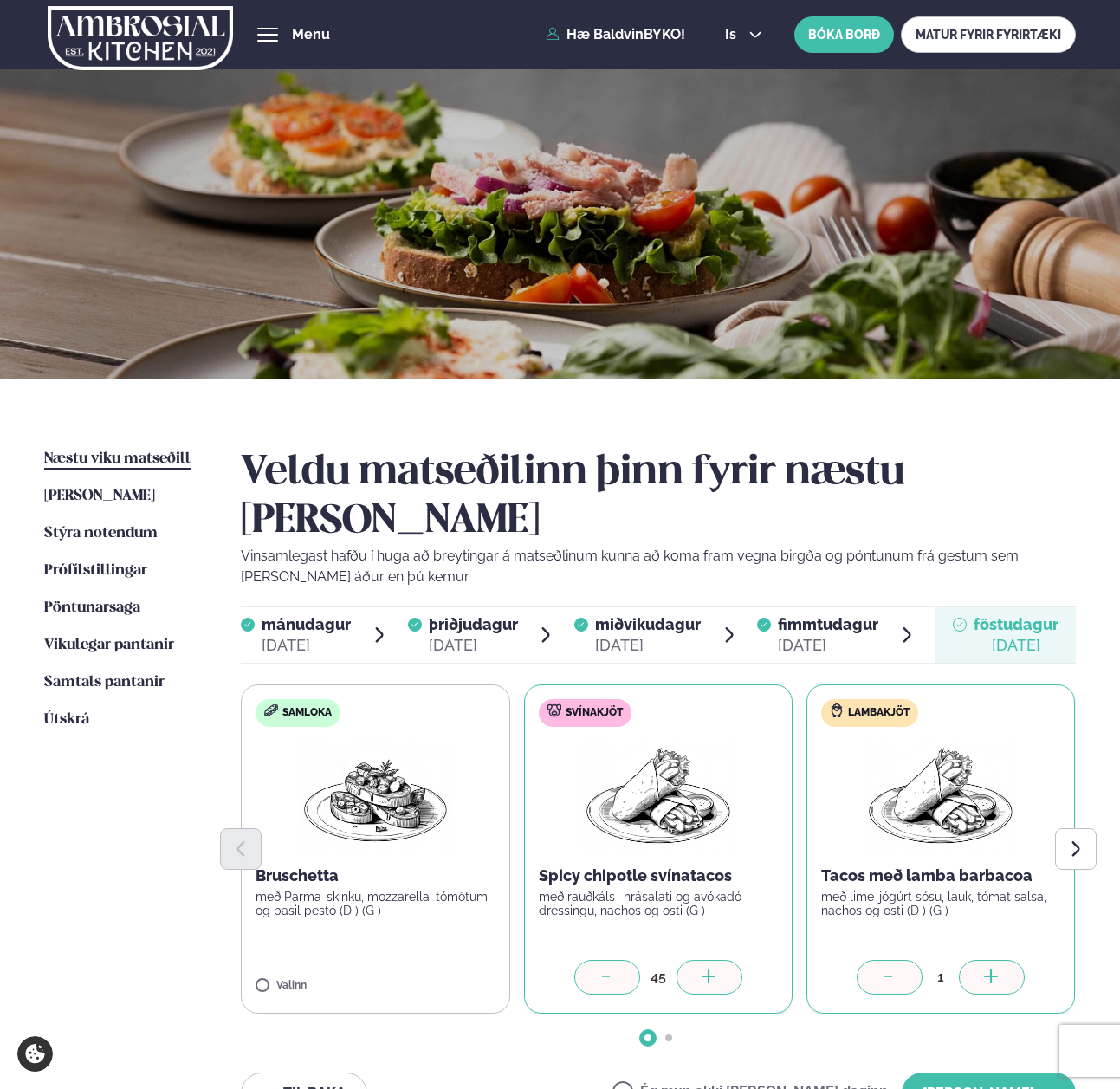
click at [712, 959] on div at bounding box center [709, 977] width 66 height 35
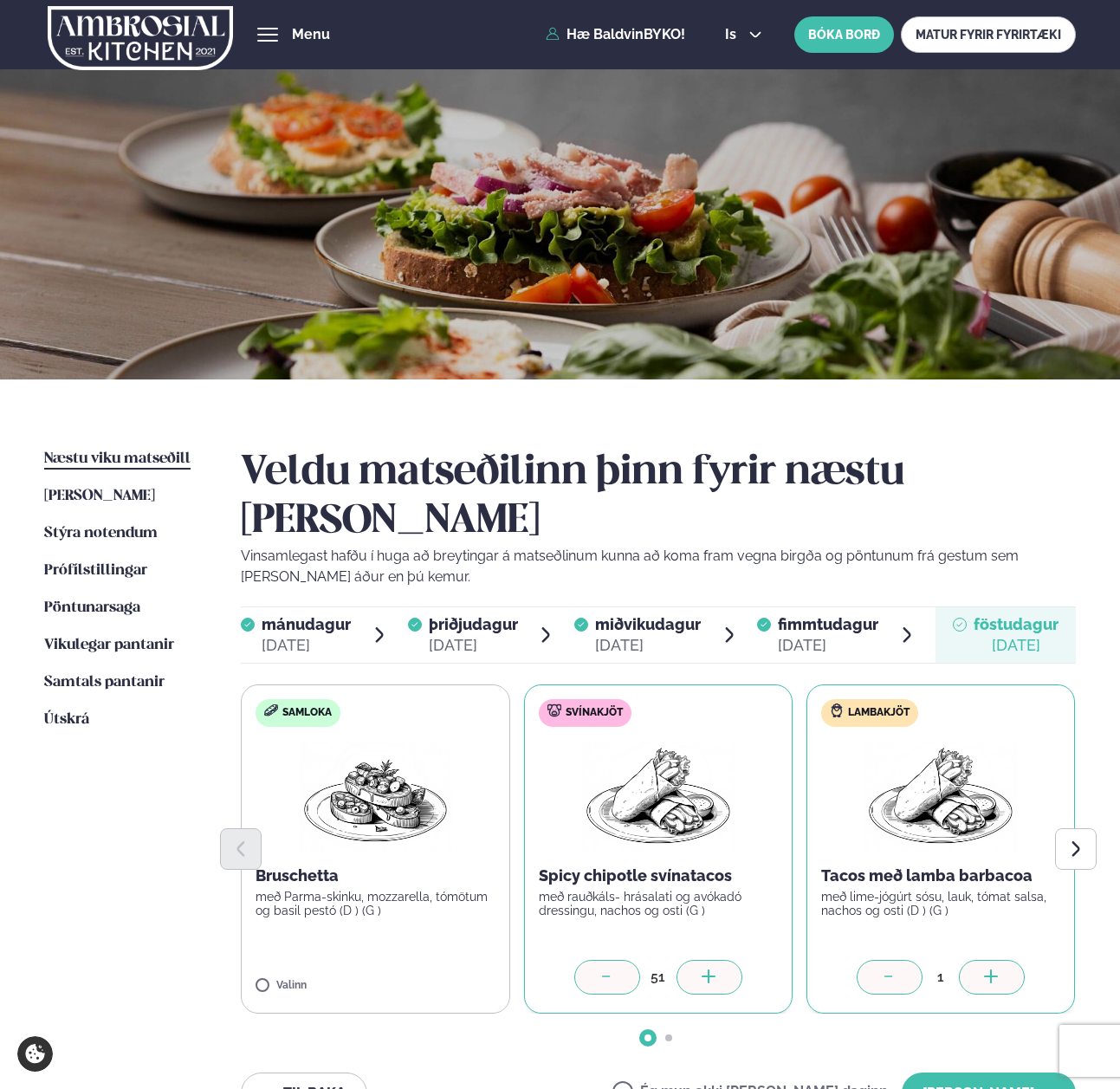
click at [712, 959] on div at bounding box center [709, 977] width 66 height 35
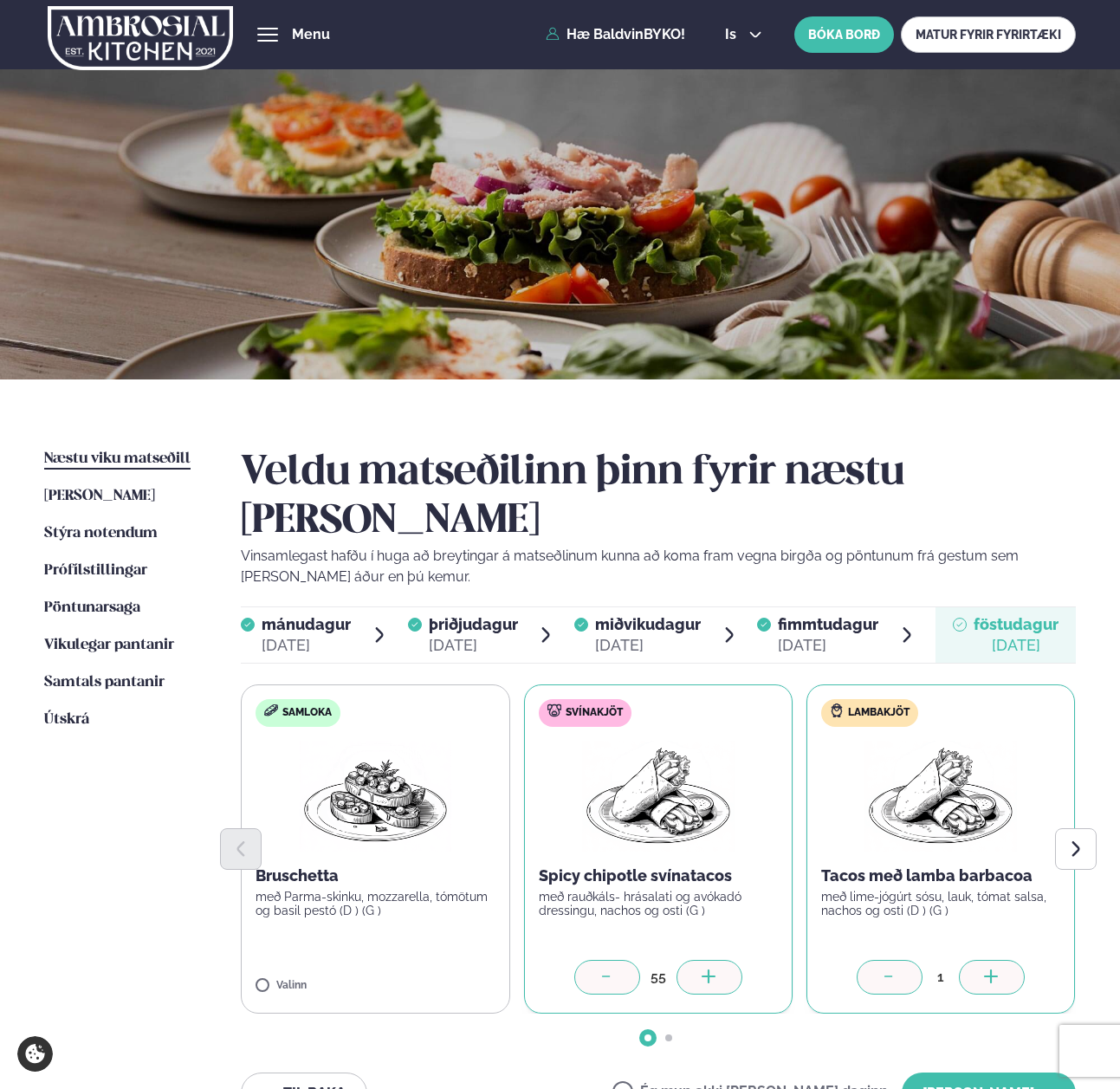
click at [712, 959] on div at bounding box center [709, 977] width 66 height 35
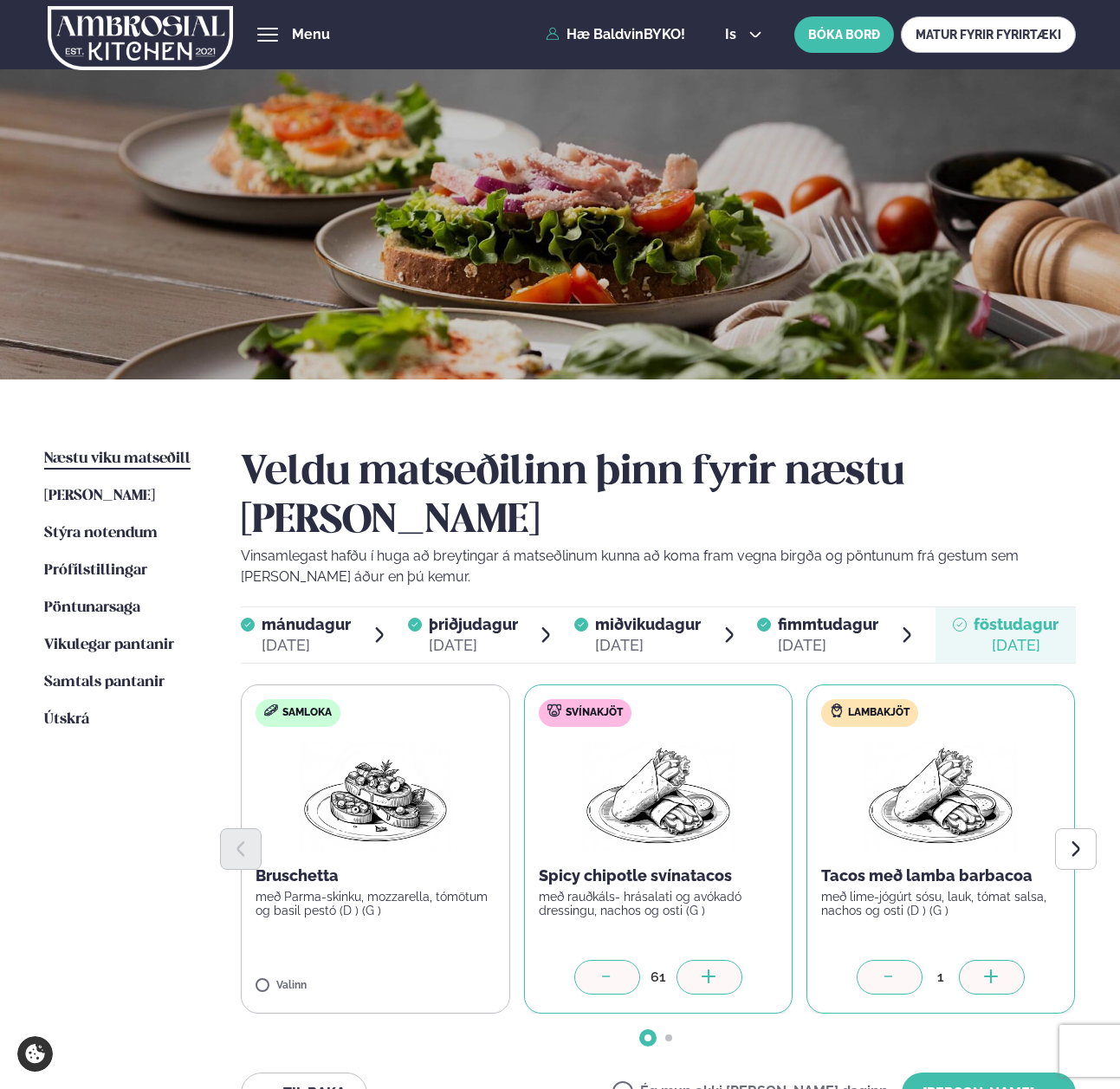
click at [712, 959] on div at bounding box center [709, 977] width 66 height 35
click at [620, 959] on div at bounding box center [607, 977] width 66 height 35
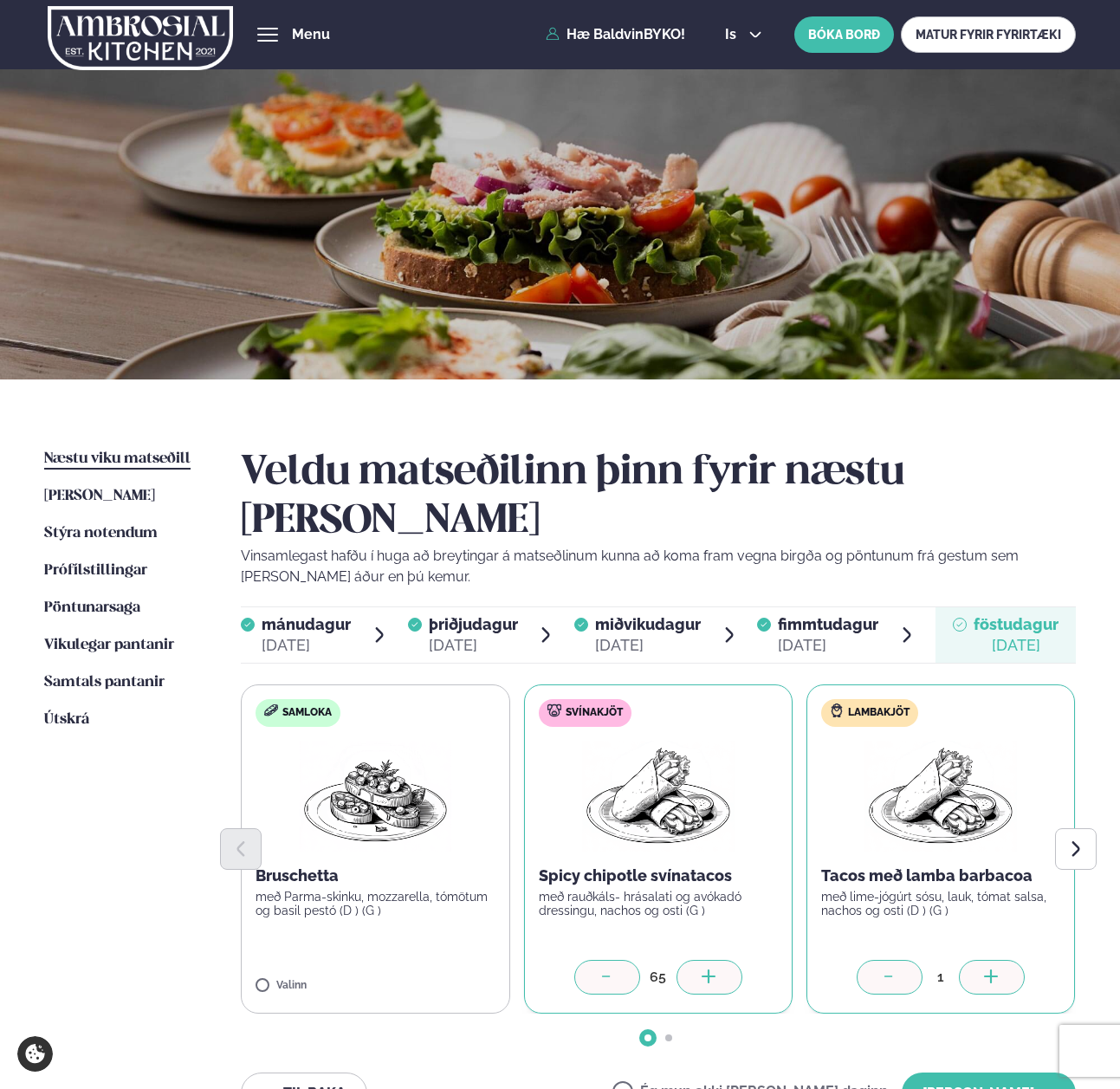
click at [620, 959] on div at bounding box center [607, 977] width 66 height 35
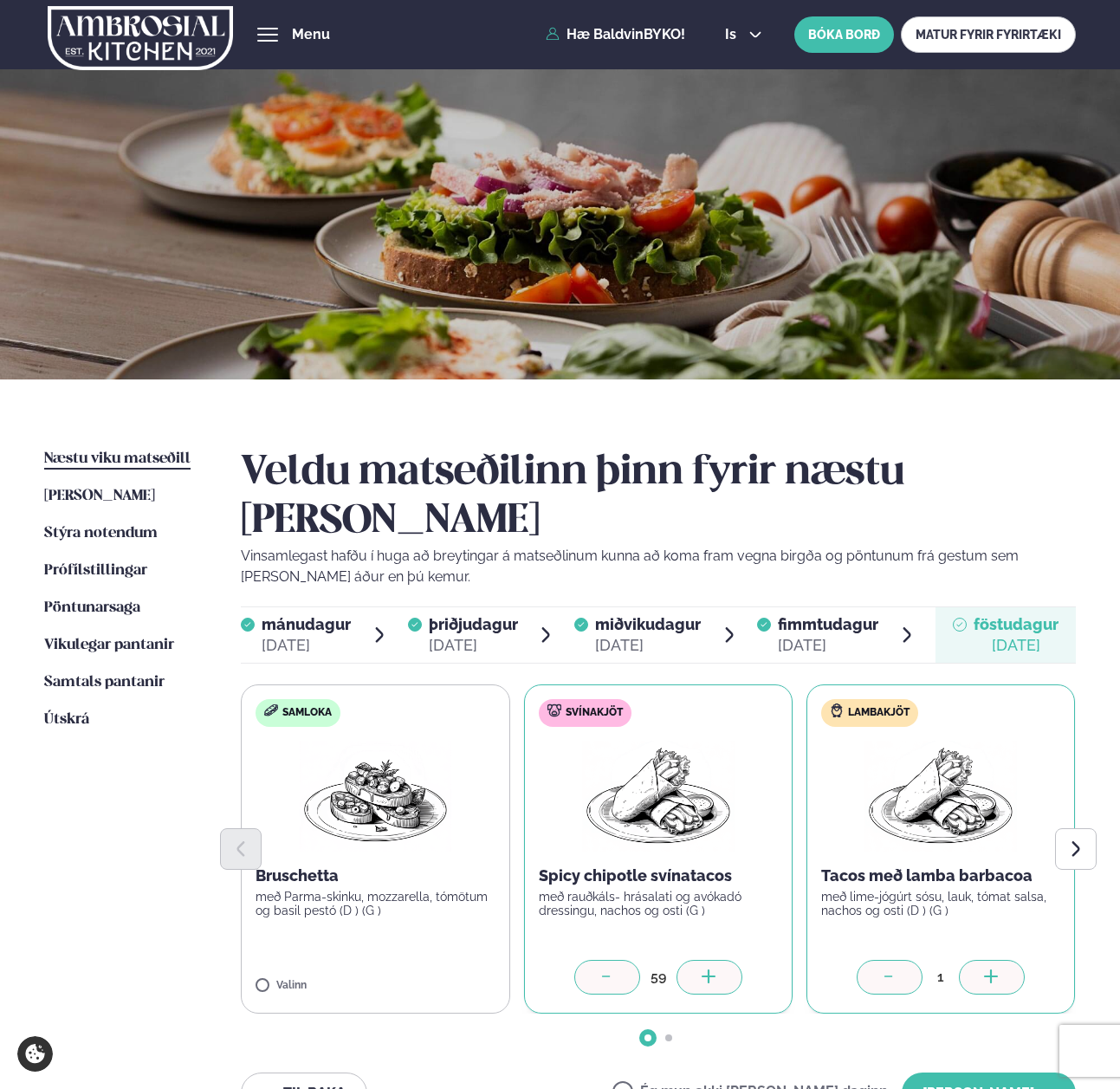
click at [620, 959] on div at bounding box center [607, 977] width 66 height 35
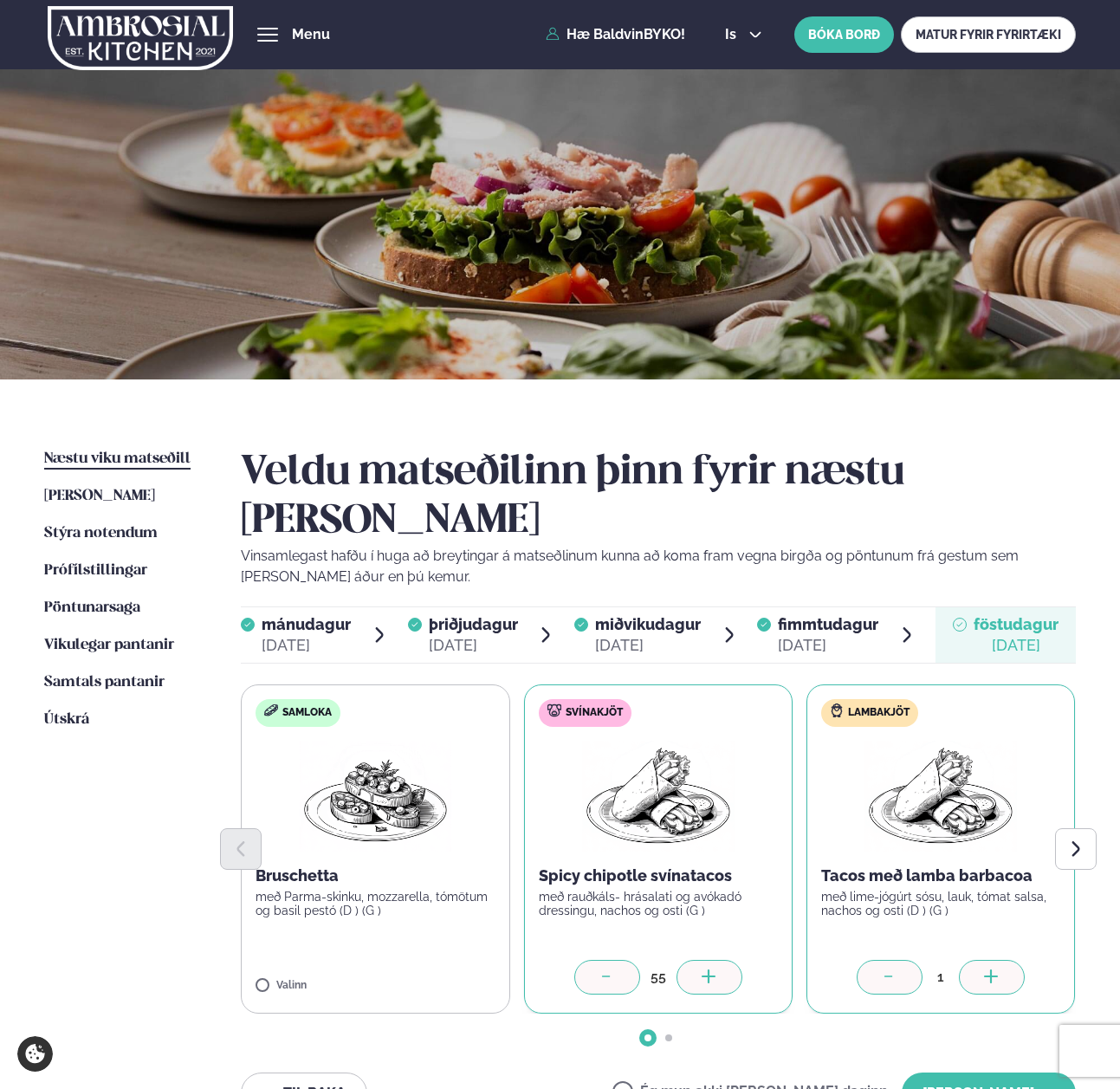
click at [620, 959] on div at bounding box center [607, 977] width 66 height 35
click at [1000, 969] on icon at bounding box center [991, 978] width 17 height 17
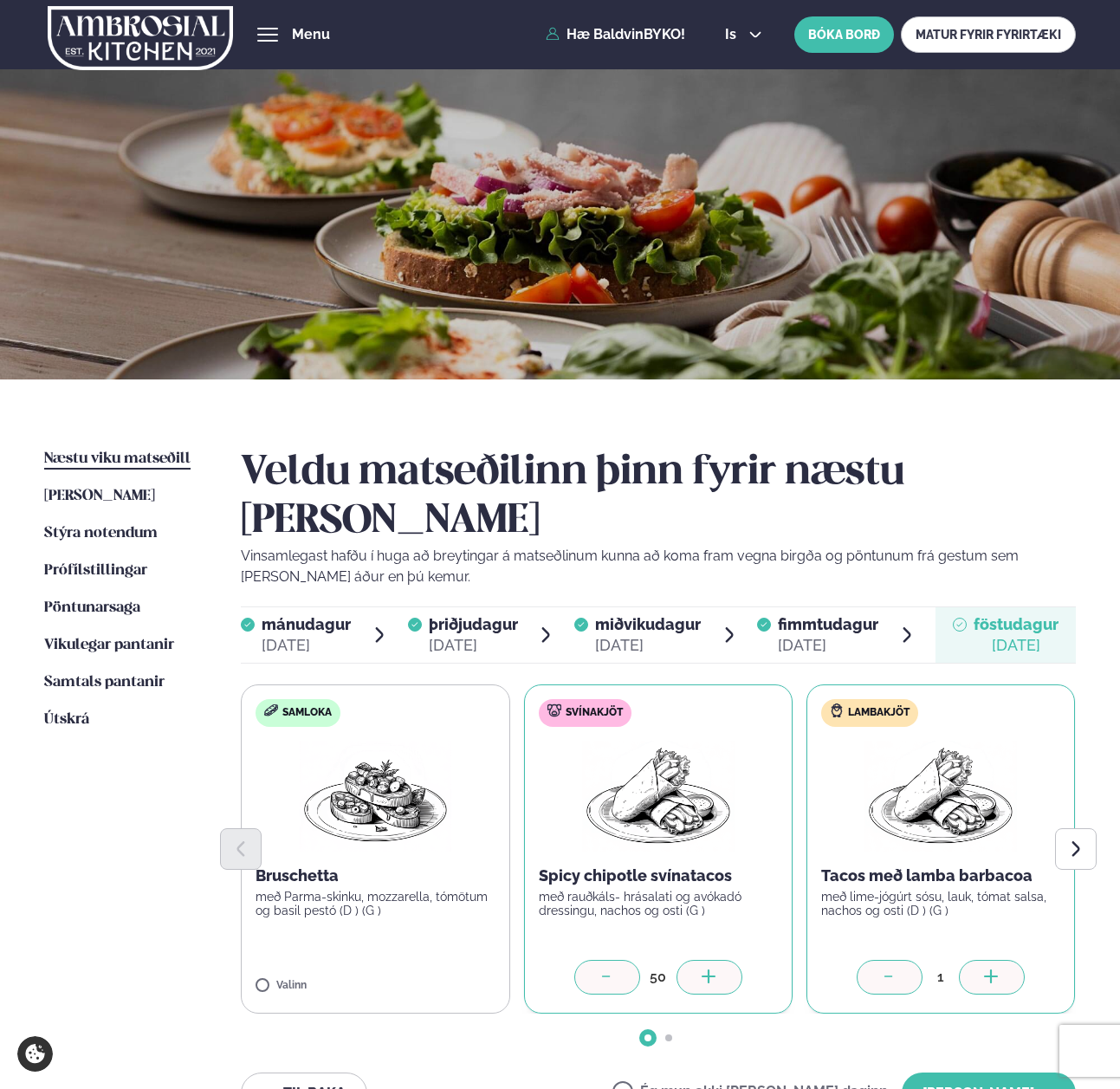
click at [1000, 969] on icon at bounding box center [991, 978] width 17 height 17
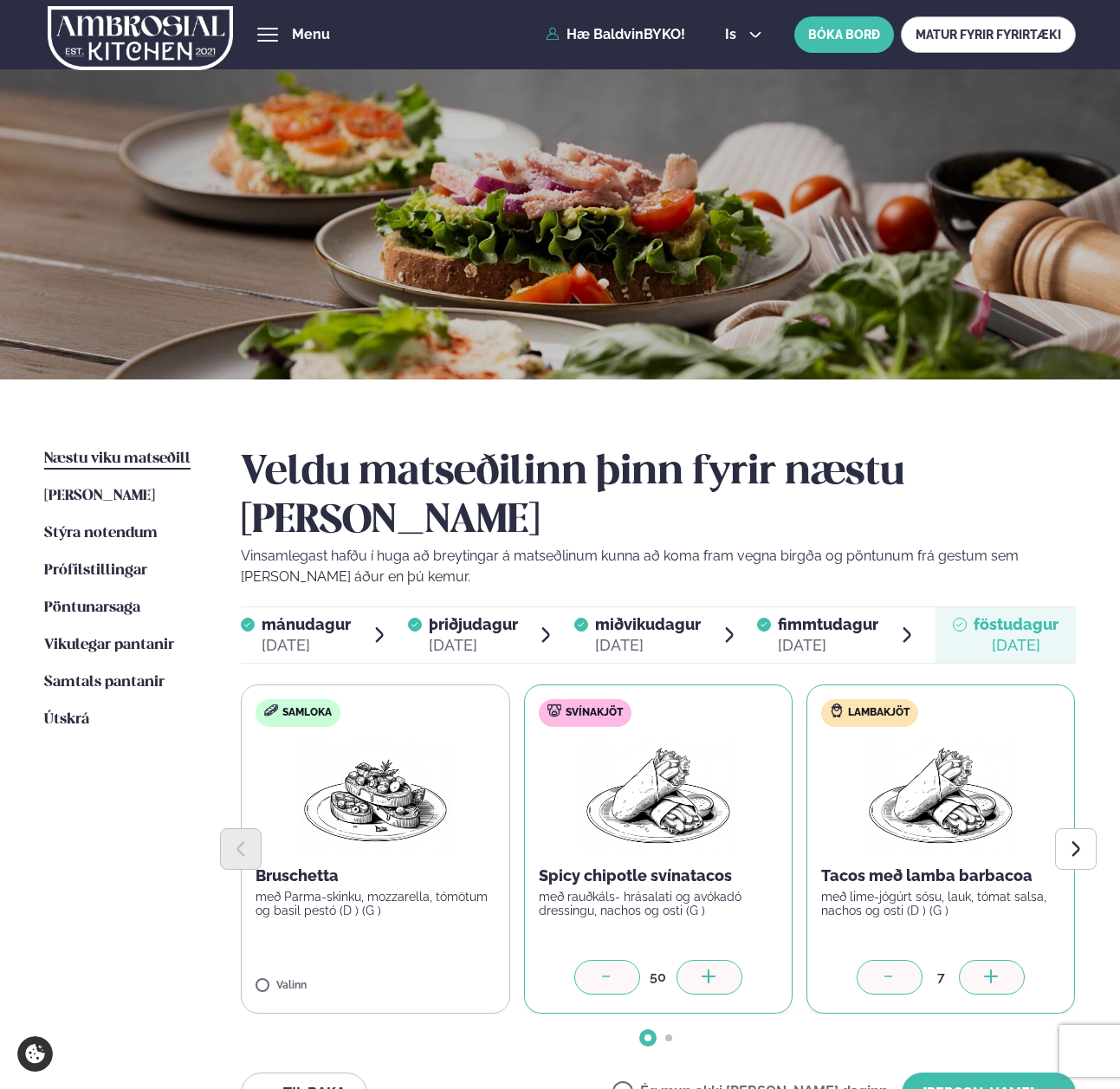
click at [1000, 969] on icon at bounding box center [991, 978] width 17 height 17
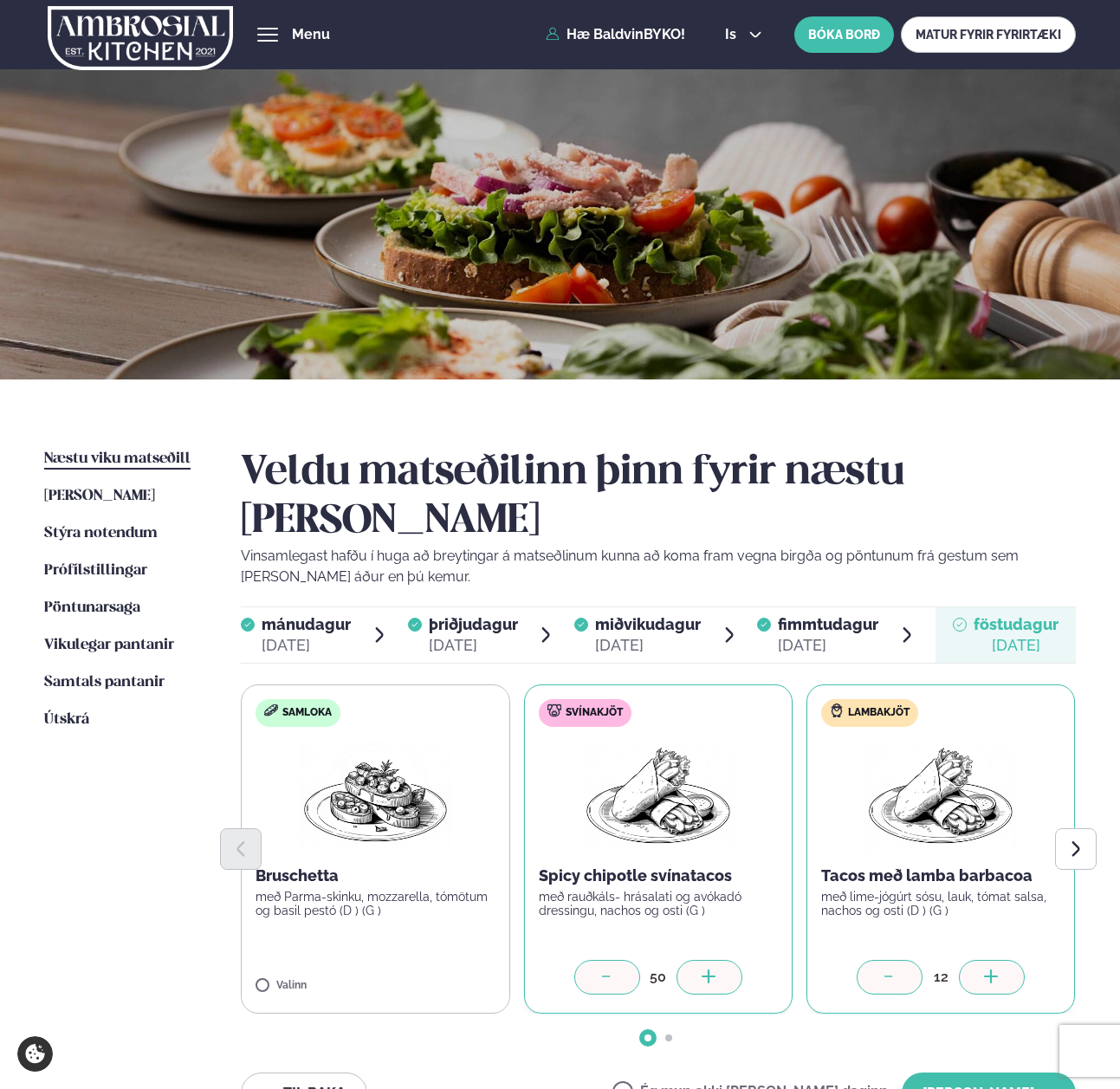
click at [1000, 969] on icon at bounding box center [991, 978] width 17 height 17
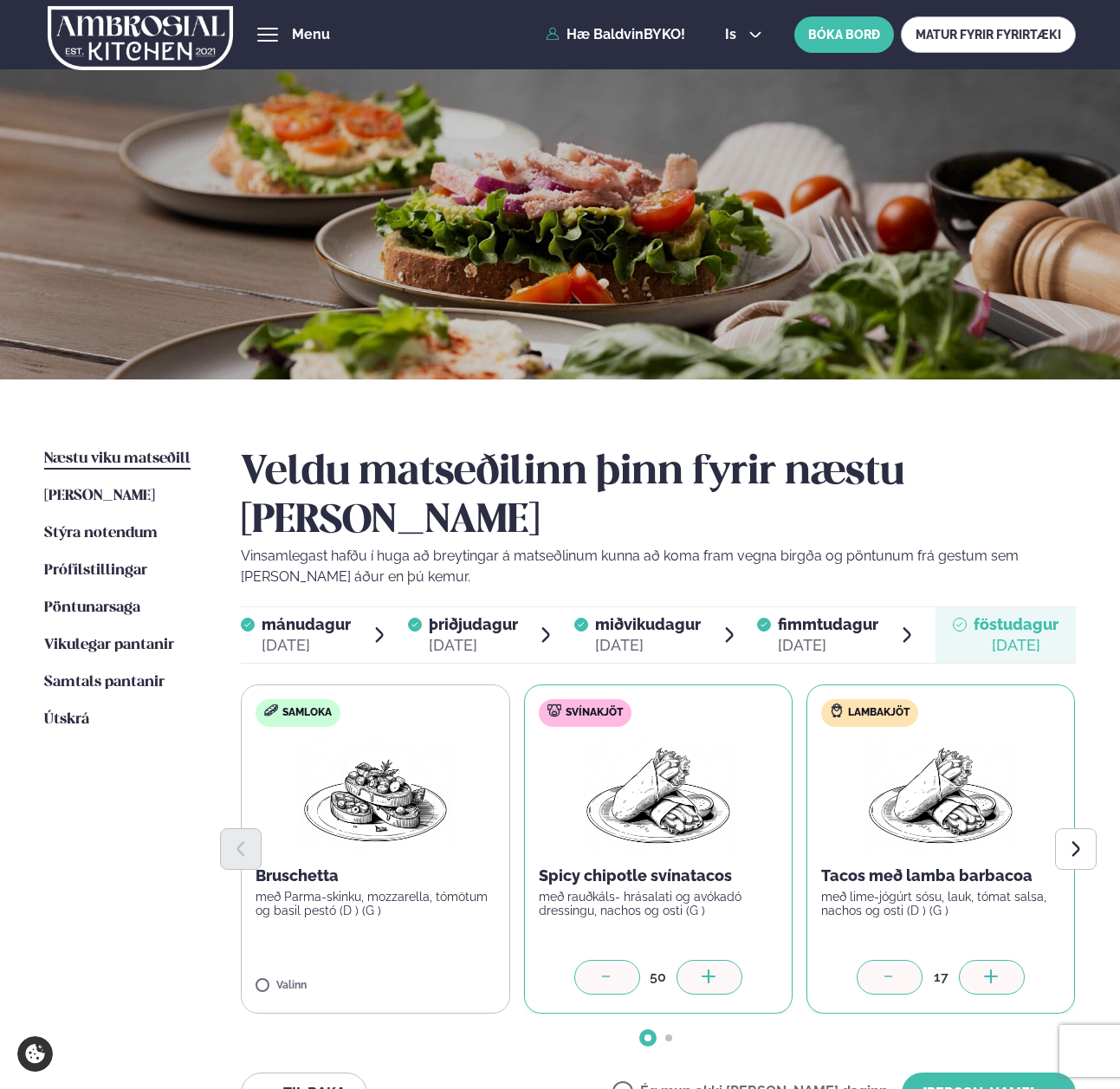
click at [1000, 969] on icon at bounding box center [991, 978] width 17 height 17
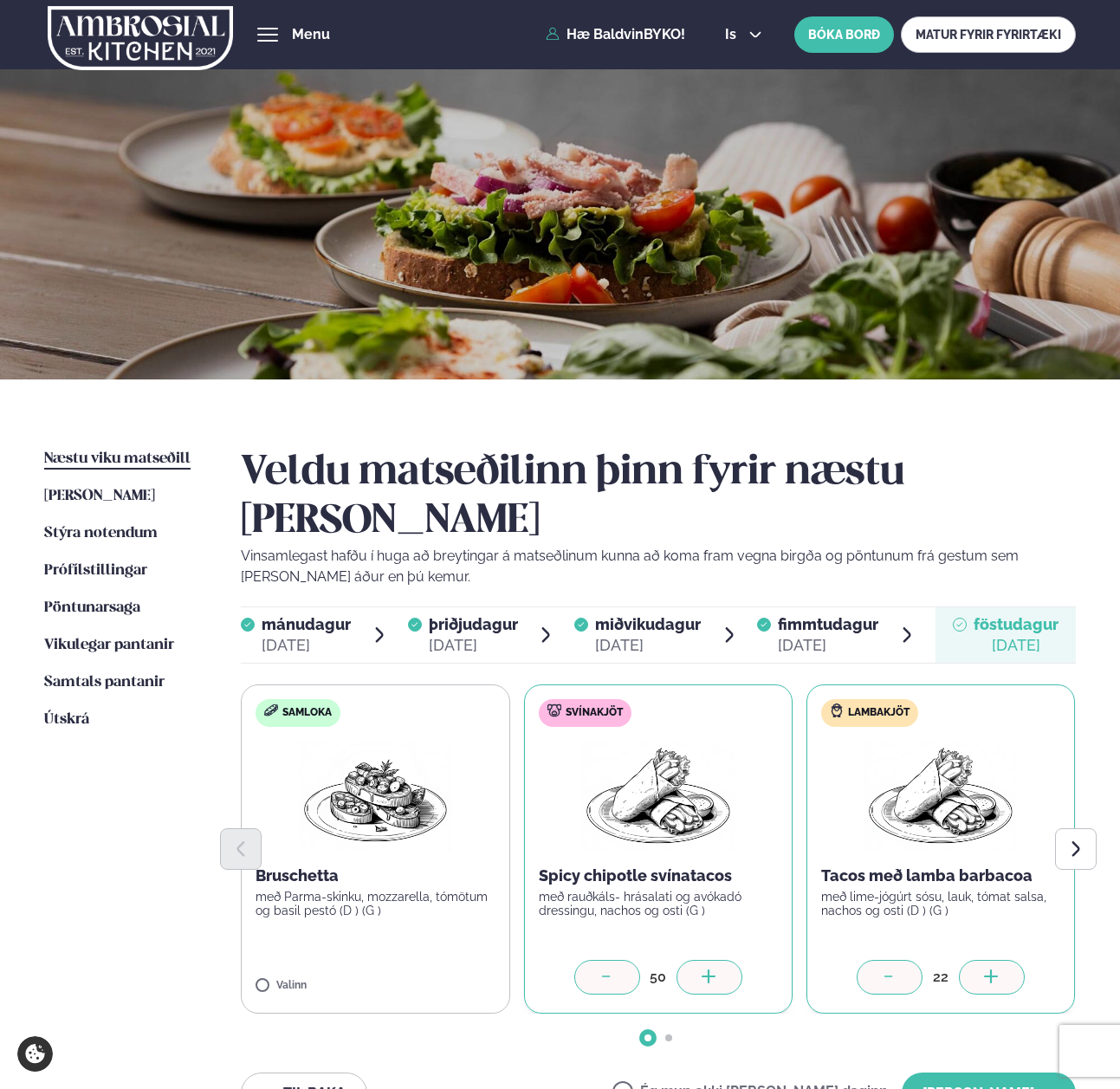
click at [1000, 969] on icon at bounding box center [991, 978] width 17 height 17
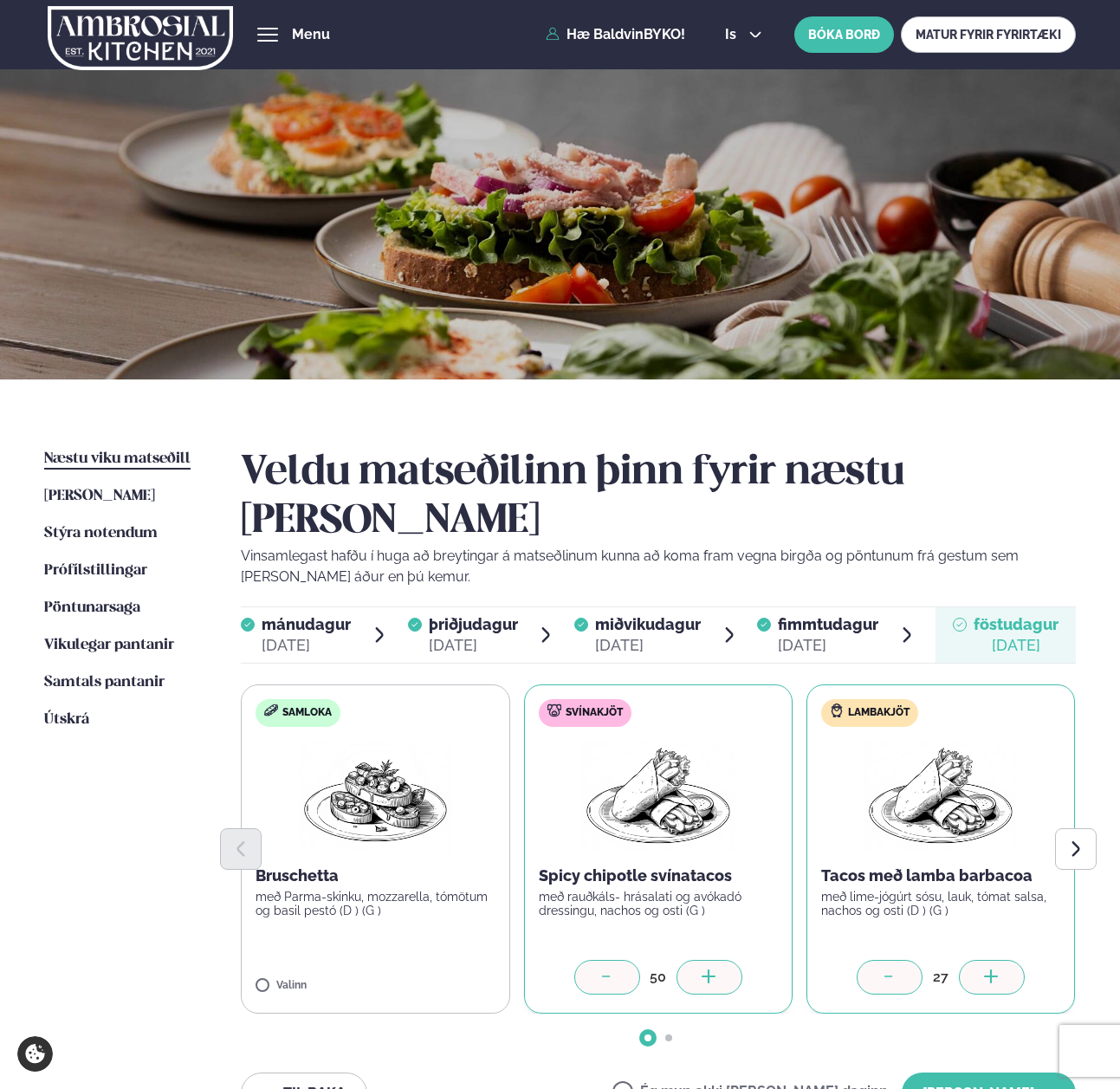
click at [1000, 969] on icon at bounding box center [991, 978] width 17 height 17
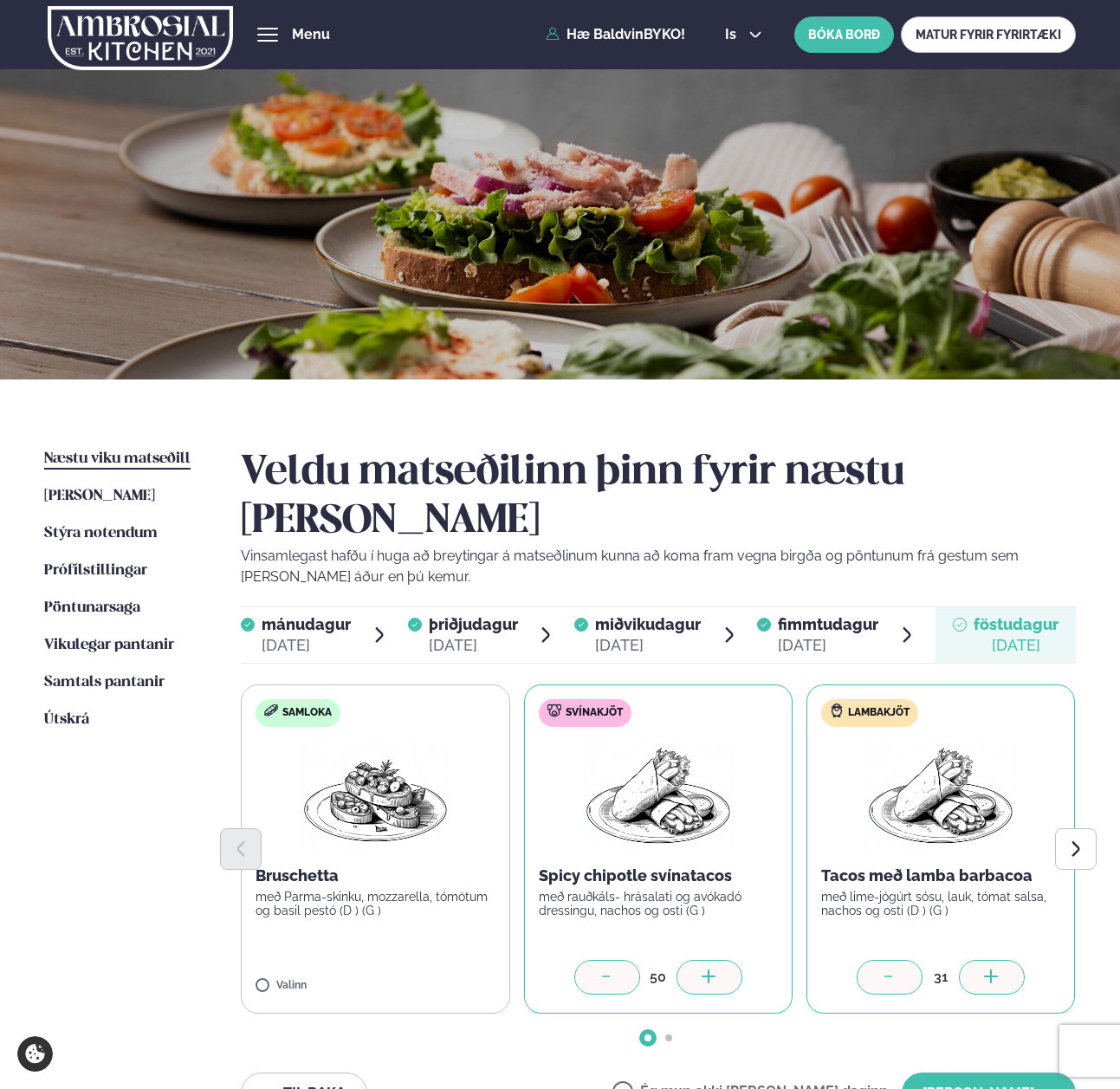
click at [1000, 969] on icon at bounding box center [991, 978] width 17 height 17
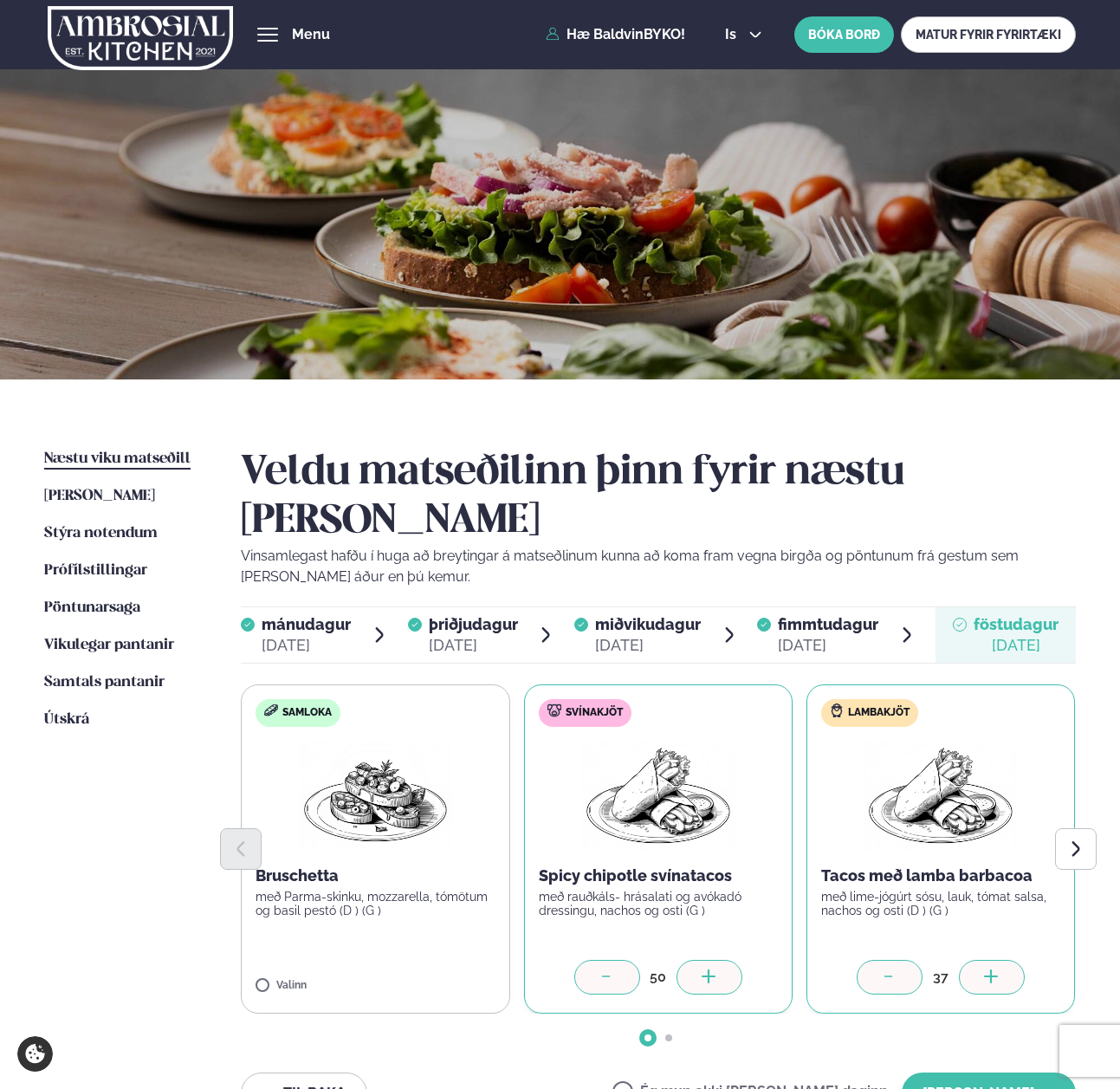
click at [1000, 969] on icon at bounding box center [991, 978] width 17 height 17
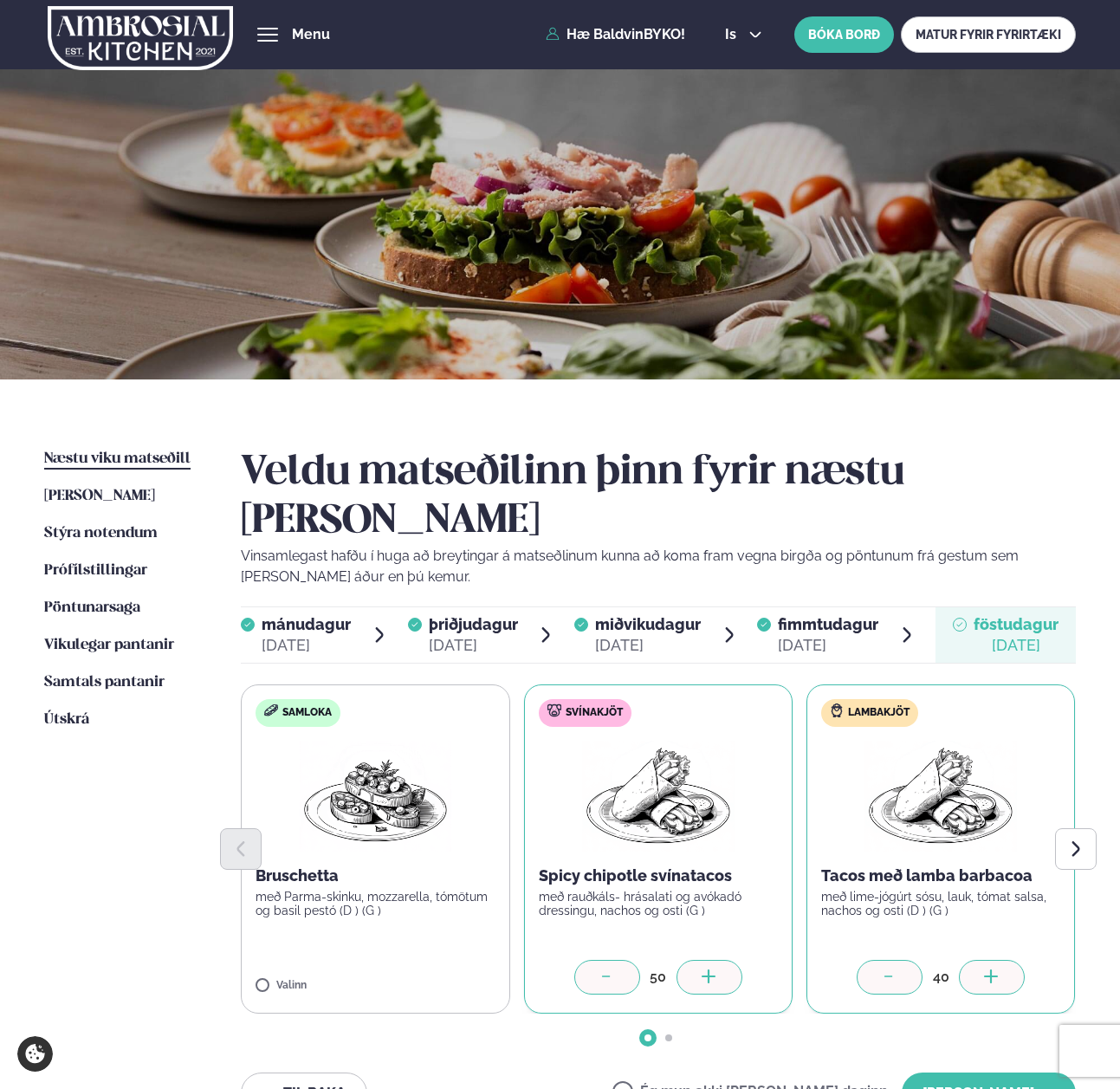
click at [1000, 969] on icon at bounding box center [991, 978] width 17 height 17
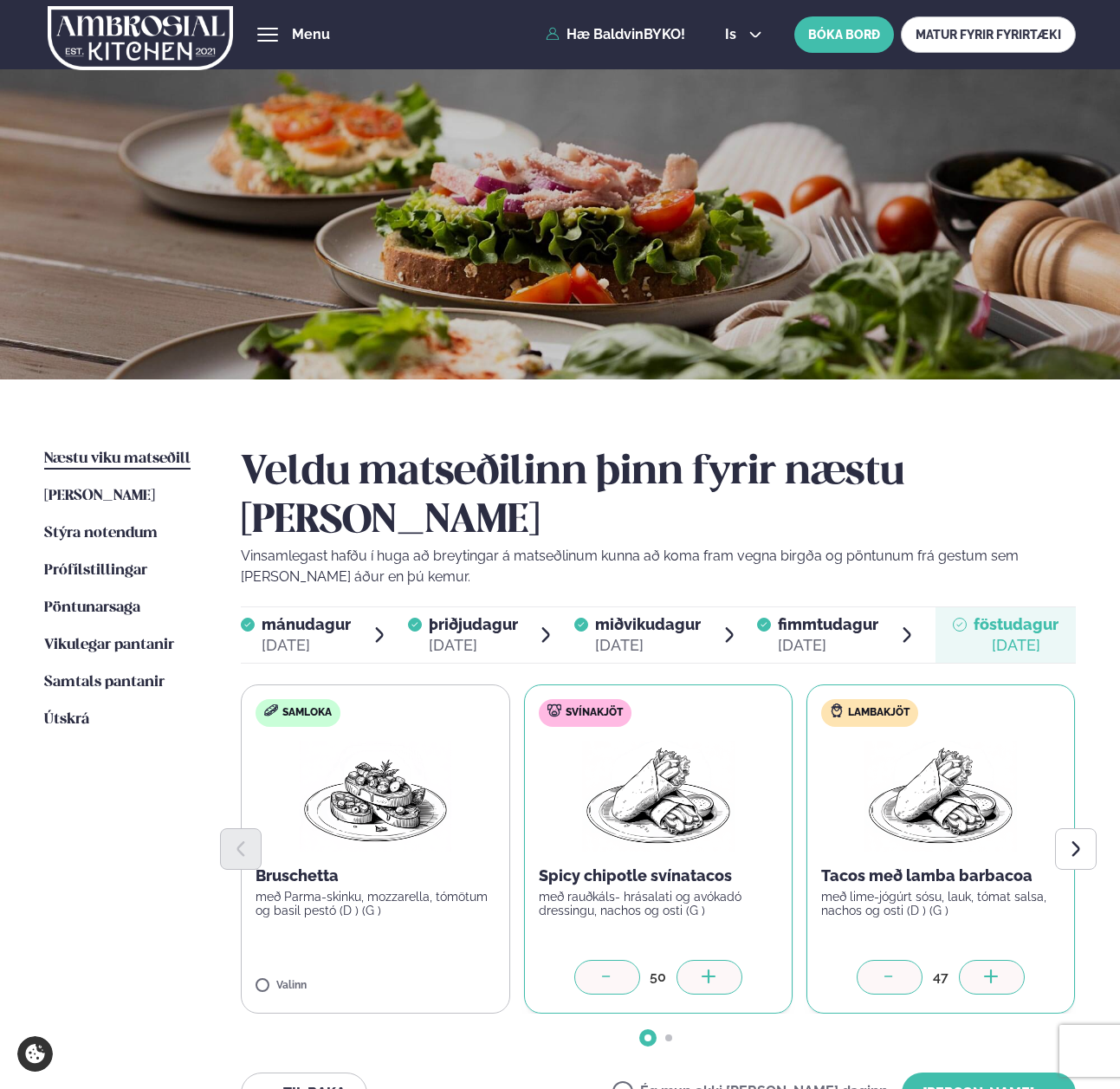
click at [1000, 969] on icon at bounding box center [991, 978] width 17 height 17
click at [1075, 839] on icon "Next slide" at bounding box center [1075, 848] width 19 height 19
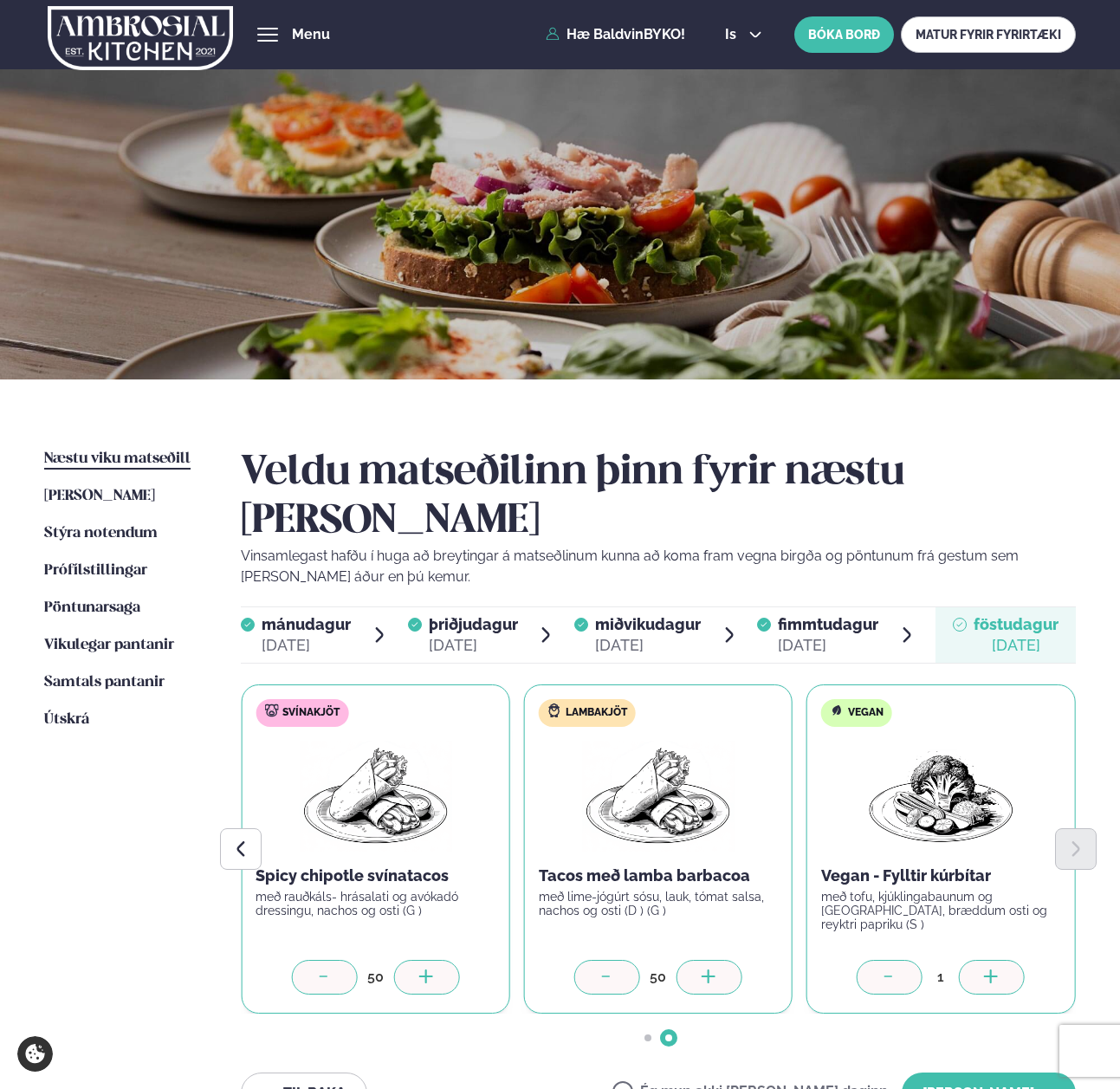
click at [980, 959] on div at bounding box center [991, 977] width 66 height 35
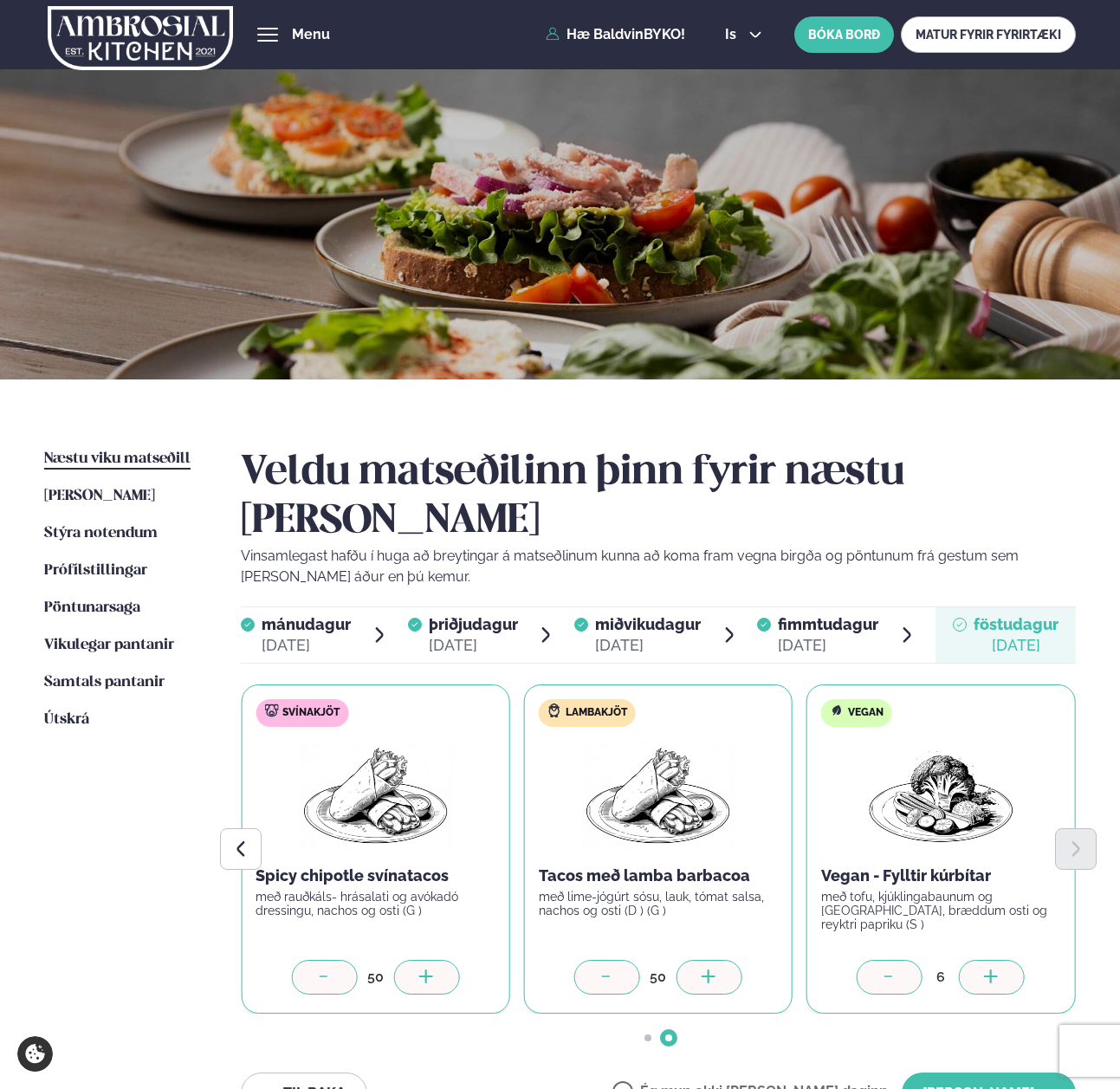
click at [877, 959] on div at bounding box center [889, 977] width 66 height 35
click at [957, 1073] on button "[PERSON_NAME]" at bounding box center [989, 1094] width 174 height 42
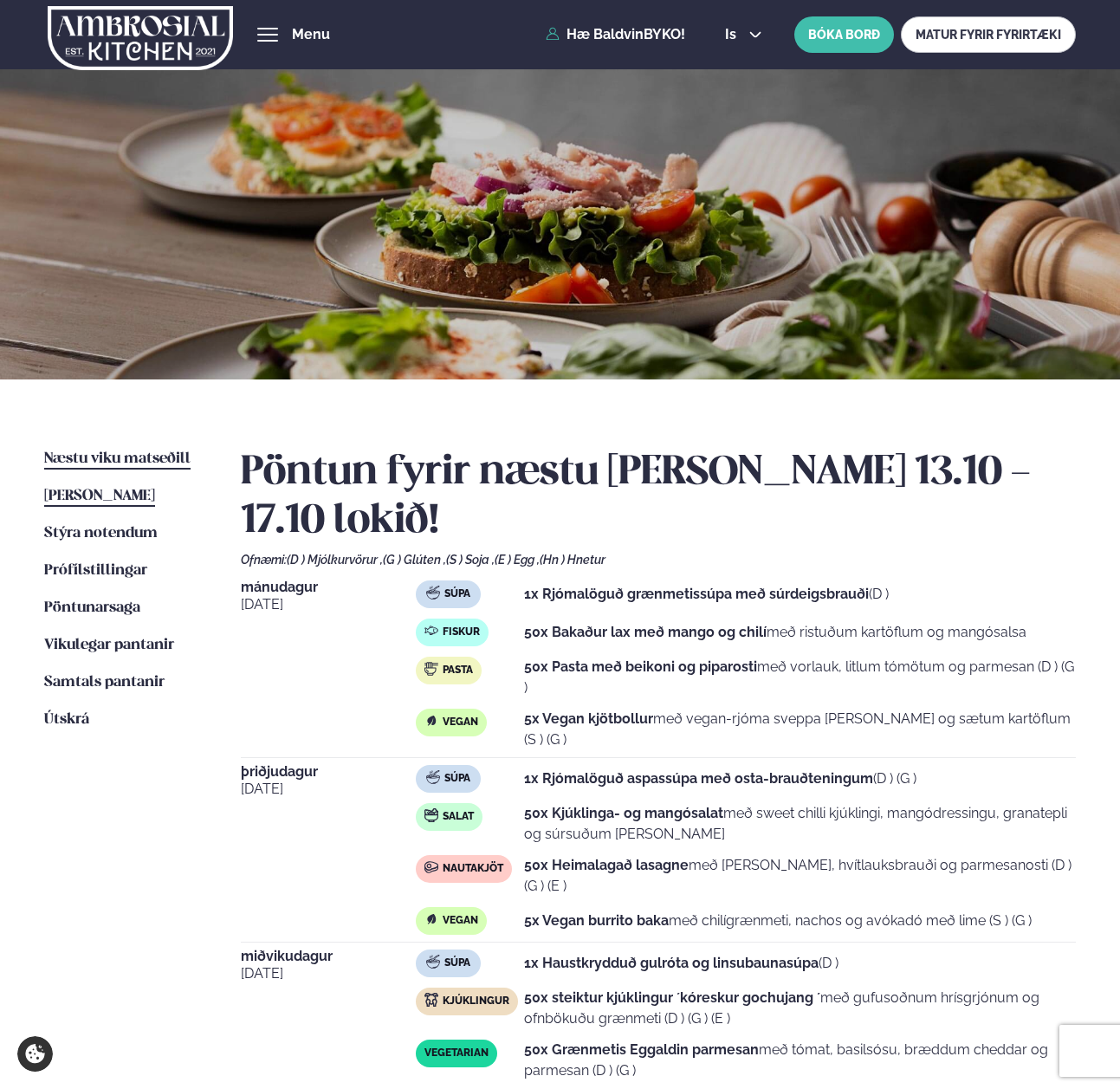
click at [95, 498] on span "[PERSON_NAME]" at bounding box center [99, 496] width 110 height 15
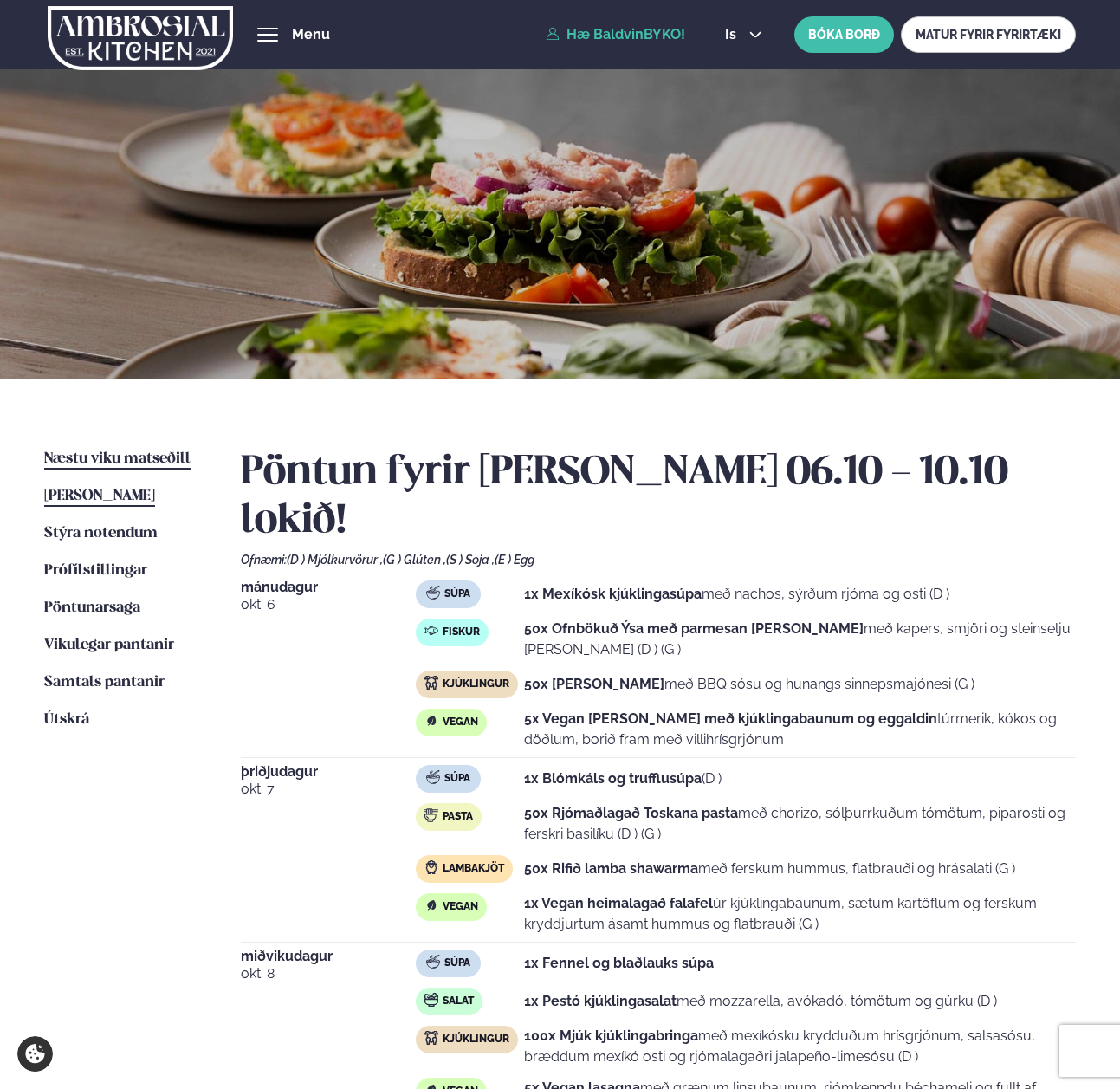
click at [107, 460] on span "Næstu viku matseðill" at bounding box center [117, 458] width 146 height 15
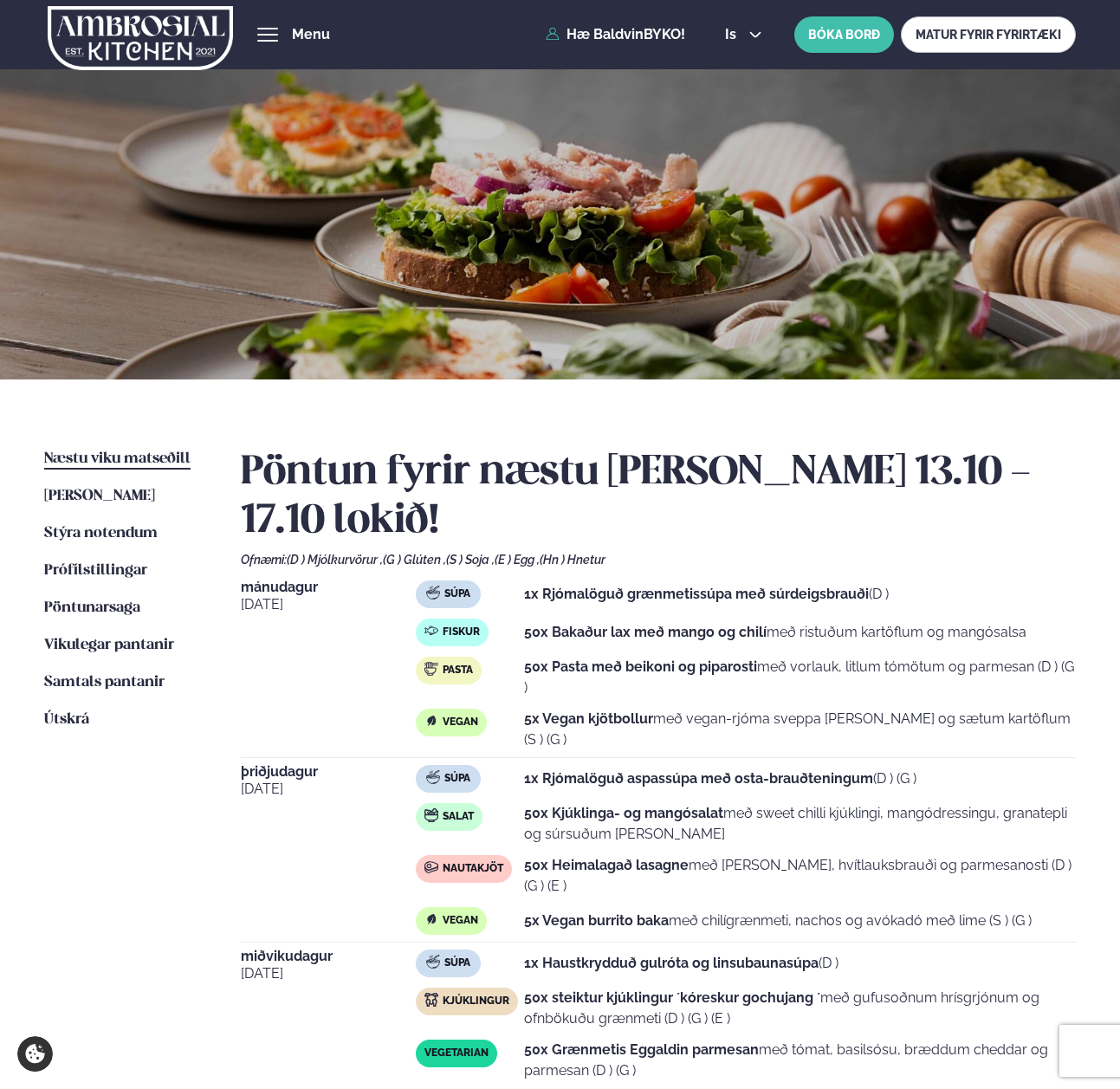
click at [68, 704] on ul "Næstu [PERSON_NAME] matseðill Næsta vika [PERSON_NAME] matseðill Þessa [PERSON_…" at bounding box center [124, 1016] width 162 height 1136
click at [63, 723] on span "Útskrá" at bounding box center [66, 719] width 45 height 15
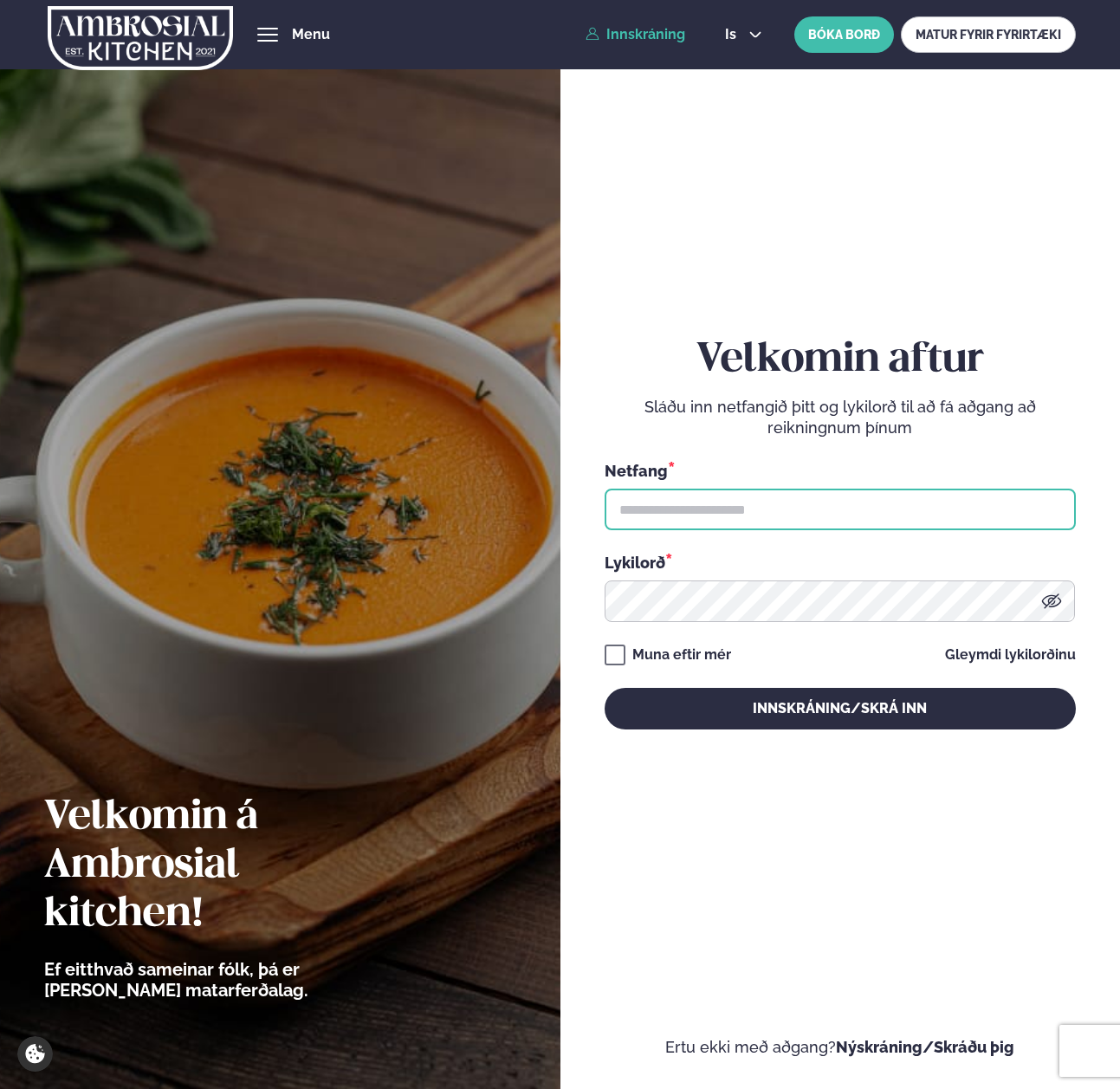
click at [677, 502] on input "text" at bounding box center [840, 509] width 471 height 42
paste input "**********"
type input "**********"
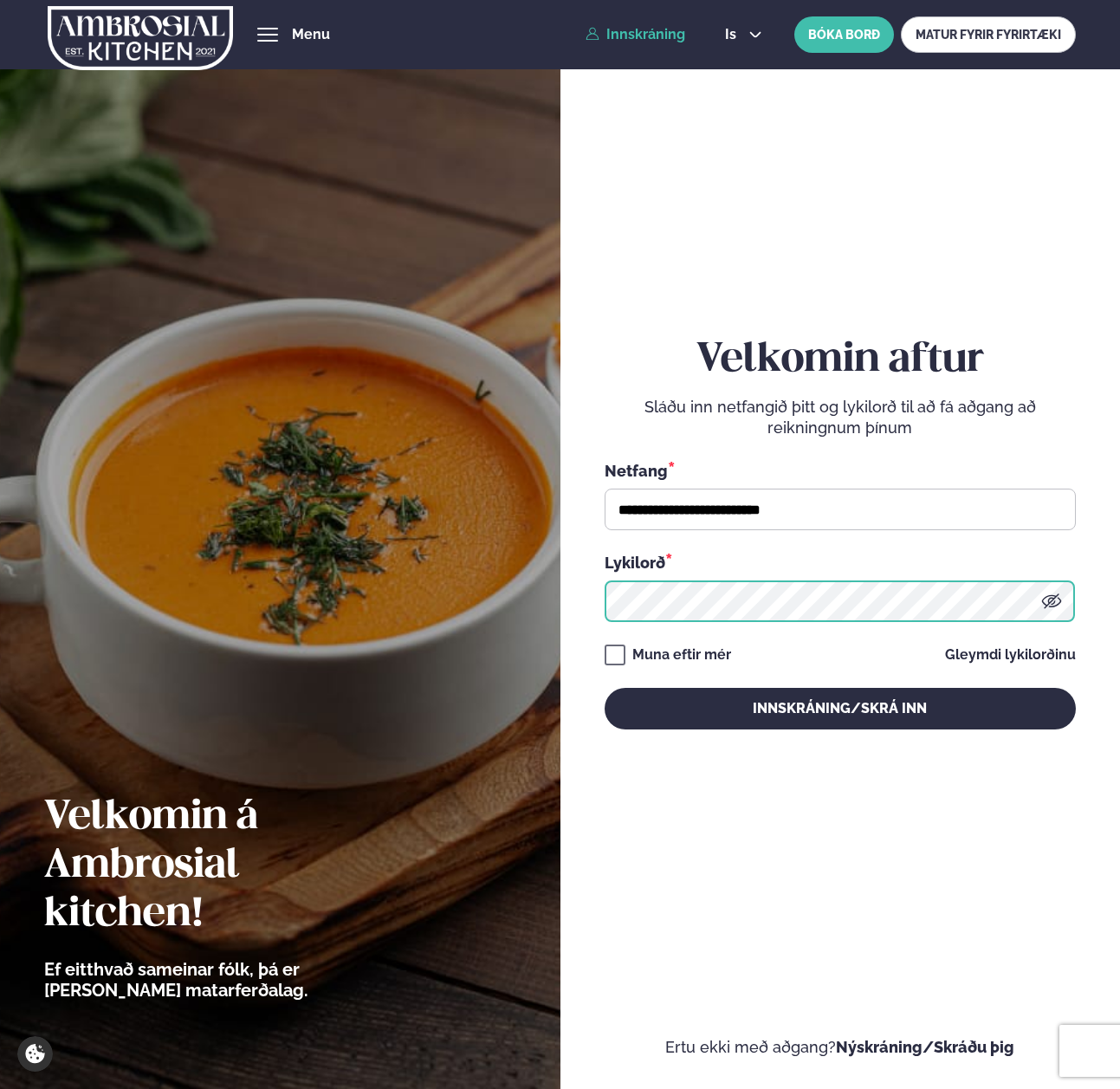
click at [604, 687] on button "Innskráning/Skrá inn" at bounding box center [840, 708] width 471 height 42
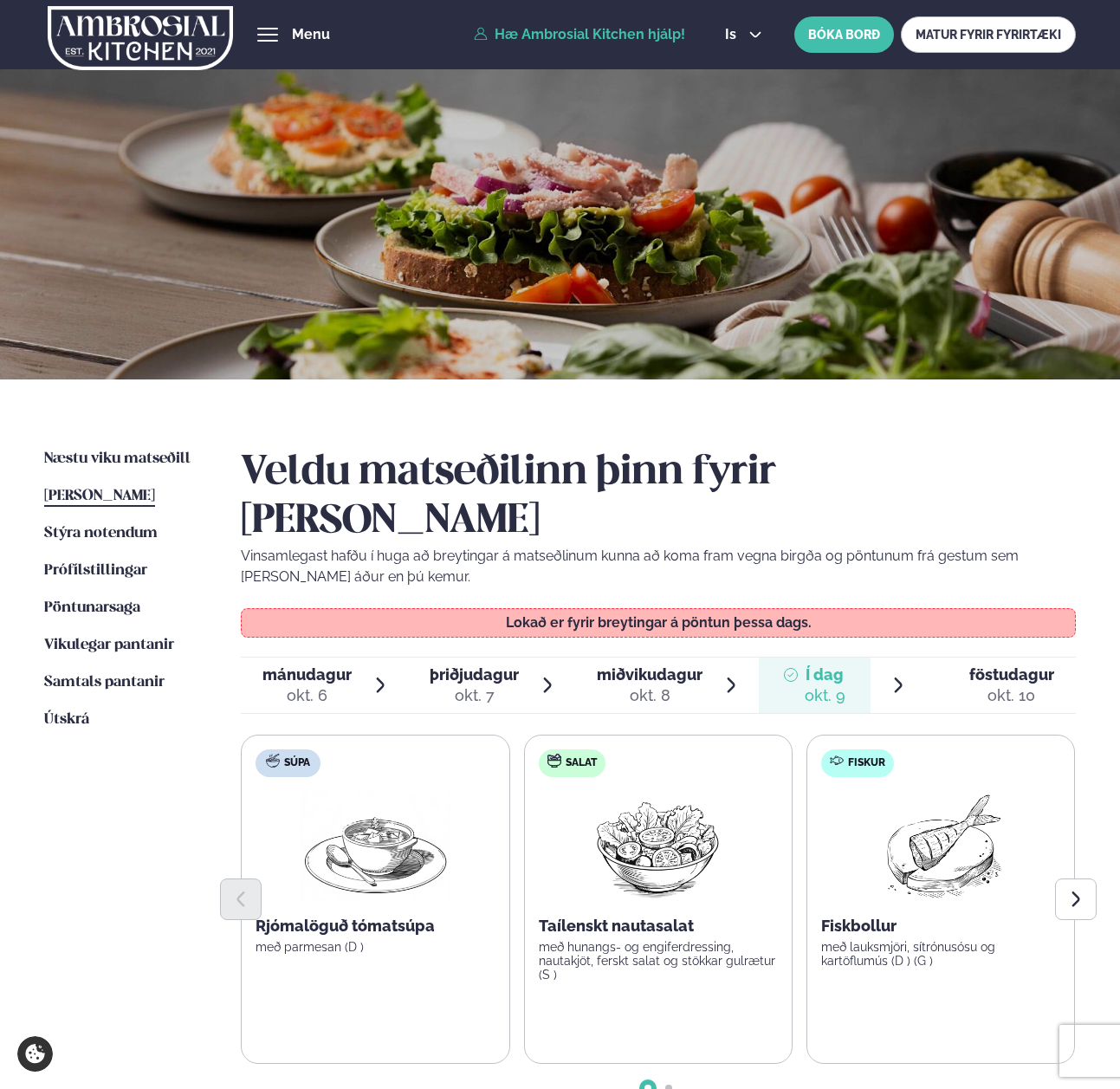
click at [1007, 665] on span "föstudagur" at bounding box center [1011, 675] width 85 height 18
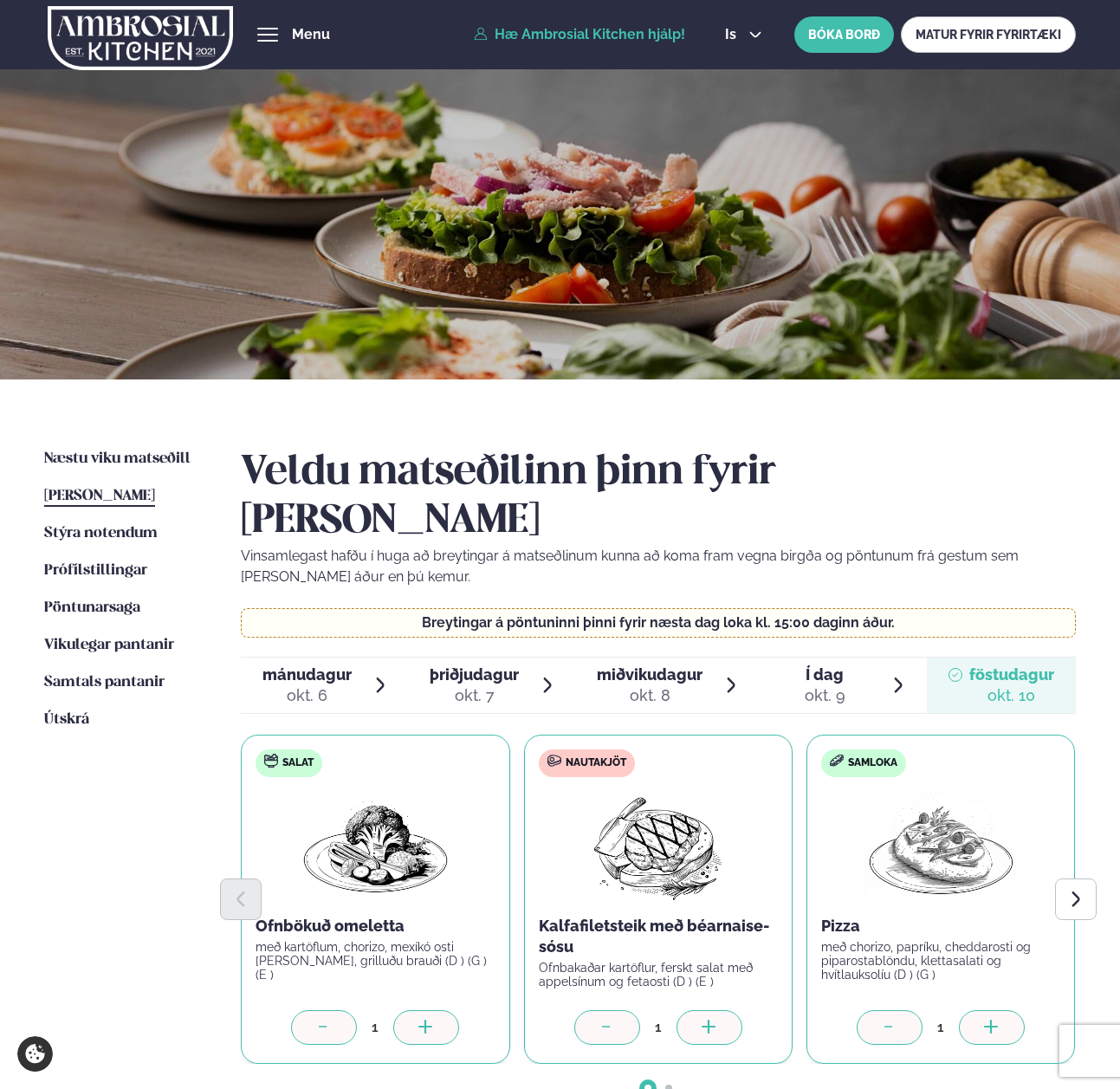
click at [337, 1010] on div at bounding box center [324, 1027] width 66 height 35
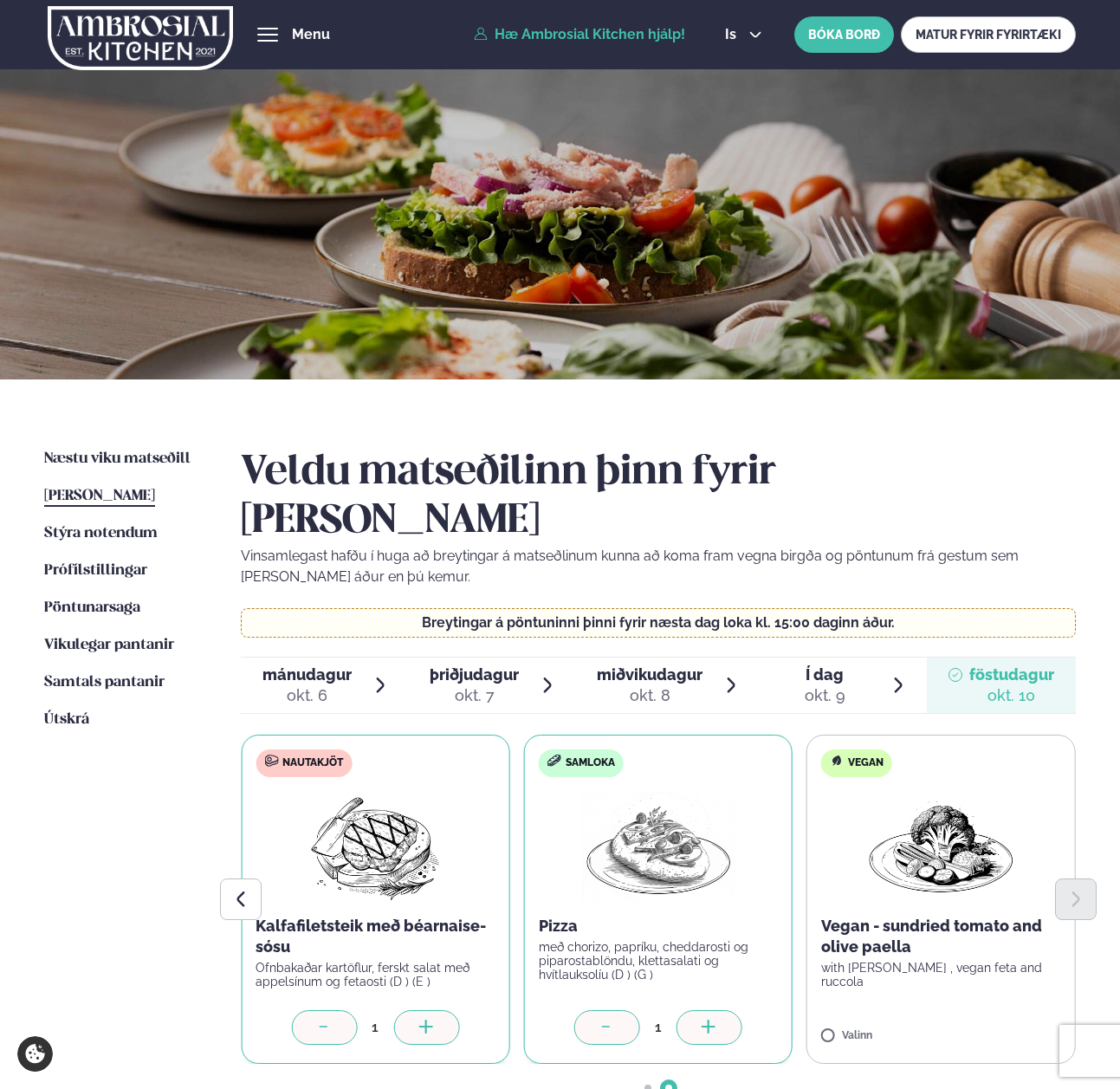
click at [415, 1010] on div at bounding box center [426, 1027] width 66 height 35
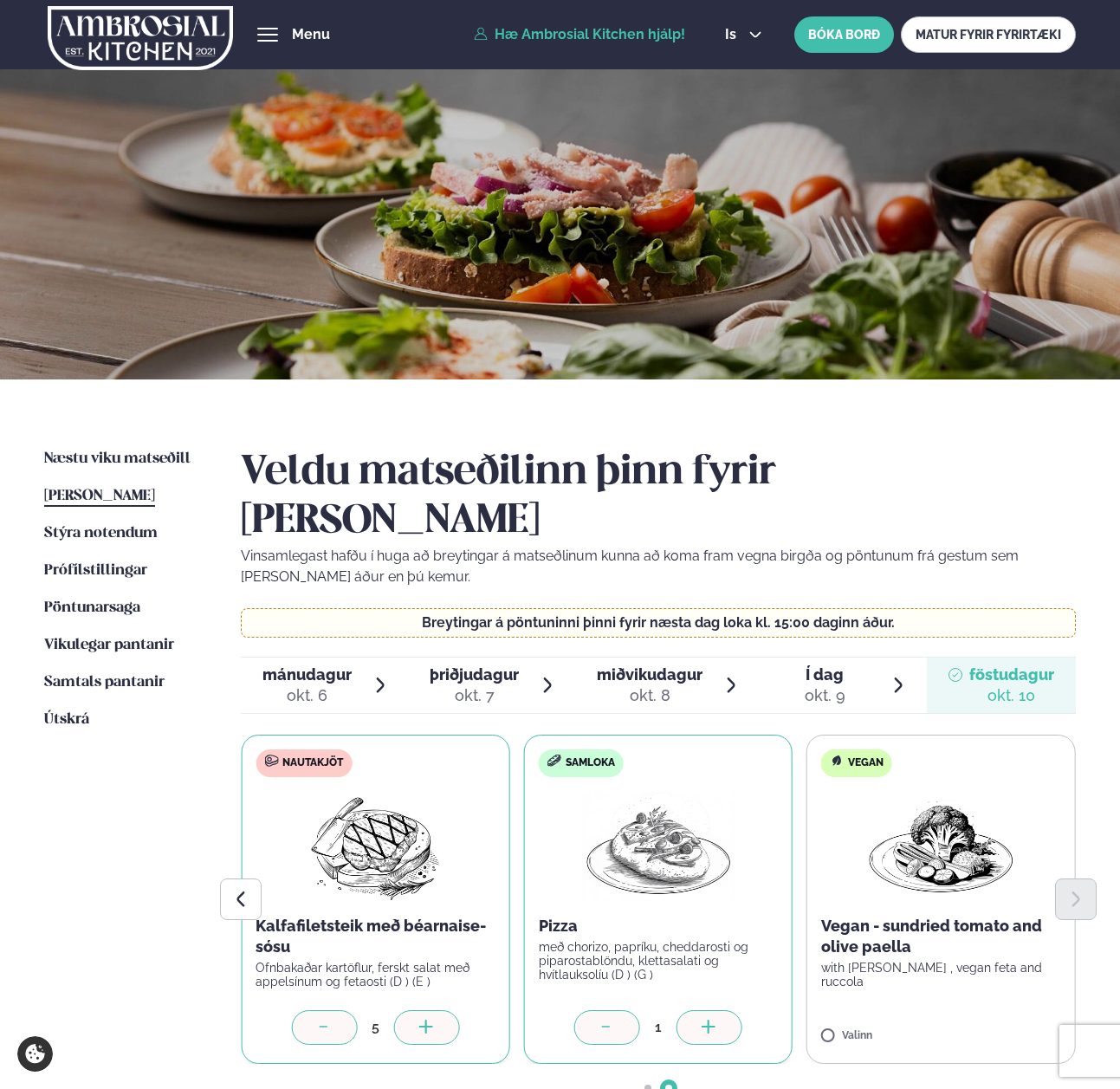
click at [415, 1010] on div at bounding box center [426, 1027] width 66 height 35
click at [718, 1010] on div at bounding box center [709, 1027] width 66 height 35
click at [995, 1020] on icon at bounding box center [991, 1028] width 17 height 17
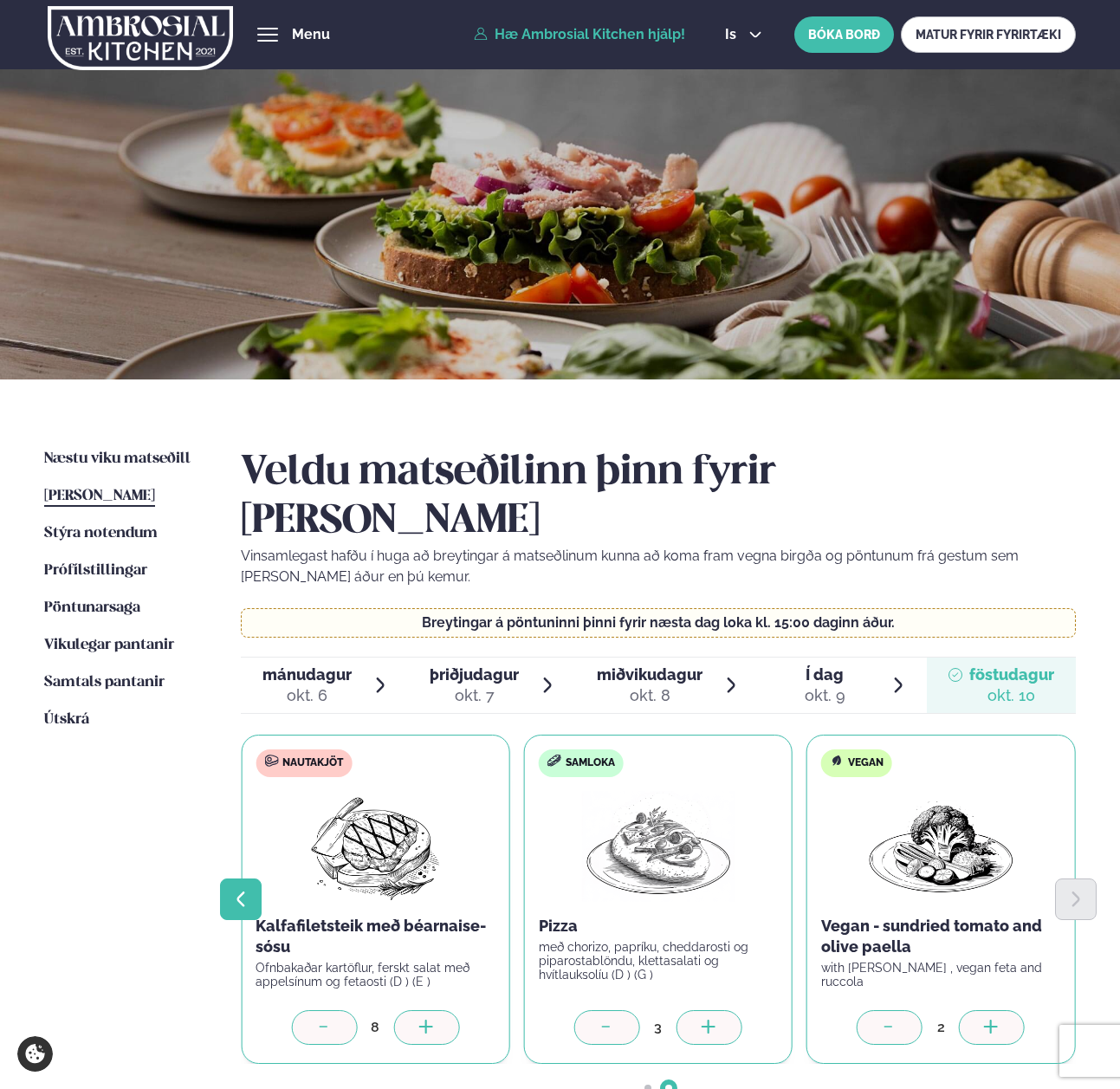
click at [246, 889] on icon "Previous slide" at bounding box center [240, 898] width 19 height 19
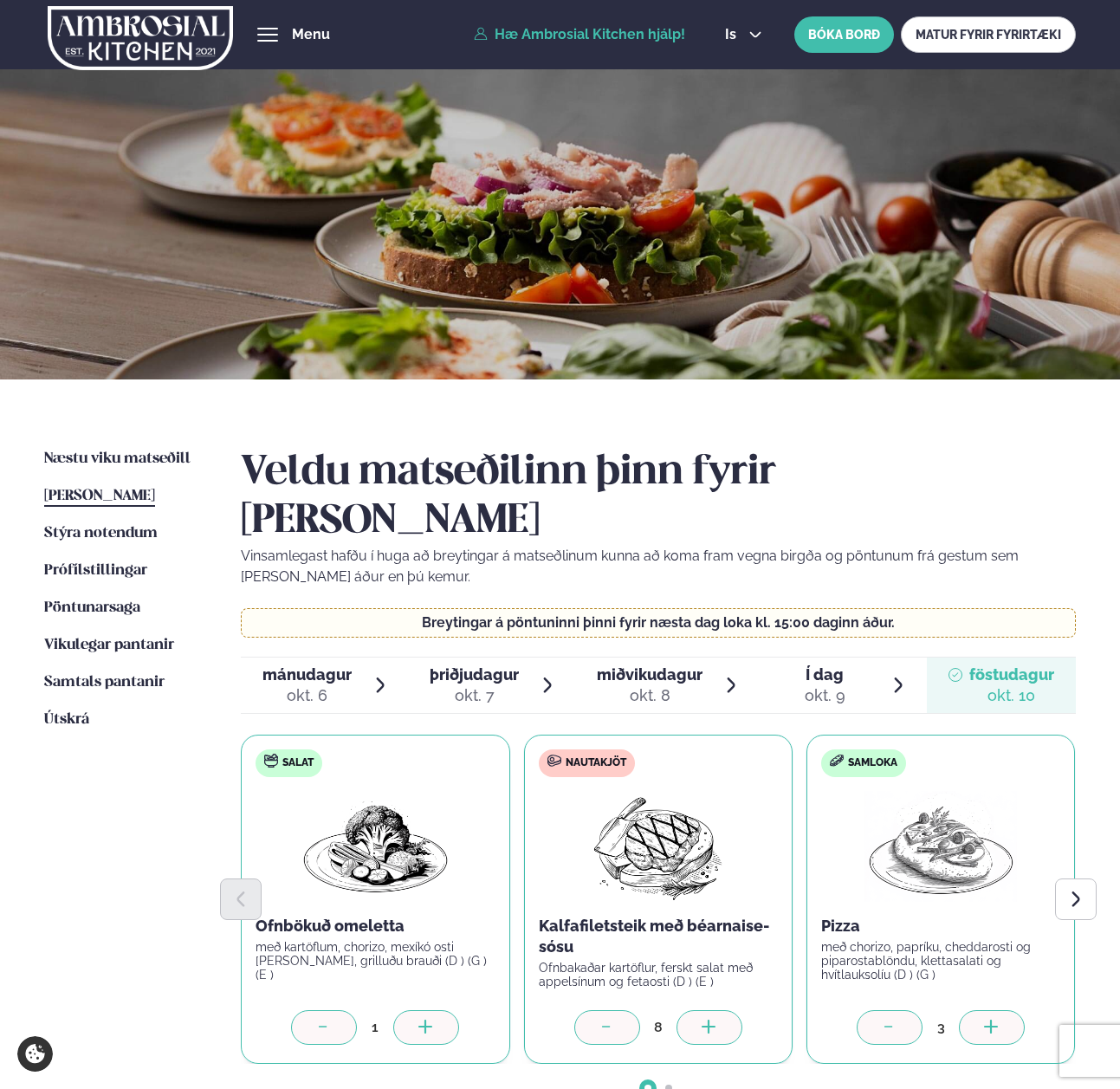
click at [330, 1020] on icon at bounding box center [323, 1028] width 17 height 17
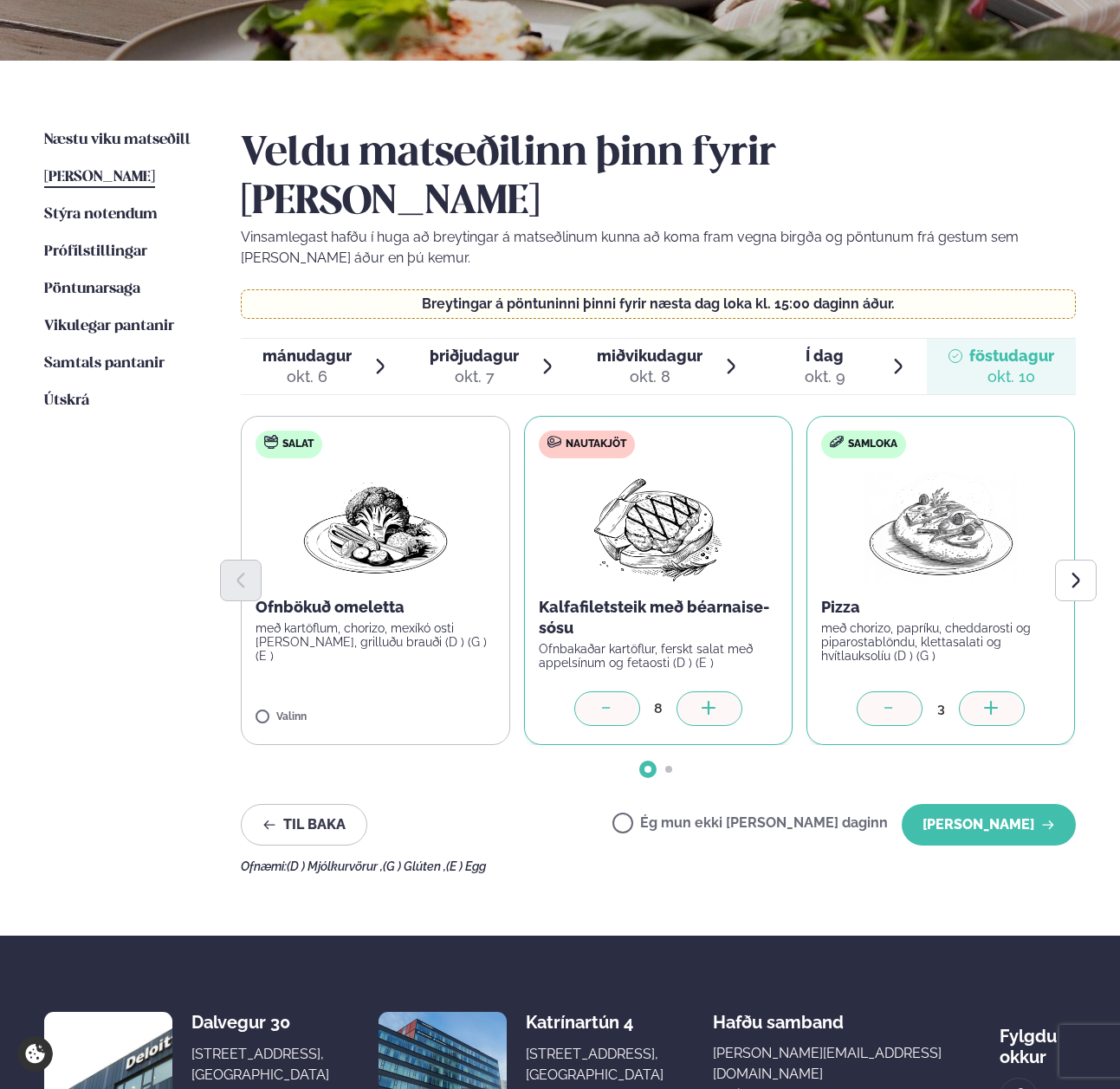
scroll to position [453, 0]
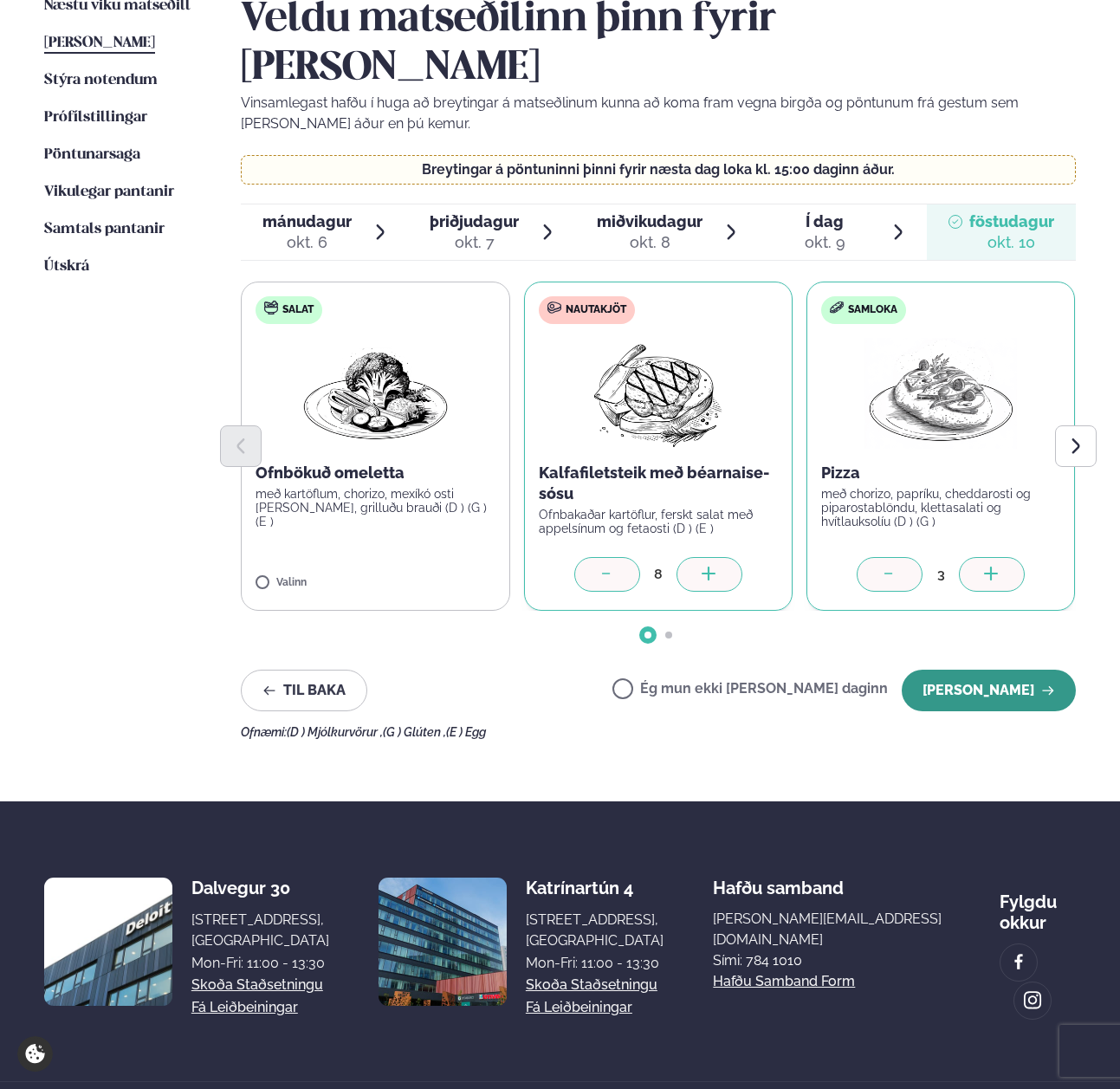
click at [996, 669] on button "[PERSON_NAME]" at bounding box center [989, 690] width 174 height 42
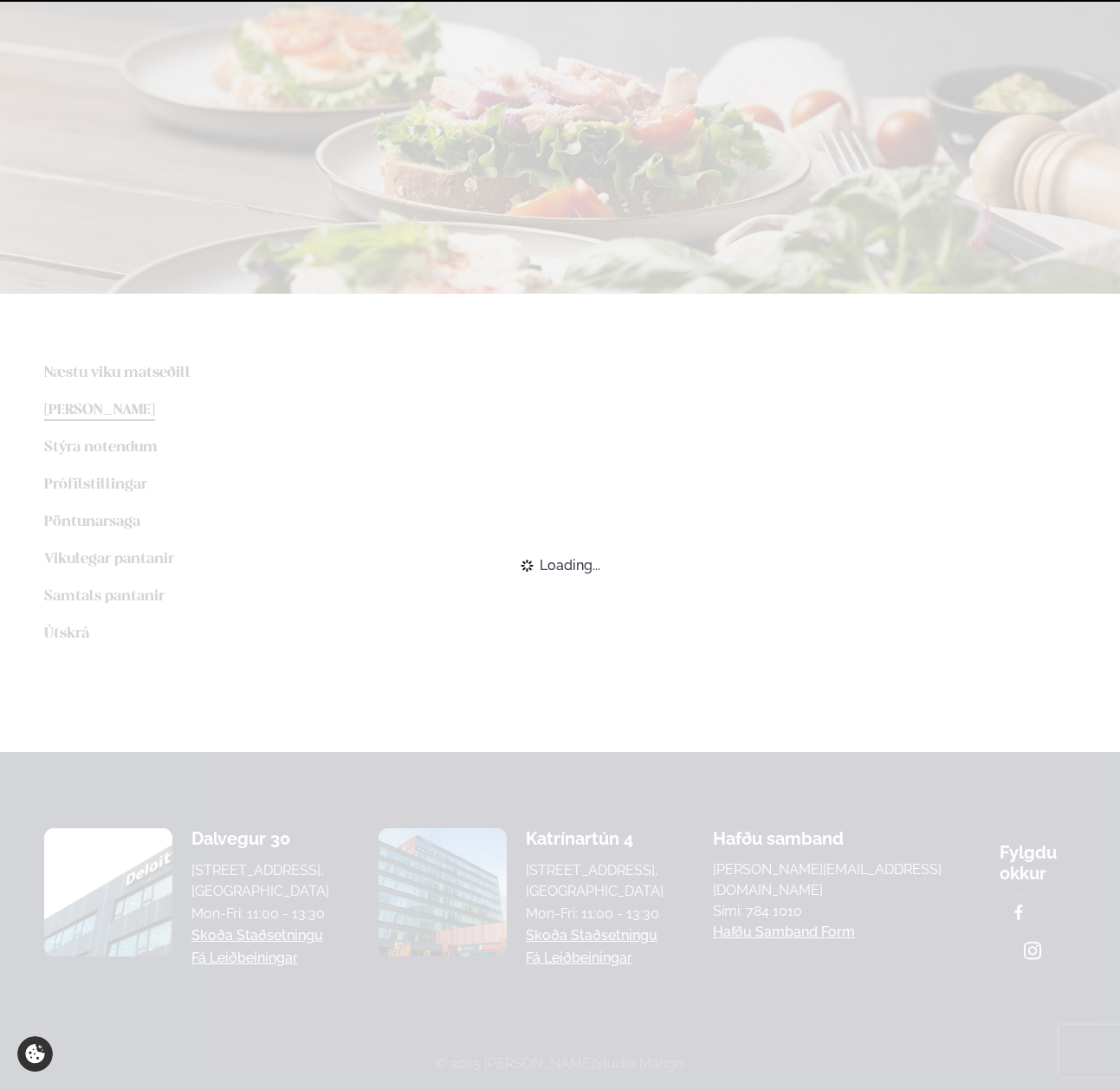
scroll to position [265, 0]
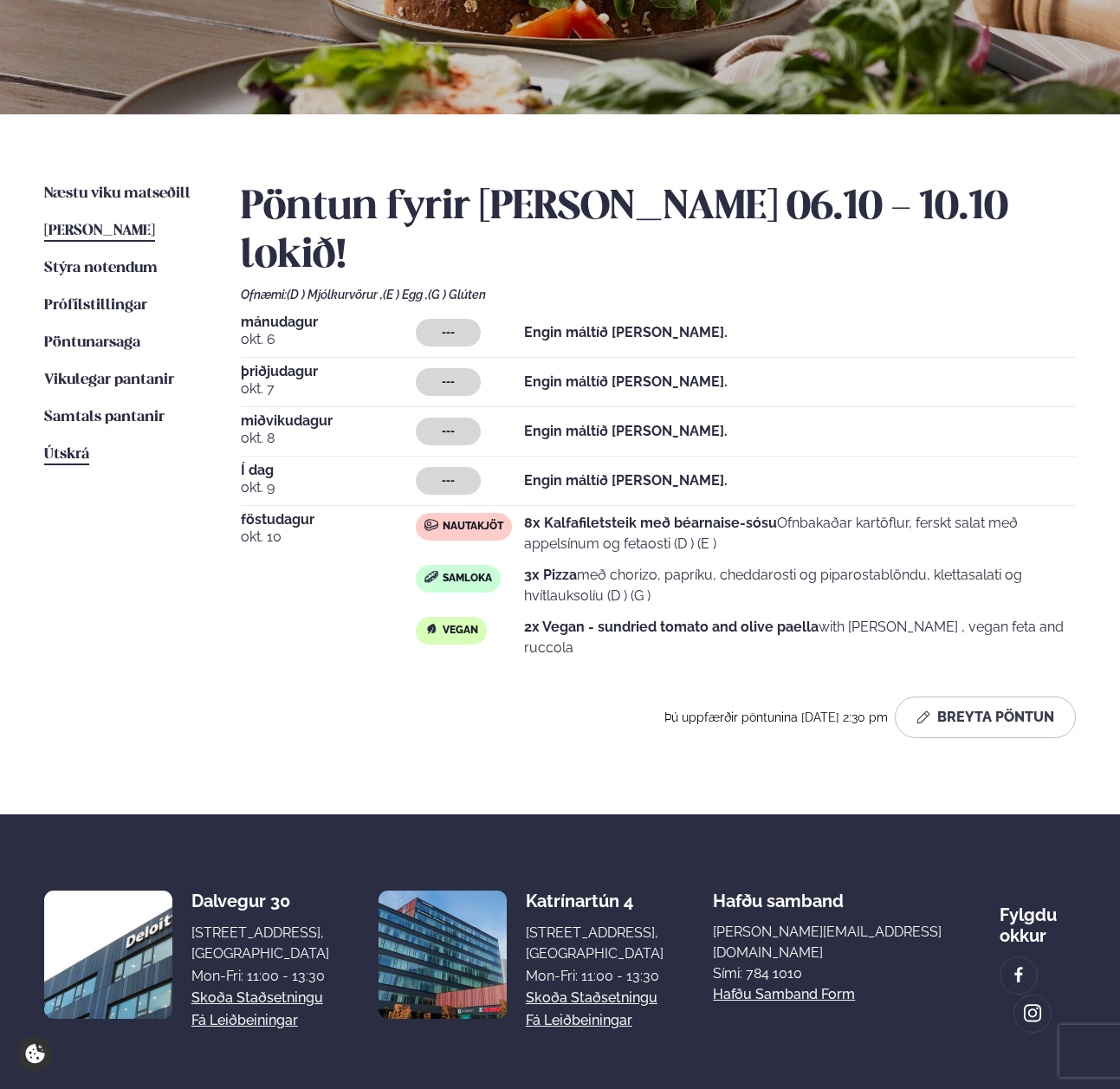
click at [85, 446] on link "Útskrá" at bounding box center [66, 455] width 45 height 21
